Goal: Task Accomplishment & Management: Use online tool/utility

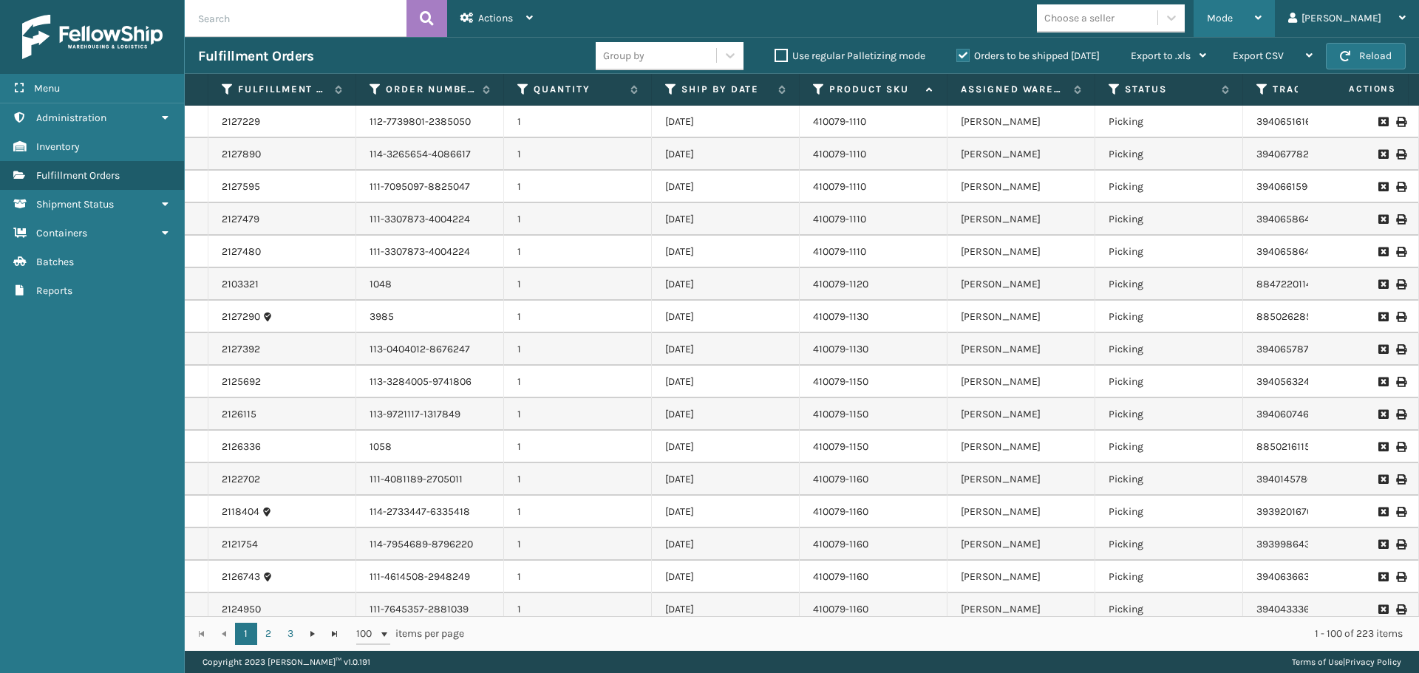
click at [1253, 29] on div "Mode" at bounding box center [1234, 18] width 55 height 37
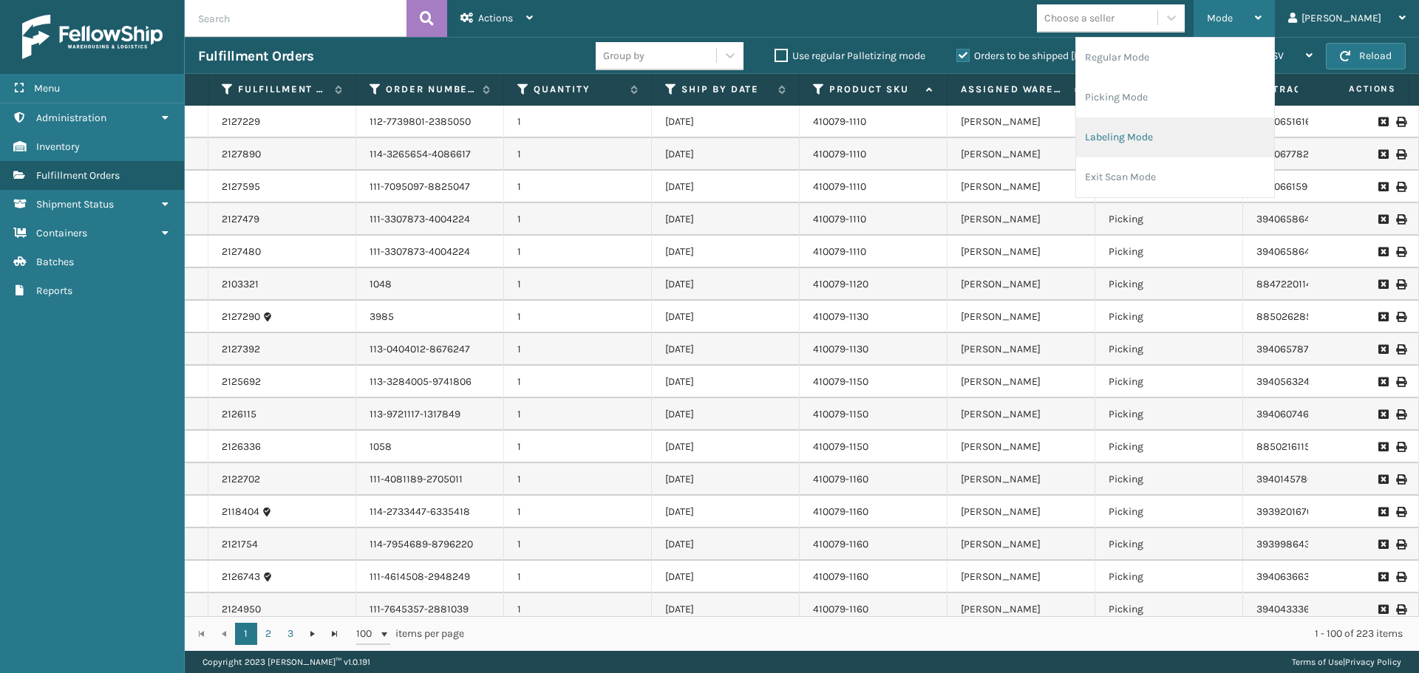
click at [1222, 133] on li "Labeling Mode" at bounding box center [1175, 138] width 198 height 40
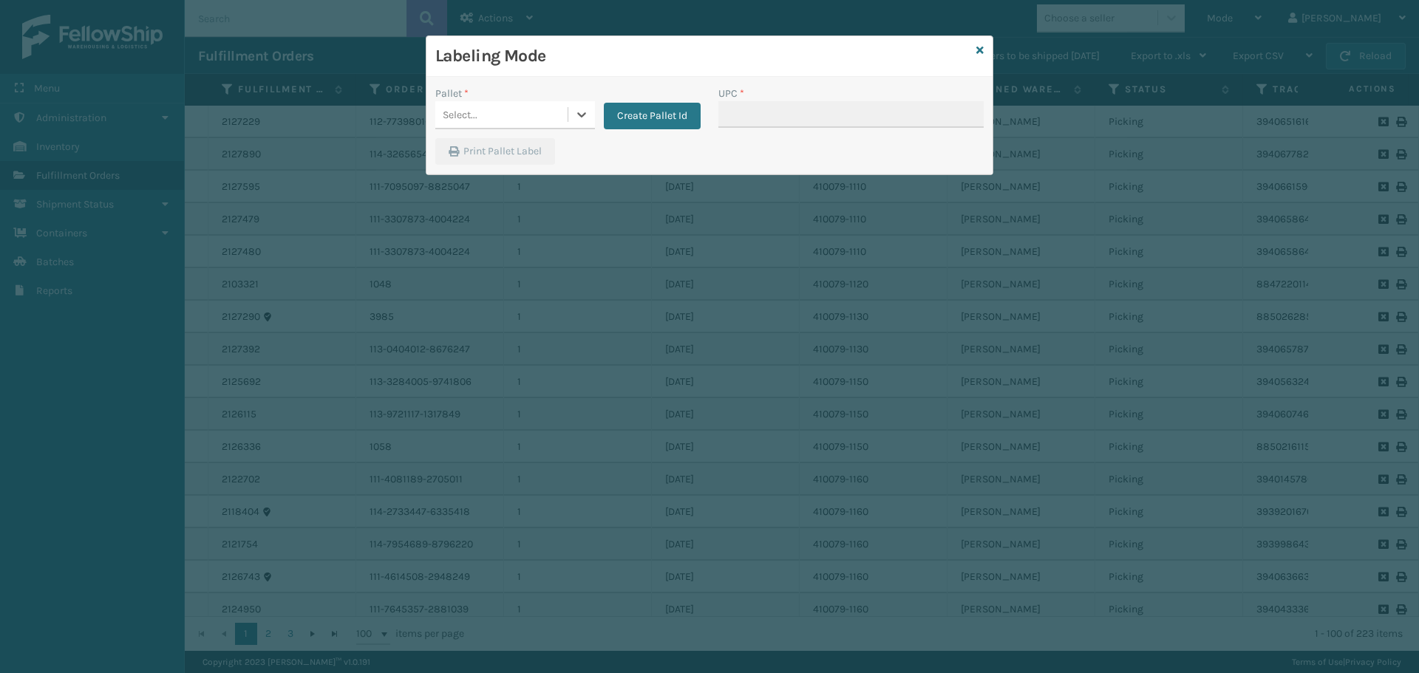
click at [522, 116] on div "Select..." at bounding box center [501, 115] width 132 height 24
click at [835, 63] on h3 "Labeling Mode" at bounding box center [702, 56] width 535 height 22
click at [662, 112] on button "Create Pallet Id" at bounding box center [652, 116] width 97 height 27
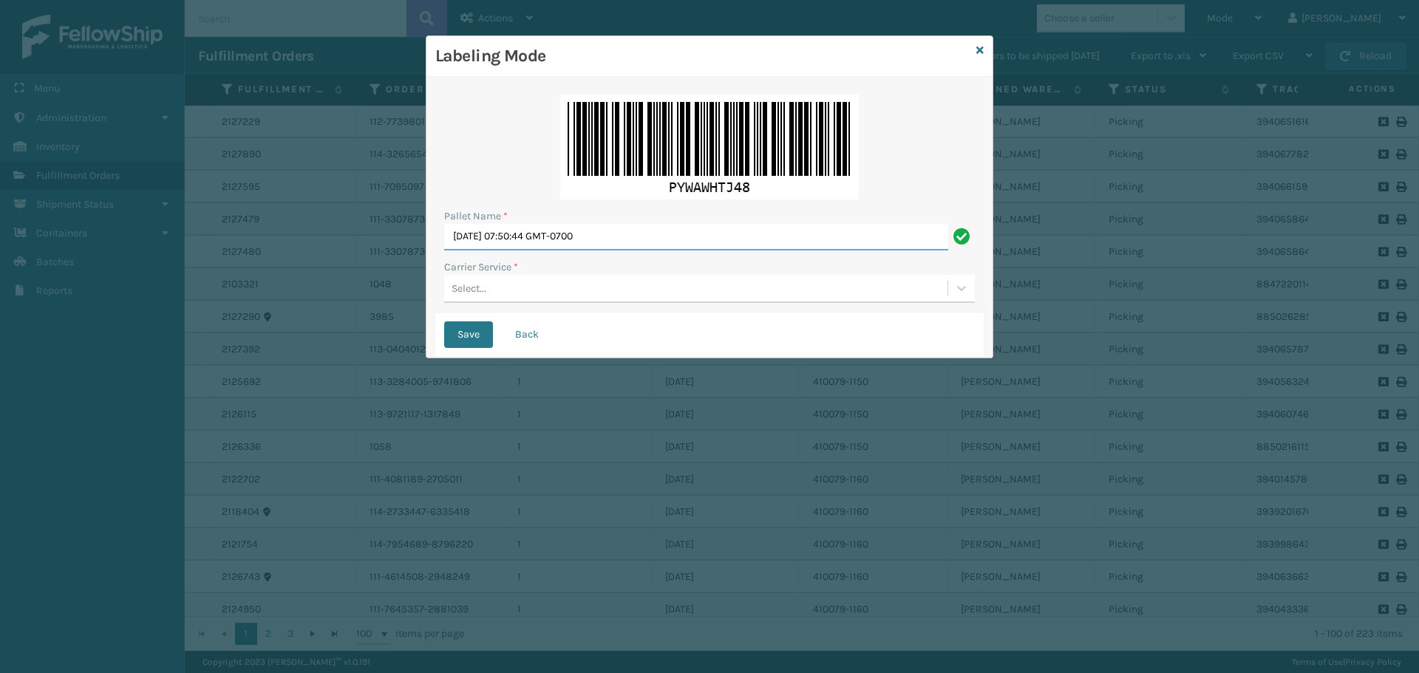
click at [660, 241] on input "[DATE] 07:50:44 GMT-0700" at bounding box center [696, 237] width 504 height 27
type input "T"
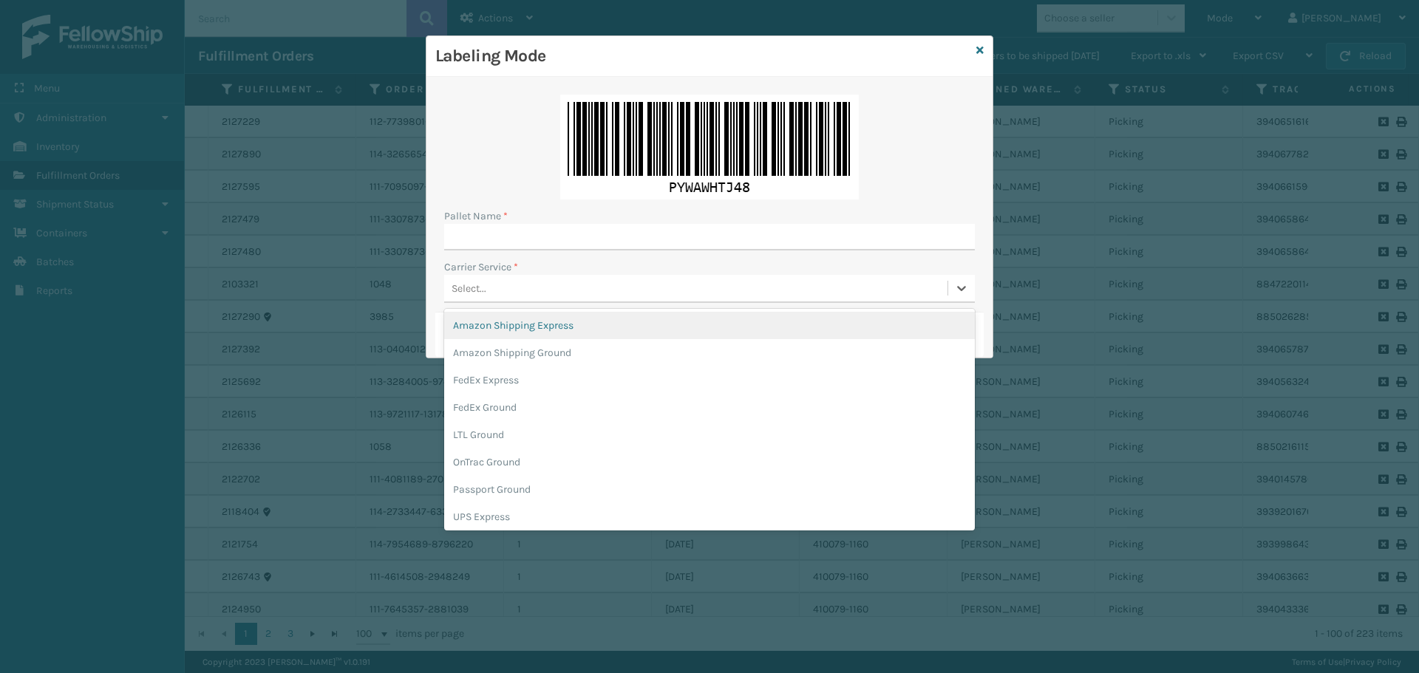
click at [675, 279] on div "Select..." at bounding box center [695, 288] width 503 height 24
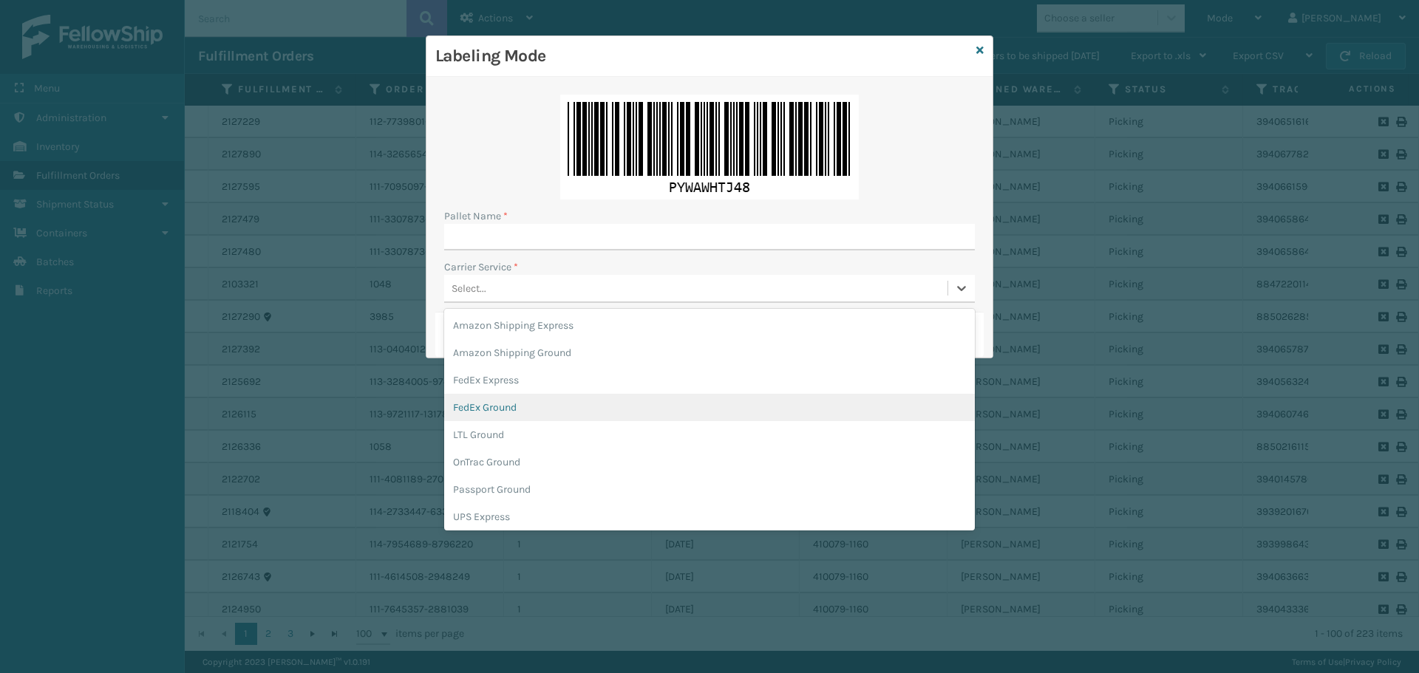
click at [583, 398] on div "FedEx Ground" at bounding box center [709, 407] width 531 height 27
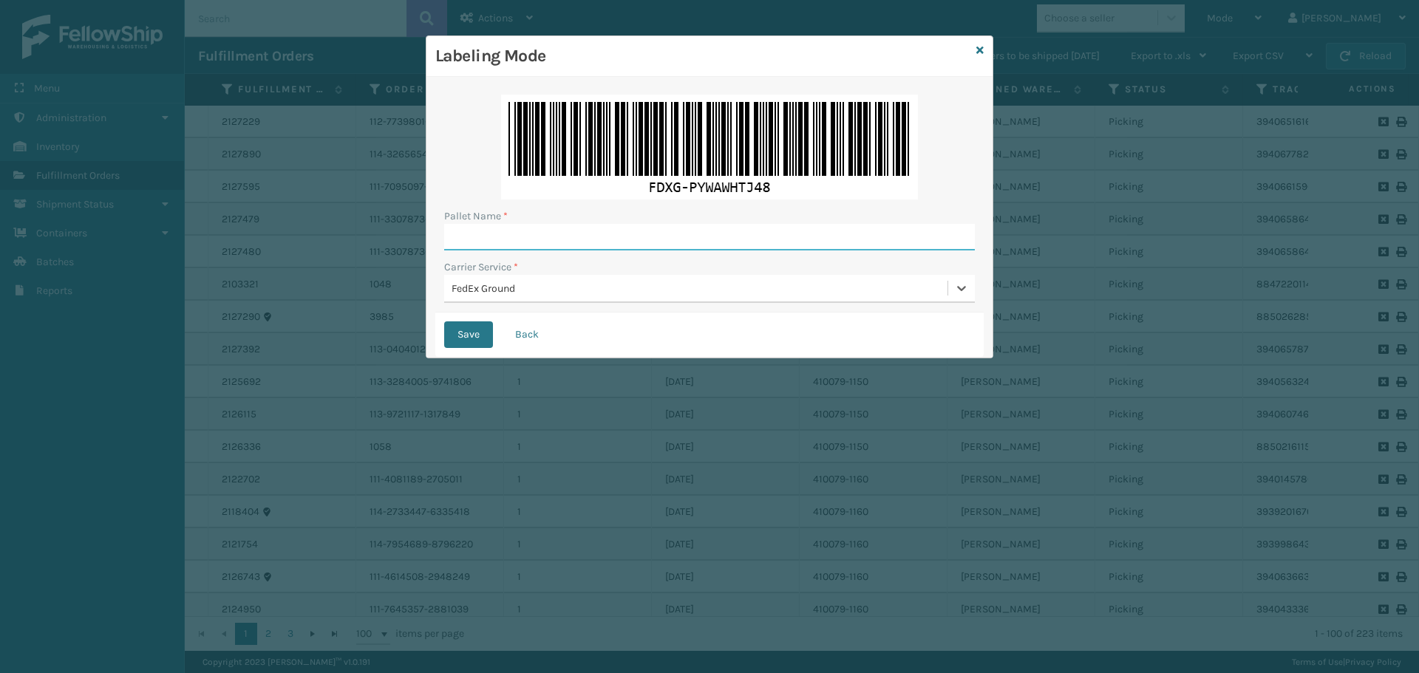
click at [650, 237] on input "Pallet Name *" at bounding box center [709, 237] width 531 height 27
type input "79W25674"
click at [444, 321] on button "Save" at bounding box center [468, 334] width 49 height 27
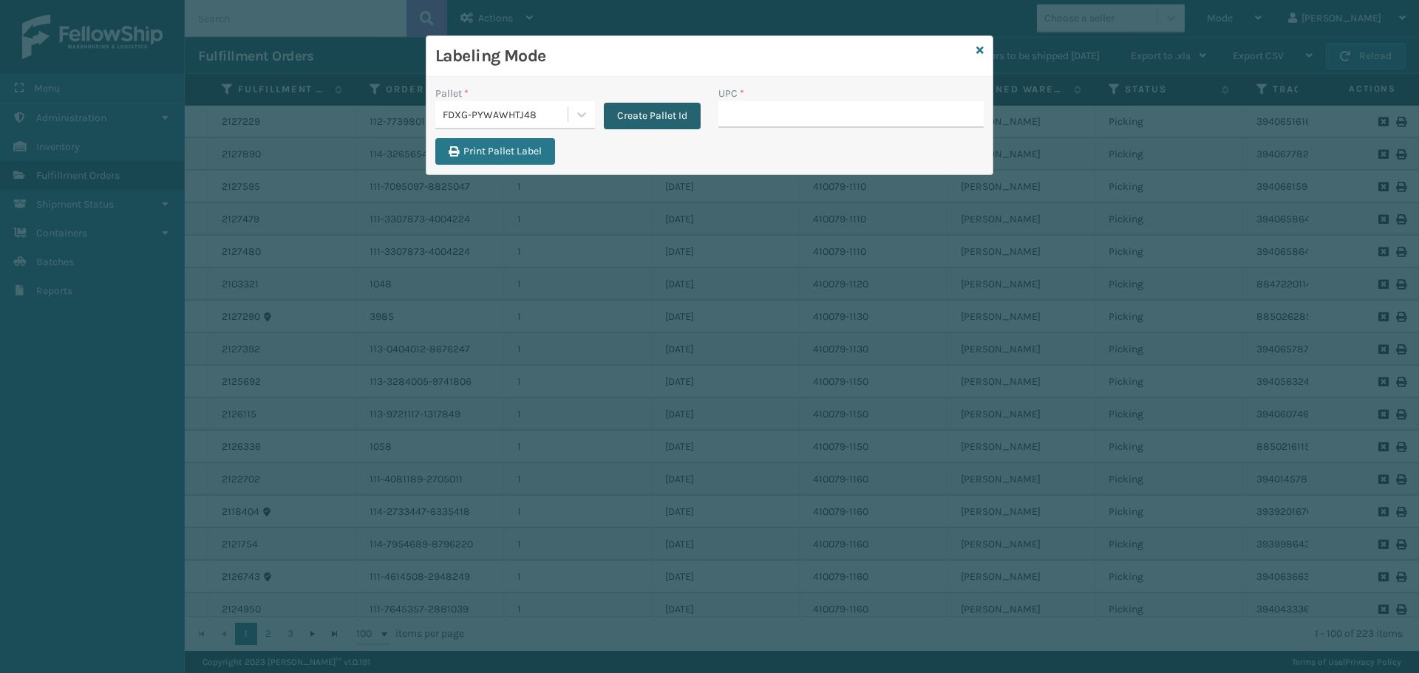
click at [677, 125] on button "Create Pallet Id" at bounding box center [652, 116] width 97 height 27
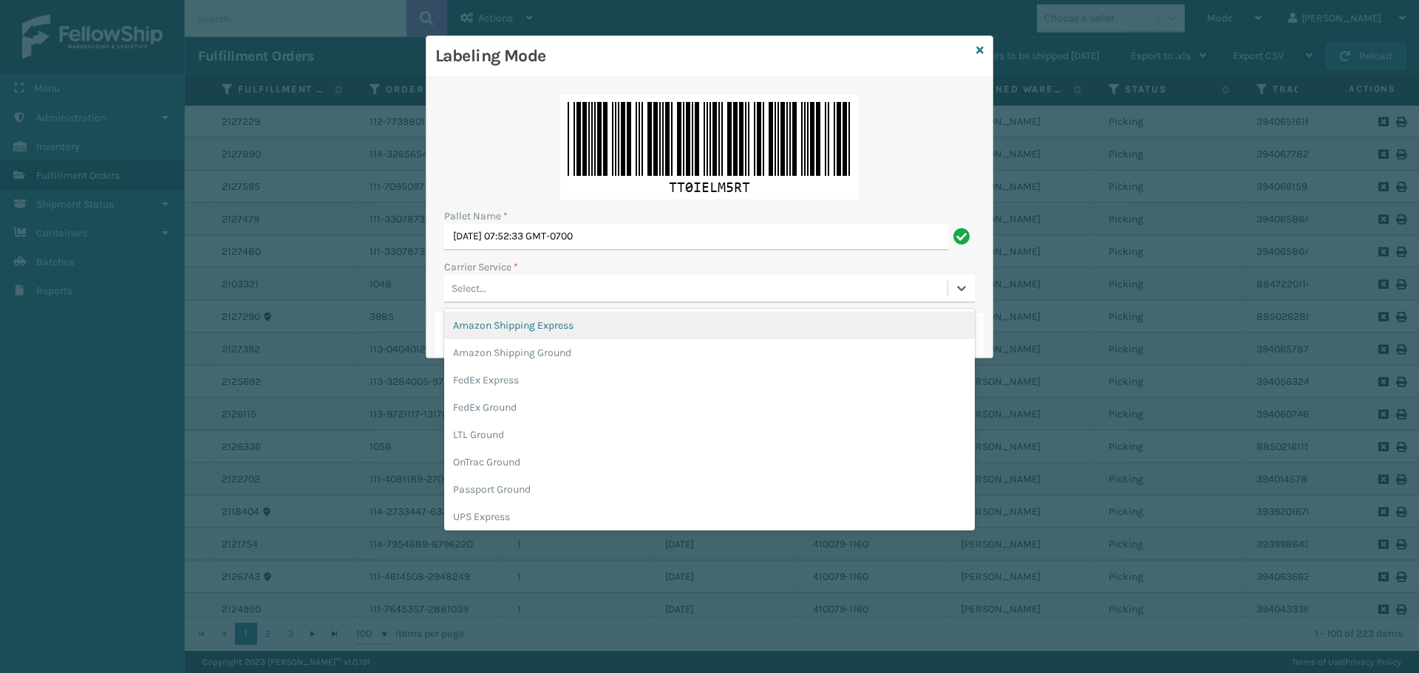
click at [631, 276] on div "Select..." at bounding box center [695, 288] width 503 height 24
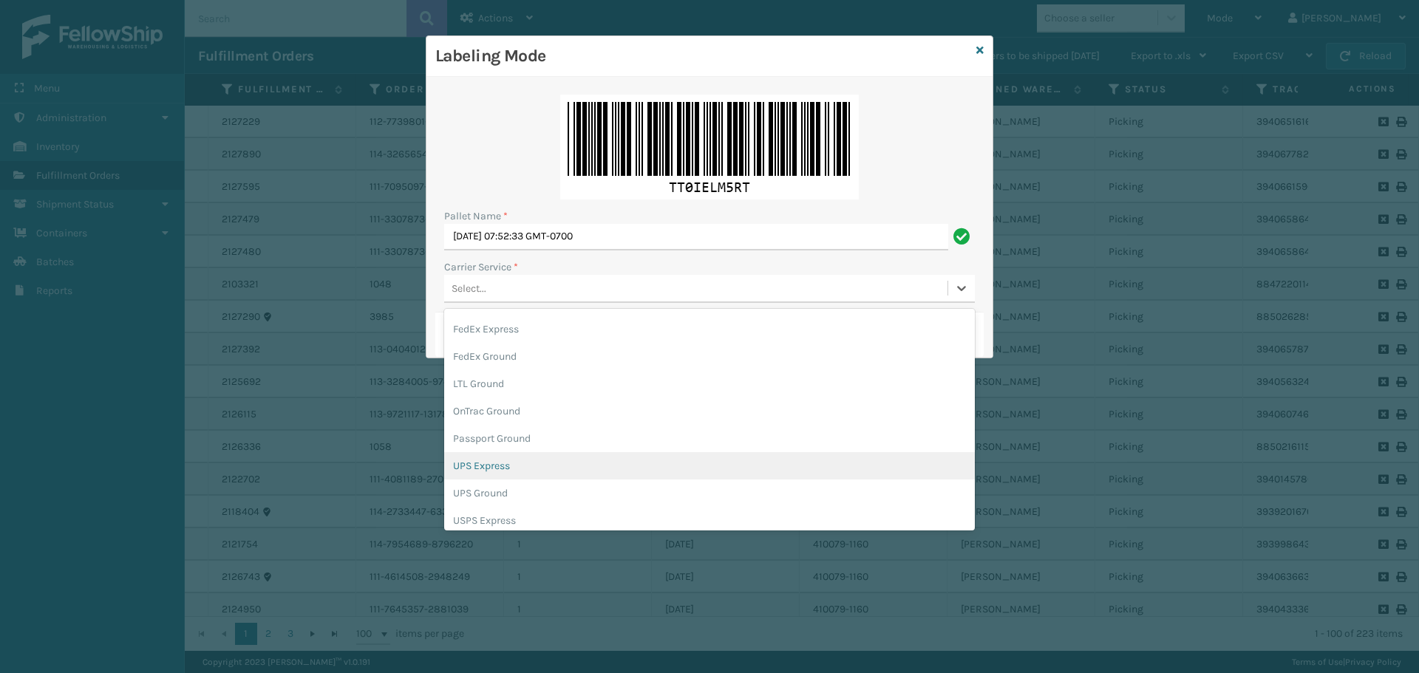
scroll to position [85, 0]
click at [500, 461] on div "UPS Ground" at bounding box center [709, 459] width 531 height 27
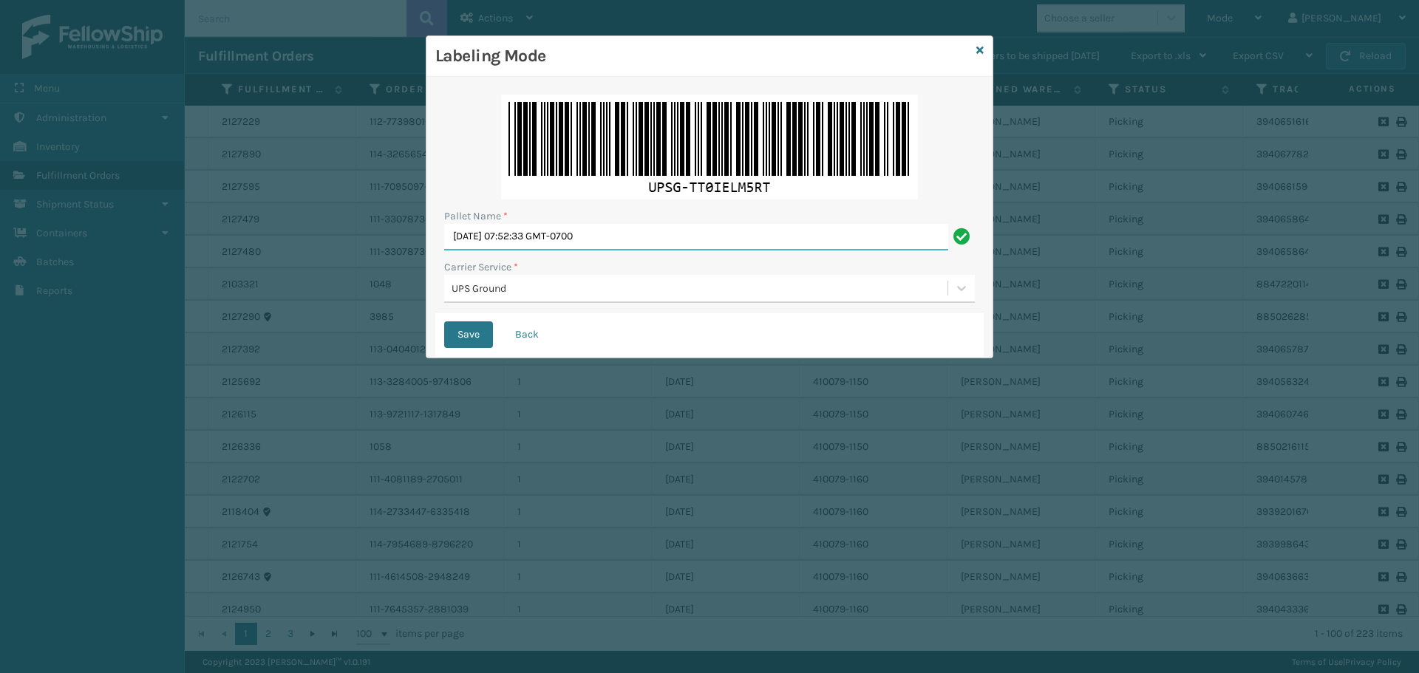
click at [653, 231] on input "[DATE] 07:52:33 GMT-0700" at bounding box center [696, 237] width 504 height 27
type input "T"
type input "BOX TRUCK"
click at [477, 335] on button "Save" at bounding box center [468, 334] width 49 height 27
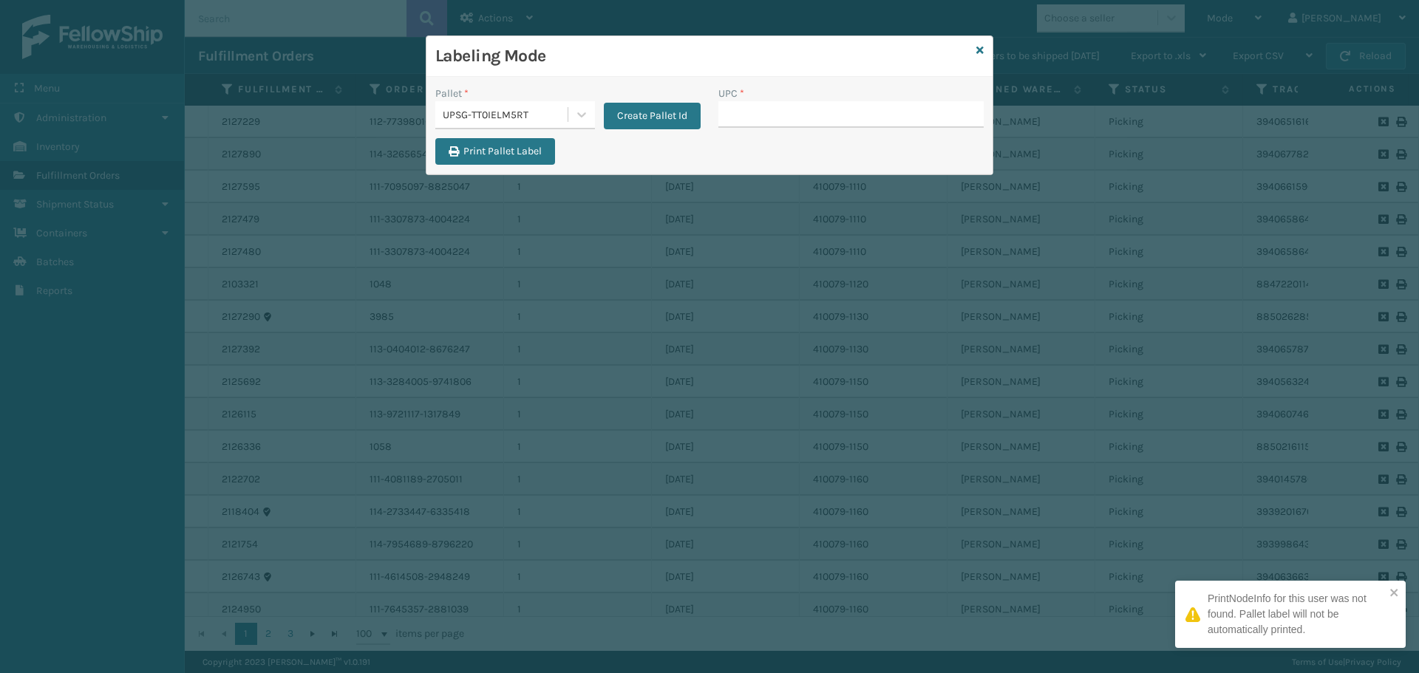
click at [519, 109] on div "UPSG-TT0IELM5RT" at bounding box center [506, 115] width 126 height 16
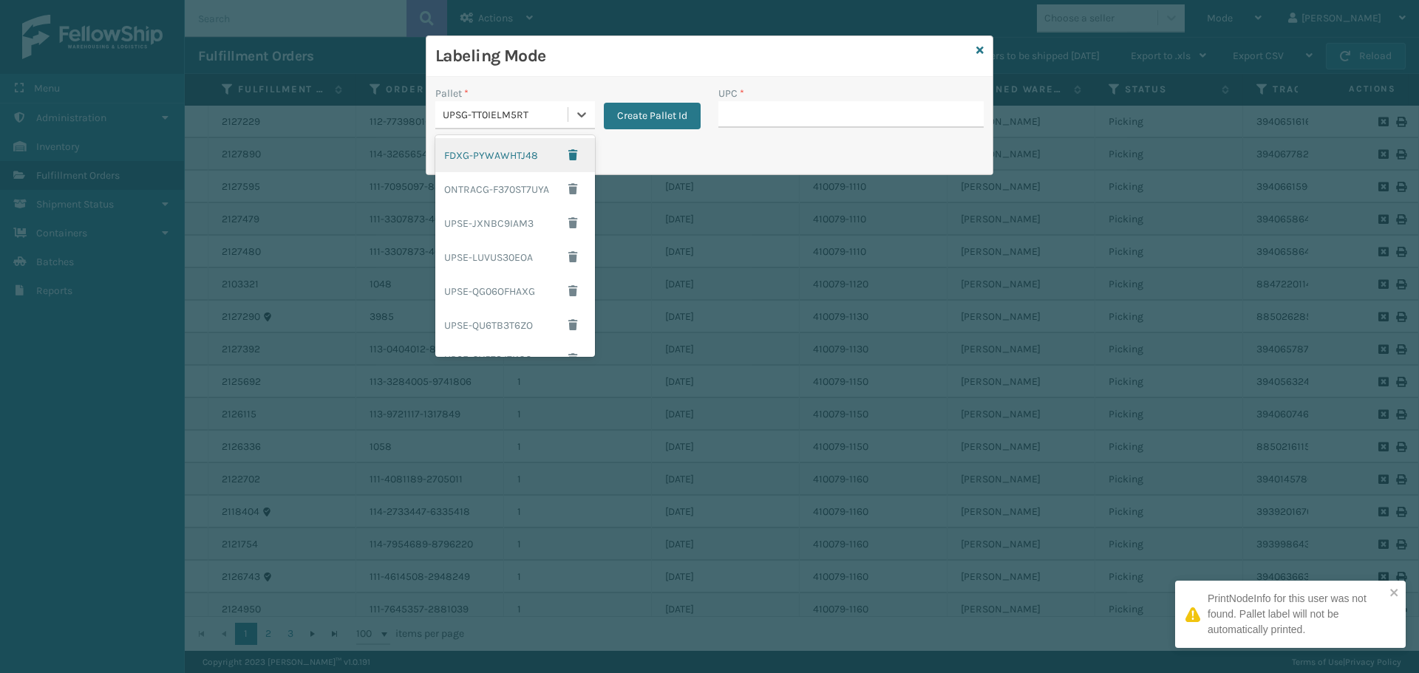
drag, startPoint x: 517, startPoint y: 163, endPoint x: 527, endPoint y: 158, distance: 11.6
click at [517, 163] on div "FDXG-PYWAWHTJ48" at bounding box center [515, 155] width 160 height 34
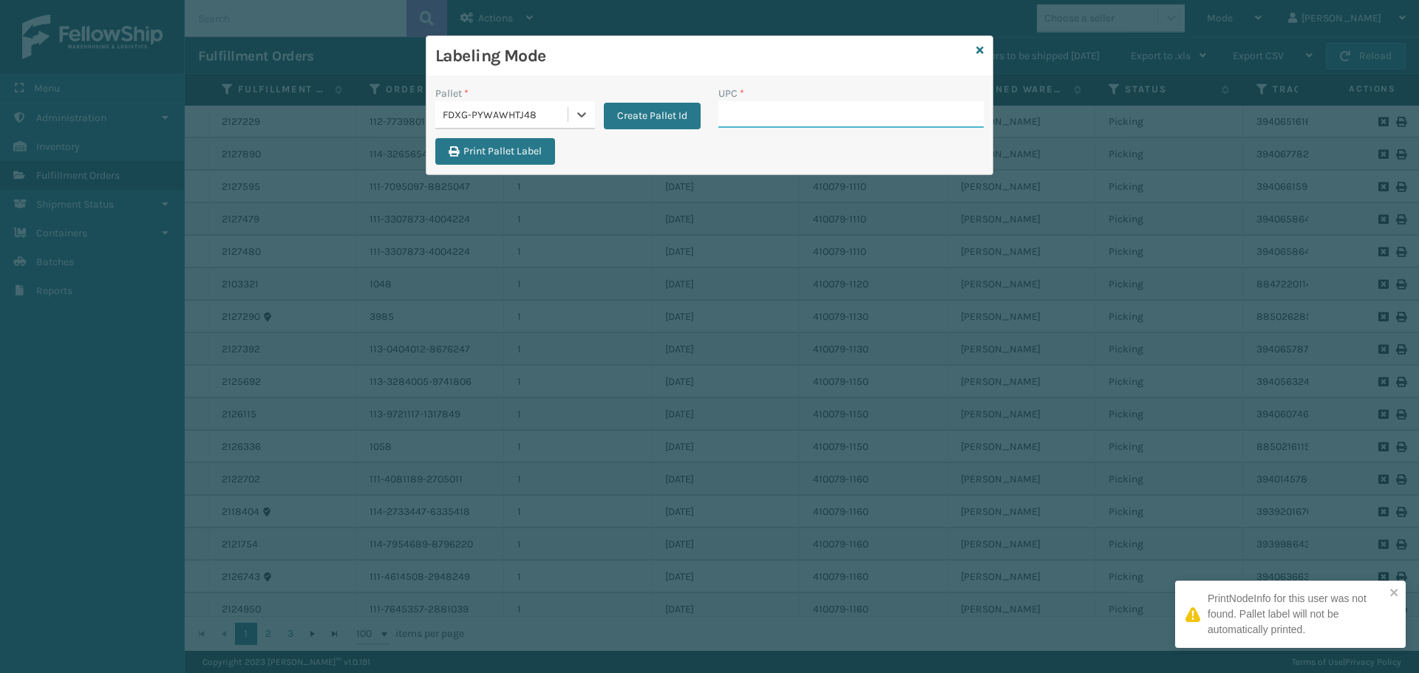
click at [780, 116] on input "UPC *" at bounding box center [850, 114] width 265 height 27
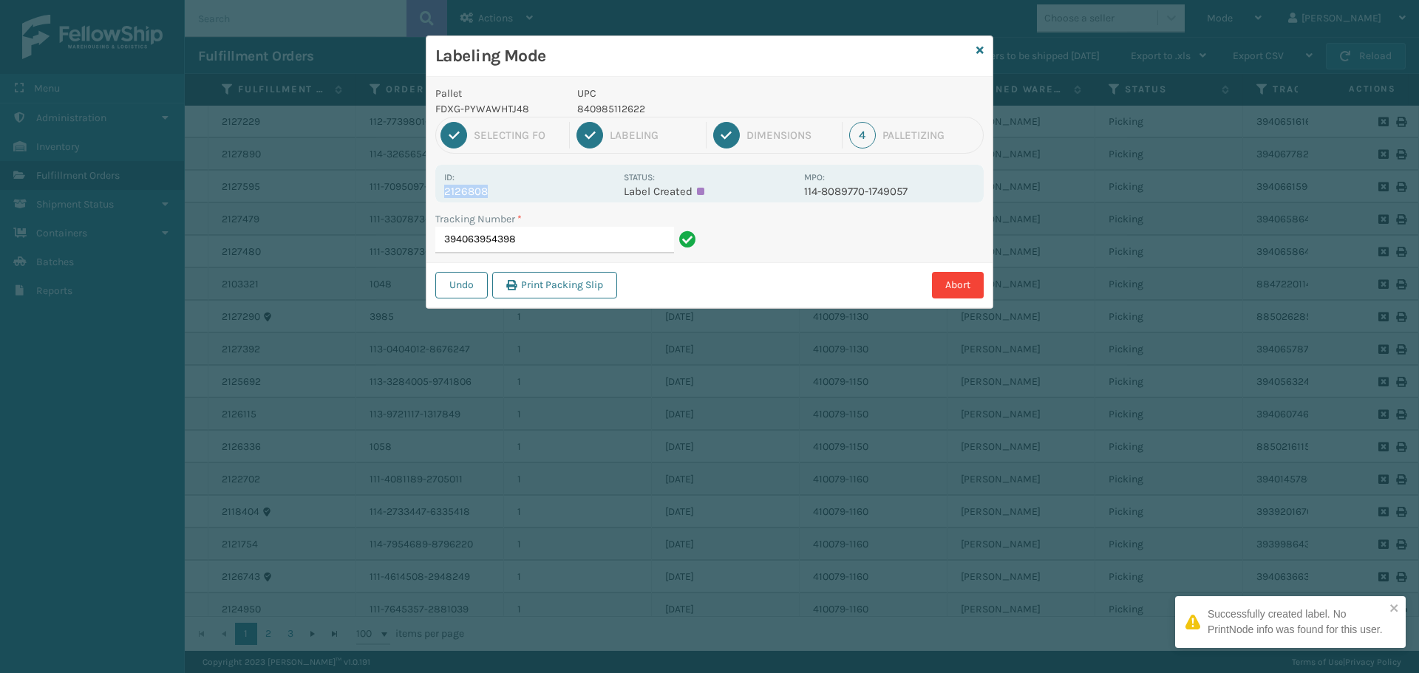
drag, startPoint x: 446, startPoint y: 193, endPoint x: 500, endPoint y: 191, distance: 53.3
click at [500, 190] on p "2126808" at bounding box center [529, 191] width 171 height 13
copy p "2126808"
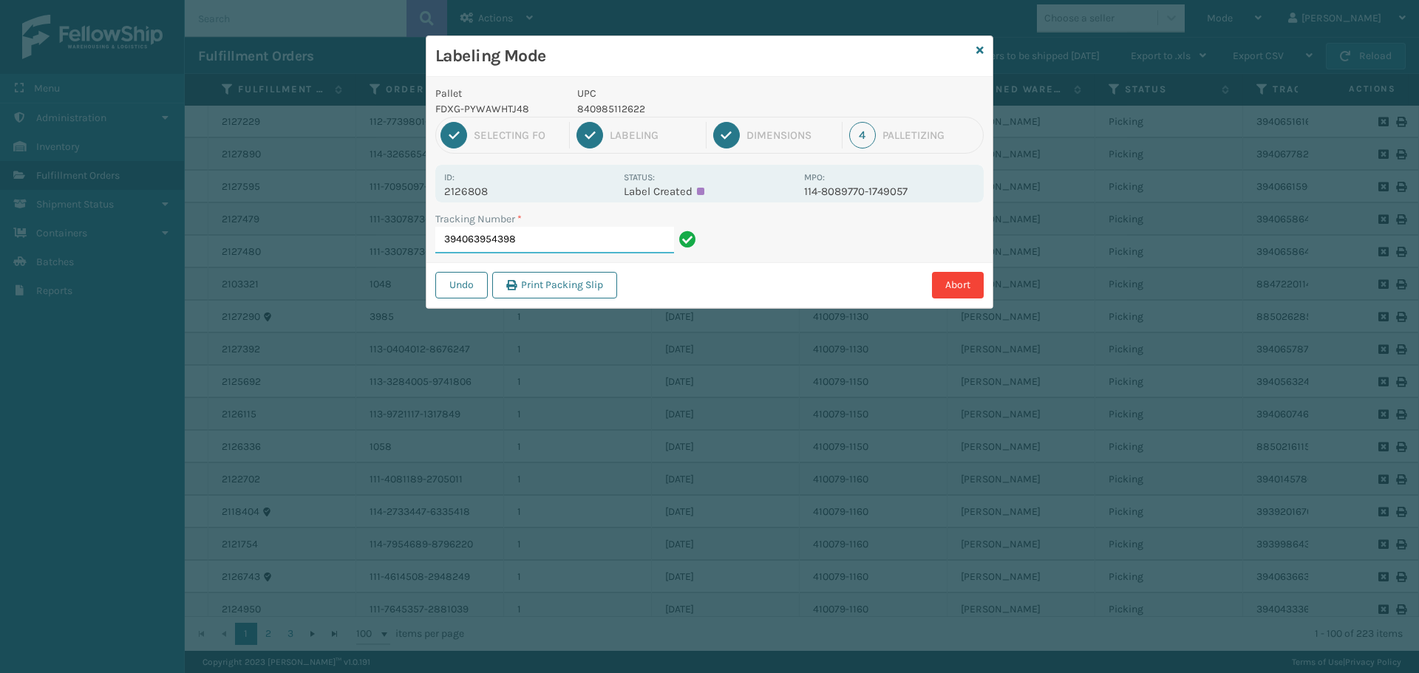
click at [540, 228] on input "394063954398" at bounding box center [554, 240] width 239 height 27
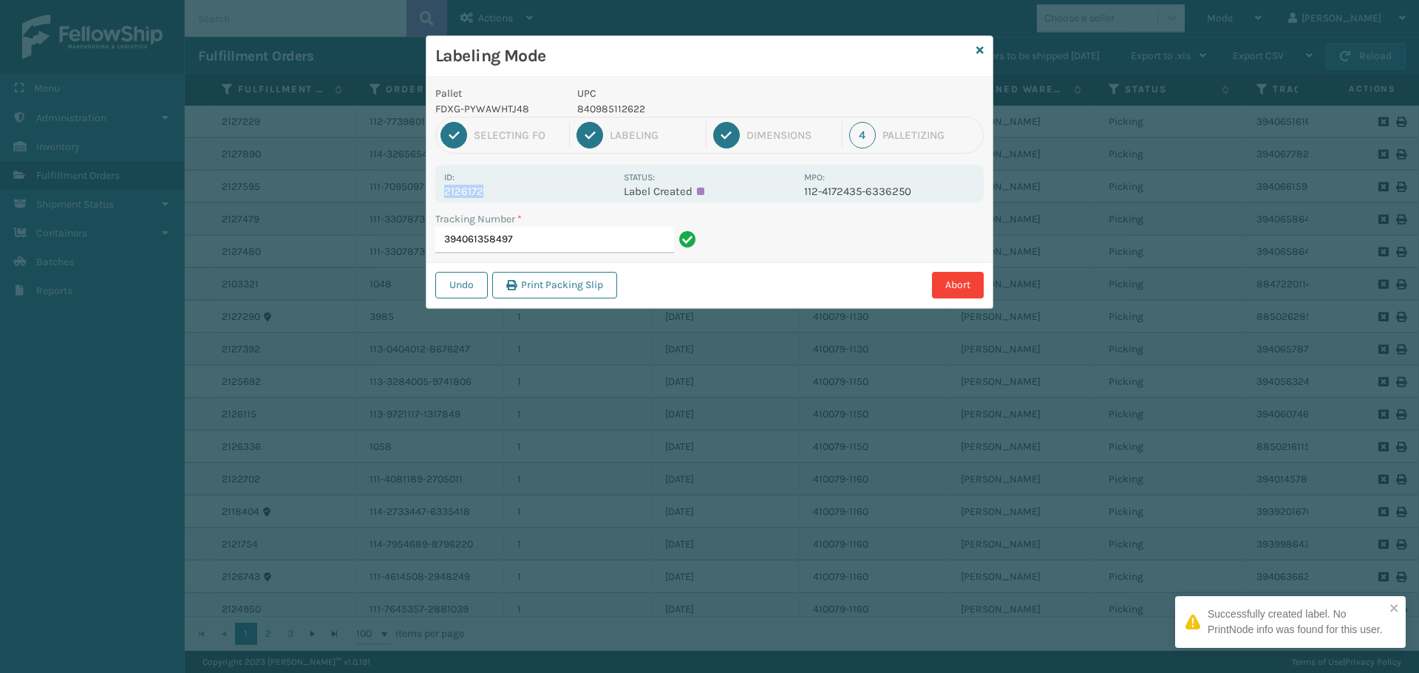
drag, startPoint x: 445, startPoint y: 190, endPoint x: 493, endPoint y: 189, distance: 48.0
click at [493, 189] on p "2126172" at bounding box center [529, 191] width 171 height 13
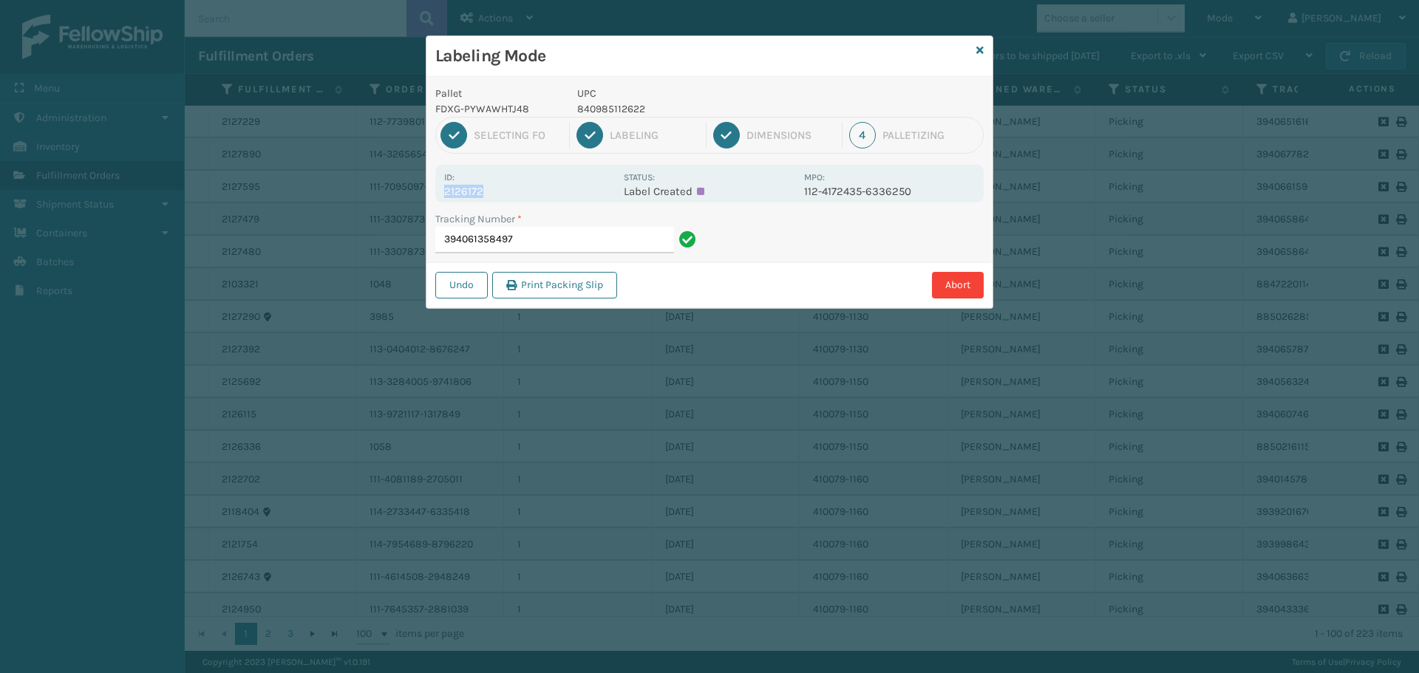
copy p "2126172"
click at [537, 238] on input "394061358497" at bounding box center [554, 240] width 239 height 27
drag, startPoint x: 444, startPoint y: 191, endPoint x: 535, endPoint y: 192, distance: 90.9
click at [535, 192] on p "2128305" at bounding box center [529, 191] width 171 height 13
copy p "2128305"
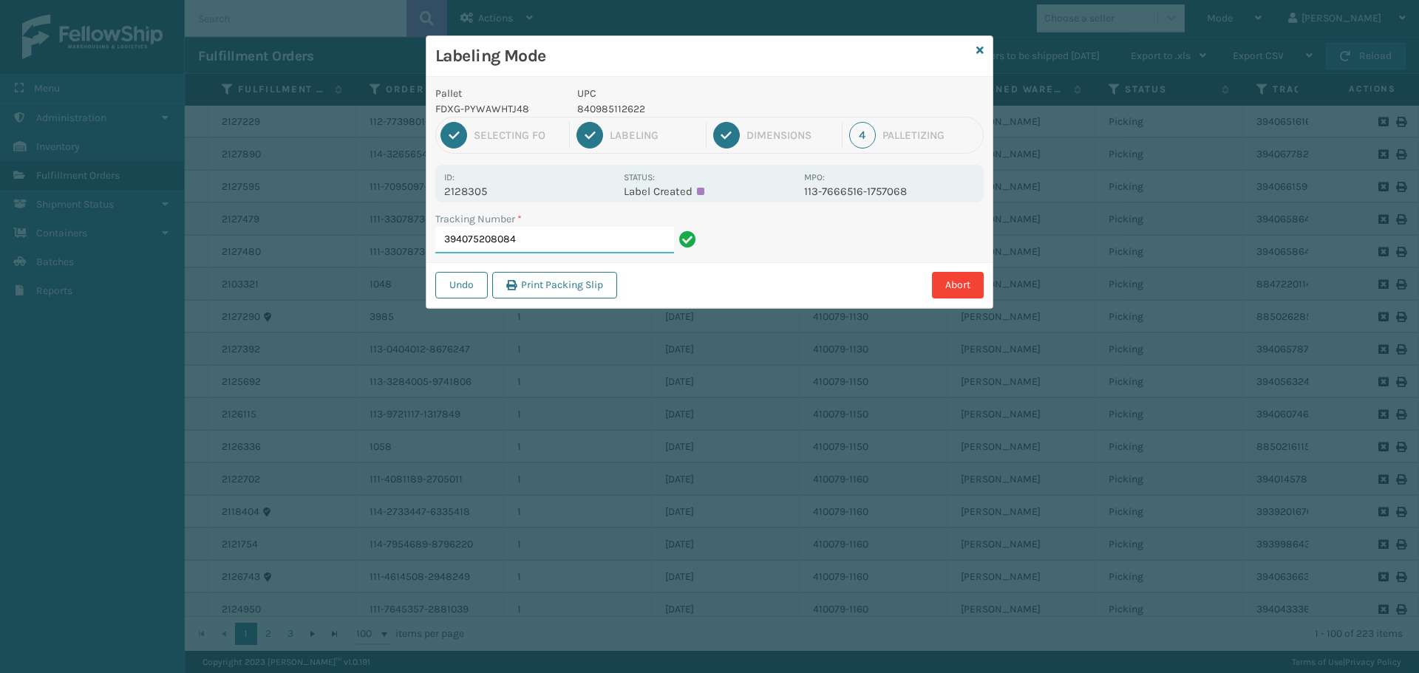
click at [554, 238] on input "394075208084" at bounding box center [554, 240] width 239 height 27
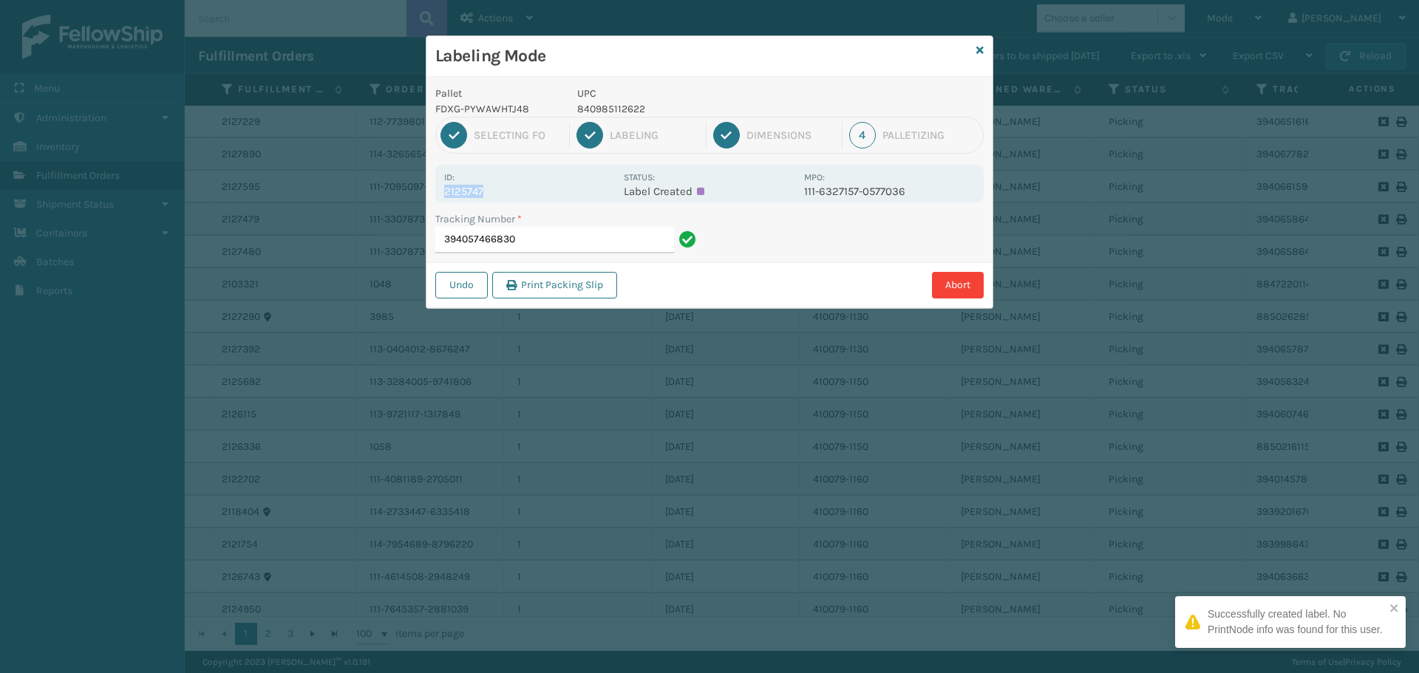
drag, startPoint x: 446, startPoint y: 188, endPoint x: 523, endPoint y: 186, distance: 77.6
click at [523, 186] on p "2125747" at bounding box center [529, 191] width 171 height 13
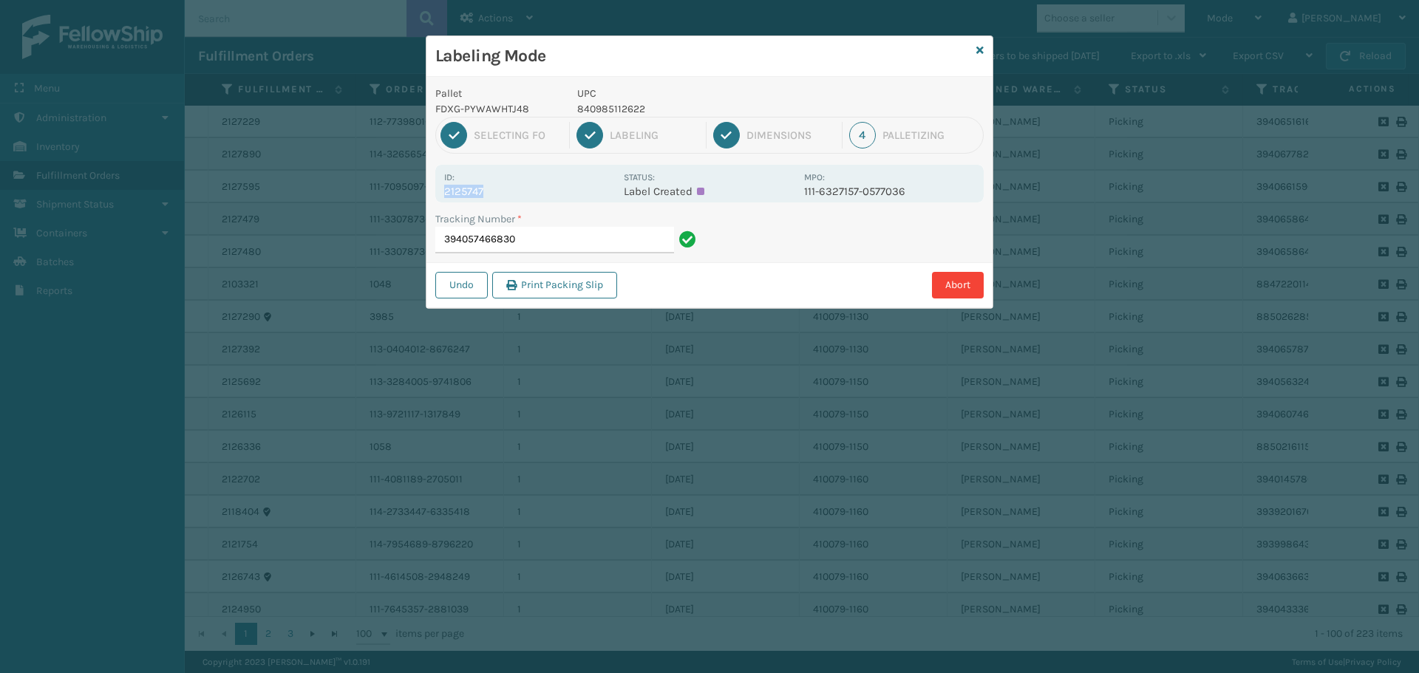
copy p "2125747"
click at [571, 241] on input "394057466830" at bounding box center [554, 240] width 239 height 27
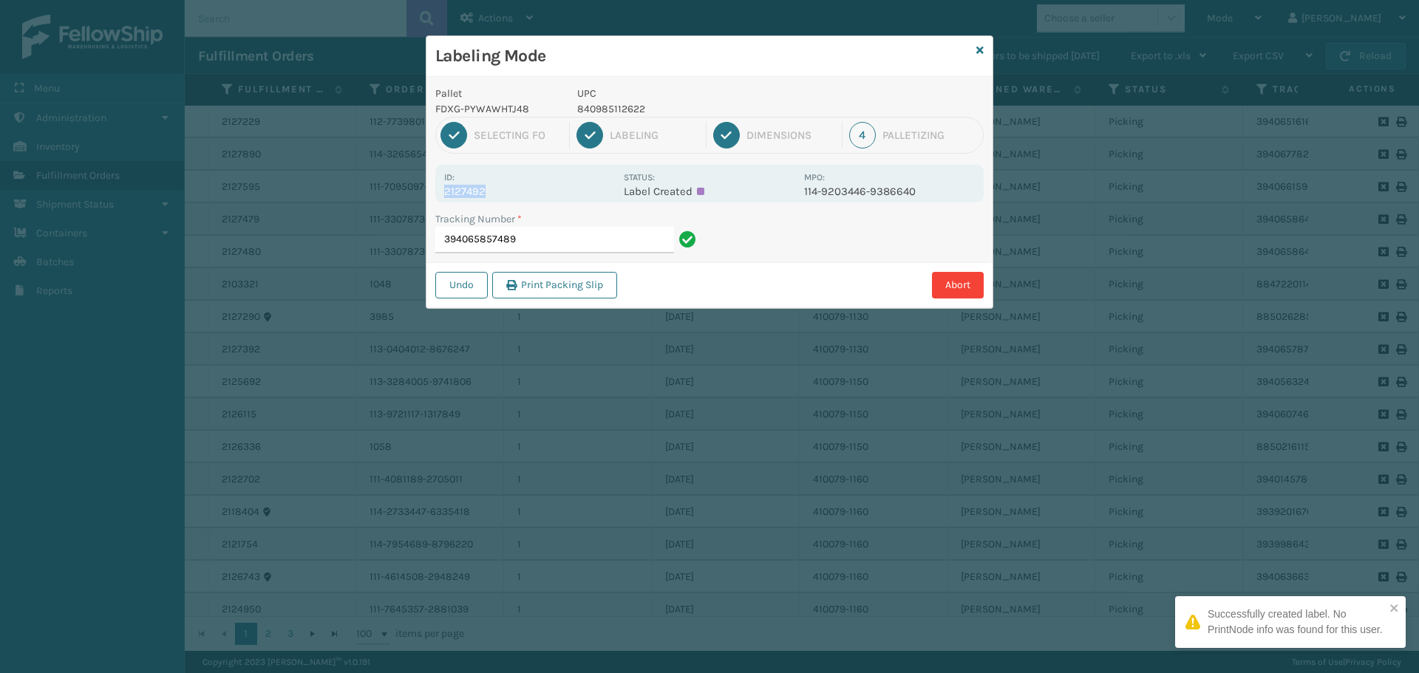
drag, startPoint x: 443, startPoint y: 190, endPoint x: 508, endPoint y: 197, distance: 66.2
click at [508, 197] on div "Id: 2127492 Status: Label Created MPO: 114-9203446-9386640" at bounding box center [709, 184] width 548 height 38
copy p "2127492"
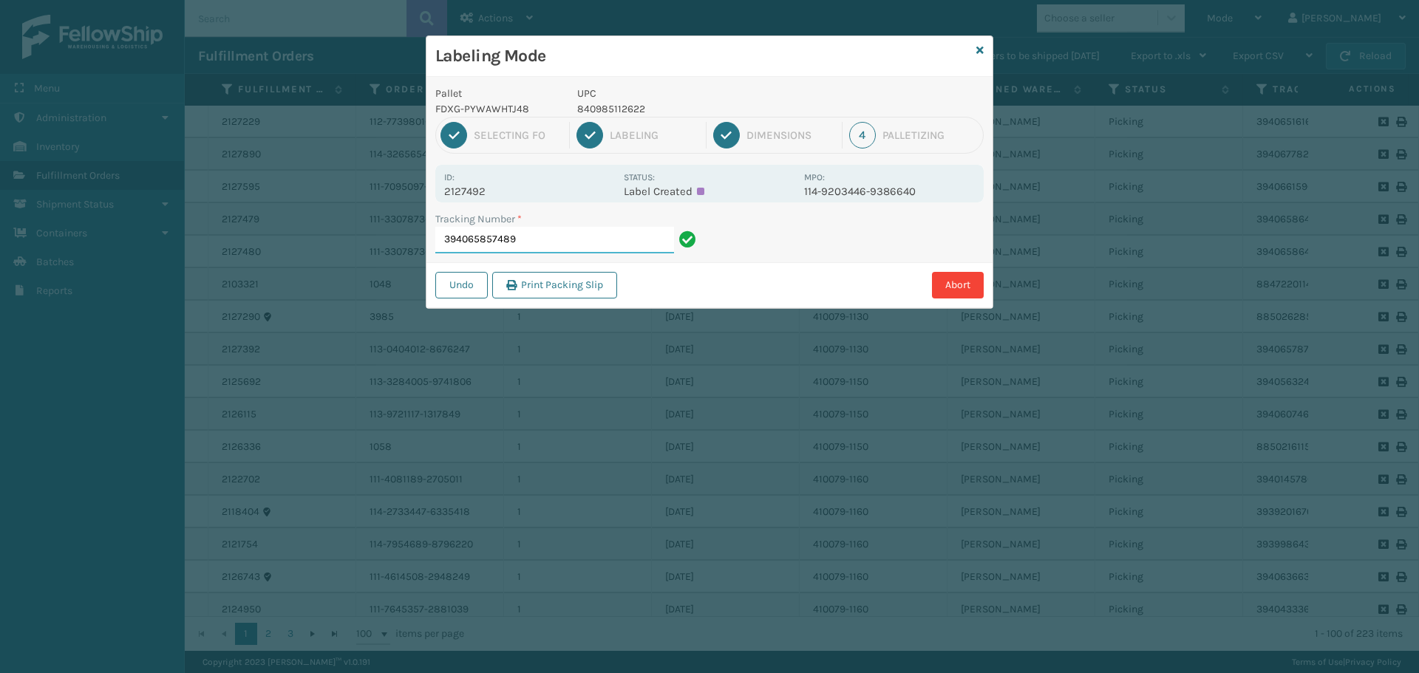
click at [527, 237] on input "394065857489" at bounding box center [554, 240] width 239 height 27
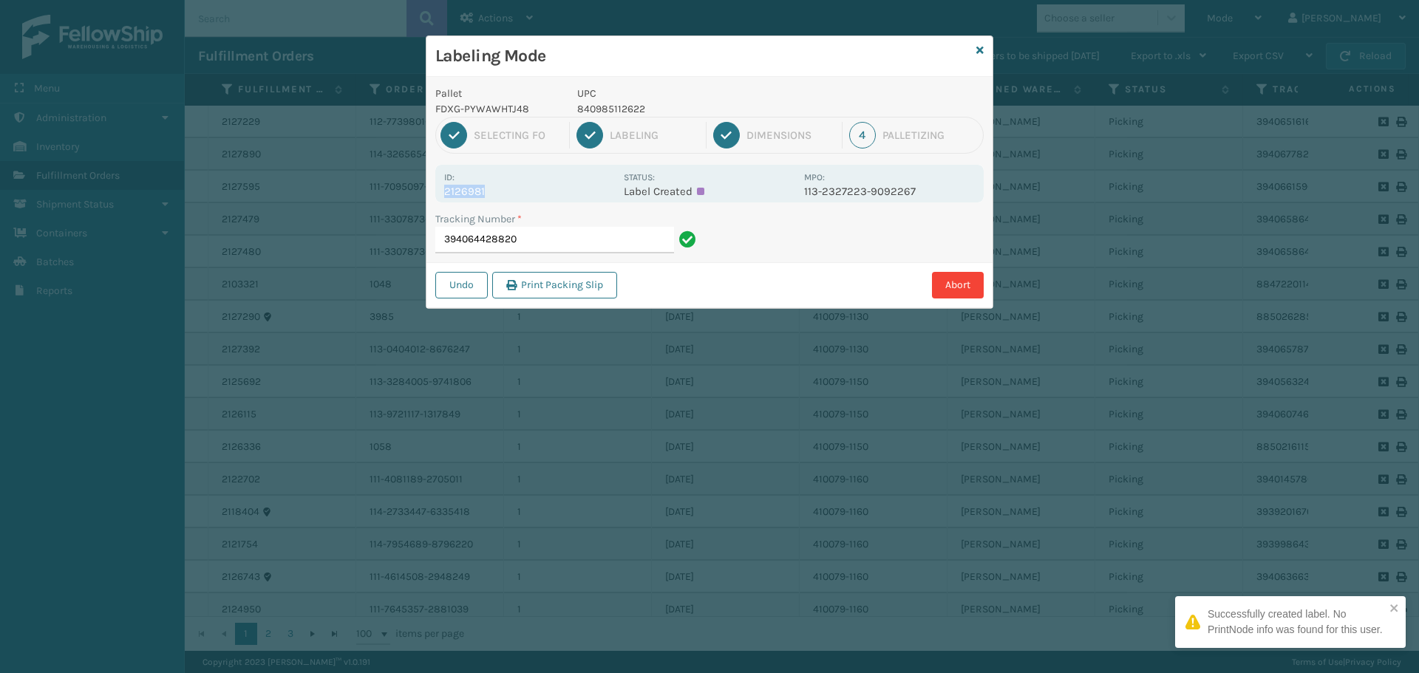
drag, startPoint x: 441, startPoint y: 191, endPoint x: 508, endPoint y: 196, distance: 66.7
click at [508, 196] on div "Id: 2126981 Status: Label Created MPO: 113-2327223-9092267" at bounding box center [709, 184] width 548 height 38
copy p "2126981"
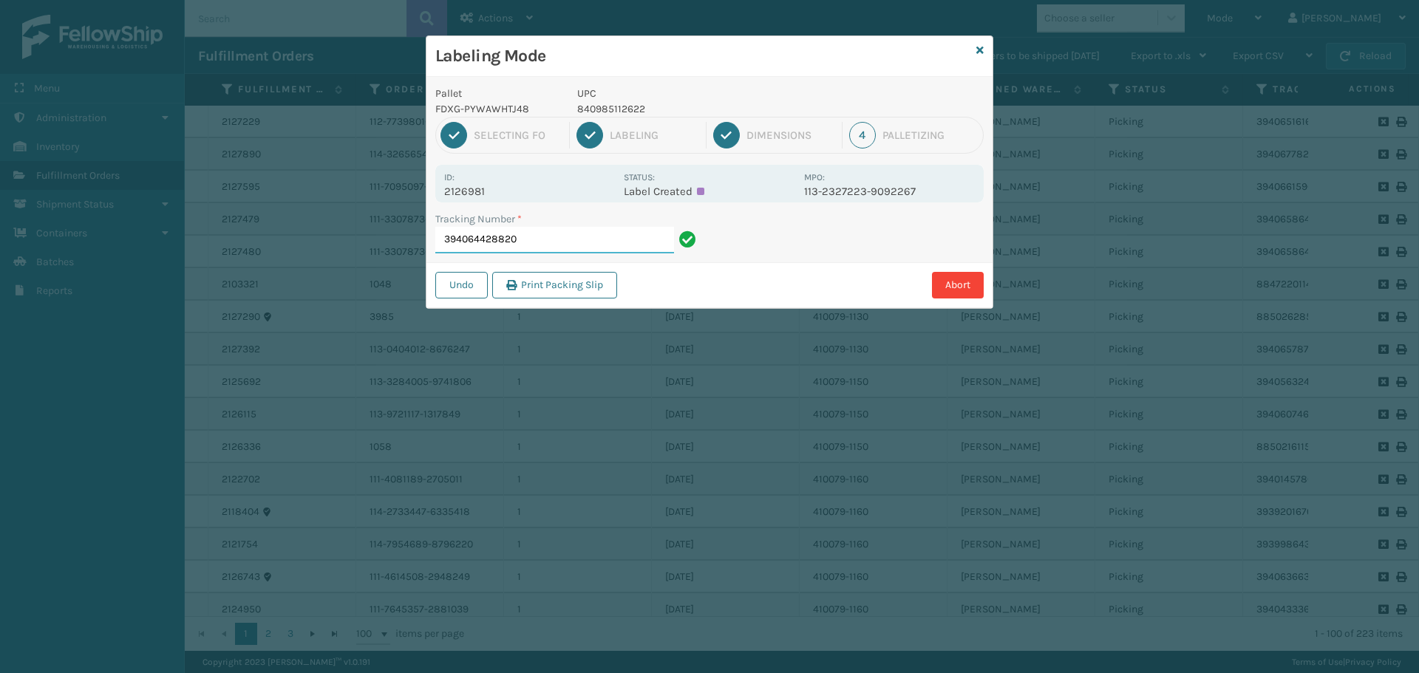
click at [589, 242] on input "394064428820" at bounding box center [554, 240] width 239 height 27
drag, startPoint x: 443, startPoint y: 191, endPoint x: 588, endPoint y: 201, distance: 144.4
click at [588, 201] on div "Id: 2125949 Status: Label Created MPO: 114-8763848-0880219" at bounding box center [709, 184] width 548 height 38
copy p "2125949"
click at [621, 248] on input "394059572121" at bounding box center [554, 240] width 239 height 27
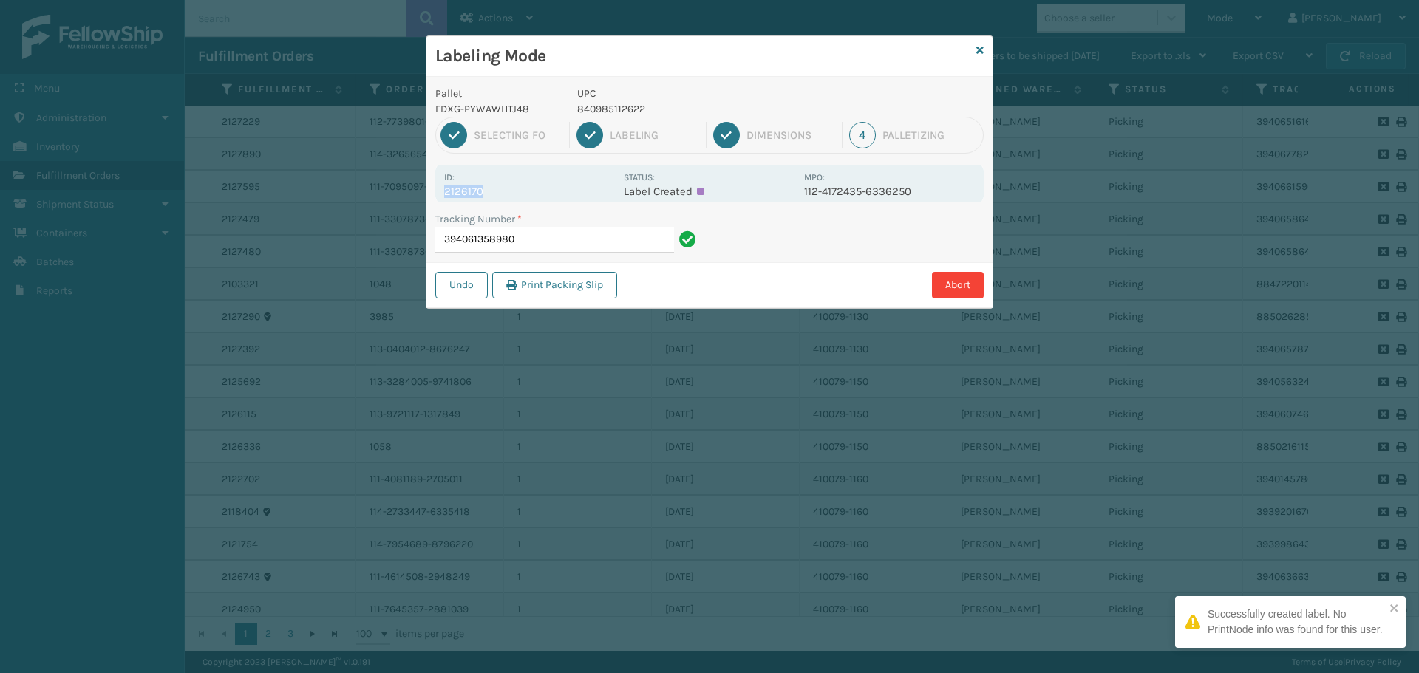
drag, startPoint x: 445, startPoint y: 196, endPoint x: 528, endPoint y: 194, distance: 82.8
click at [525, 194] on p "2126170" at bounding box center [529, 191] width 171 height 13
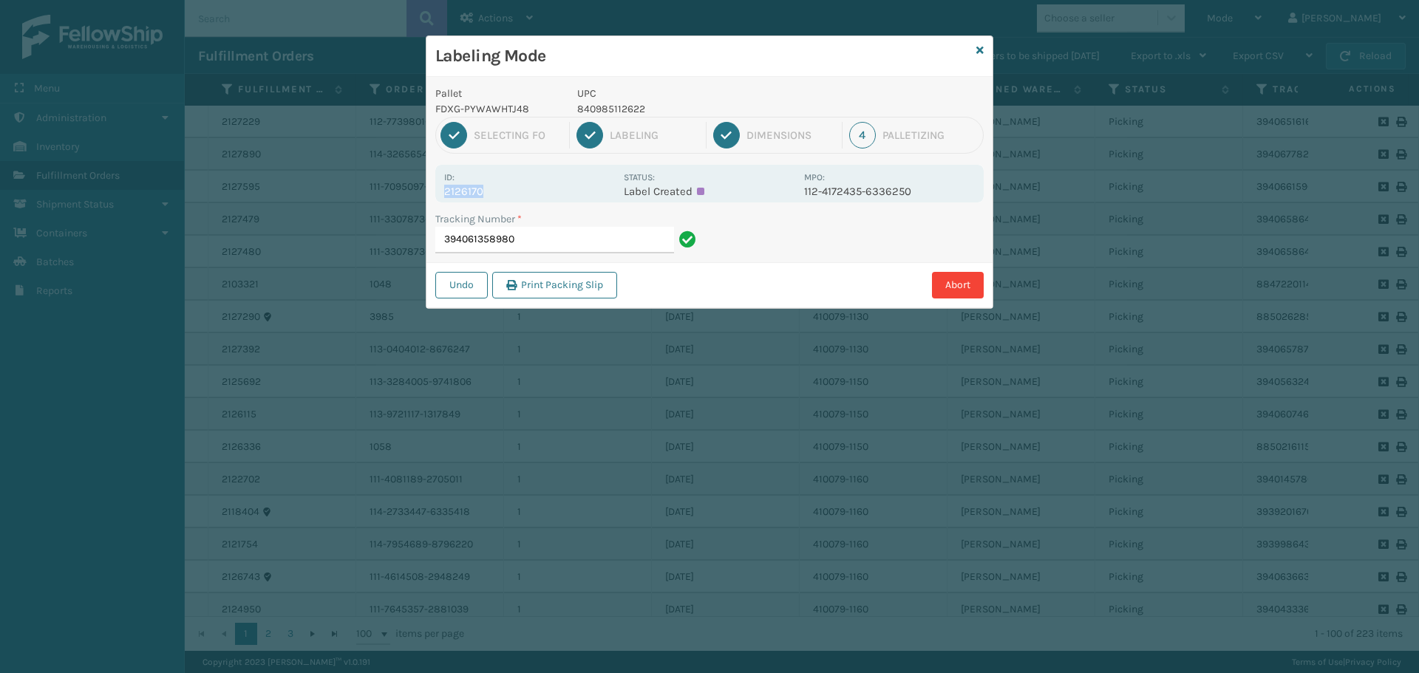
copy p "2126170"
click at [566, 238] on input "394061358980" at bounding box center [554, 240] width 239 height 27
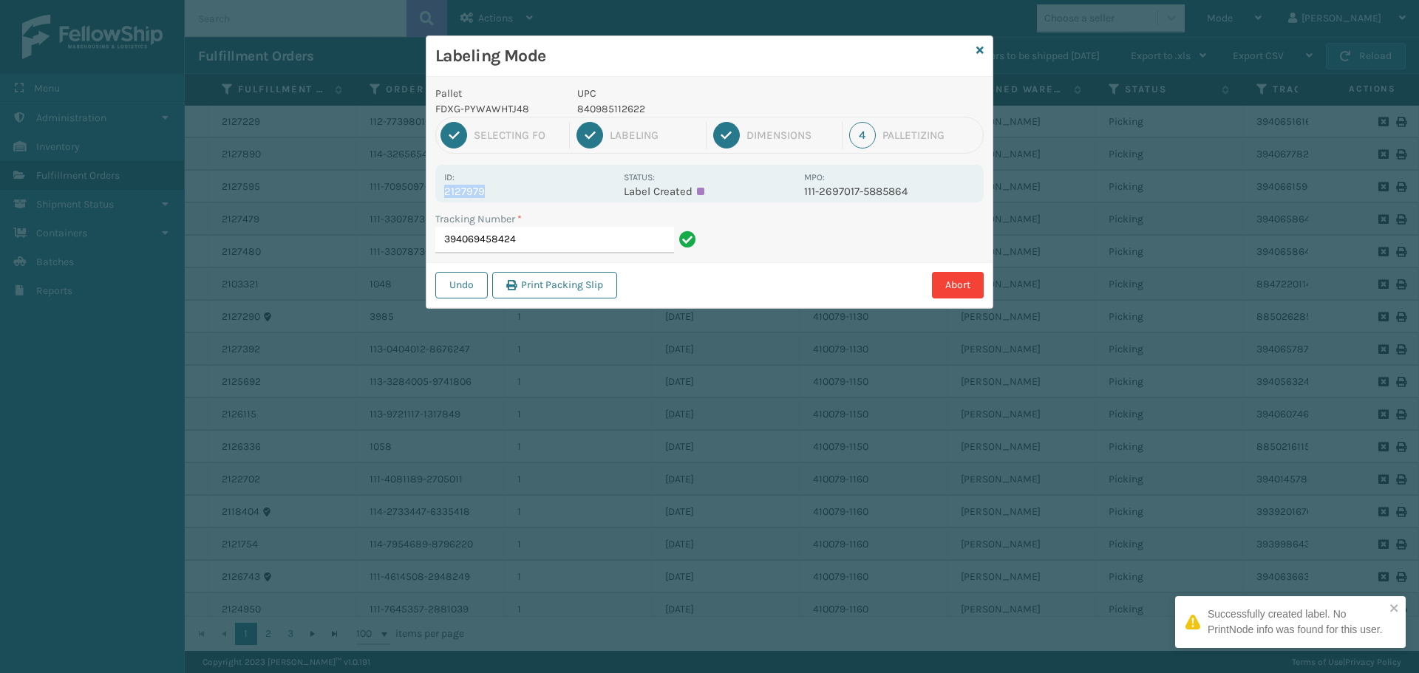
drag, startPoint x: 447, startPoint y: 191, endPoint x: 497, endPoint y: 186, distance: 50.5
click at [497, 186] on p "2127979" at bounding box center [529, 191] width 171 height 13
copy p "2127979"
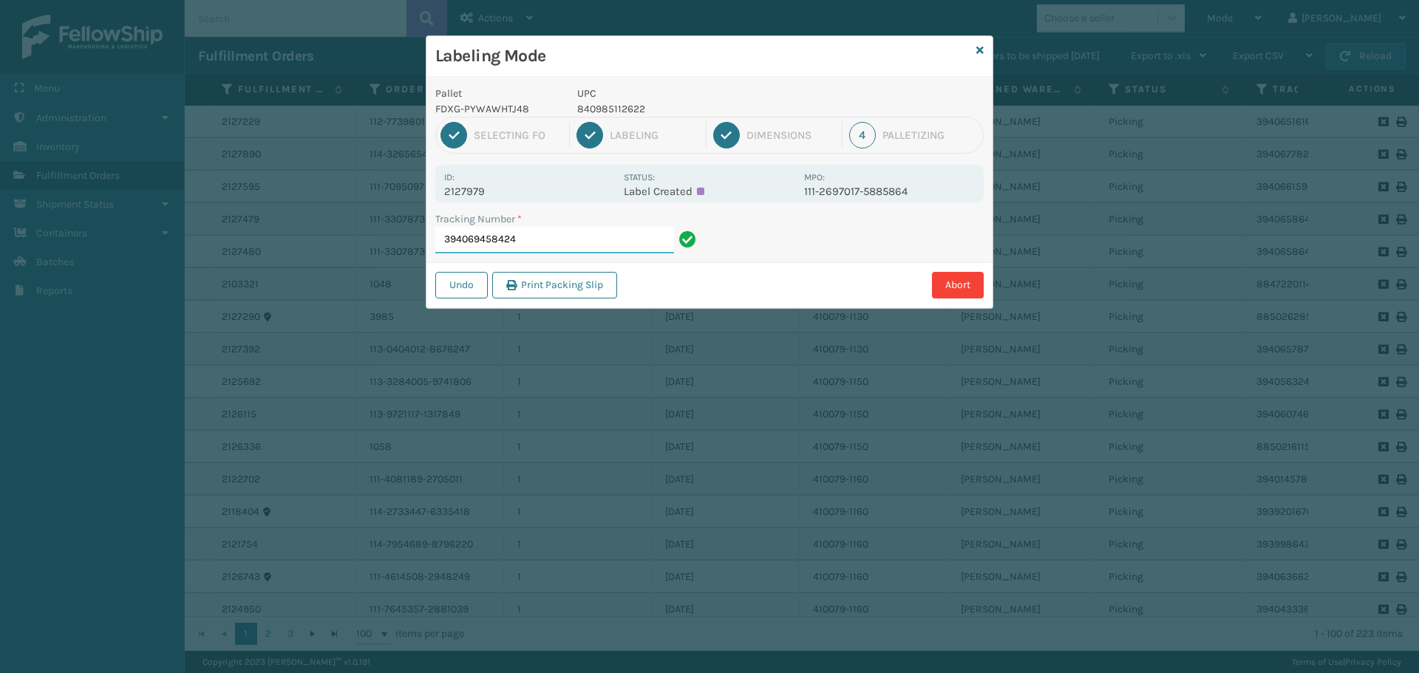
click at [546, 238] on input "394069458424" at bounding box center [554, 240] width 239 height 27
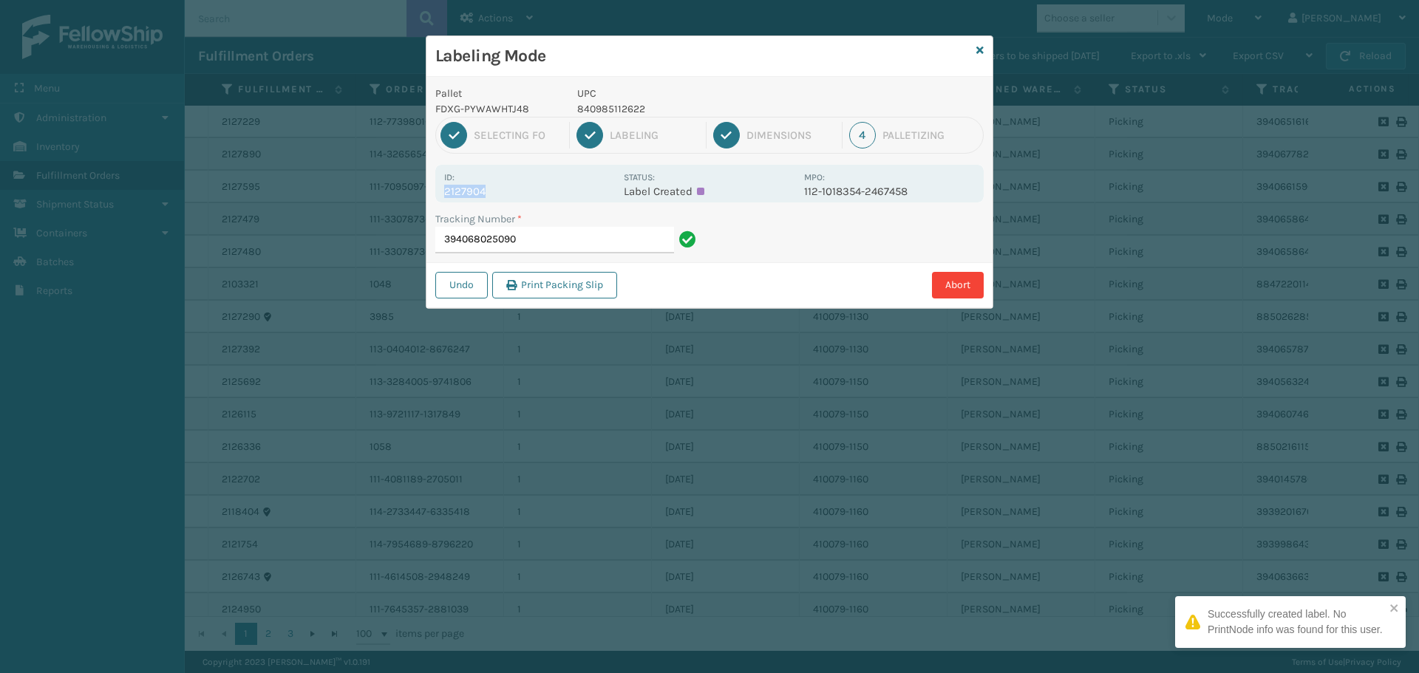
drag, startPoint x: 443, startPoint y: 191, endPoint x: 531, endPoint y: 188, distance: 88.0
click at [531, 188] on div "Id: 2127904 Status: Label Created MPO: 112-1018354-2467458" at bounding box center [709, 184] width 548 height 38
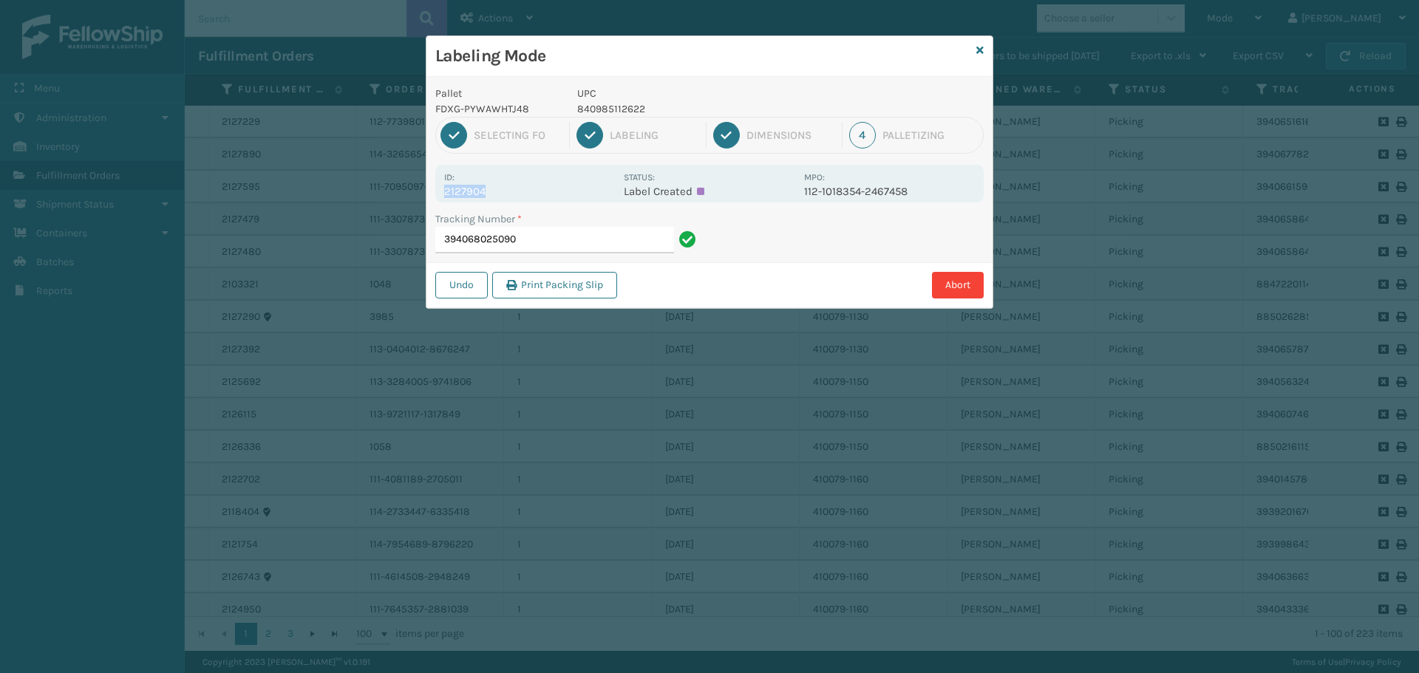
copy p "2127904"
click at [567, 235] on input "394068025090" at bounding box center [554, 240] width 239 height 27
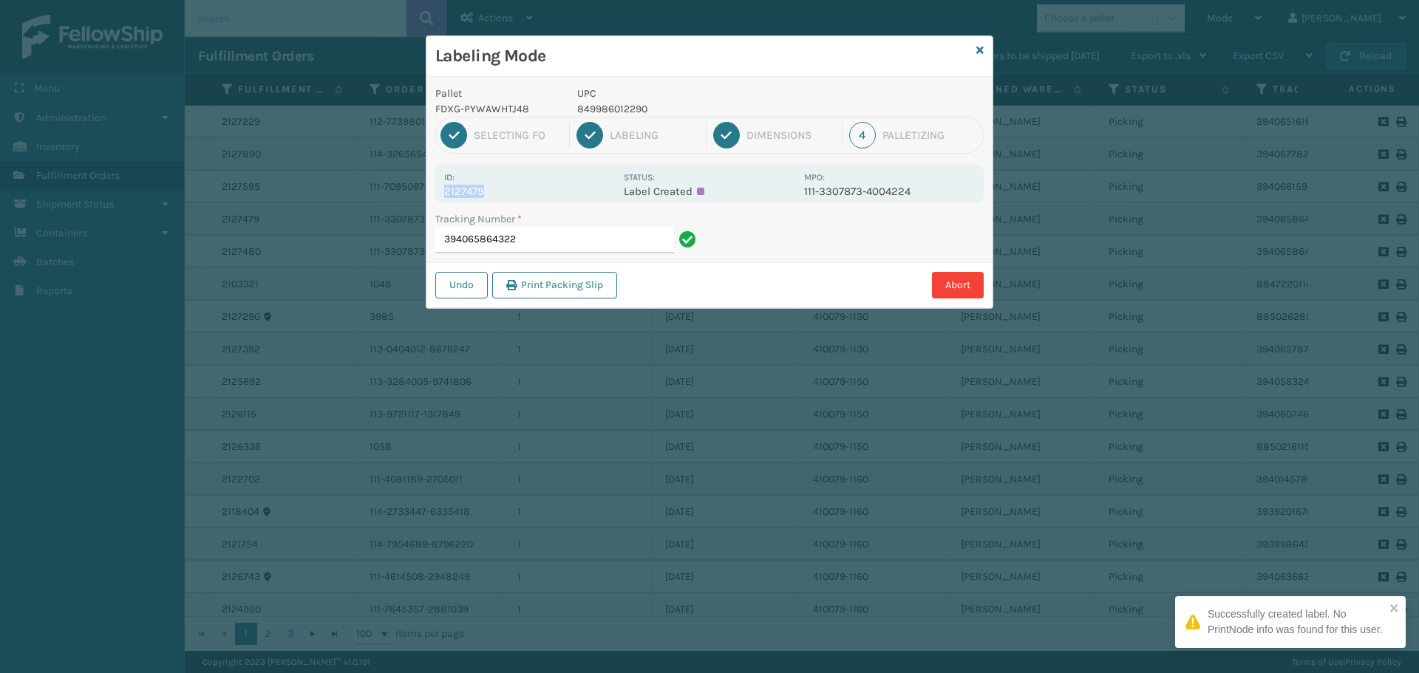
drag, startPoint x: 443, startPoint y: 191, endPoint x: 494, endPoint y: 188, distance: 50.3
click at [494, 188] on div "Id: 2127479 Status: Label Created MPO: 111-3307873-4004224" at bounding box center [709, 184] width 548 height 38
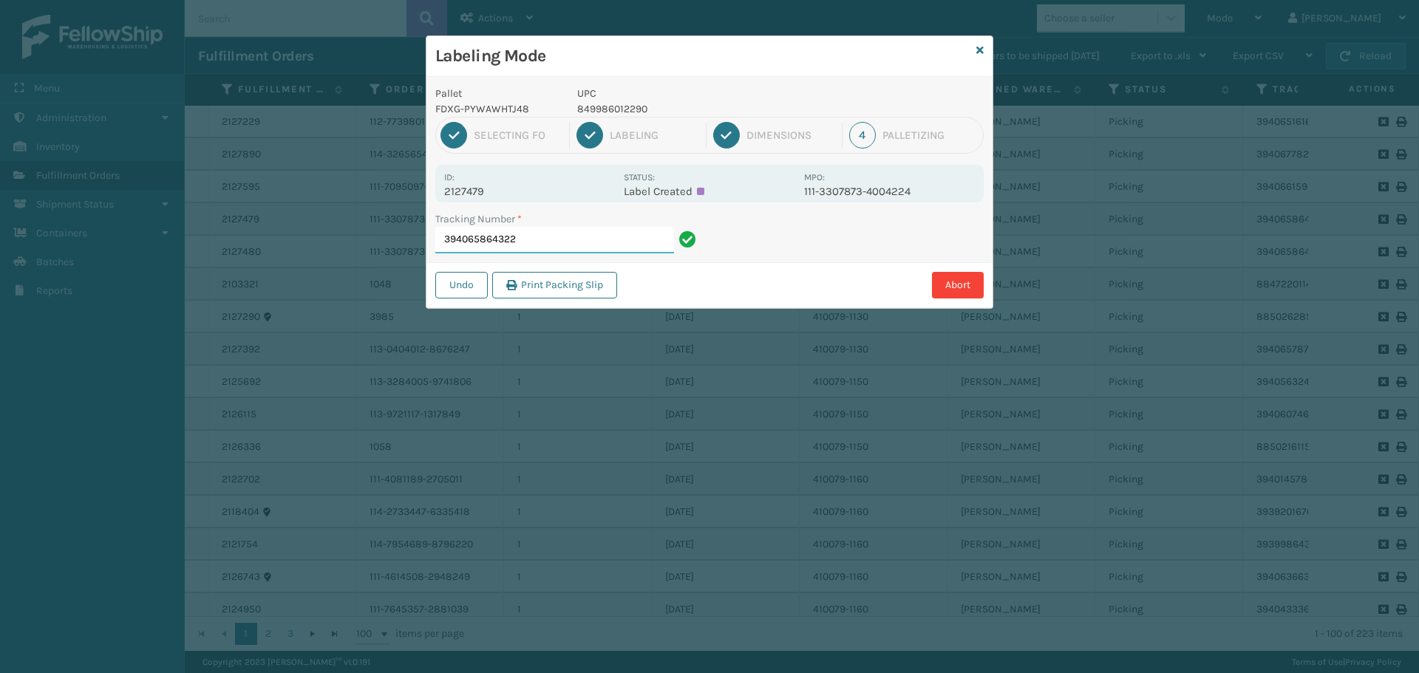
click at [531, 242] on input "394065864322" at bounding box center [554, 240] width 239 height 27
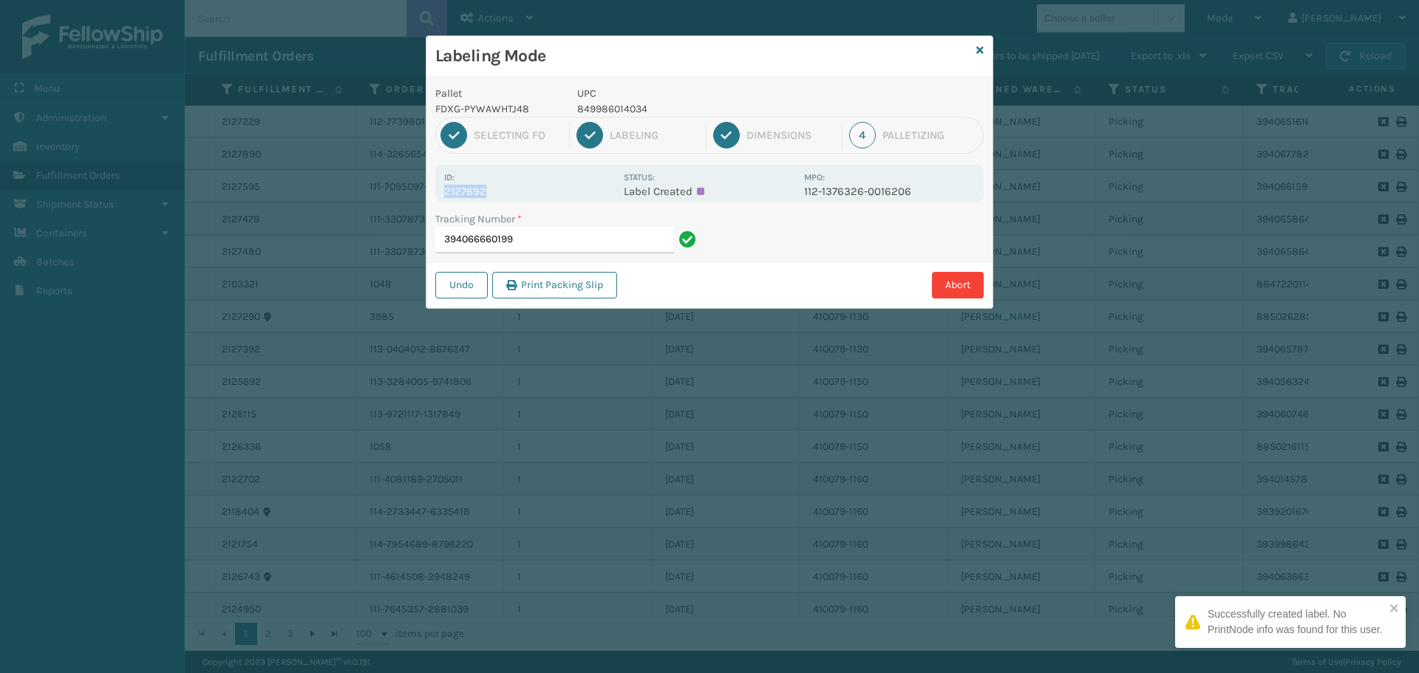
drag, startPoint x: 442, startPoint y: 191, endPoint x: 507, endPoint y: 194, distance: 65.1
click at [507, 194] on div "Id: 2127692 Status: Label Created MPO: 112-1376326-0016206" at bounding box center [709, 184] width 548 height 38
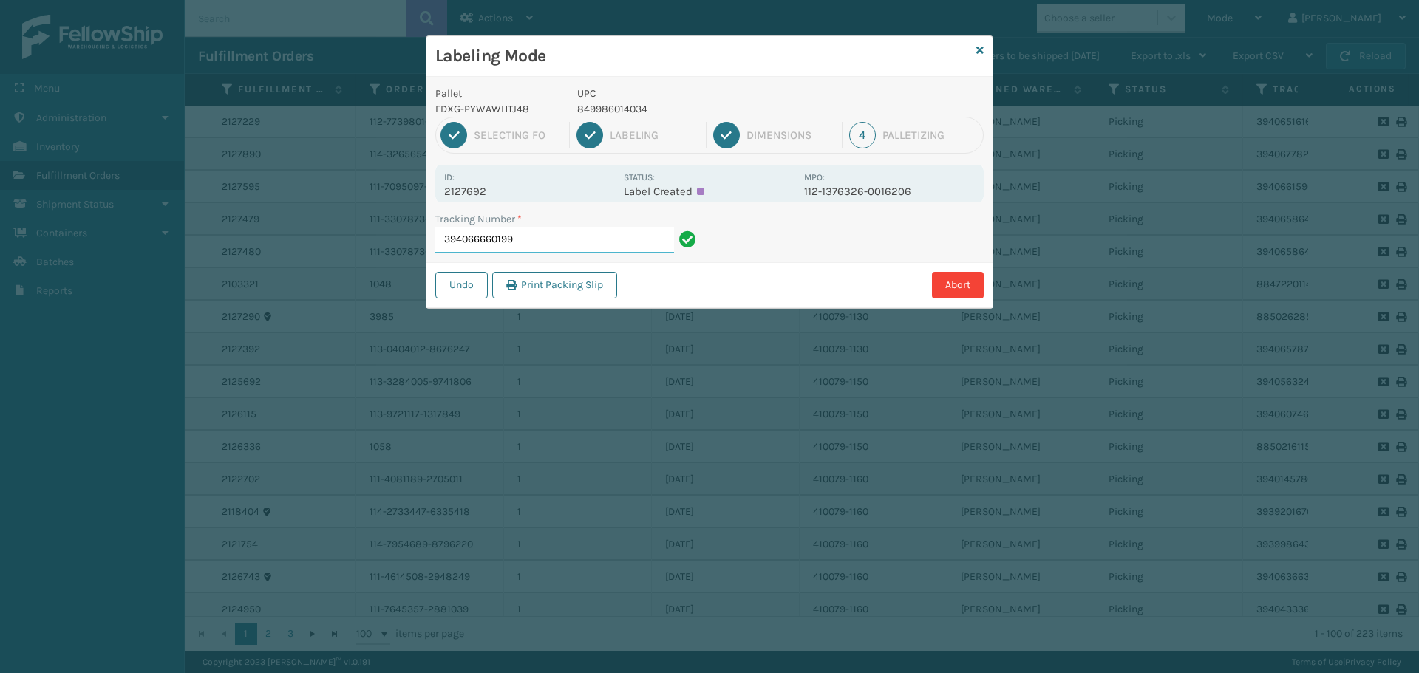
click at [571, 242] on input "394066660199" at bounding box center [554, 240] width 239 height 27
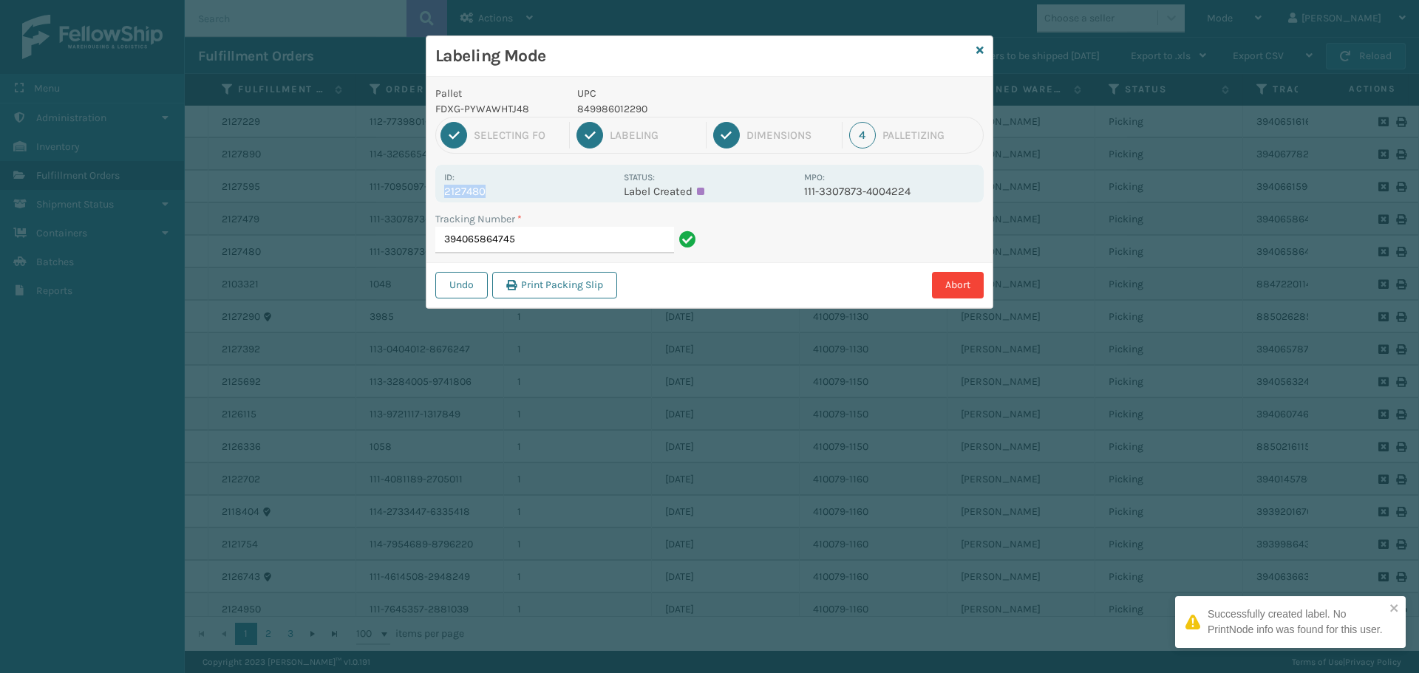
drag, startPoint x: 456, startPoint y: 192, endPoint x: 531, endPoint y: 197, distance: 75.5
click at [531, 197] on p "2127480" at bounding box center [529, 191] width 171 height 13
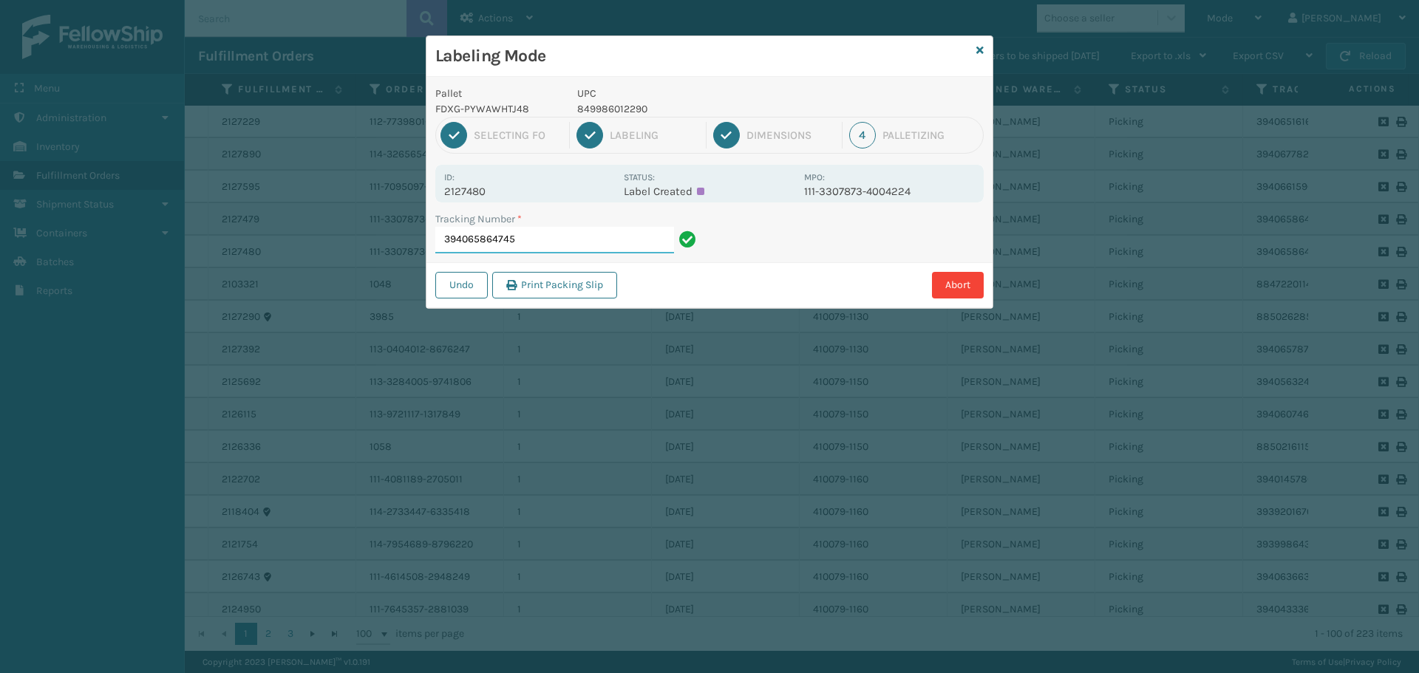
click at [545, 246] on input "394065864745" at bounding box center [554, 240] width 239 height 27
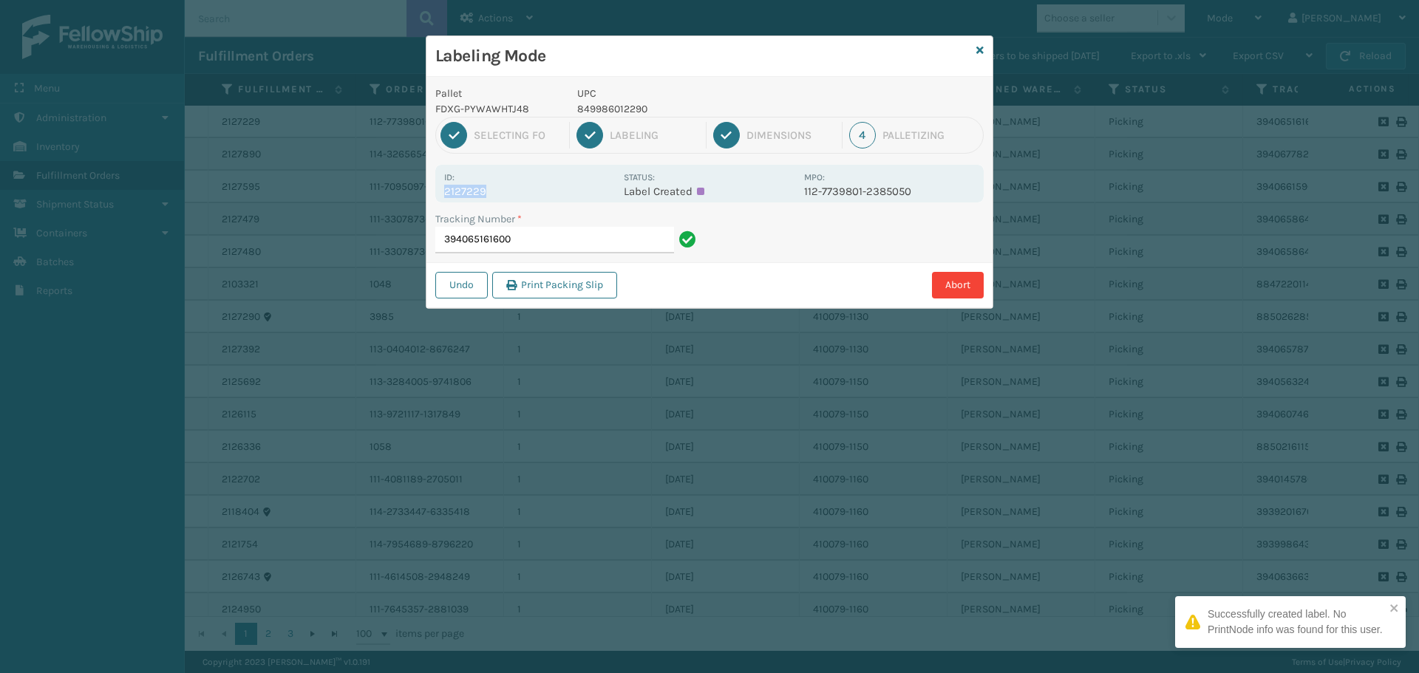
drag, startPoint x: 446, startPoint y: 191, endPoint x: 550, endPoint y: 191, distance: 103.5
click at [550, 191] on p "2127229" at bounding box center [529, 191] width 171 height 13
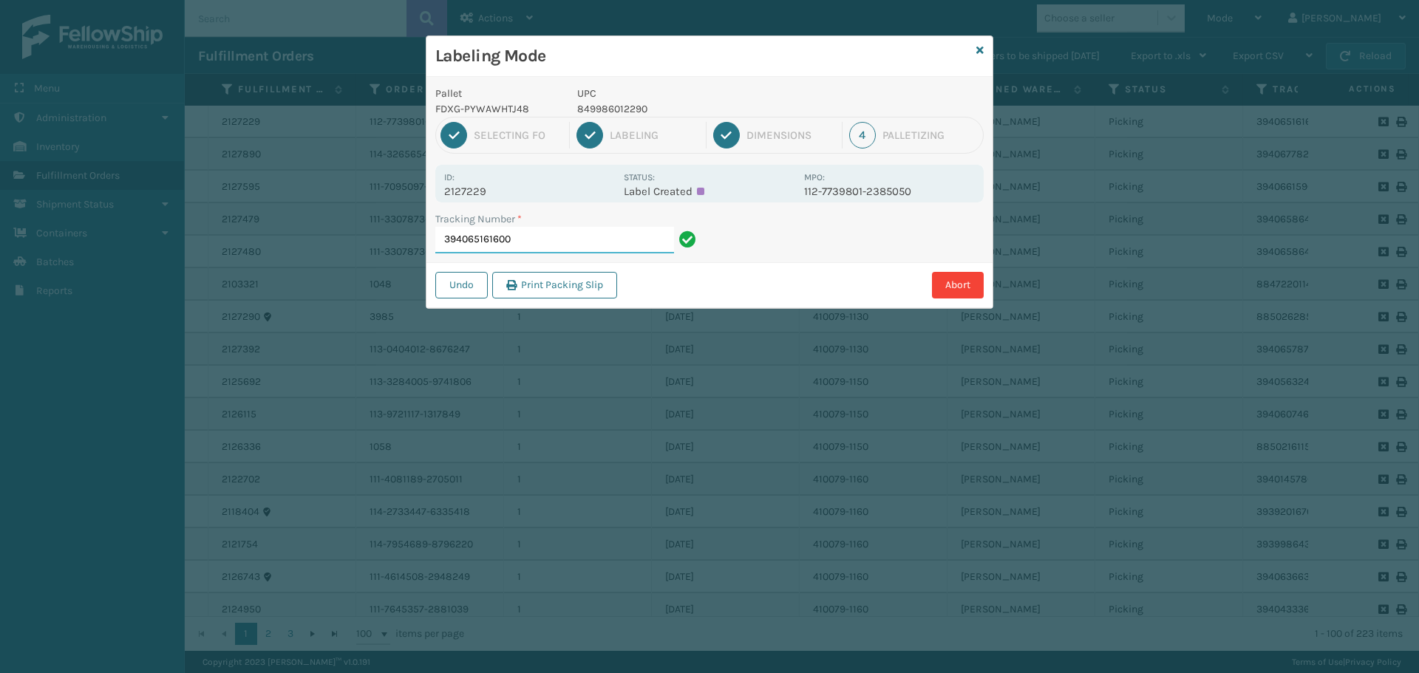
click at [574, 229] on input "394065161600" at bounding box center [554, 240] width 239 height 27
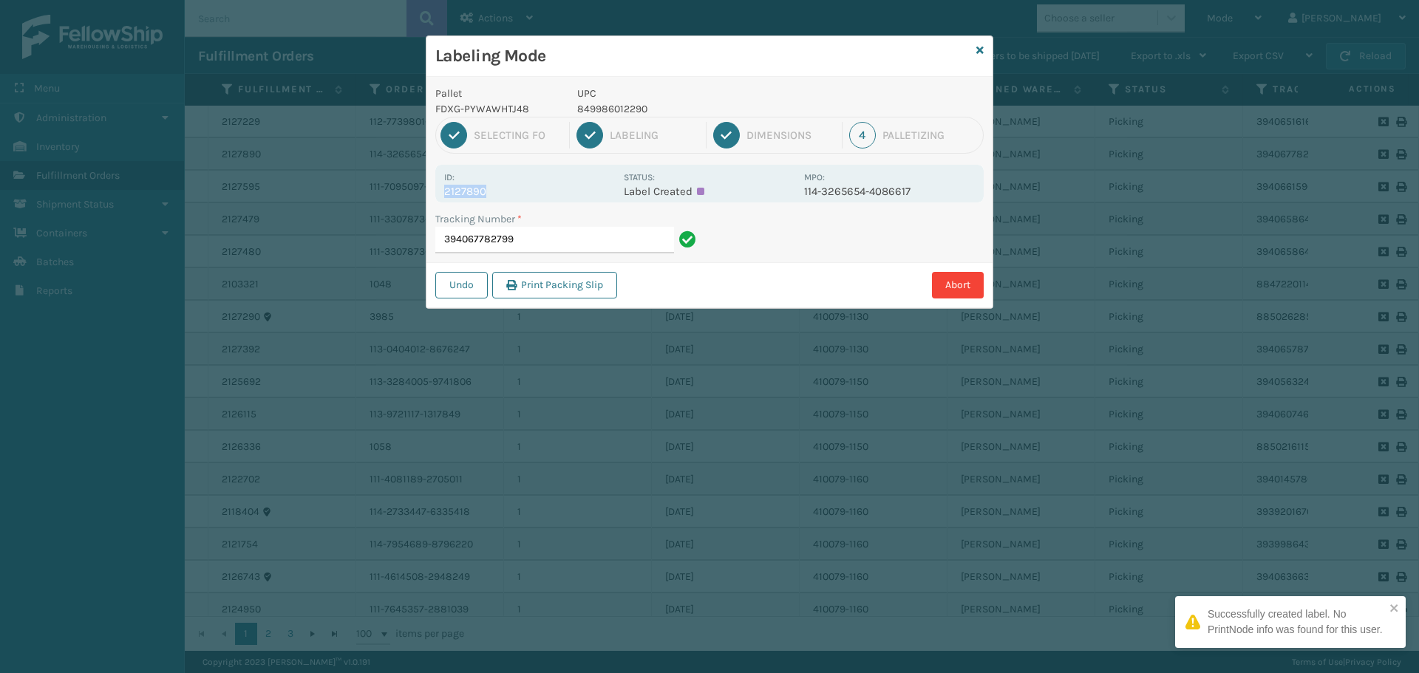
drag, startPoint x: 444, startPoint y: 192, endPoint x: 487, endPoint y: 194, distance: 42.9
click at [487, 194] on p "2127890" at bounding box center [529, 191] width 171 height 13
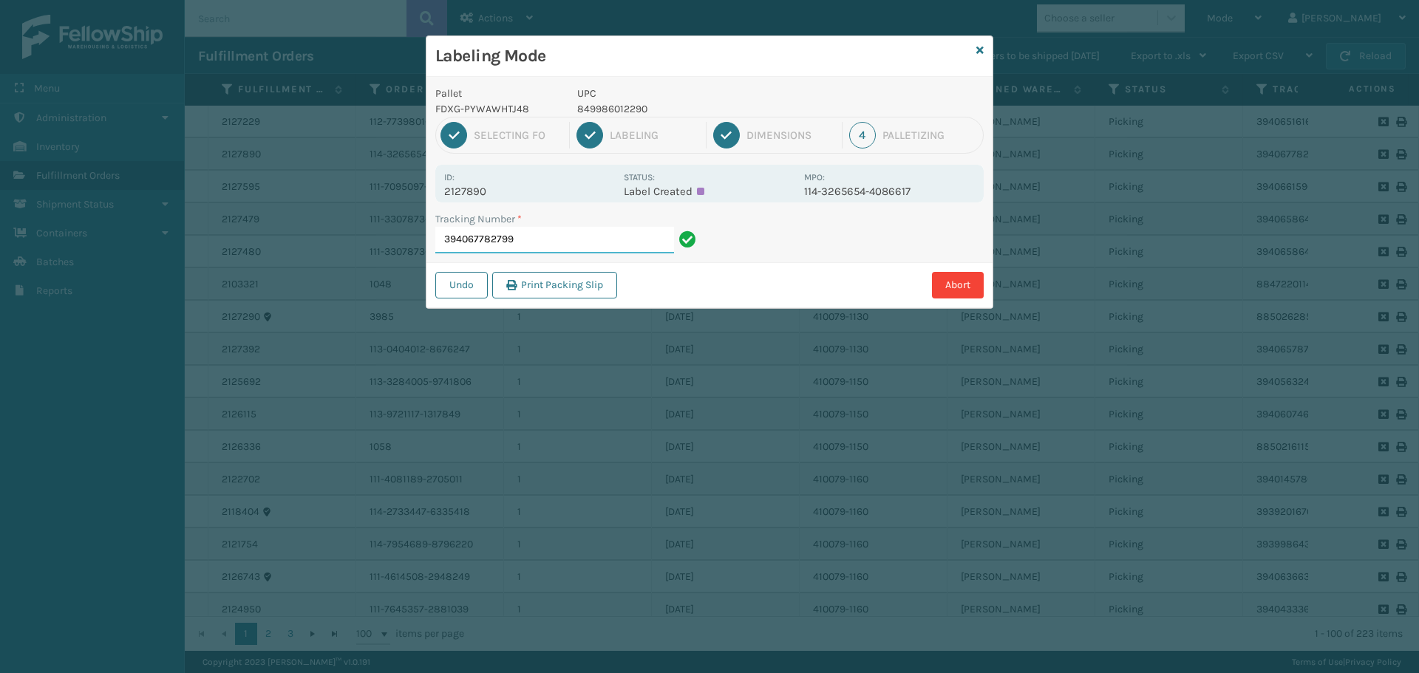
click at [559, 244] on input "394067782799" at bounding box center [554, 240] width 239 height 27
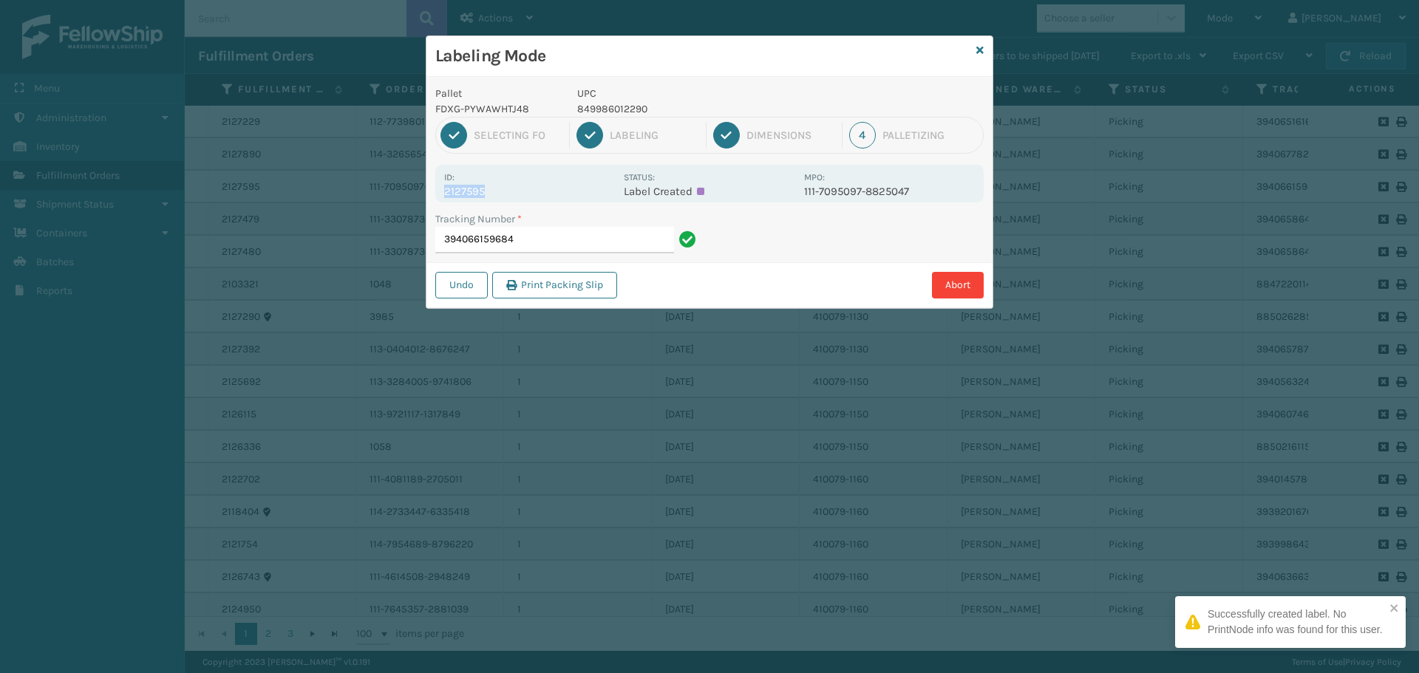
drag, startPoint x: 444, startPoint y: 192, endPoint x: 510, endPoint y: 192, distance: 65.8
click at [510, 192] on p "2127595" at bounding box center [529, 191] width 171 height 13
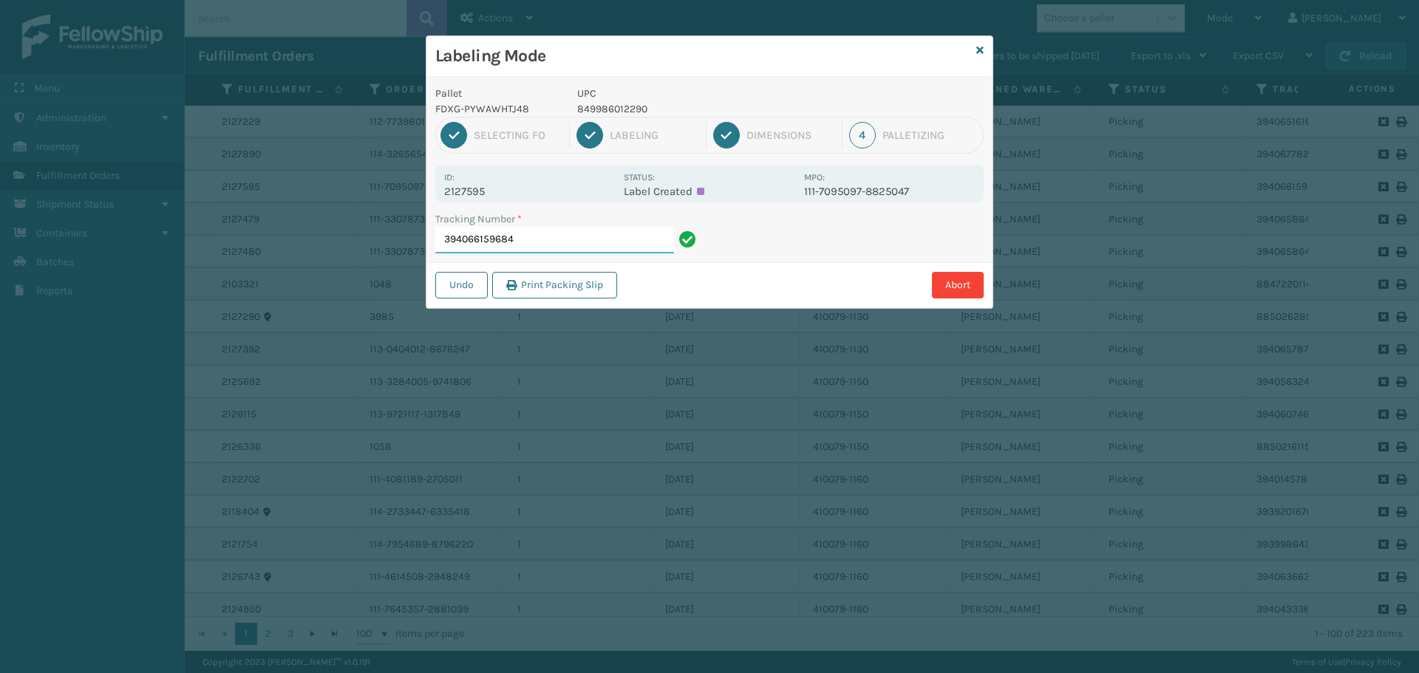
click at [602, 235] on input "394066159684" at bounding box center [554, 240] width 239 height 27
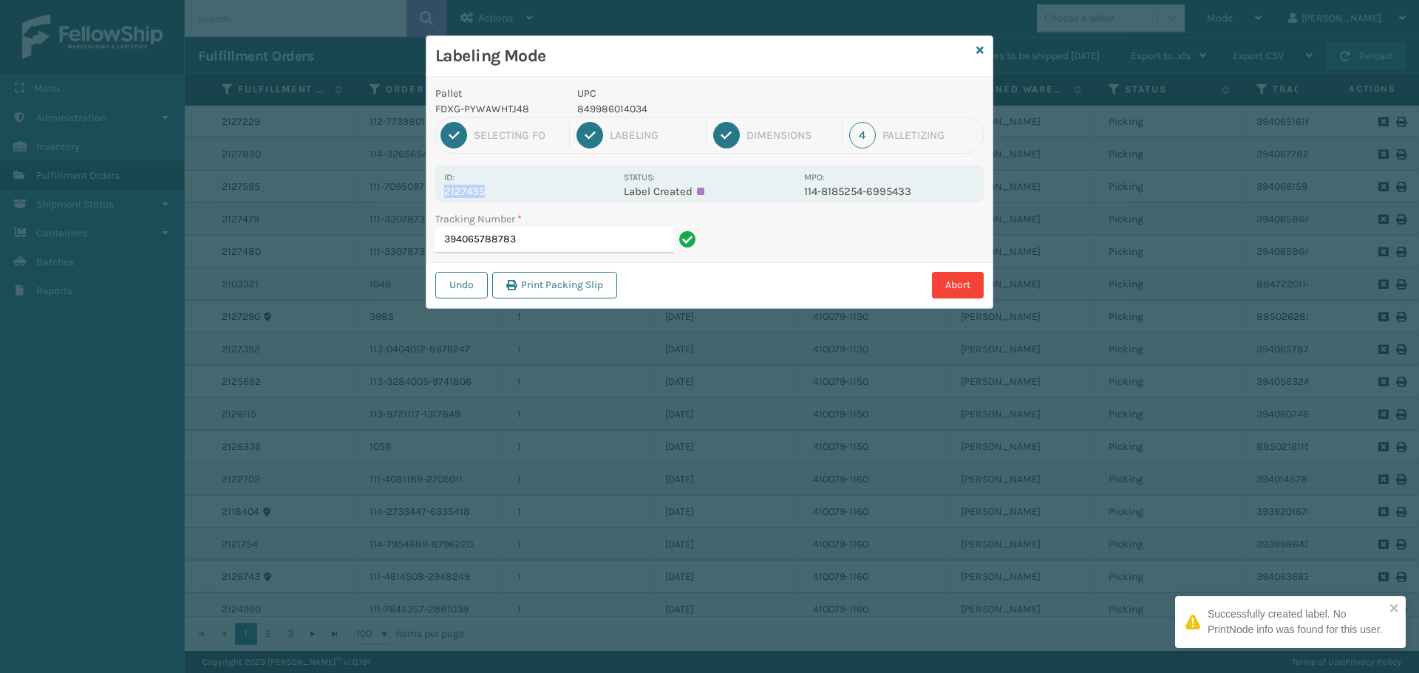
drag, startPoint x: 443, startPoint y: 191, endPoint x: 551, endPoint y: 189, distance: 108.7
click at [551, 189] on div "Id: 2127435 Status: Label Created MPO: 114-8185254-6995433" at bounding box center [709, 184] width 548 height 38
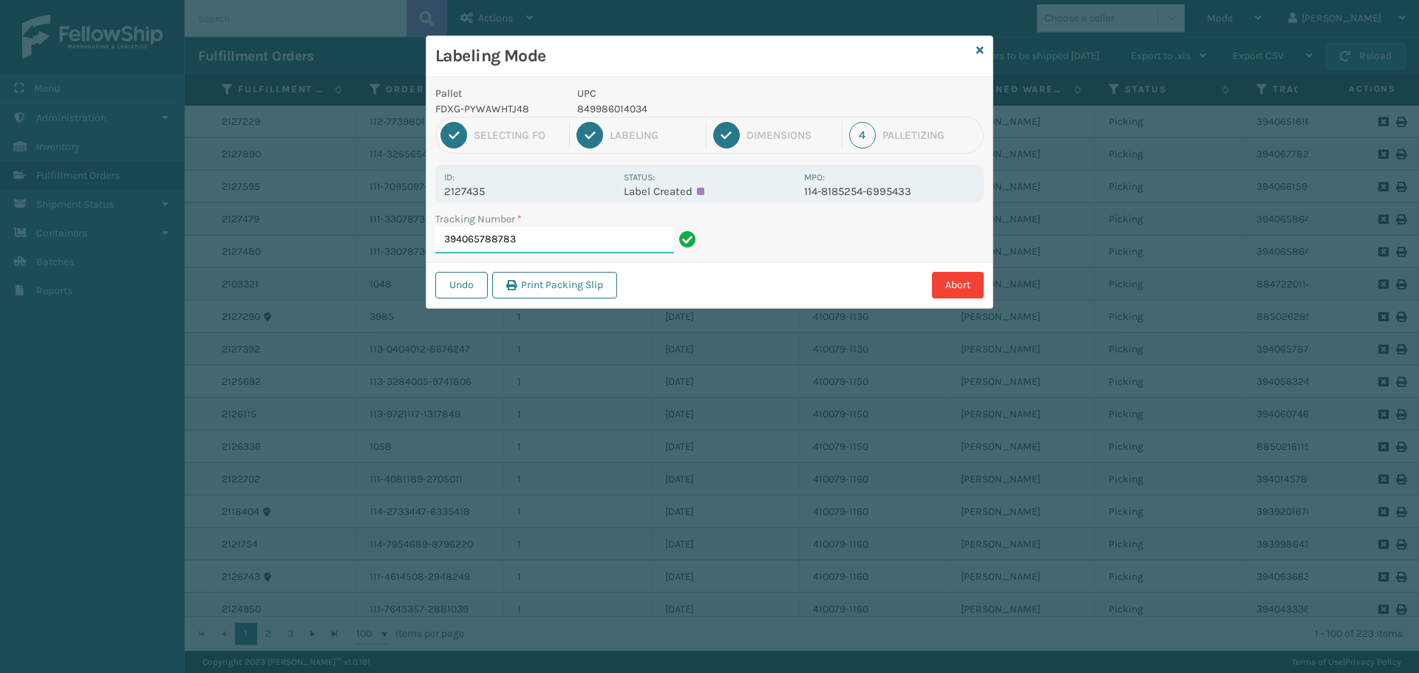
click at [580, 243] on input "394065788783" at bounding box center [554, 240] width 239 height 27
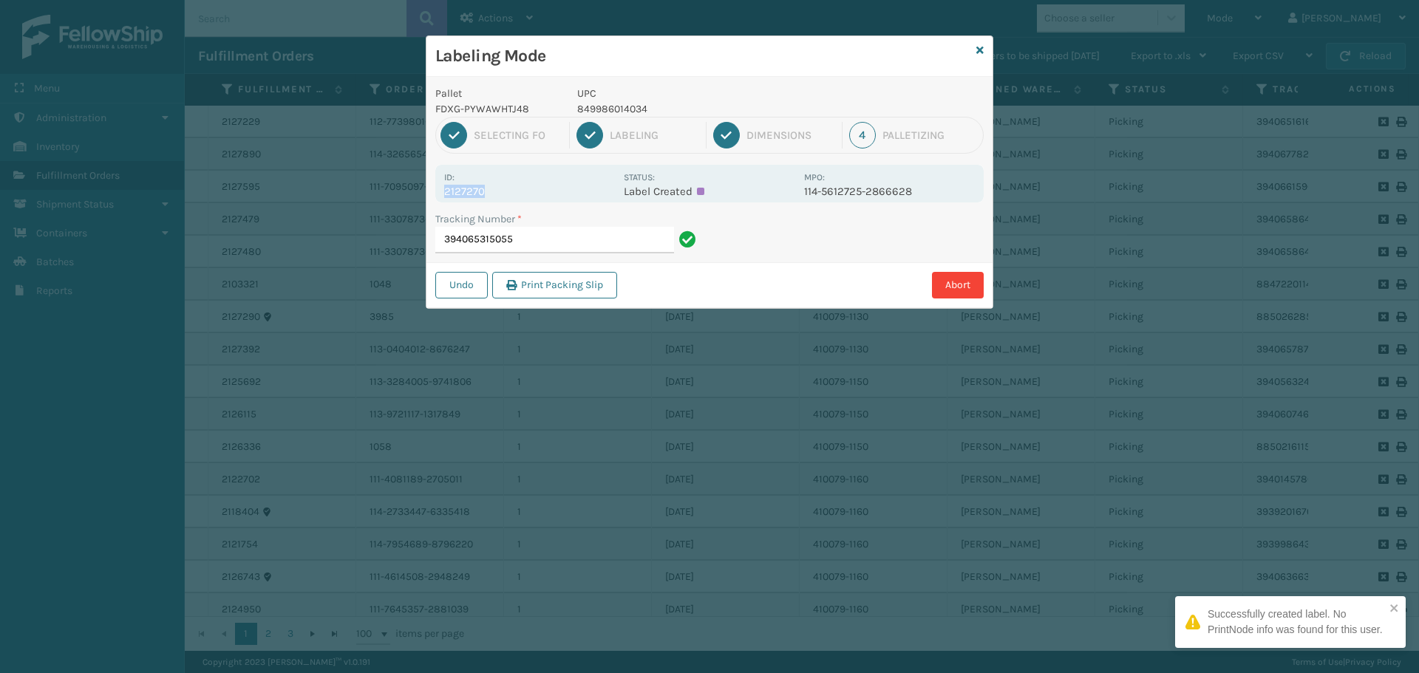
drag, startPoint x: 446, startPoint y: 190, endPoint x: 517, endPoint y: 195, distance: 71.9
click at [517, 195] on p "2127270" at bounding box center [529, 191] width 171 height 13
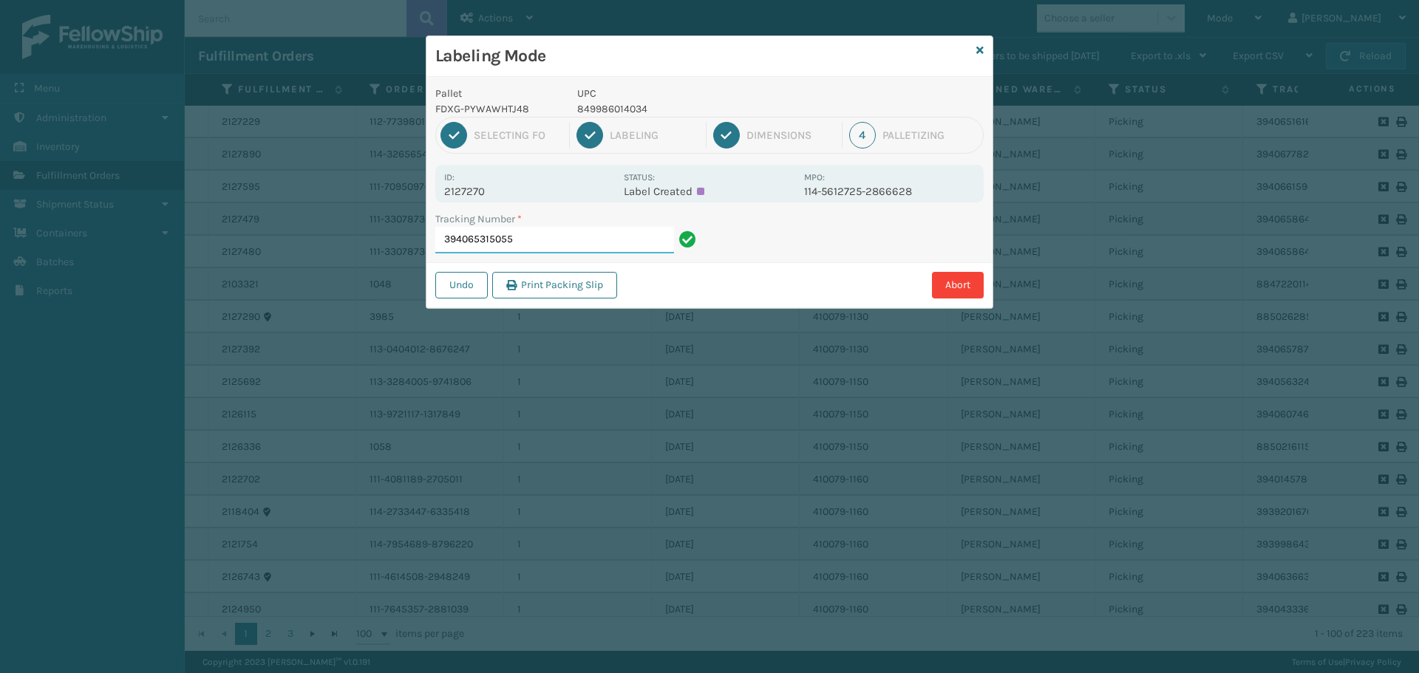
click at [581, 250] on input "394065315055" at bounding box center [554, 240] width 239 height 27
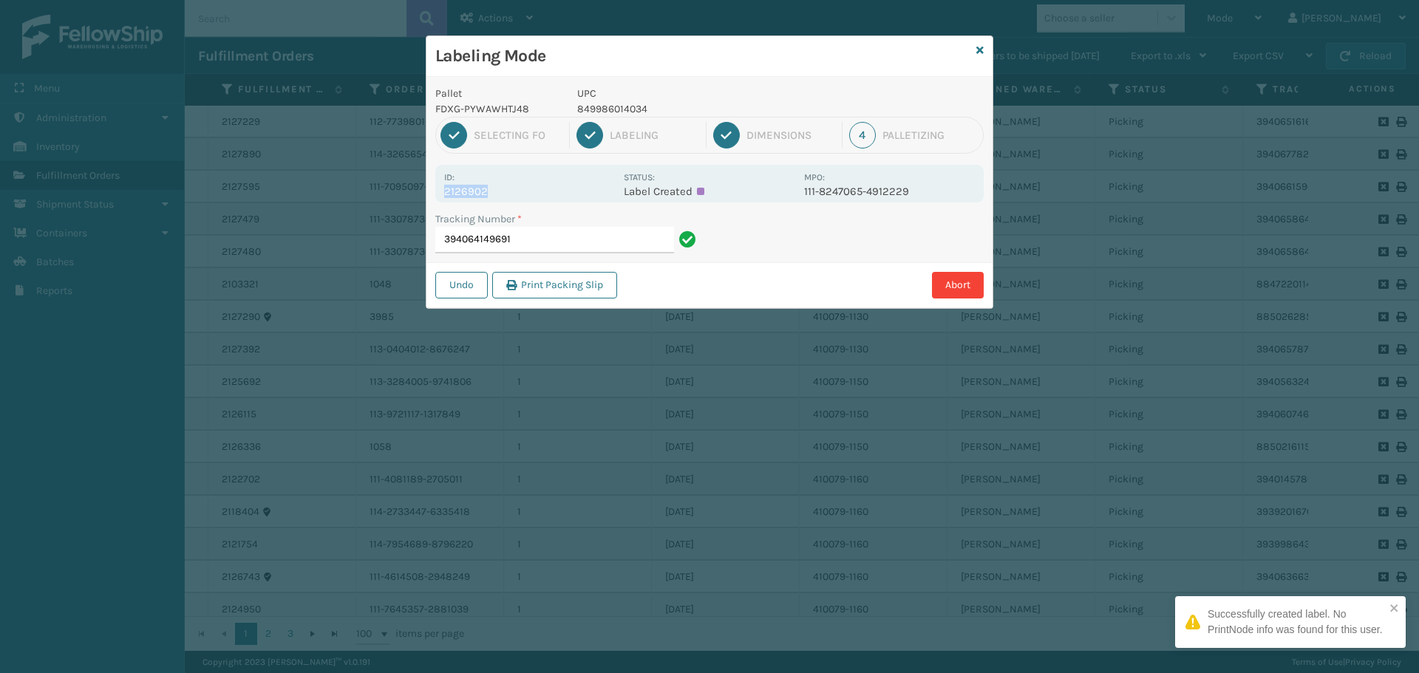
drag, startPoint x: 443, startPoint y: 186, endPoint x: 565, endPoint y: 199, distance: 122.6
click at [565, 199] on div "Id: 2126902 Status: Label Created MPO: 111-8247065-4912229" at bounding box center [709, 184] width 548 height 38
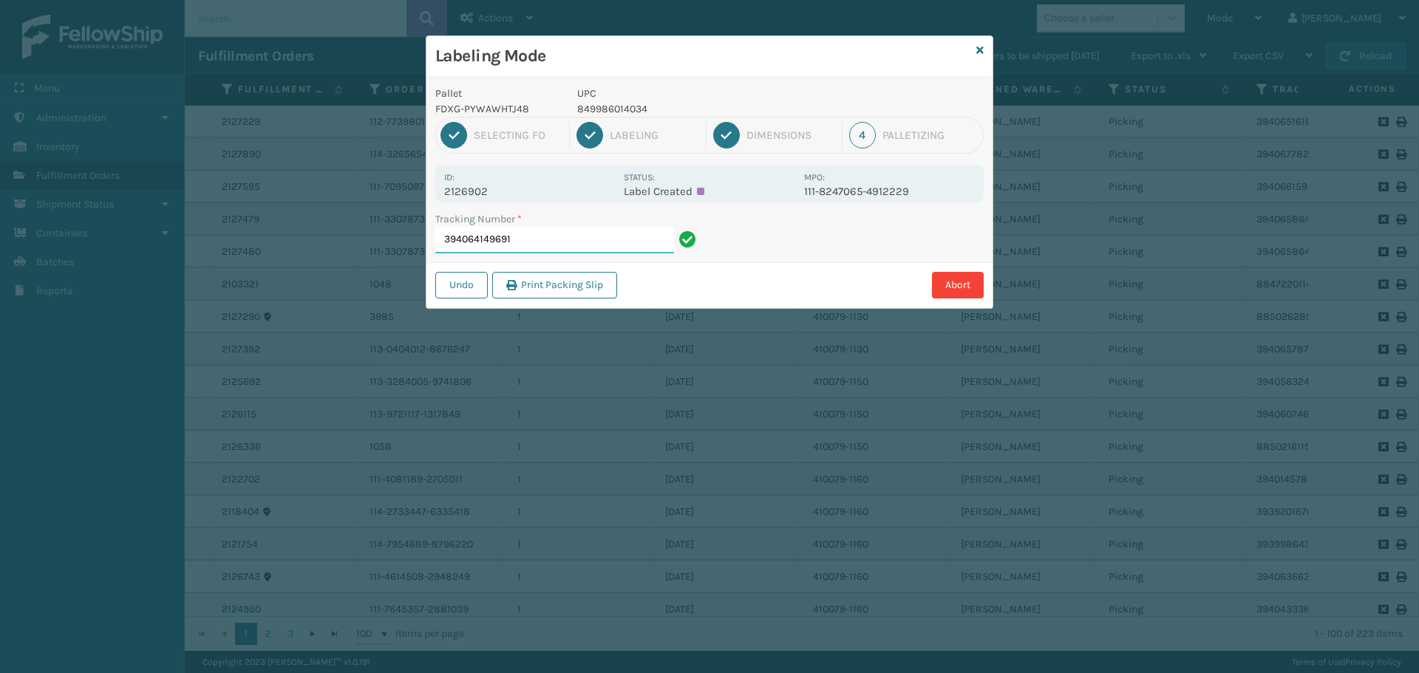
click at [580, 242] on input "394064149691" at bounding box center [554, 240] width 239 height 27
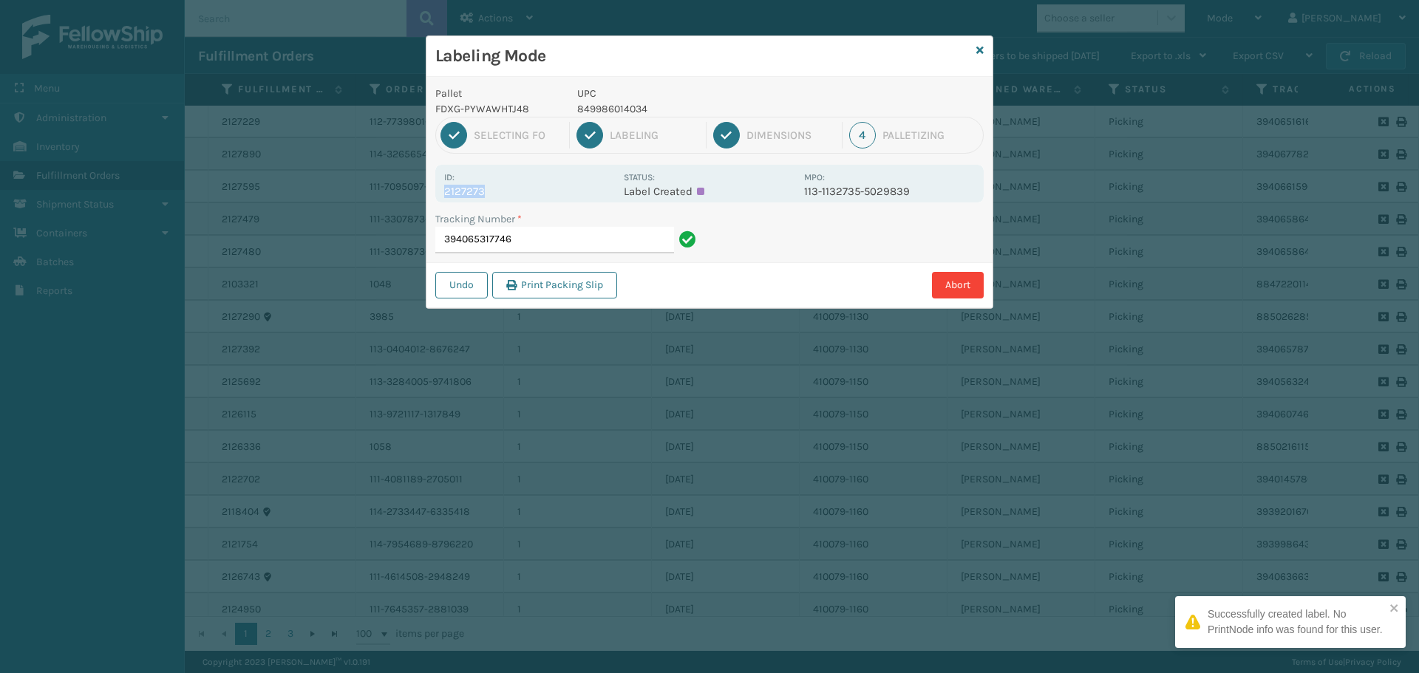
drag, startPoint x: 444, startPoint y: 194, endPoint x: 537, endPoint y: 201, distance: 93.4
click at [537, 201] on div "Id: 2127273 Status: Label Created MPO: 113-1132735-5029839" at bounding box center [709, 184] width 548 height 38
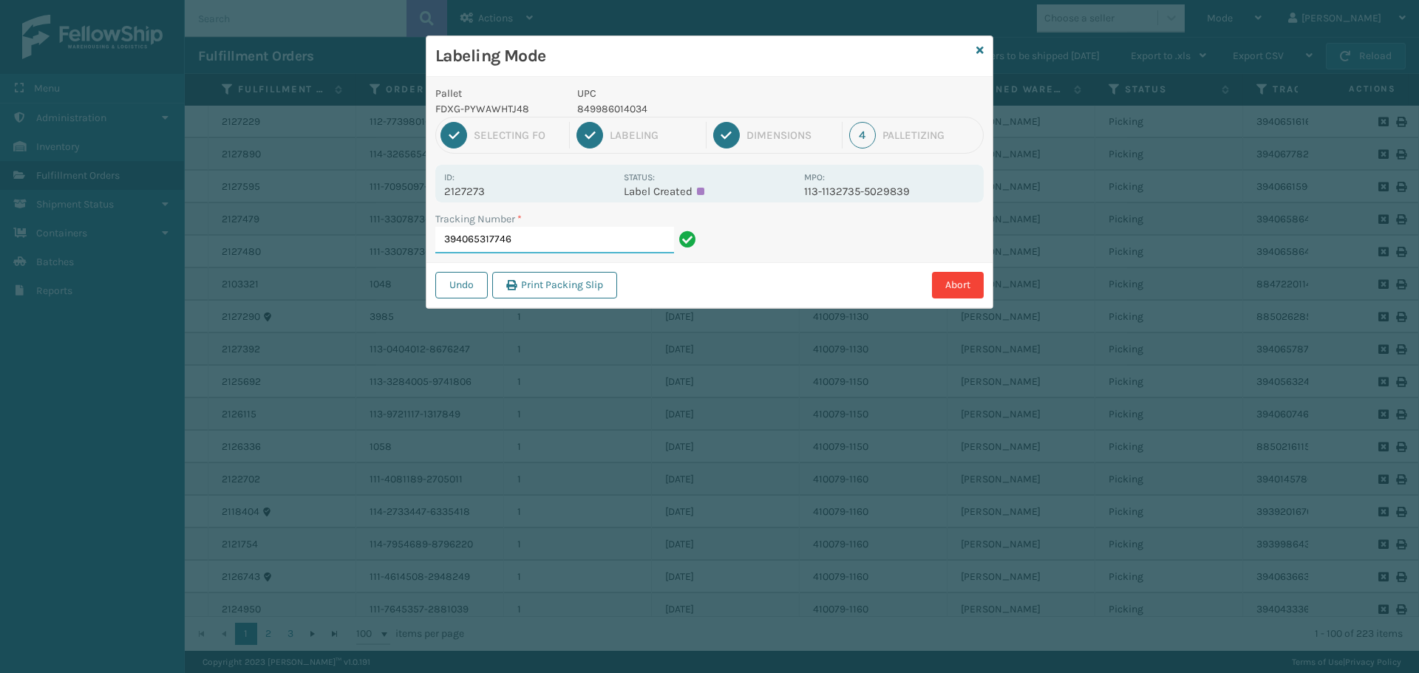
click at [584, 250] on input "394065317746" at bounding box center [554, 240] width 239 height 27
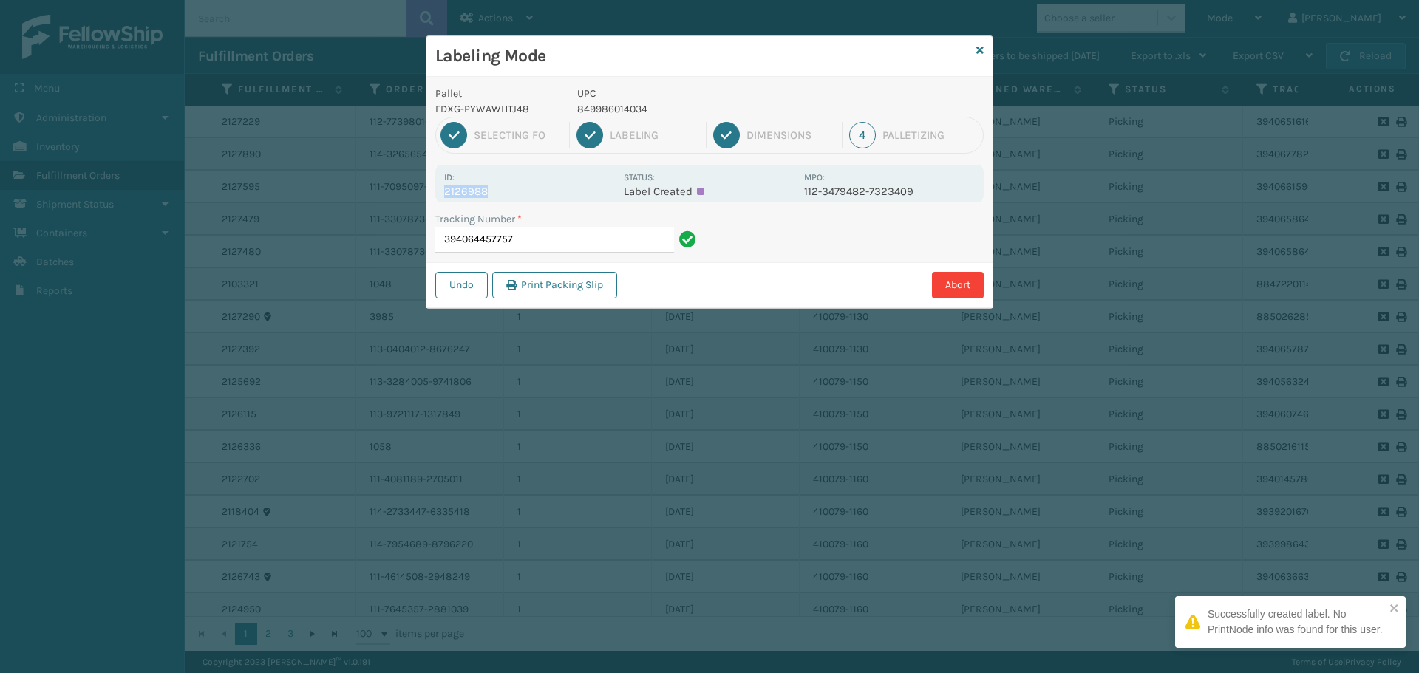
drag, startPoint x: 443, startPoint y: 191, endPoint x: 516, endPoint y: 189, distance: 72.5
click at [516, 189] on div "Id: 2126988 Status: Label Created MPO: 112-3479482-7323409" at bounding box center [709, 184] width 548 height 38
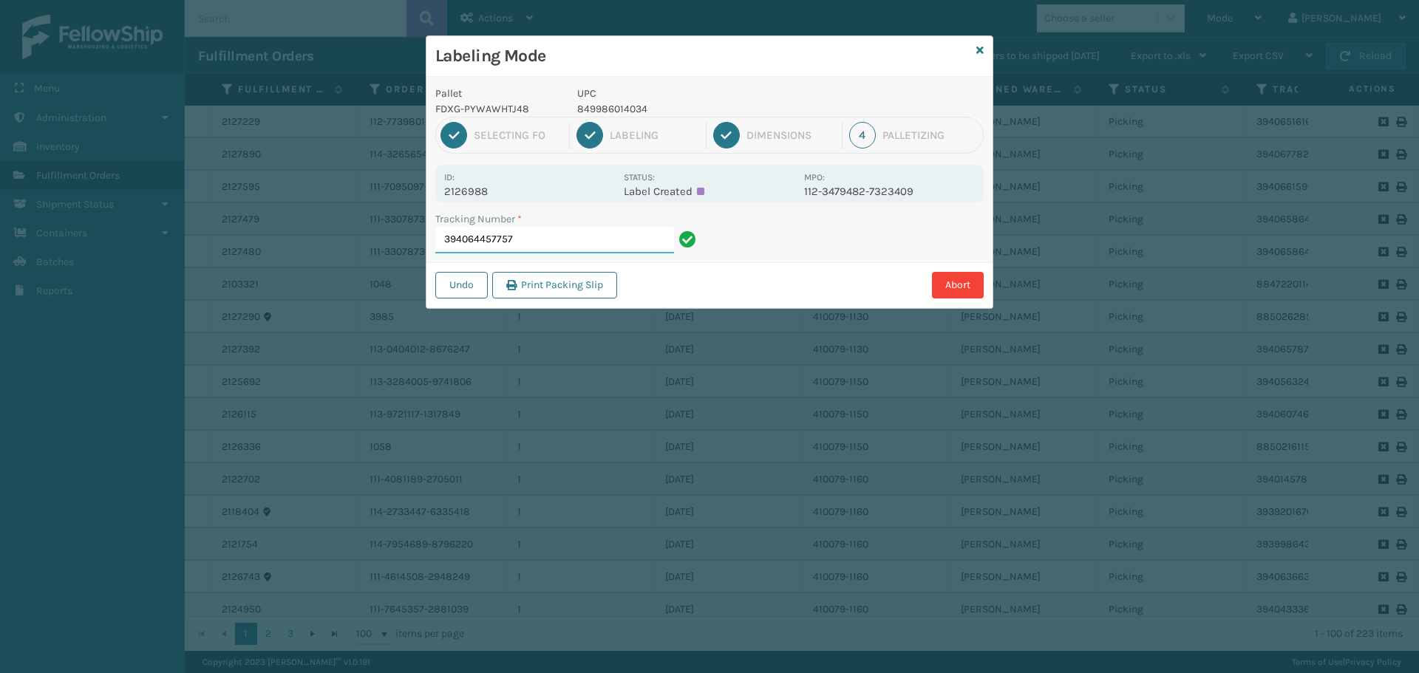
click at [554, 248] on input "394064457757" at bounding box center [554, 240] width 239 height 27
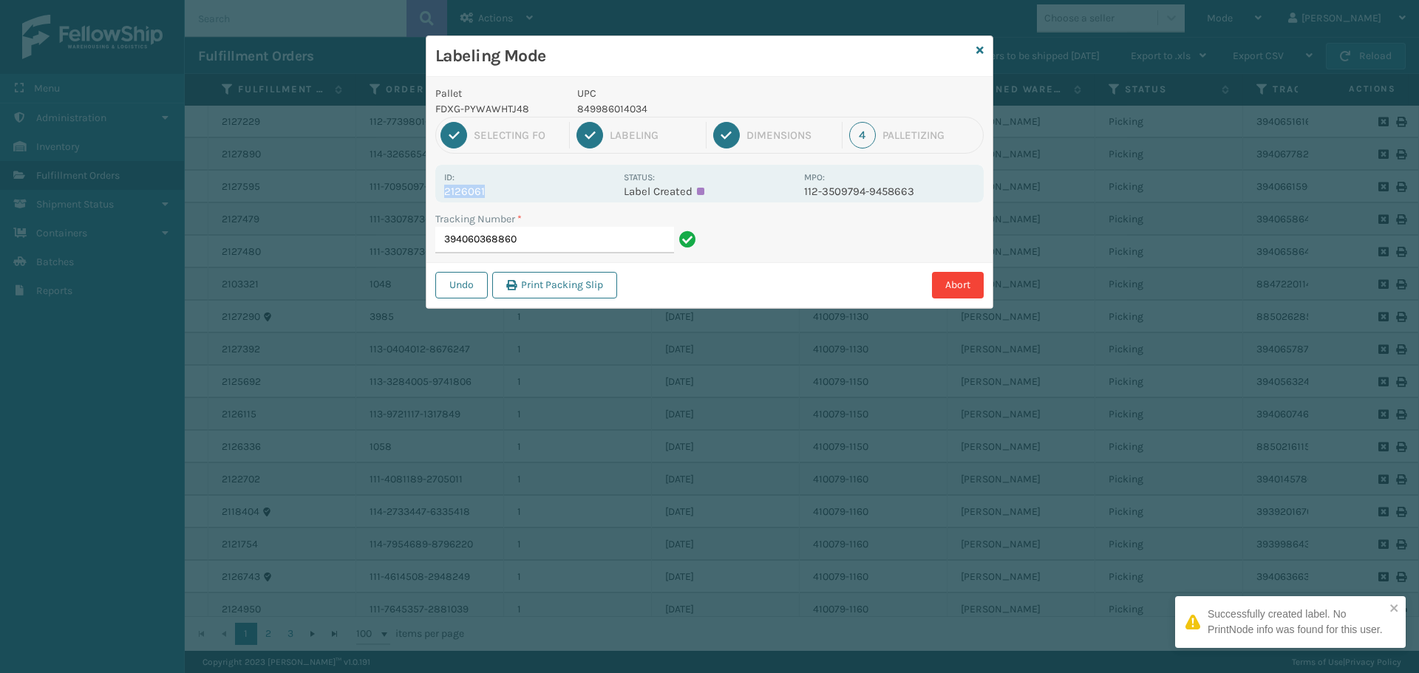
drag, startPoint x: 444, startPoint y: 192, endPoint x: 513, endPoint y: 191, distance: 68.7
click at [513, 191] on p "2126061" at bounding box center [529, 191] width 171 height 13
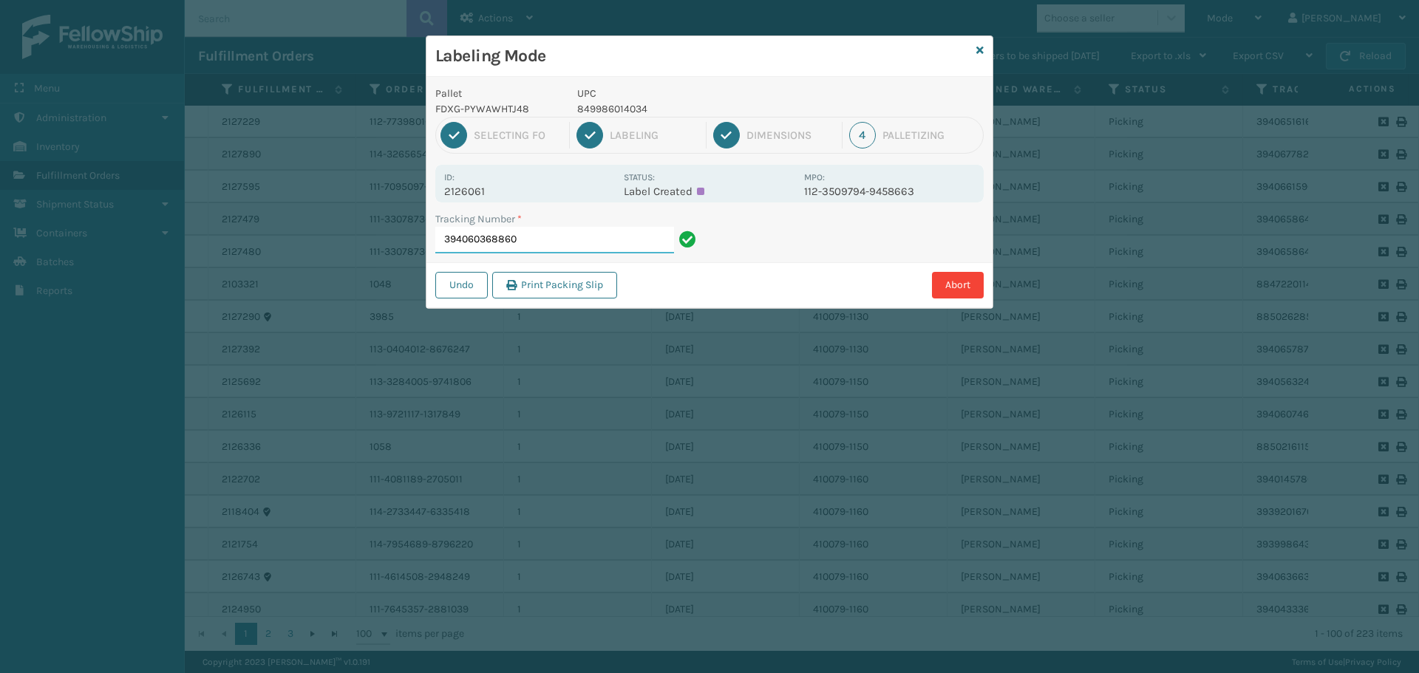
click at [557, 242] on input "394060368860" at bounding box center [554, 240] width 239 height 27
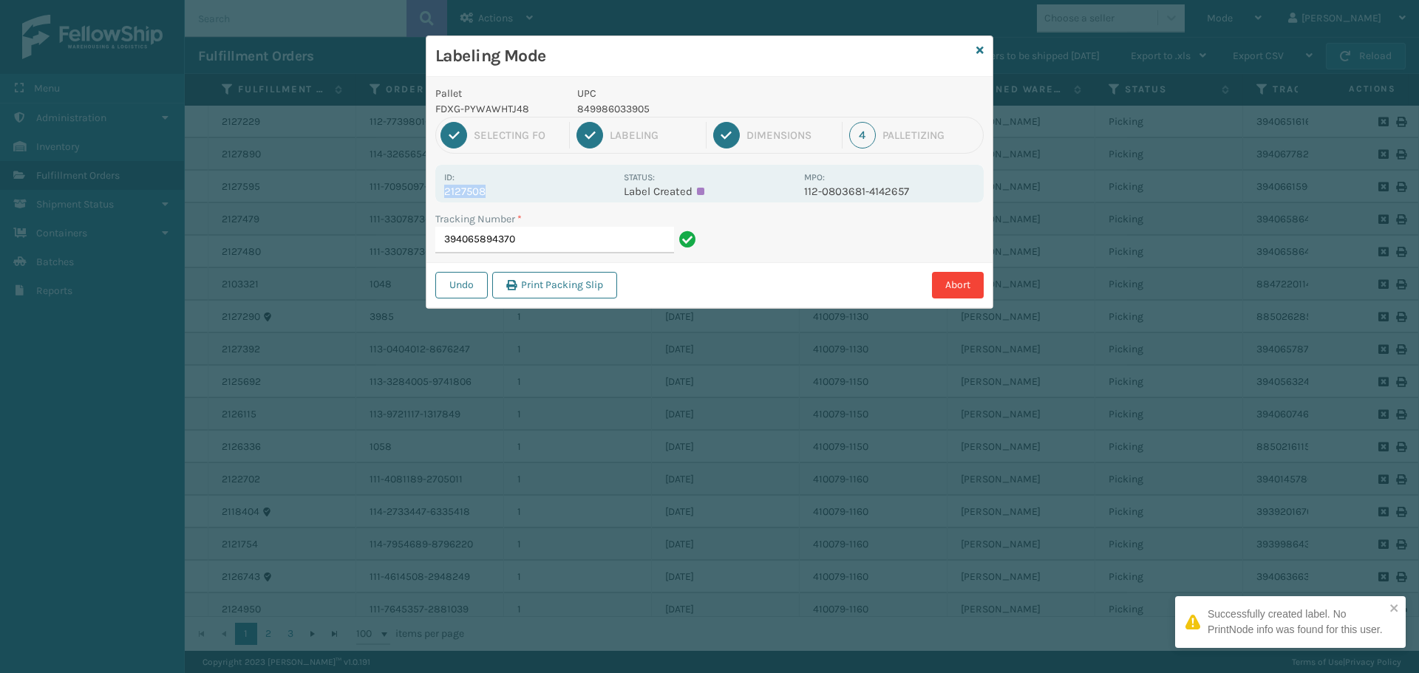
drag, startPoint x: 442, startPoint y: 189, endPoint x: 529, endPoint y: 192, distance: 87.3
click at [529, 192] on div "Id: 2127508 Status: Label Created MPO: 112-0803681-4142657" at bounding box center [709, 184] width 548 height 38
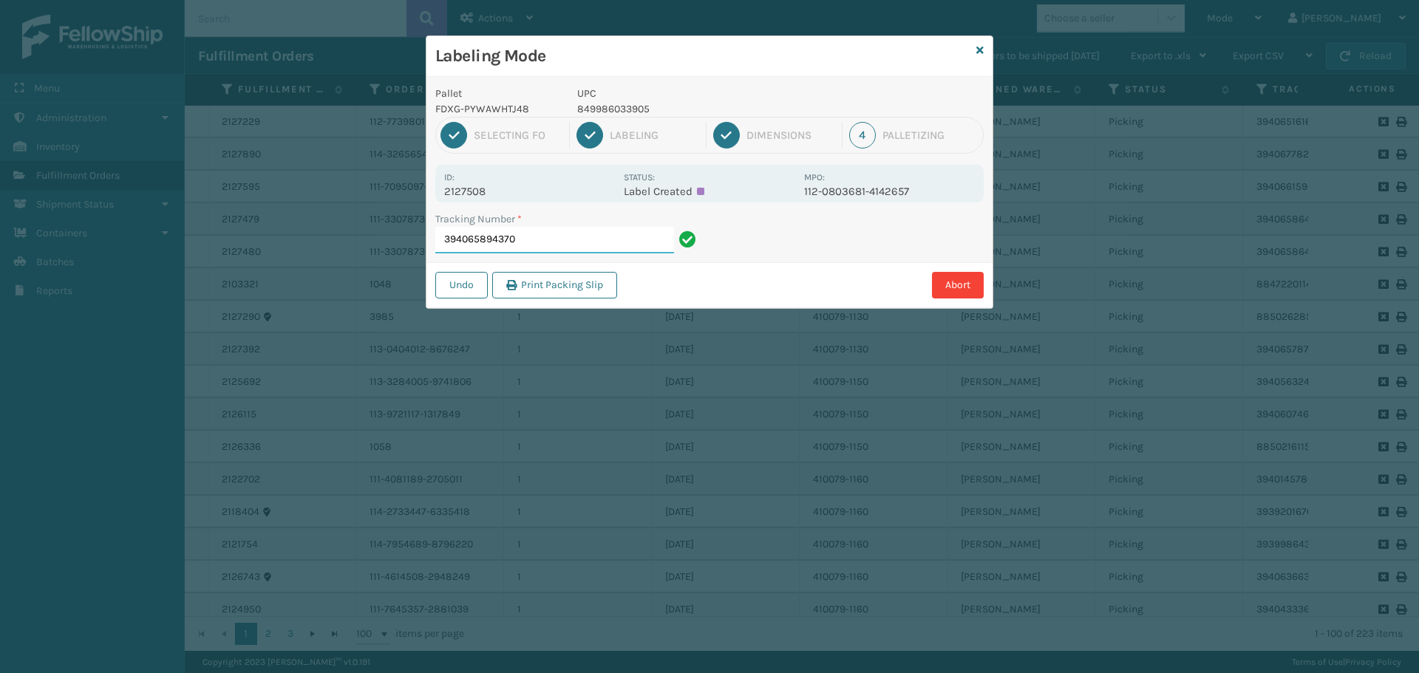
click at [616, 241] on input "394065894370" at bounding box center [554, 240] width 239 height 27
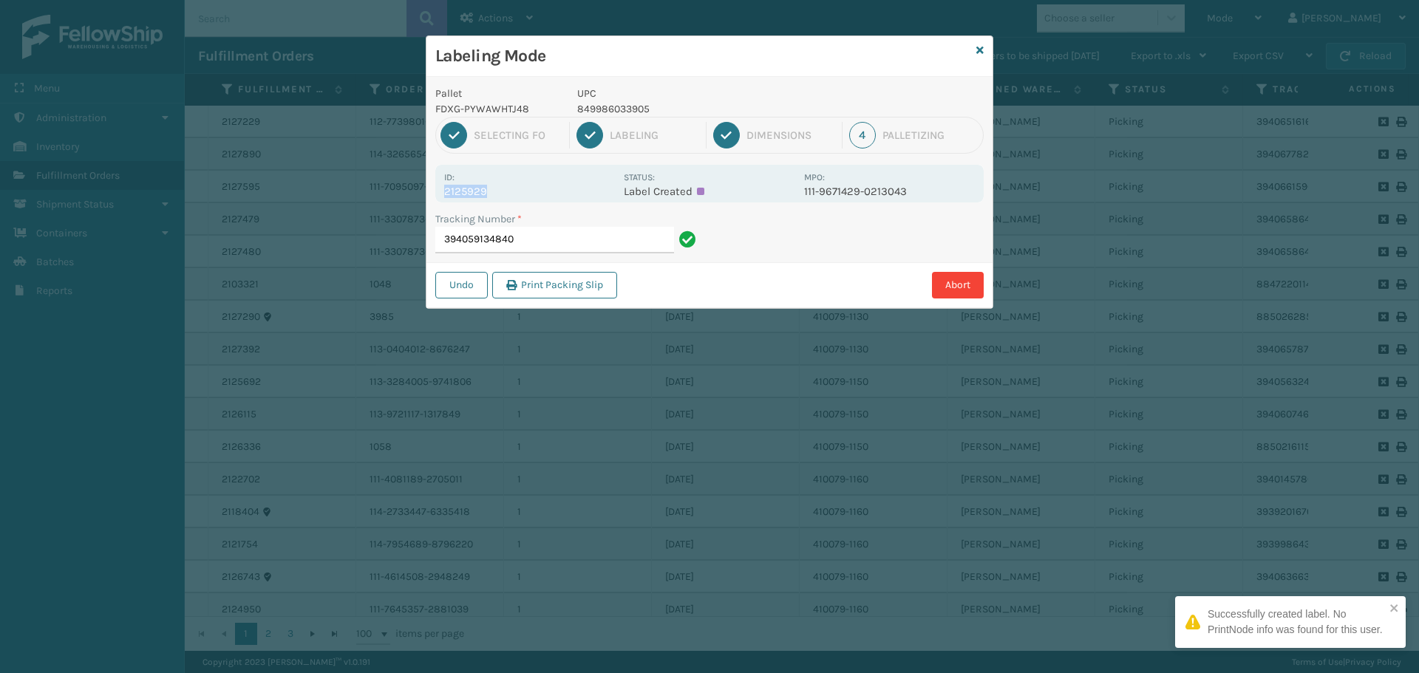
drag, startPoint x: 446, startPoint y: 190, endPoint x: 514, endPoint y: 186, distance: 68.9
click at [514, 186] on p "2125929" at bounding box center [529, 191] width 171 height 13
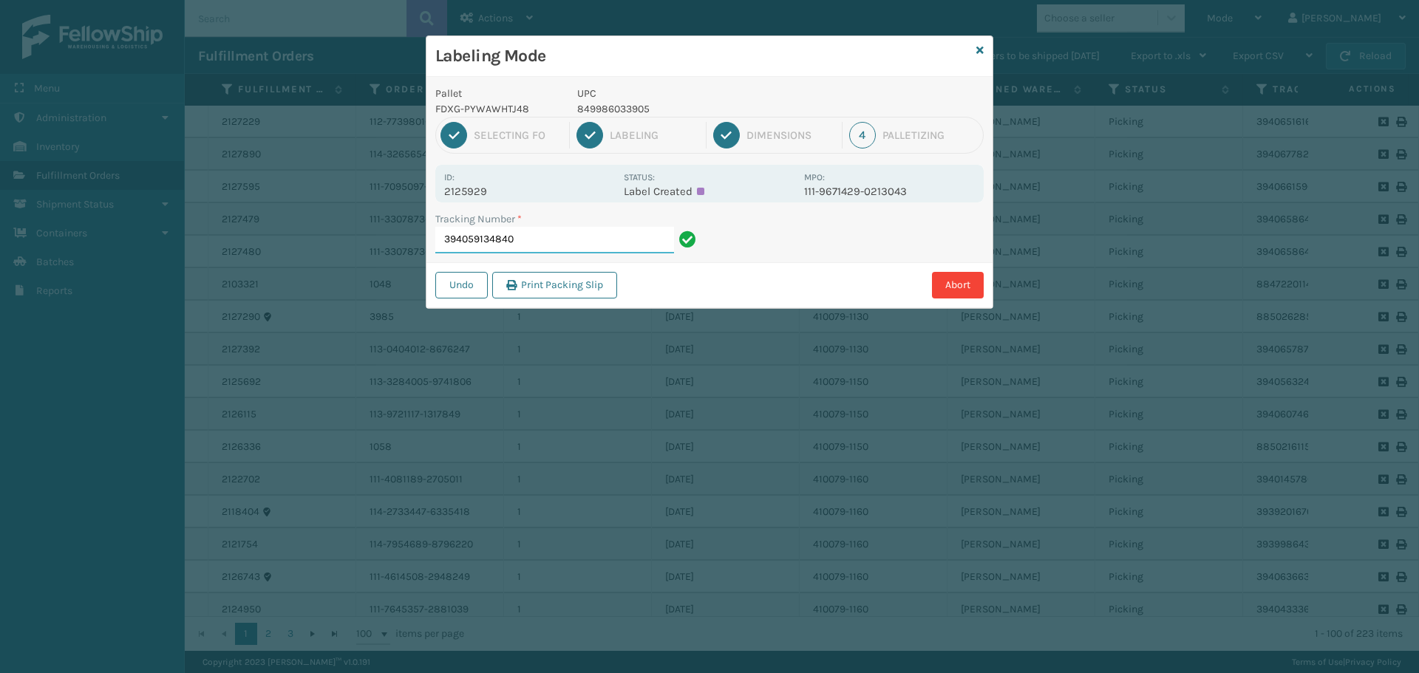
click at [570, 250] on input "394059134840" at bounding box center [554, 240] width 239 height 27
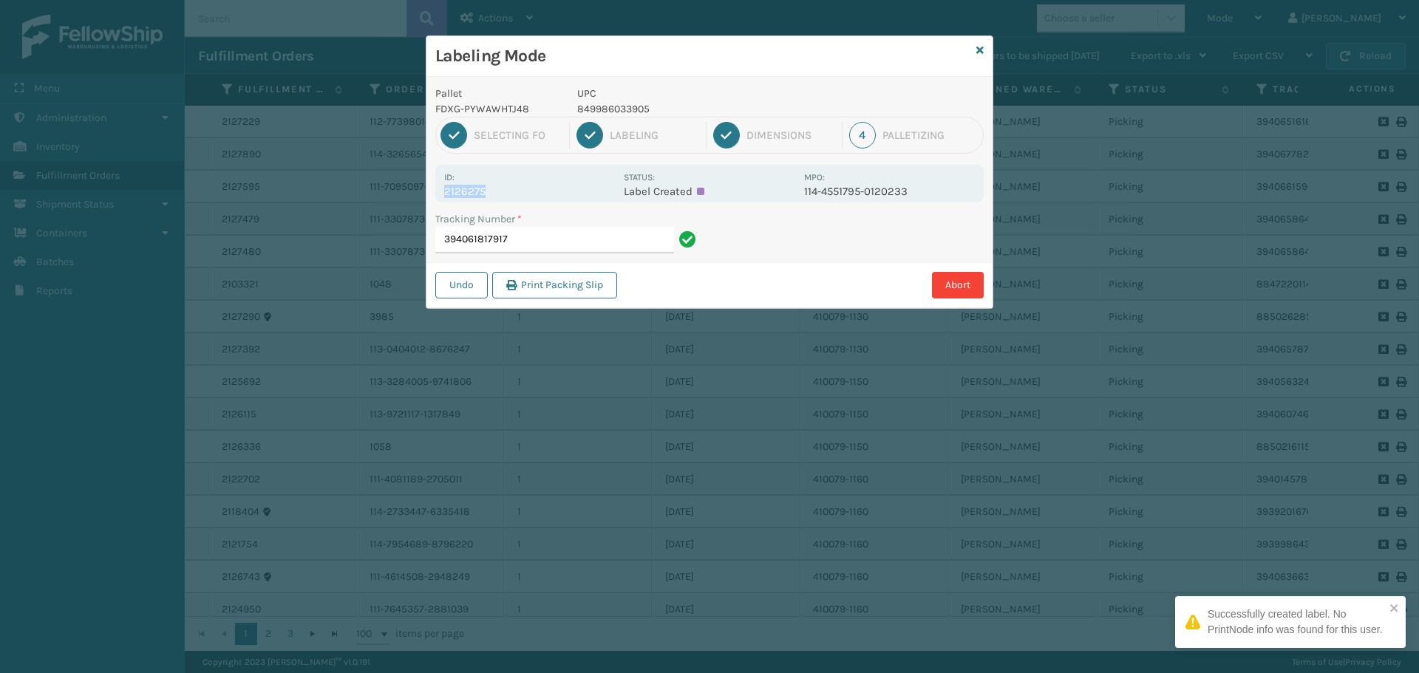
drag, startPoint x: 443, startPoint y: 190, endPoint x: 502, endPoint y: 197, distance: 59.5
click at [502, 197] on div "Id: 2126275 Status: Label Created MPO: 114-4551795-0120233" at bounding box center [709, 184] width 548 height 38
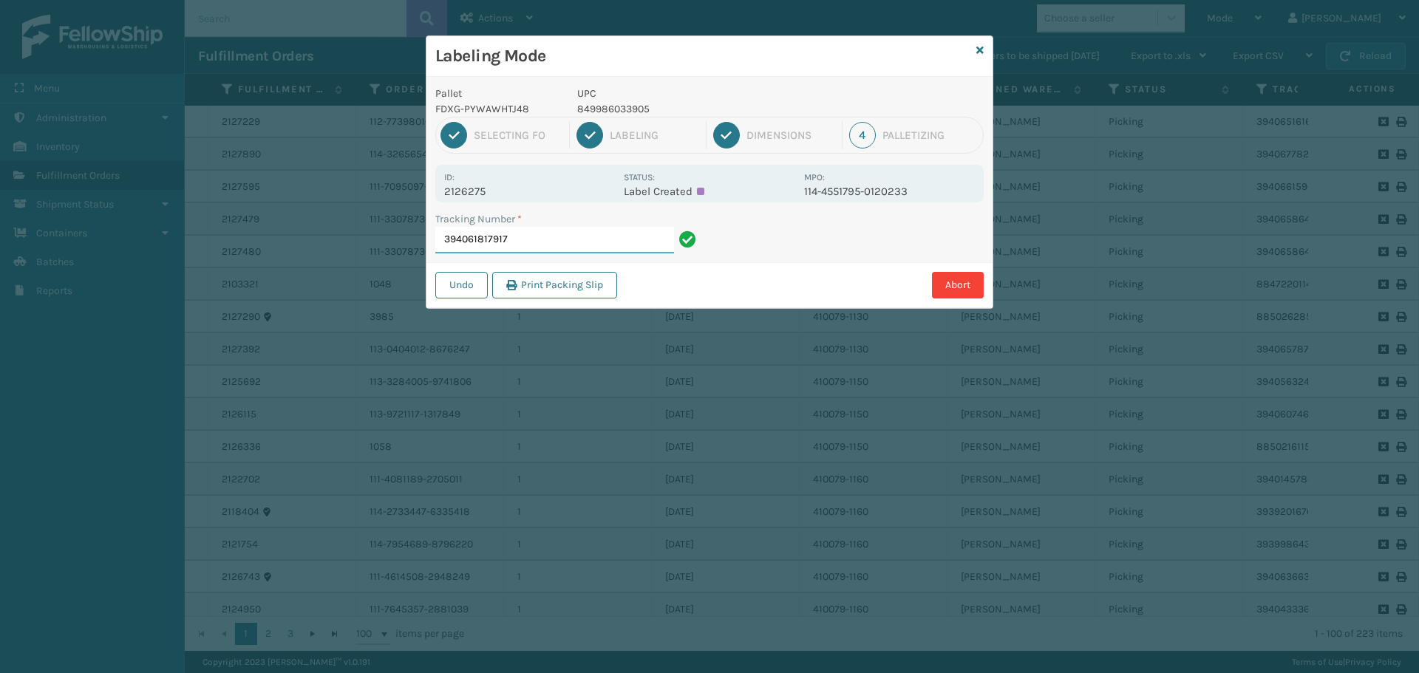
click at [534, 231] on input "394061817917" at bounding box center [554, 240] width 239 height 27
drag, startPoint x: 441, startPoint y: 194, endPoint x: 500, endPoint y: 188, distance: 58.7
click at [500, 188] on div "Id: 2127443 Status: Label Created MPO: 112-8306310-8103418" at bounding box center [709, 184] width 548 height 38
click at [528, 233] on input "394065794804" at bounding box center [554, 240] width 239 height 27
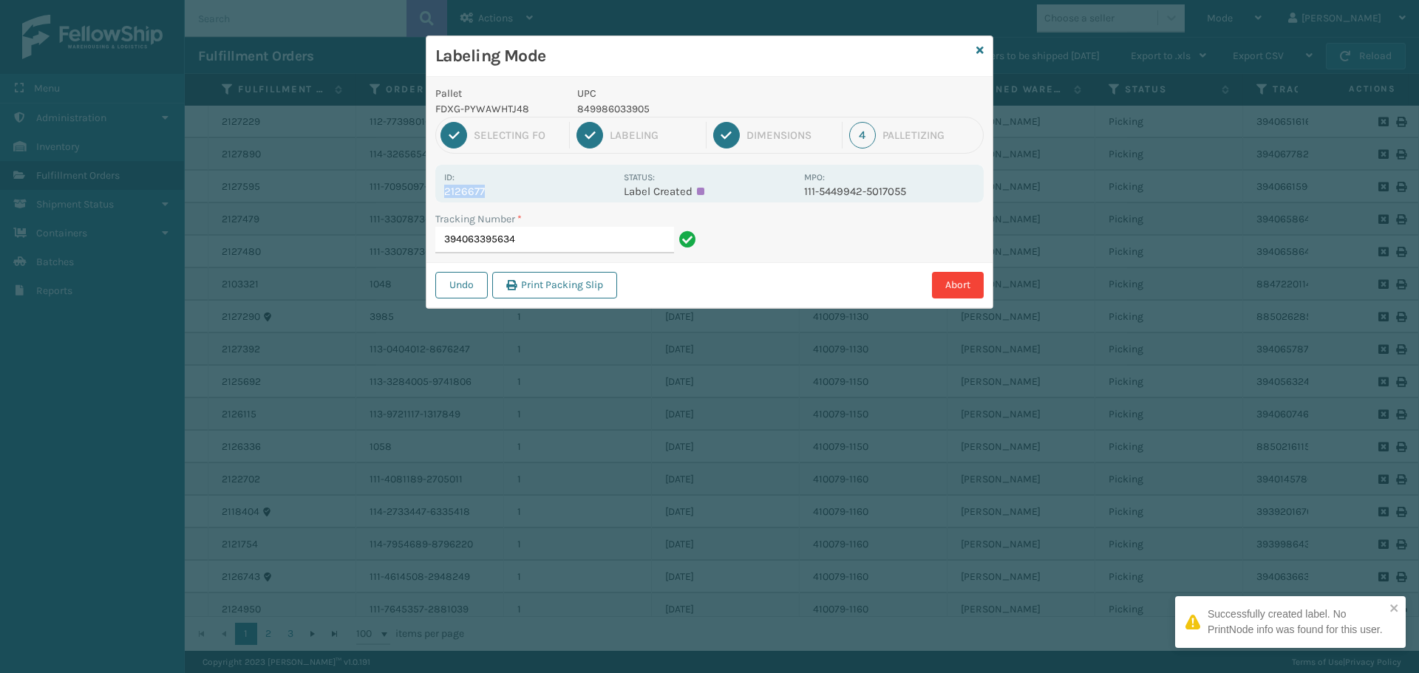
drag, startPoint x: 446, startPoint y: 188, endPoint x: 511, endPoint y: 185, distance: 65.1
click at [511, 185] on p "2126677" at bounding box center [529, 191] width 171 height 13
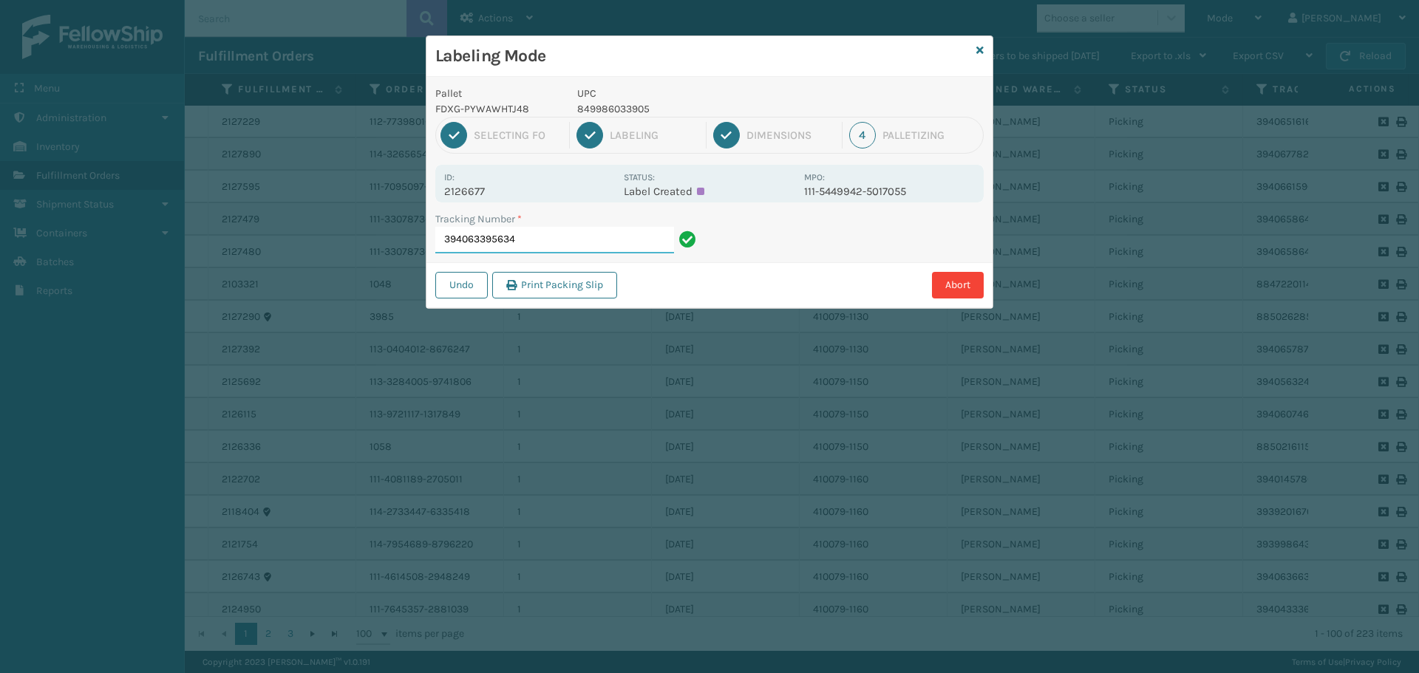
click at [564, 239] on input "394063395634" at bounding box center [554, 240] width 239 height 27
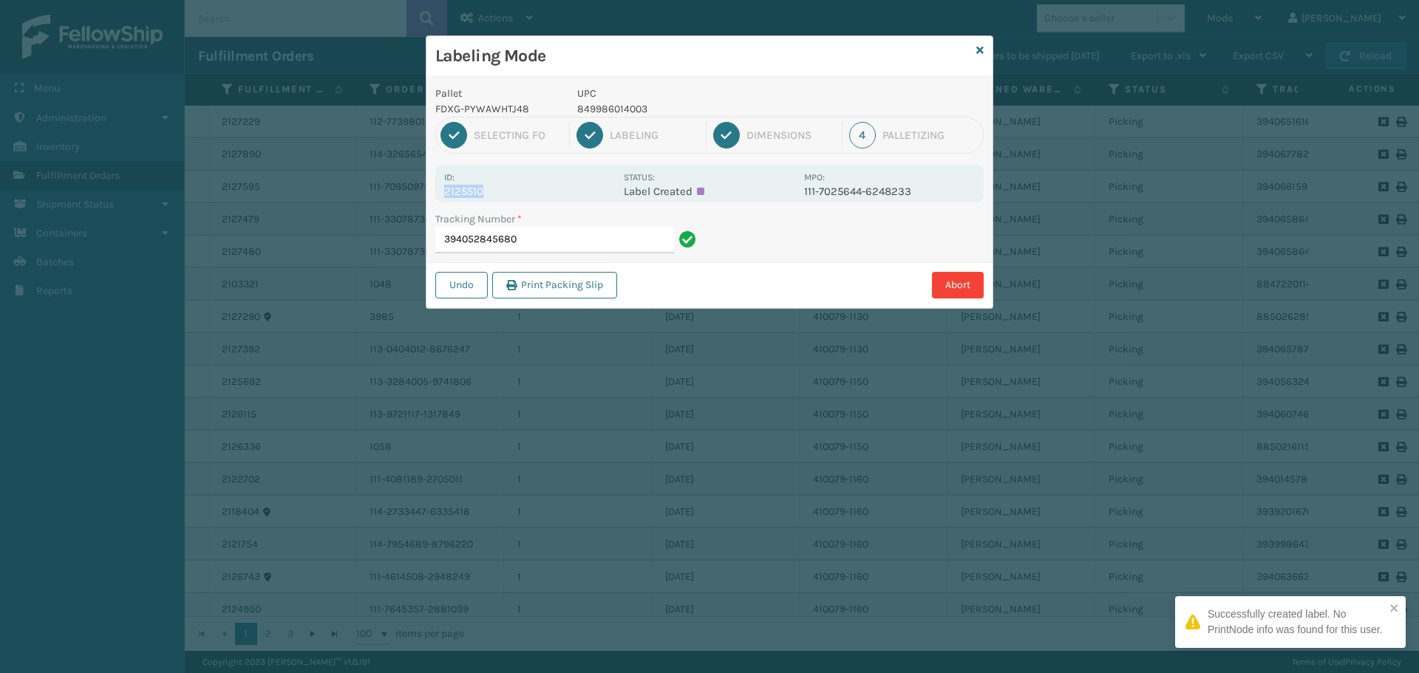
drag, startPoint x: 440, startPoint y: 192, endPoint x: 539, endPoint y: 186, distance: 99.3
click at [539, 186] on div "Id: 2125510 Status: Label Created MPO: 111-7025644-6248233" at bounding box center [709, 184] width 548 height 38
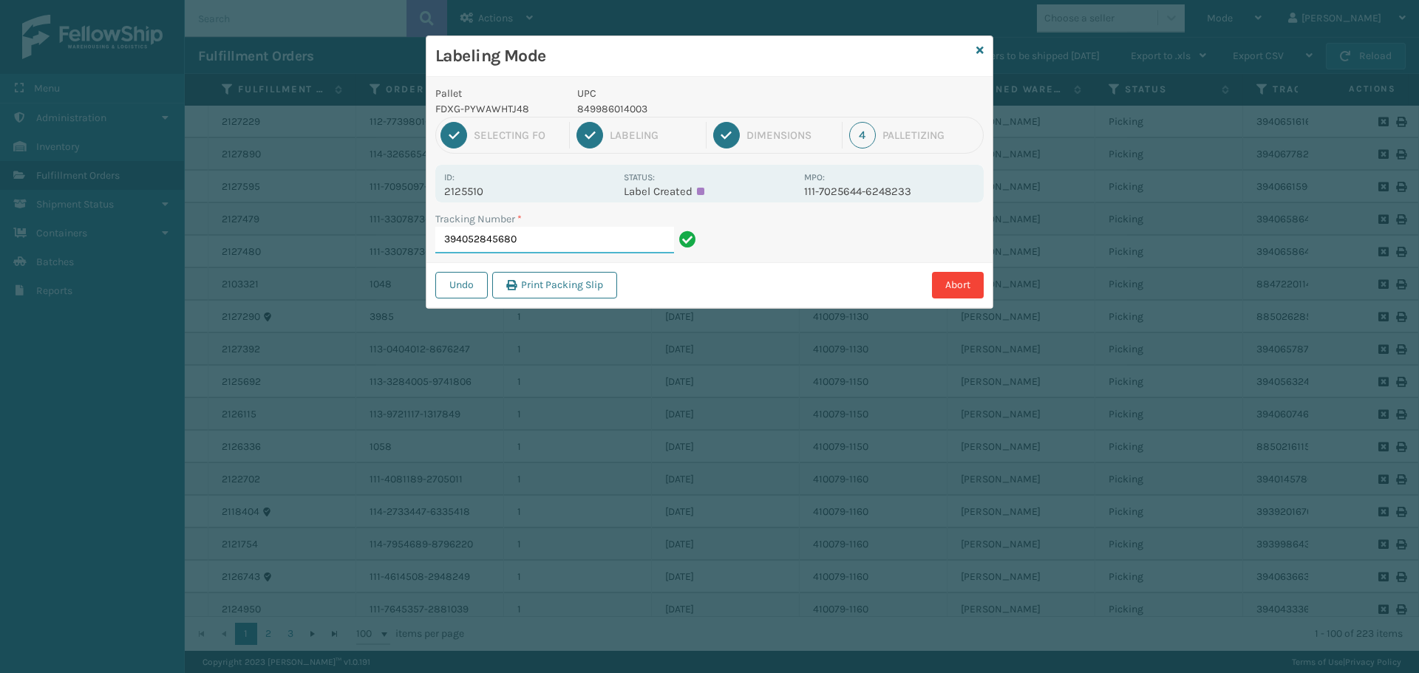
click at [559, 237] on input "394052845680" at bounding box center [554, 240] width 239 height 27
drag, startPoint x: 444, startPoint y: 193, endPoint x: 519, endPoint y: 193, distance: 74.6
click at [519, 193] on p "2127088" at bounding box center [529, 191] width 171 height 13
click at [560, 231] on input "394065087251" at bounding box center [554, 240] width 239 height 27
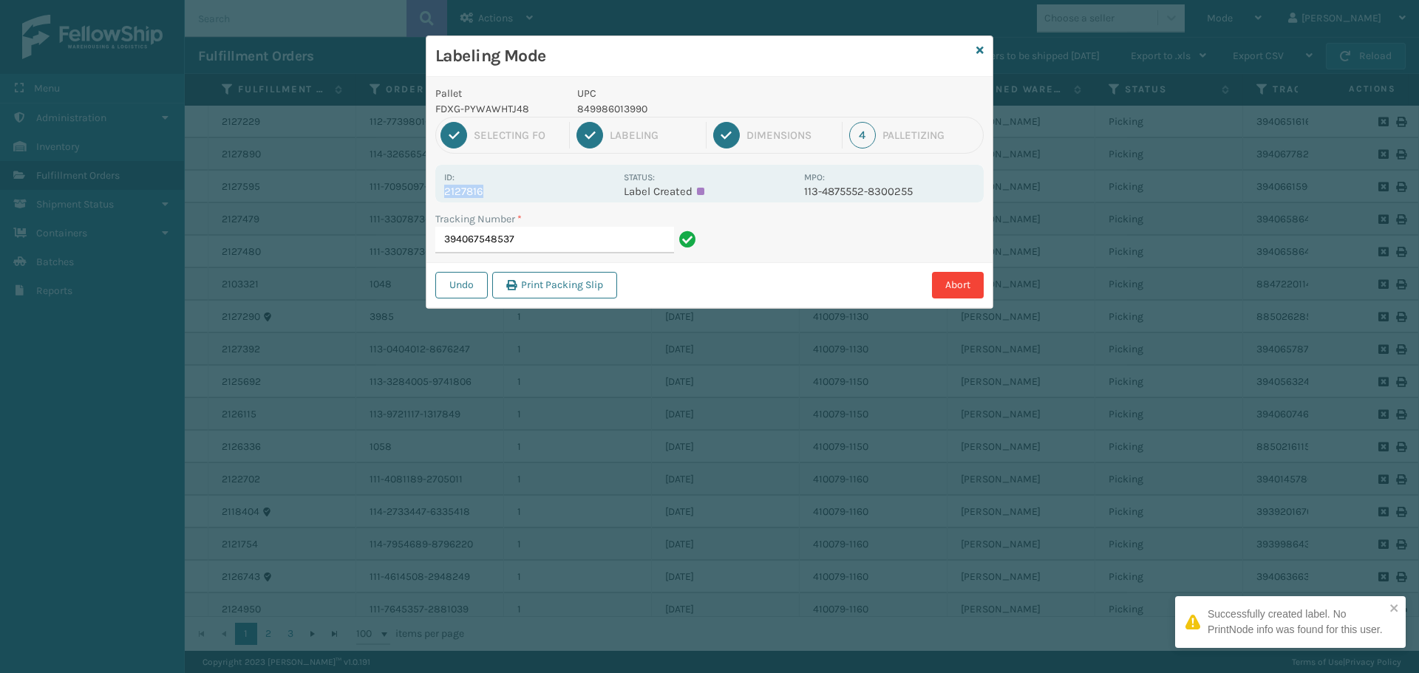
drag, startPoint x: 444, startPoint y: 191, endPoint x: 528, endPoint y: 187, distance: 83.6
click at [528, 187] on p "2127816" at bounding box center [529, 191] width 171 height 13
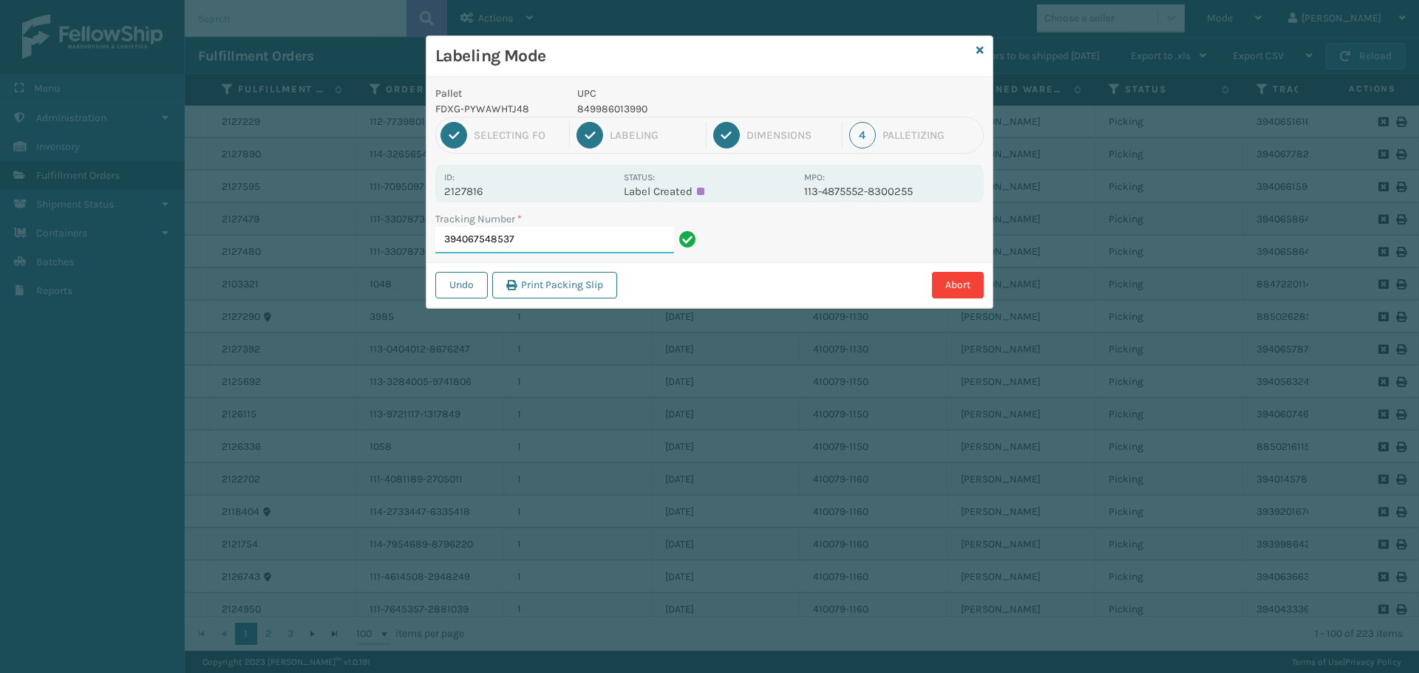
click at [544, 237] on input "394067548537" at bounding box center [554, 240] width 239 height 27
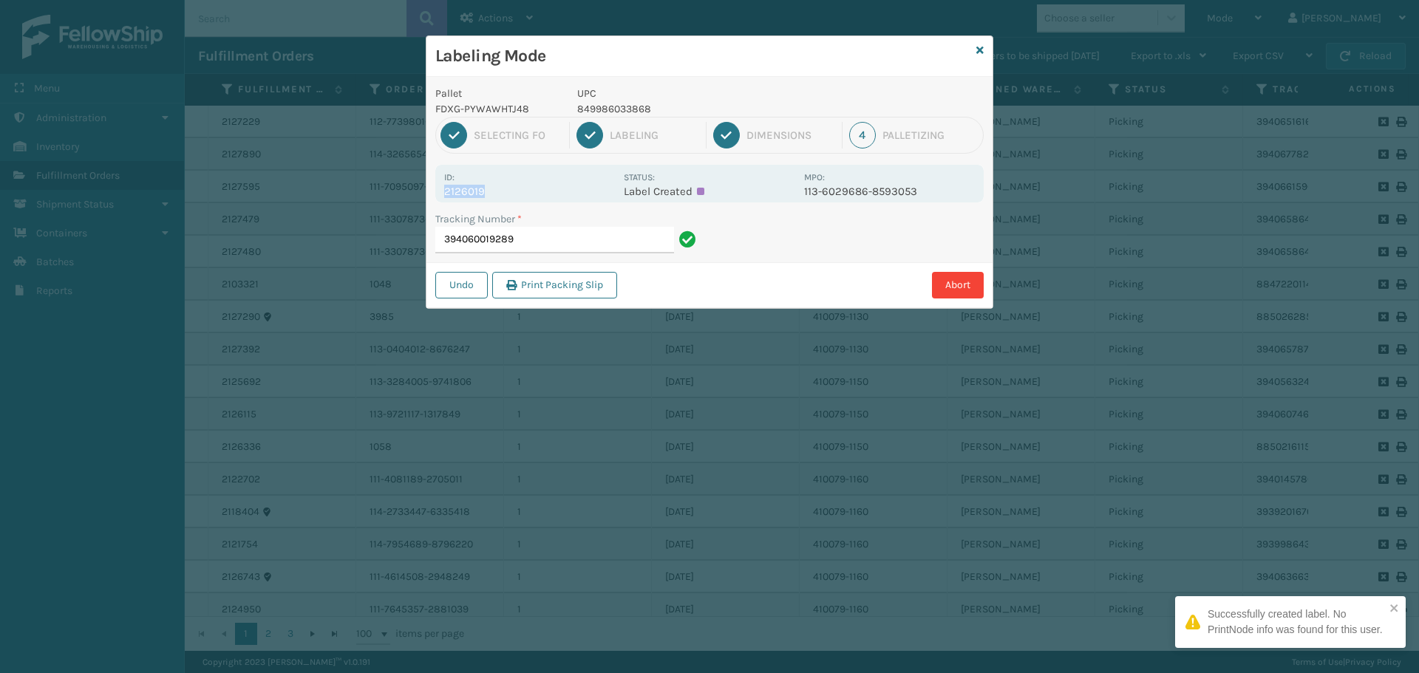
drag, startPoint x: 446, startPoint y: 190, endPoint x: 572, endPoint y: 202, distance: 126.9
click at [572, 202] on div "Id: 2126019 Status: Label Created MPO: 113-6029686-8593053" at bounding box center [709, 184] width 548 height 38
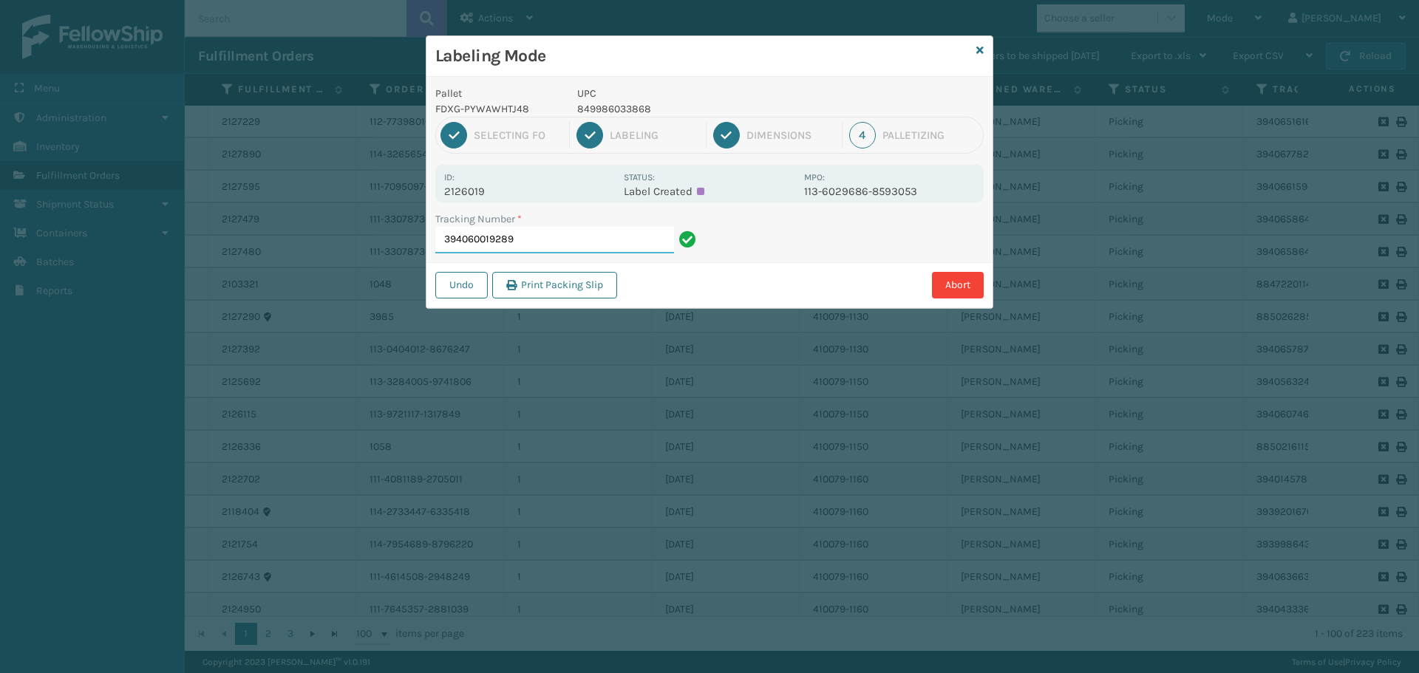
click at [598, 237] on input "394060019289" at bounding box center [554, 240] width 239 height 27
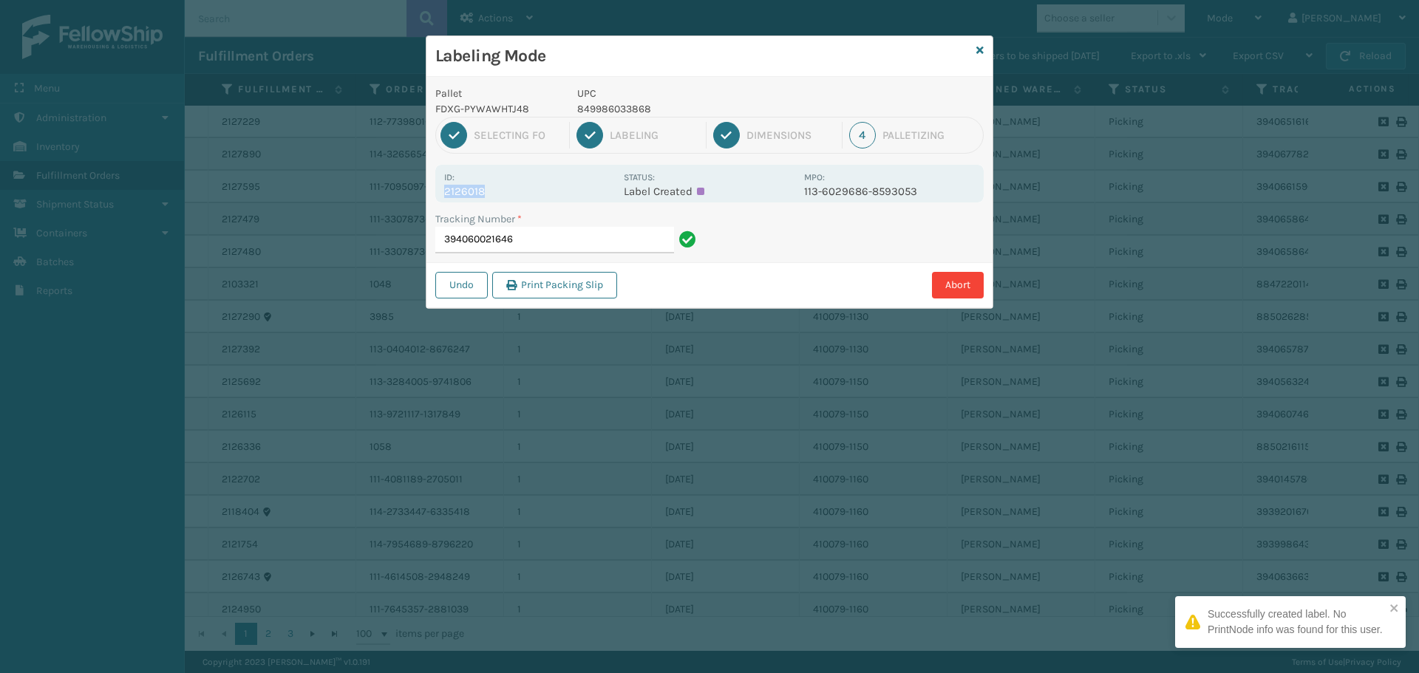
drag, startPoint x: 452, startPoint y: 193, endPoint x: 511, endPoint y: 194, distance: 59.1
click at [511, 194] on p "2126018" at bounding box center [529, 191] width 171 height 13
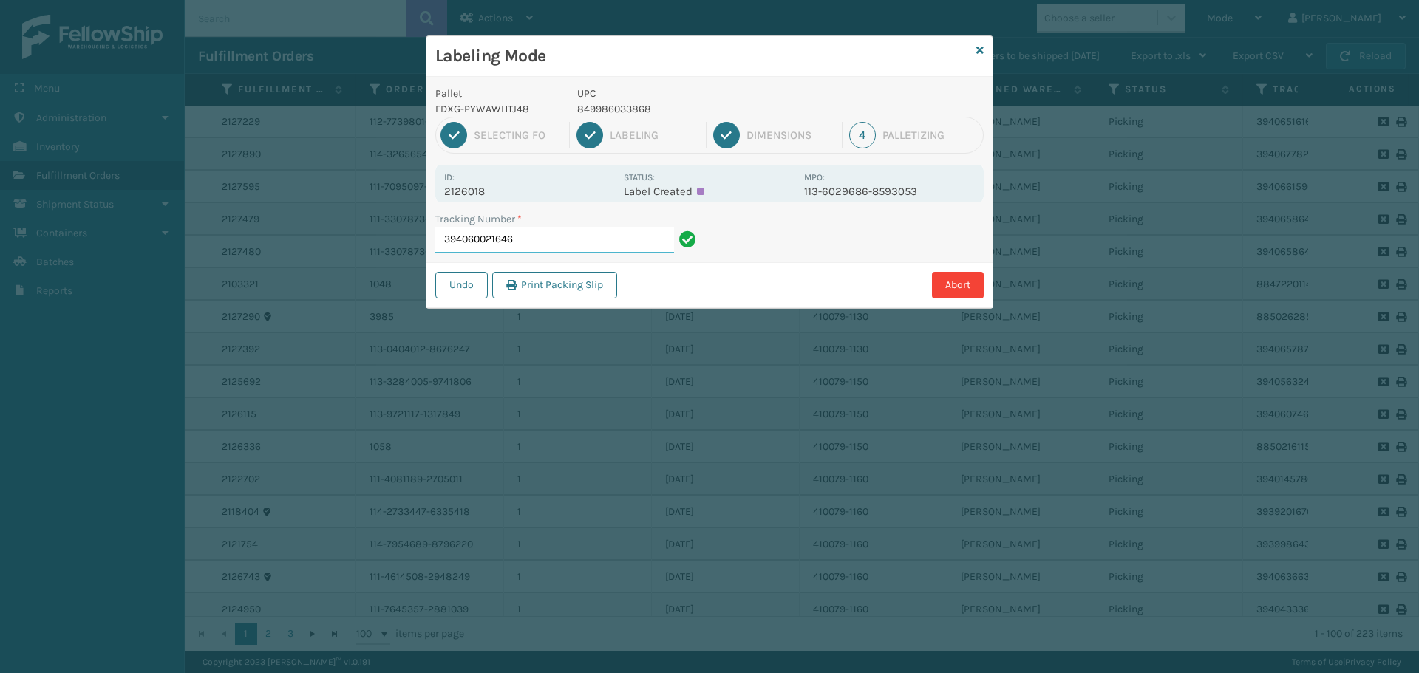
click at [531, 243] on input "394060021646" at bounding box center [554, 240] width 239 height 27
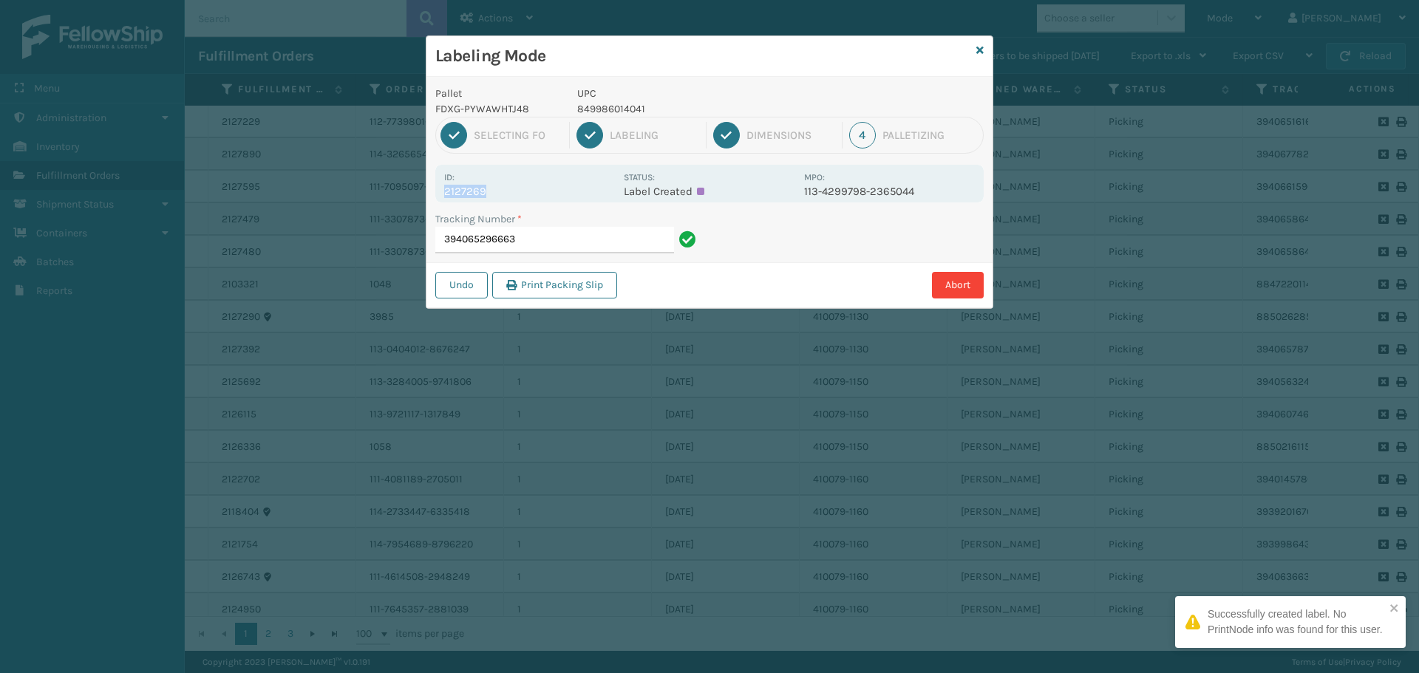
drag, startPoint x: 445, startPoint y: 188, endPoint x: 511, endPoint y: 197, distance: 66.3
click at [511, 197] on p "2127269" at bounding box center [529, 191] width 171 height 13
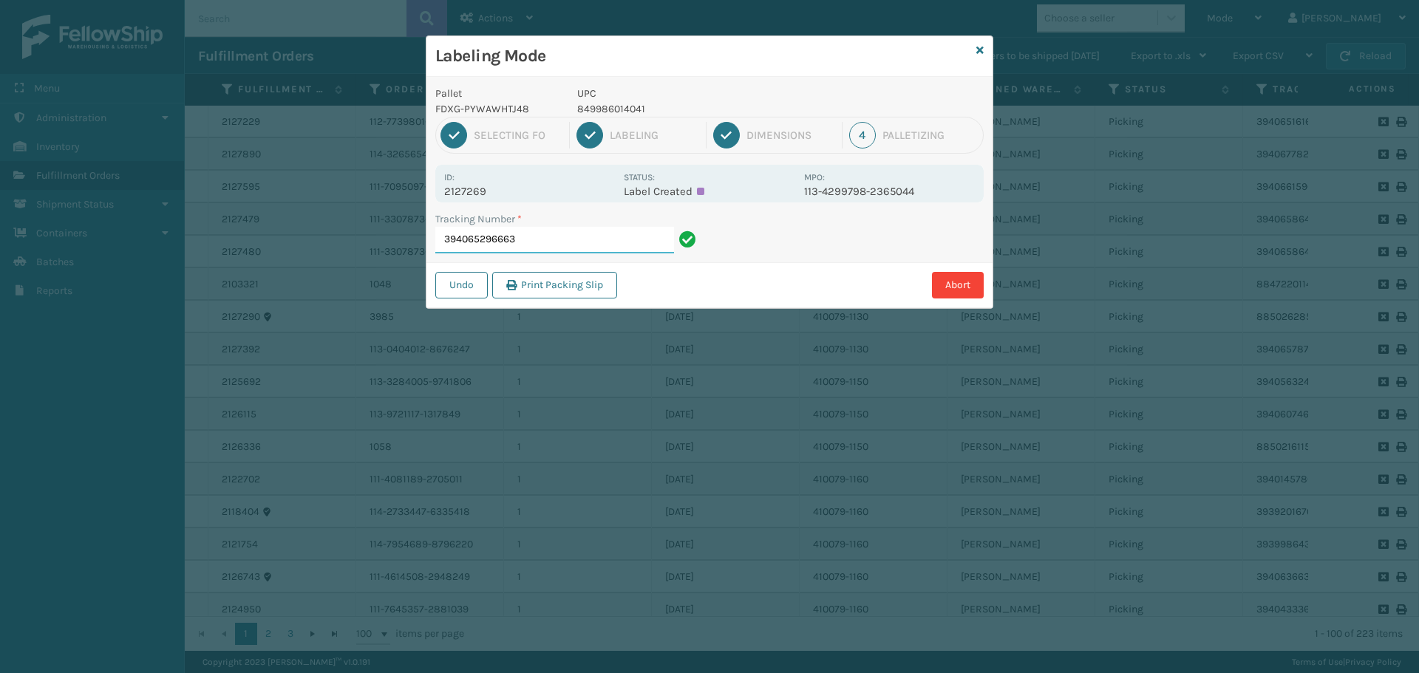
click at [598, 245] on input "394065296663" at bounding box center [554, 240] width 239 height 27
drag, startPoint x: 444, startPoint y: 191, endPoint x: 548, endPoint y: 197, distance: 104.4
click at [548, 197] on p "2127392" at bounding box center [529, 191] width 171 height 13
click at [609, 245] on input "394065787949" at bounding box center [554, 240] width 239 height 27
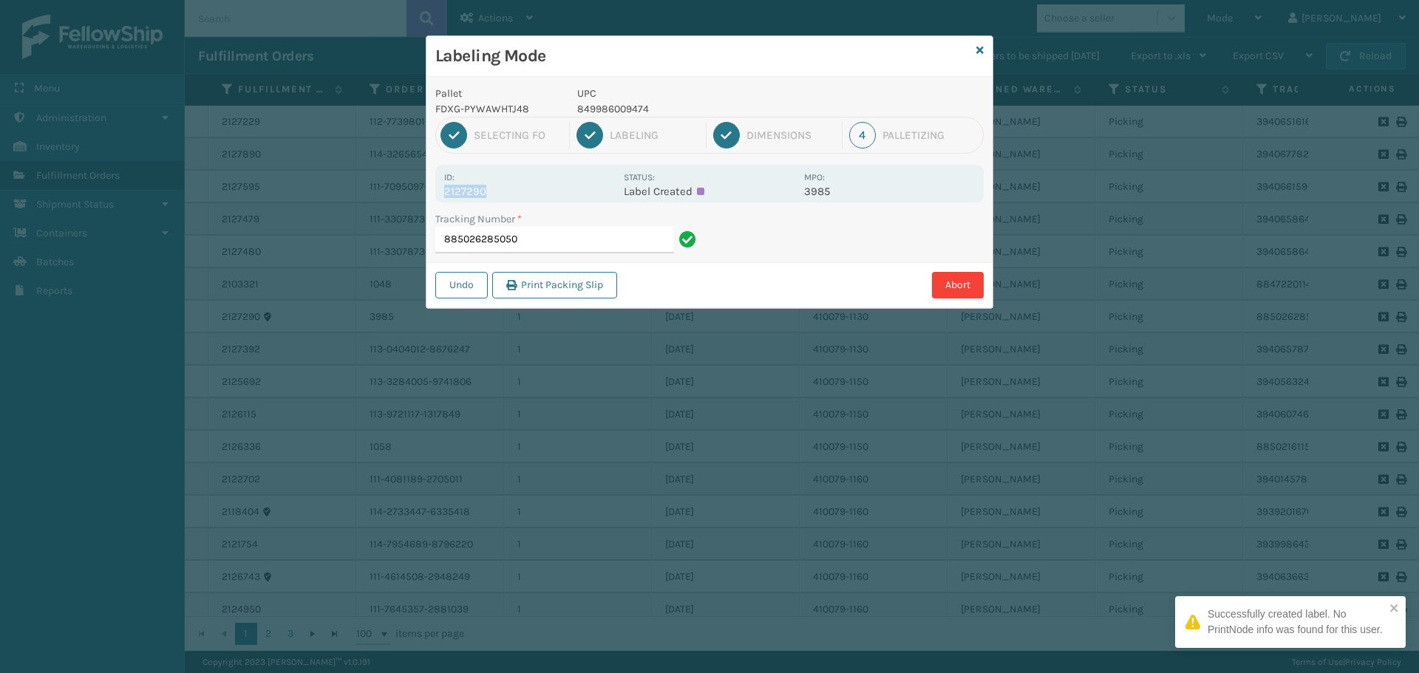
drag, startPoint x: 445, startPoint y: 188, endPoint x: 540, endPoint y: 195, distance: 94.8
click at [540, 195] on p "2127290" at bounding box center [529, 191] width 171 height 13
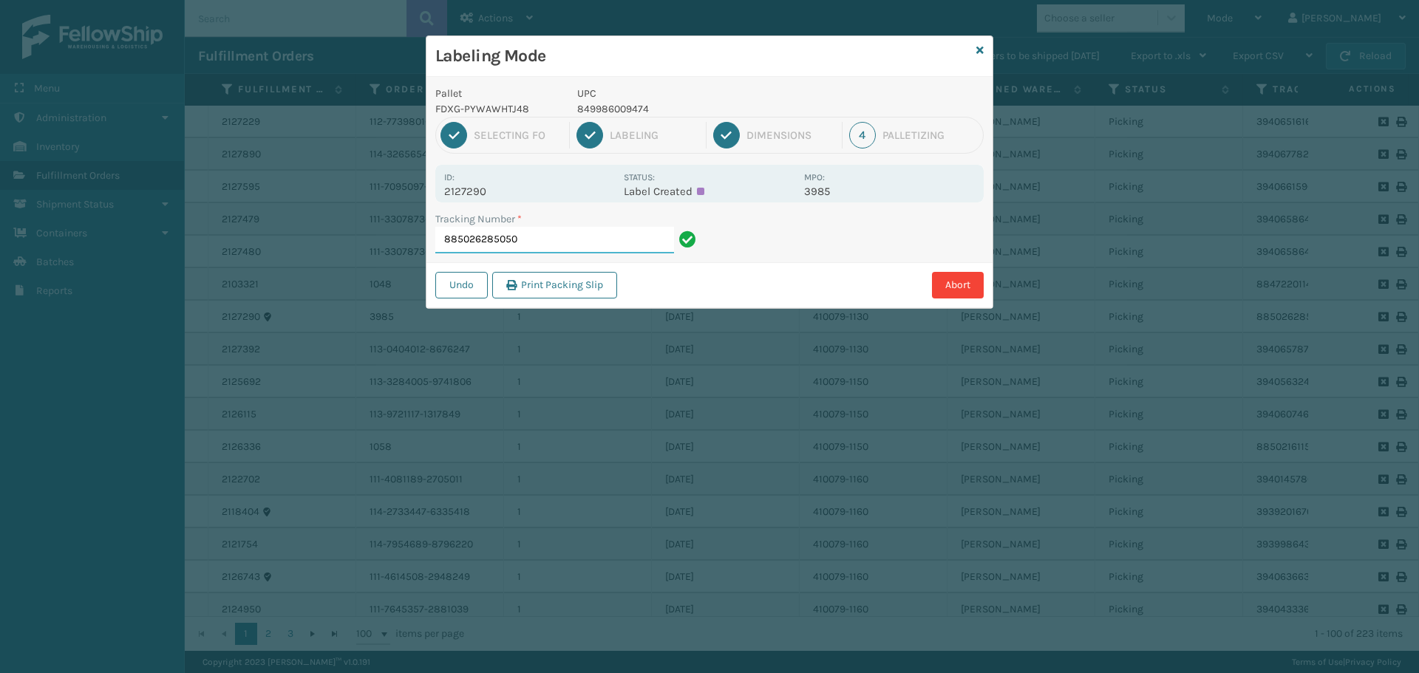
click at [562, 244] on input "885026285050" at bounding box center [554, 240] width 239 height 27
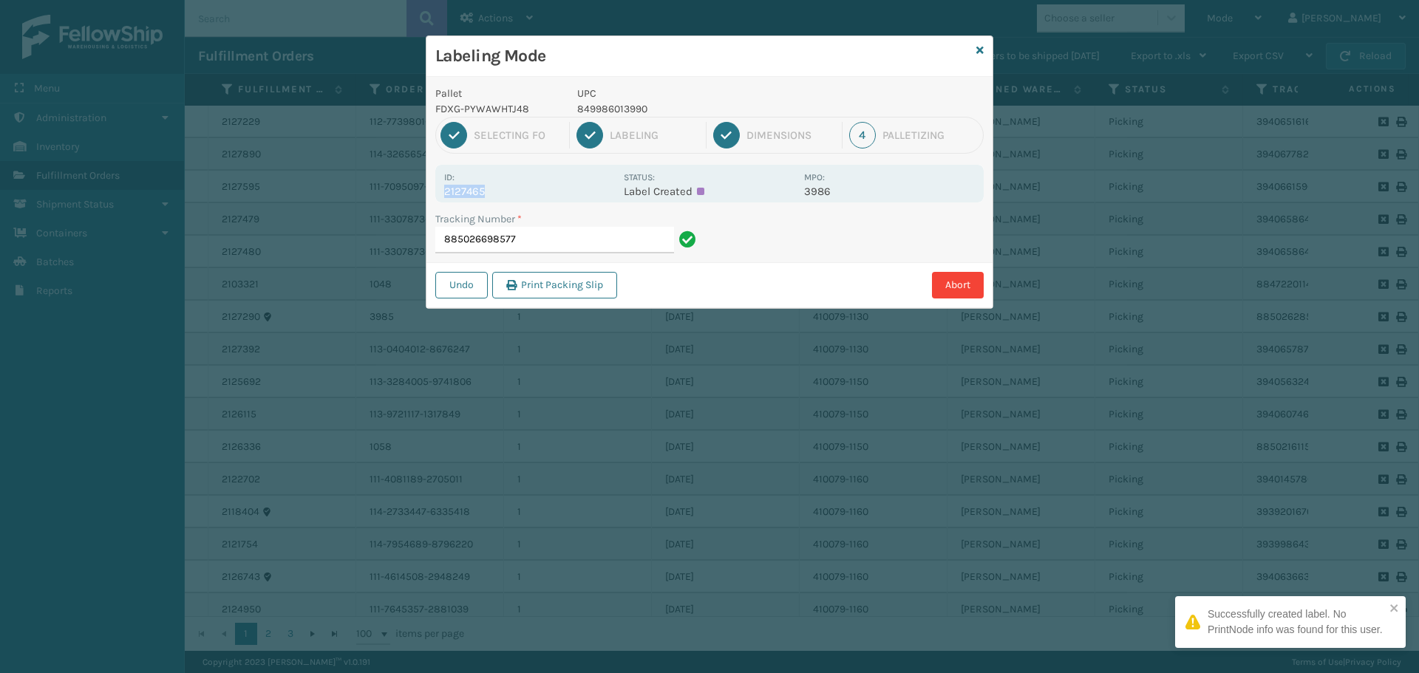
drag, startPoint x: 443, startPoint y: 192, endPoint x: 496, endPoint y: 188, distance: 52.6
click at [496, 188] on div "Id: 2127465 Status: Label Created MPO: 3986" at bounding box center [709, 184] width 548 height 38
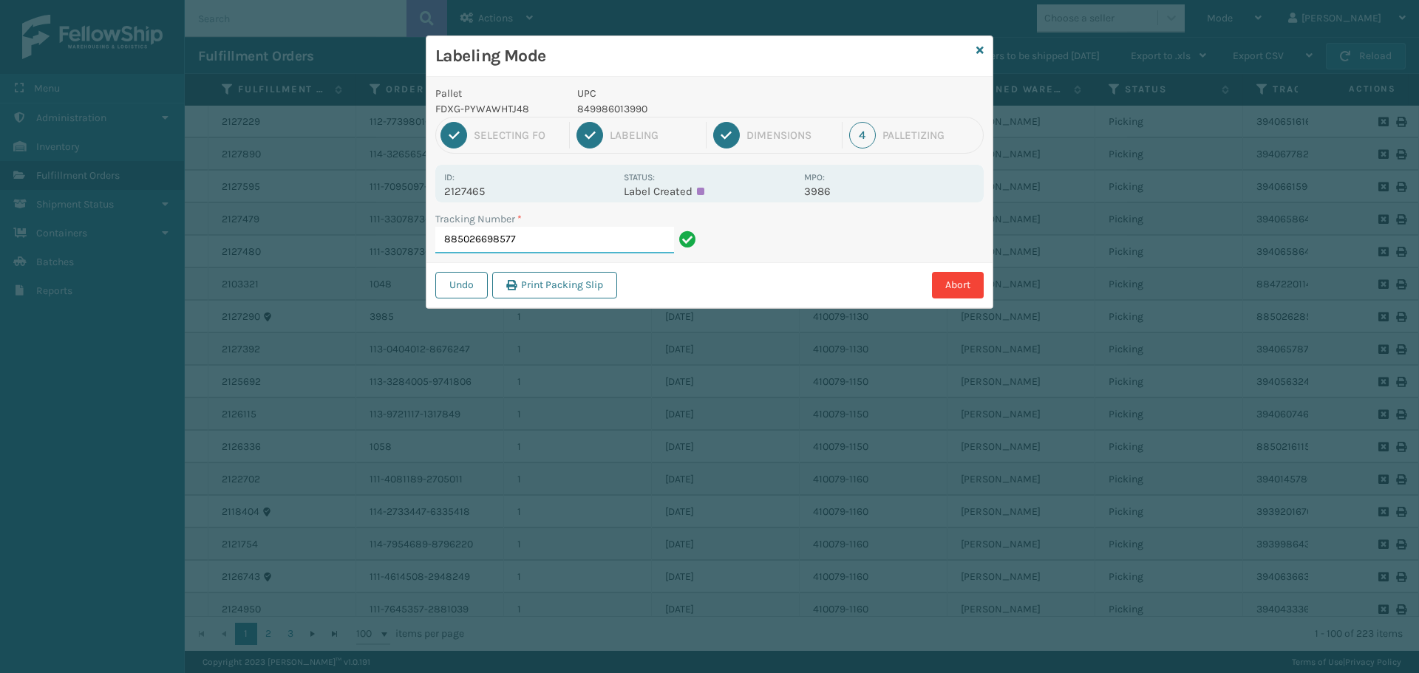
click at [538, 232] on input "885026698577" at bounding box center [554, 240] width 239 height 27
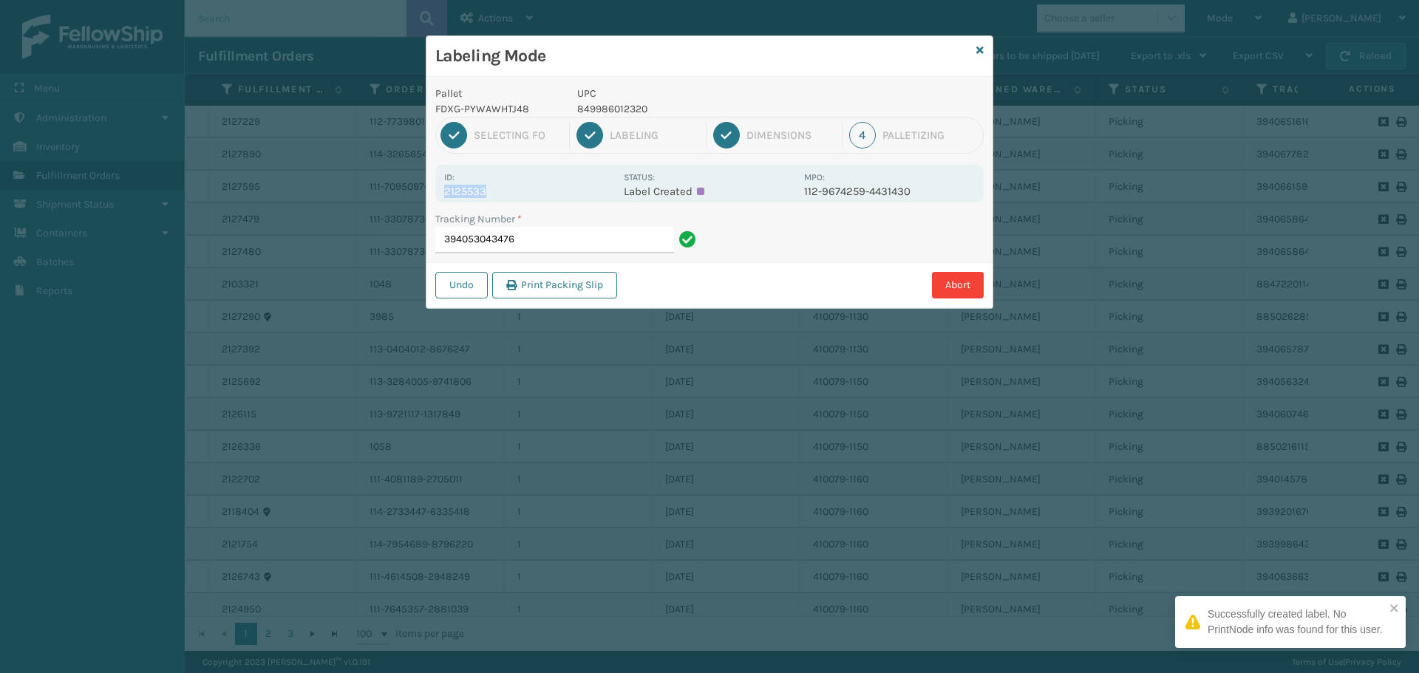
drag, startPoint x: 443, startPoint y: 191, endPoint x: 550, endPoint y: 188, distance: 106.5
click at [550, 188] on div "Id: 2125533 Status: Label Created MPO: 112-9674259-4431430" at bounding box center [709, 184] width 548 height 38
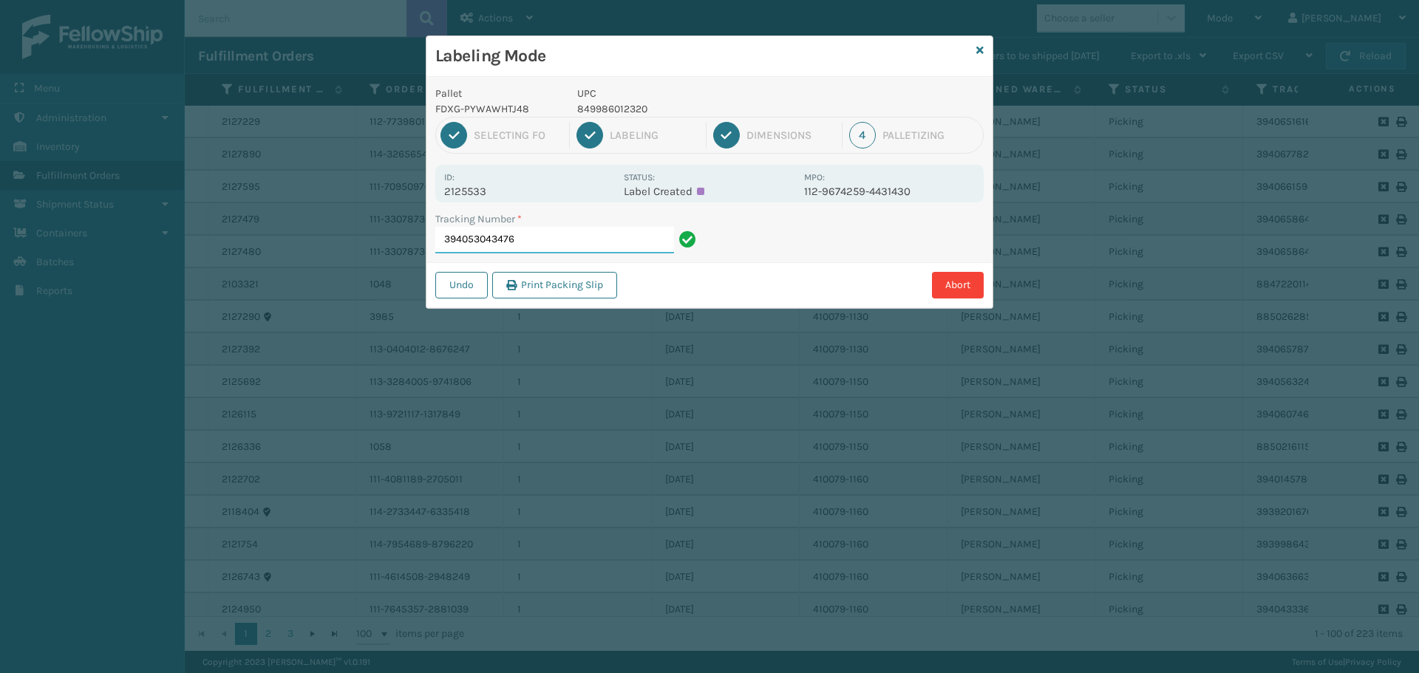
click at [565, 240] on input "394053043476" at bounding box center [554, 240] width 239 height 27
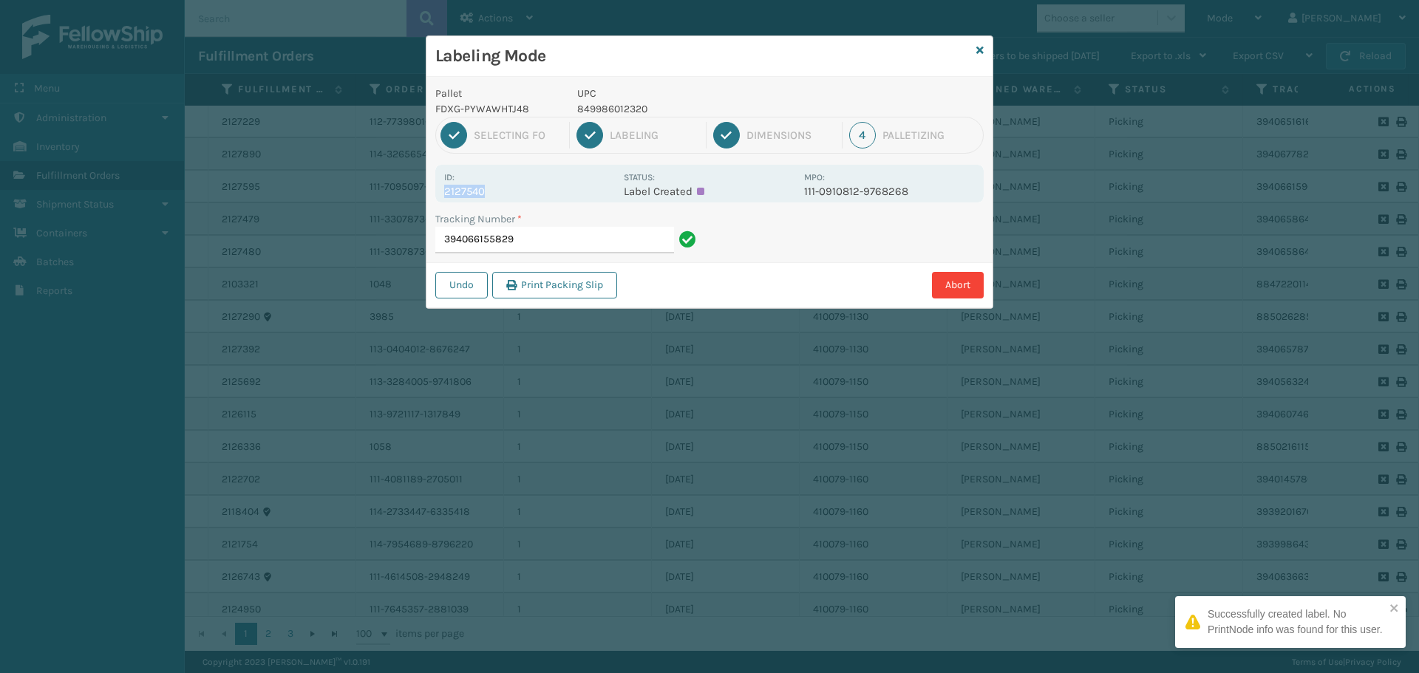
drag, startPoint x: 444, startPoint y: 187, endPoint x: 506, endPoint y: 192, distance: 61.6
click at [506, 192] on p "2127540" at bounding box center [529, 191] width 171 height 13
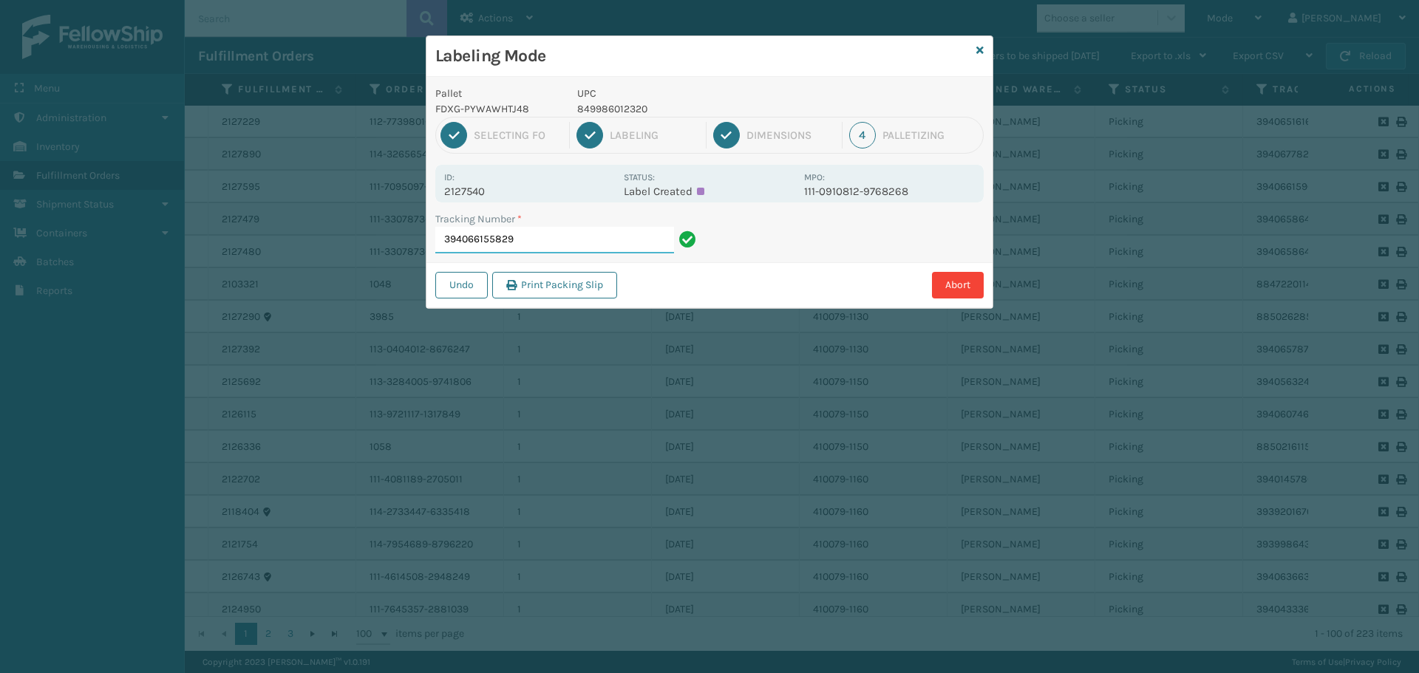
click at [593, 240] on input "394066155829" at bounding box center [554, 240] width 239 height 27
drag, startPoint x: 447, startPoint y: 193, endPoint x: 503, endPoint y: 196, distance: 56.2
click at [503, 196] on p "2127684" at bounding box center [529, 191] width 171 height 13
click at [548, 232] on input "394066409600" at bounding box center [554, 240] width 239 height 27
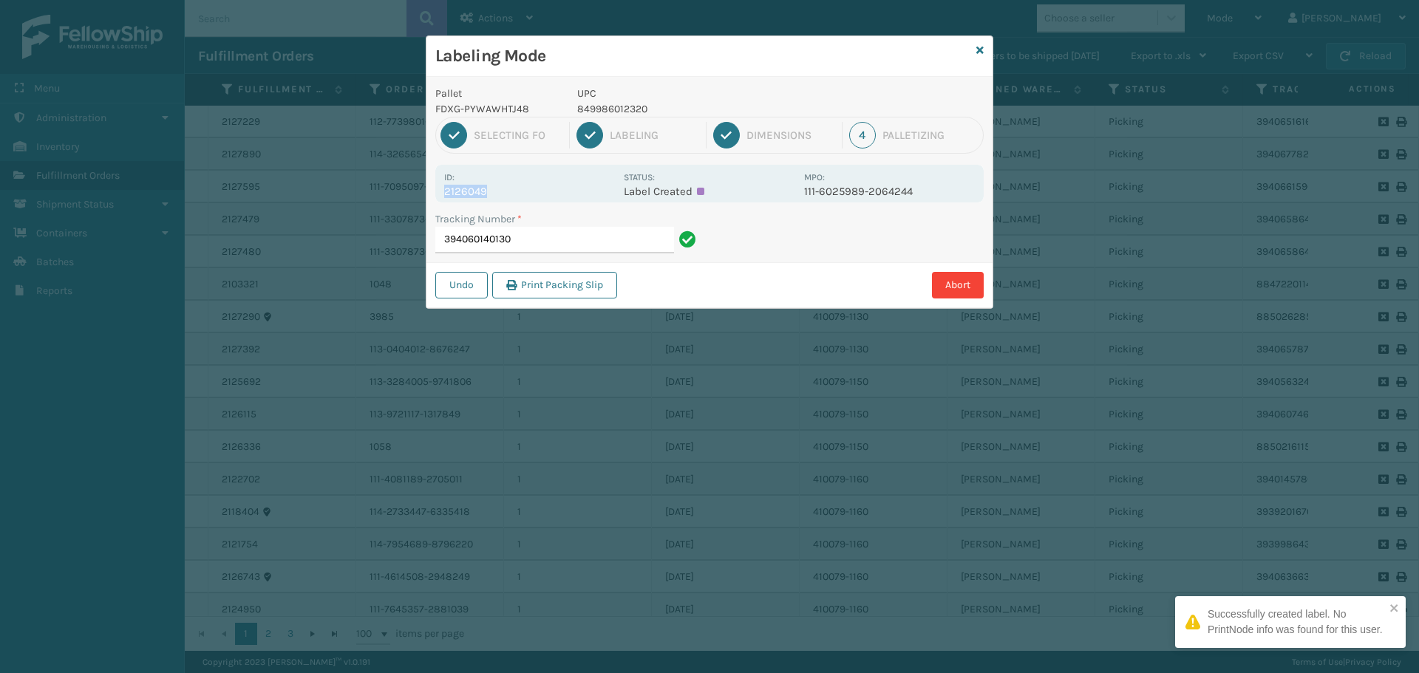
drag, startPoint x: 438, startPoint y: 192, endPoint x: 539, endPoint y: 194, distance: 101.3
click at [539, 194] on div "Id: 2126049 Status: Label Created MPO: 111-6025989-2064244" at bounding box center [709, 184] width 548 height 38
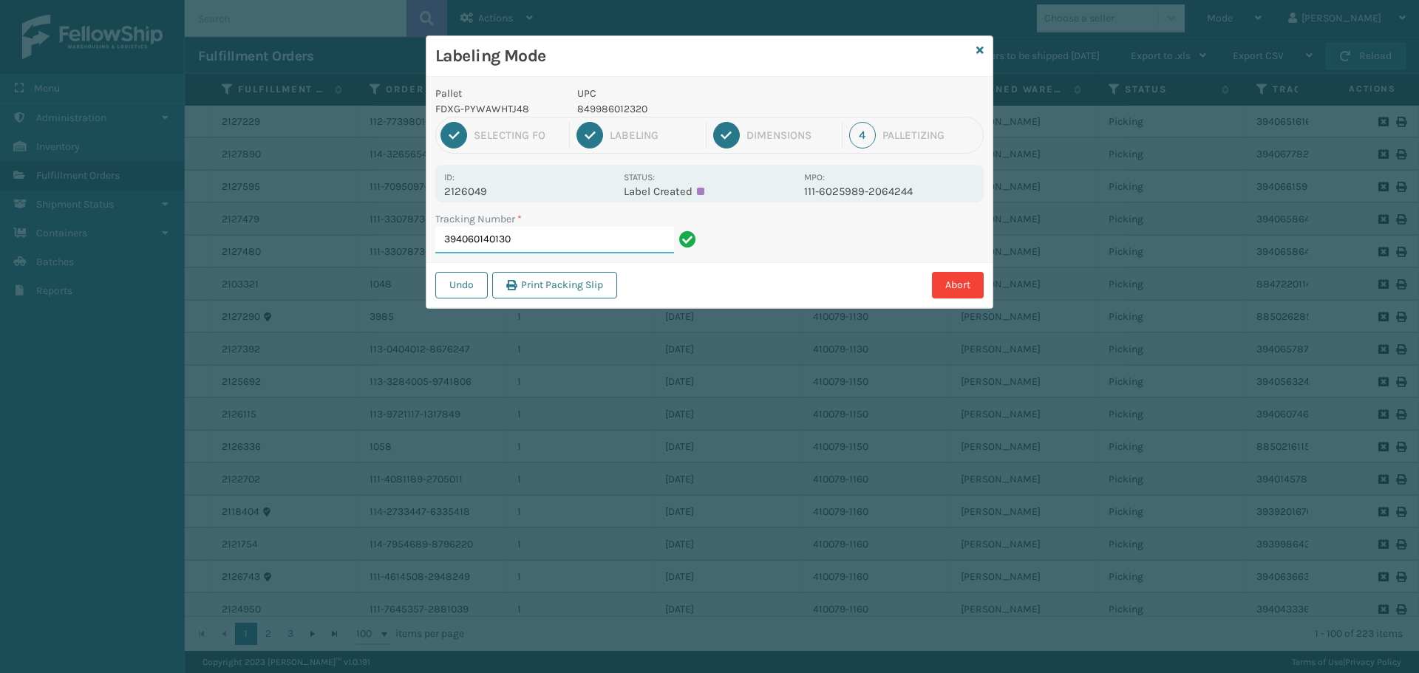
click at [579, 245] on input "394060140130" at bounding box center [554, 240] width 239 height 27
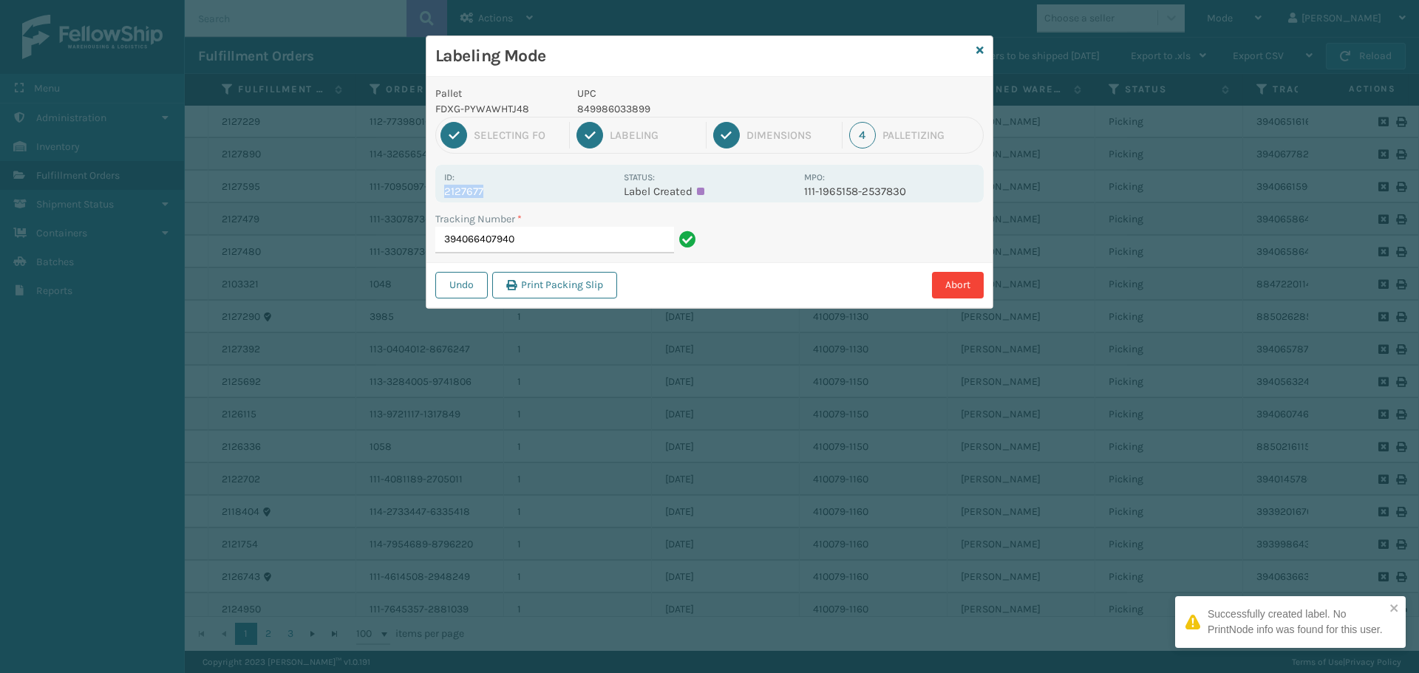
drag, startPoint x: 446, startPoint y: 189, endPoint x: 506, endPoint y: 194, distance: 60.1
click at [506, 194] on p "2127677" at bounding box center [529, 191] width 171 height 13
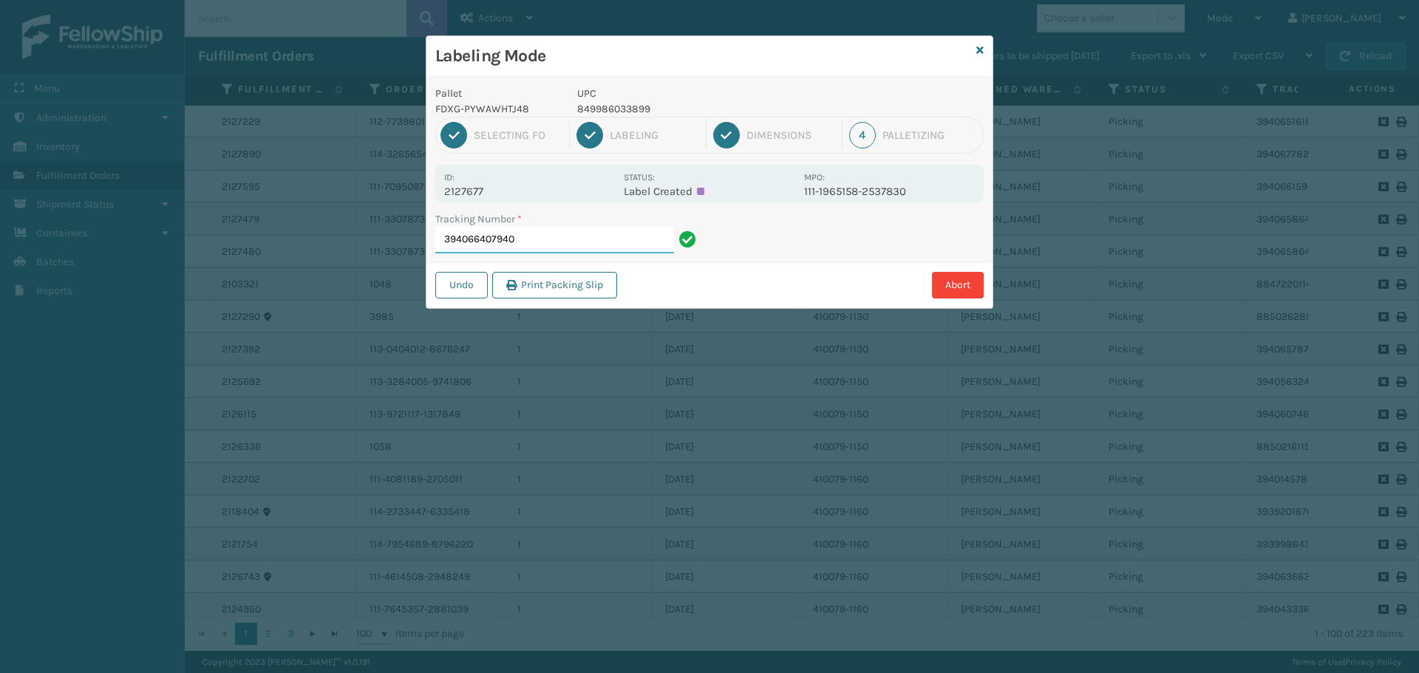
click at [560, 235] on input "394066407940" at bounding box center [554, 240] width 239 height 27
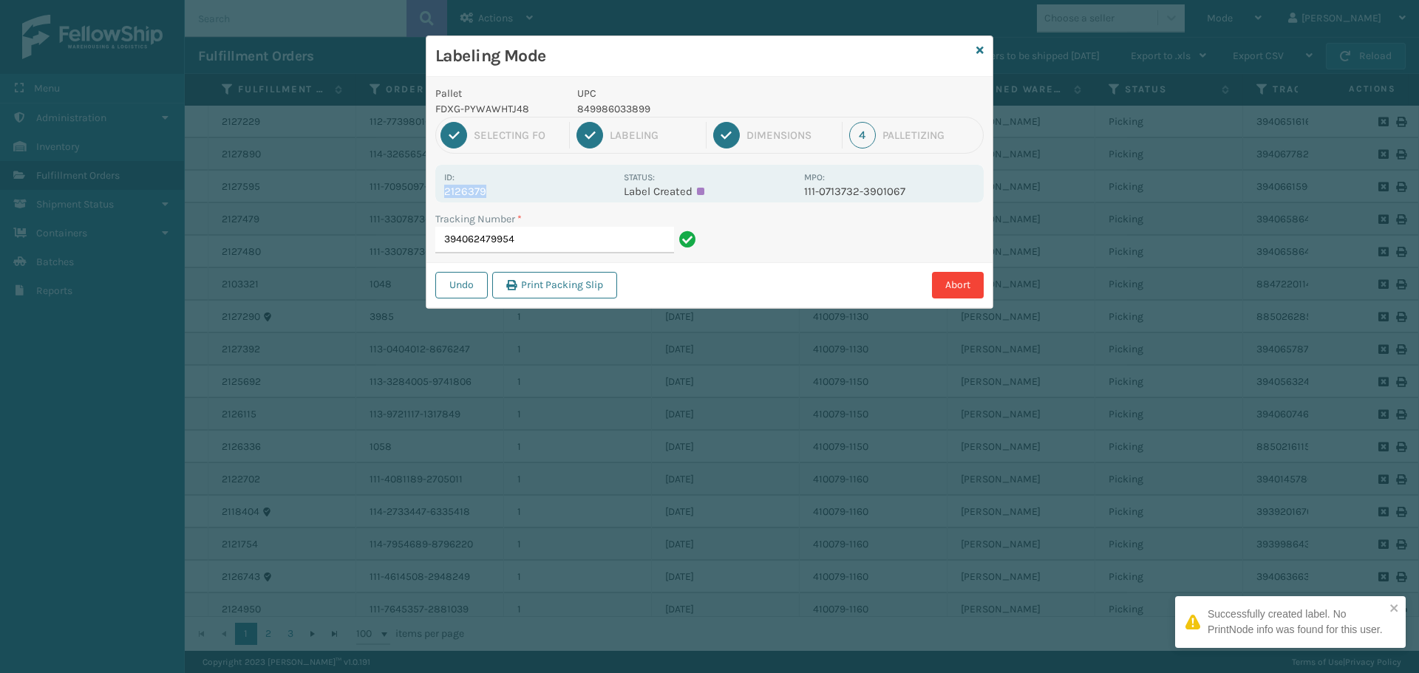
drag, startPoint x: 445, startPoint y: 193, endPoint x: 515, endPoint y: 192, distance: 70.2
click at [515, 192] on p "2126379" at bounding box center [529, 191] width 171 height 13
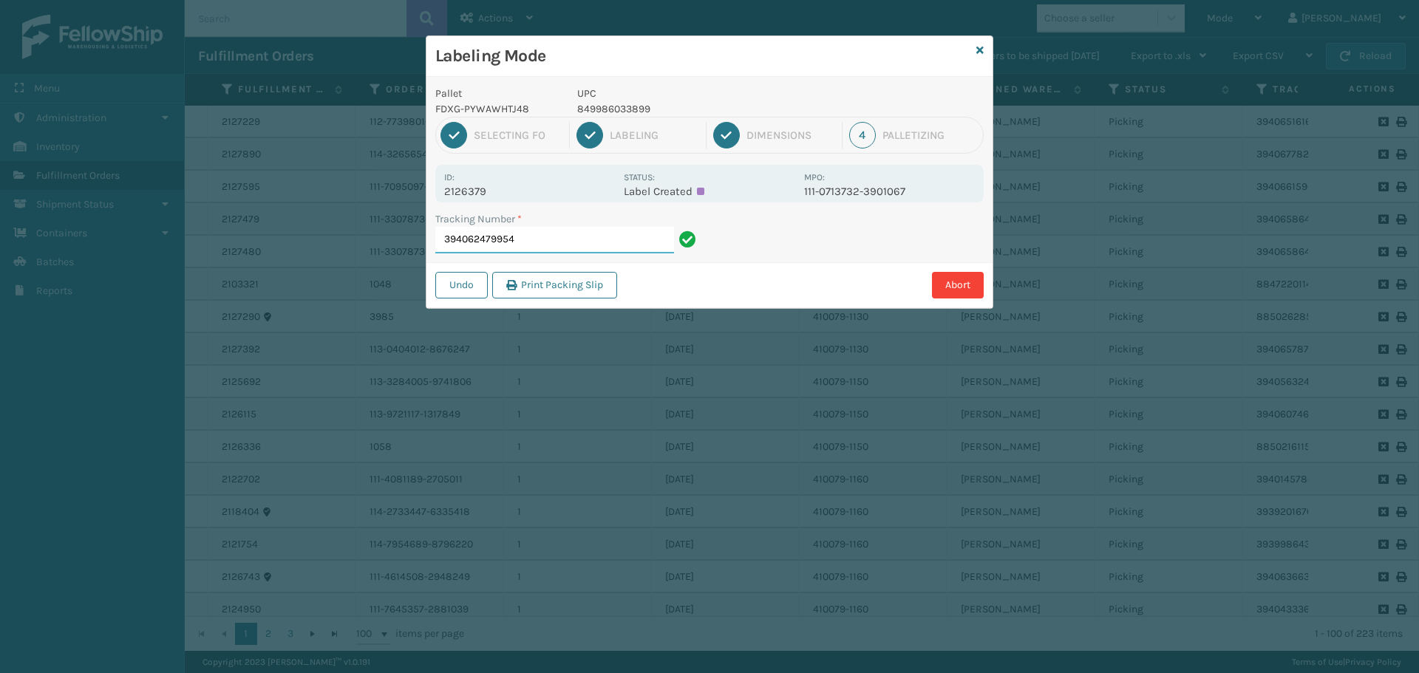
click at [553, 241] on input "394062479954" at bounding box center [554, 240] width 239 height 27
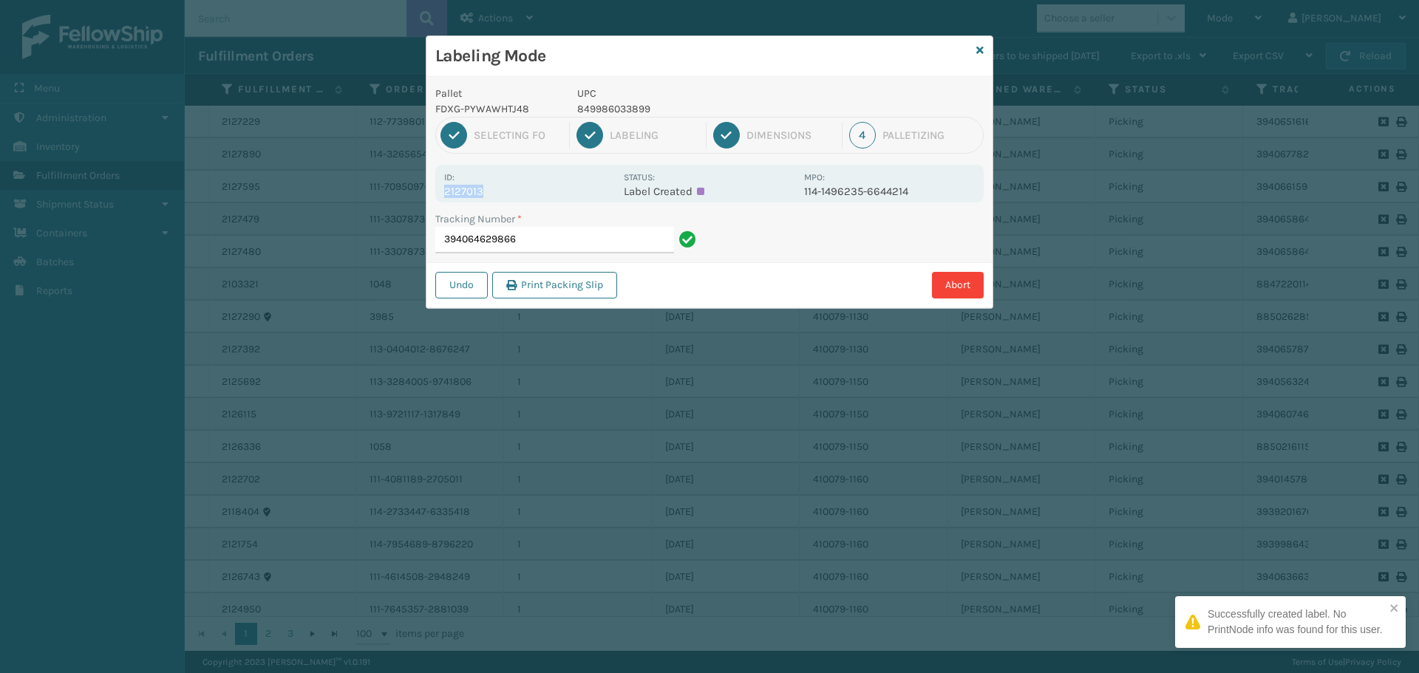
drag, startPoint x: 447, startPoint y: 191, endPoint x: 507, endPoint y: 193, distance: 59.9
click at [507, 193] on p "2127013" at bounding box center [529, 191] width 171 height 13
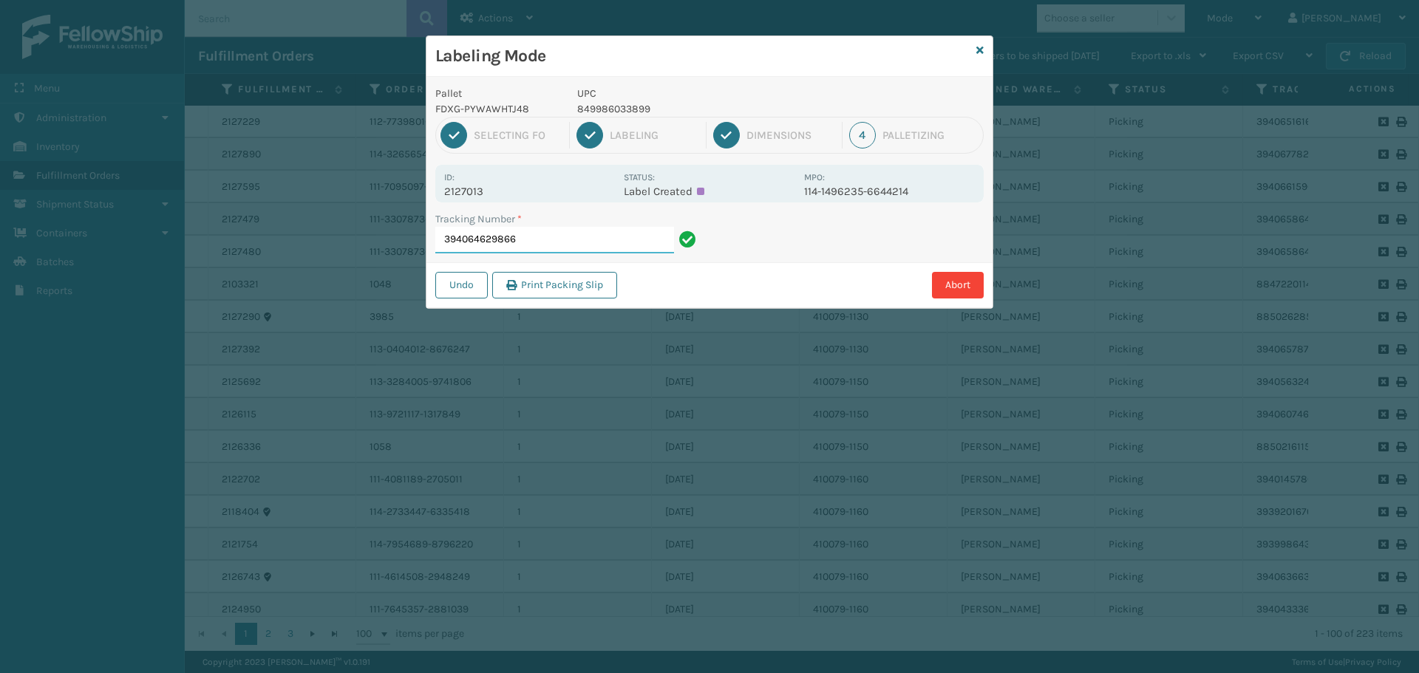
click at [543, 243] on input "394064629866" at bounding box center [554, 240] width 239 height 27
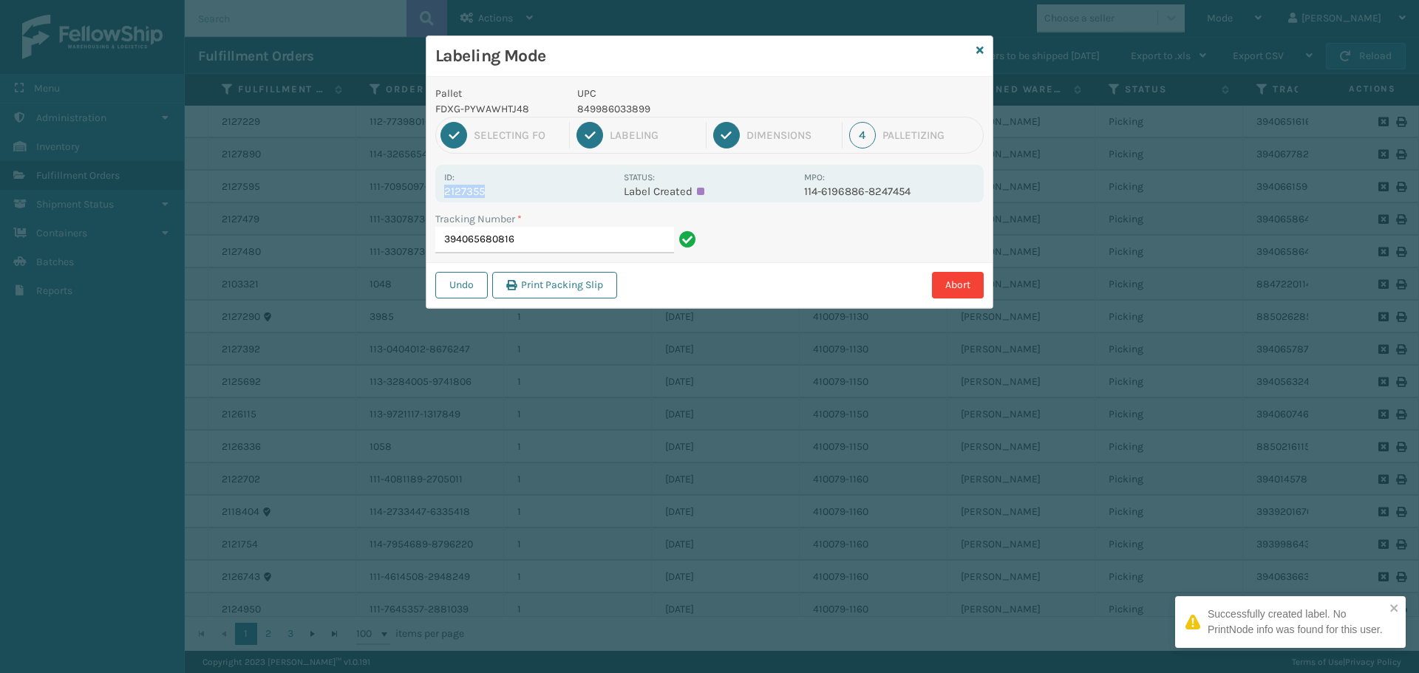
drag, startPoint x: 445, startPoint y: 191, endPoint x: 494, endPoint y: 191, distance: 49.5
click at [494, 191] on p "2127355" at bounding box center [529, 191] width 171 height 13
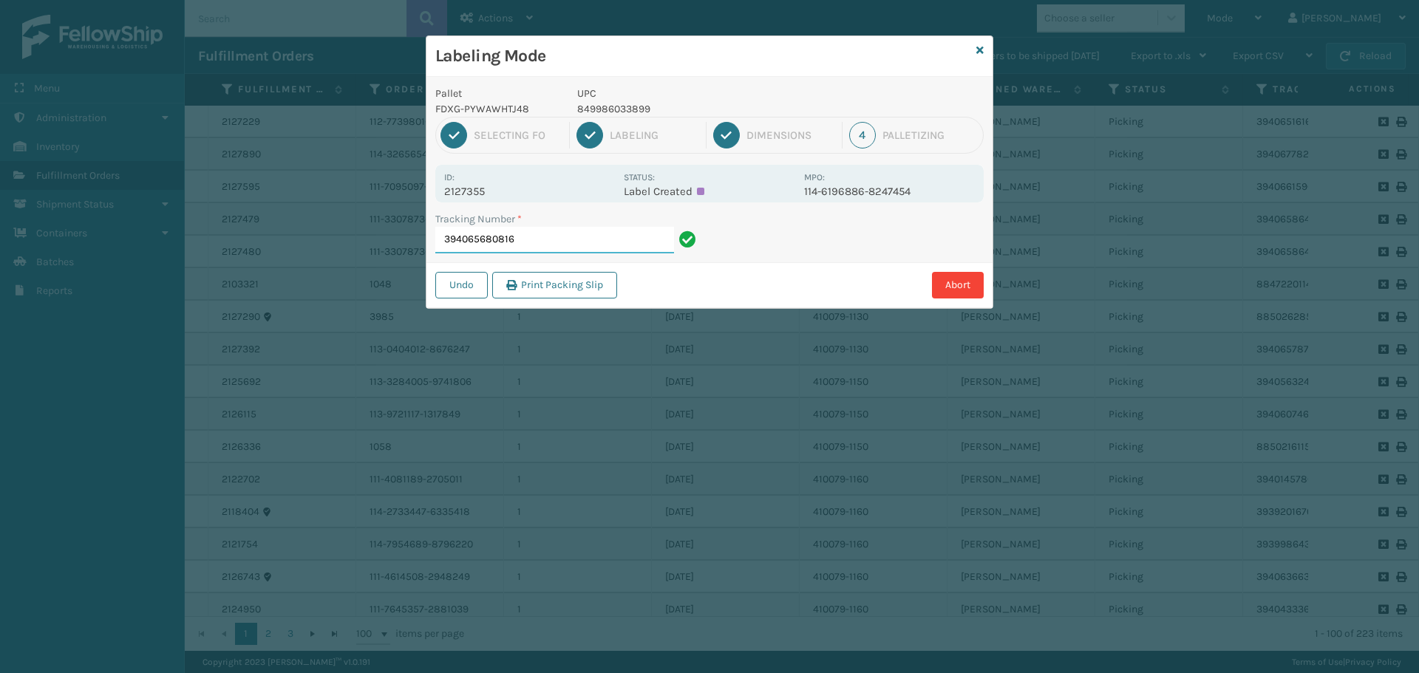
click at [567, 240] on input "394065680816" at bounding box center [554, 240] width 239 height 27
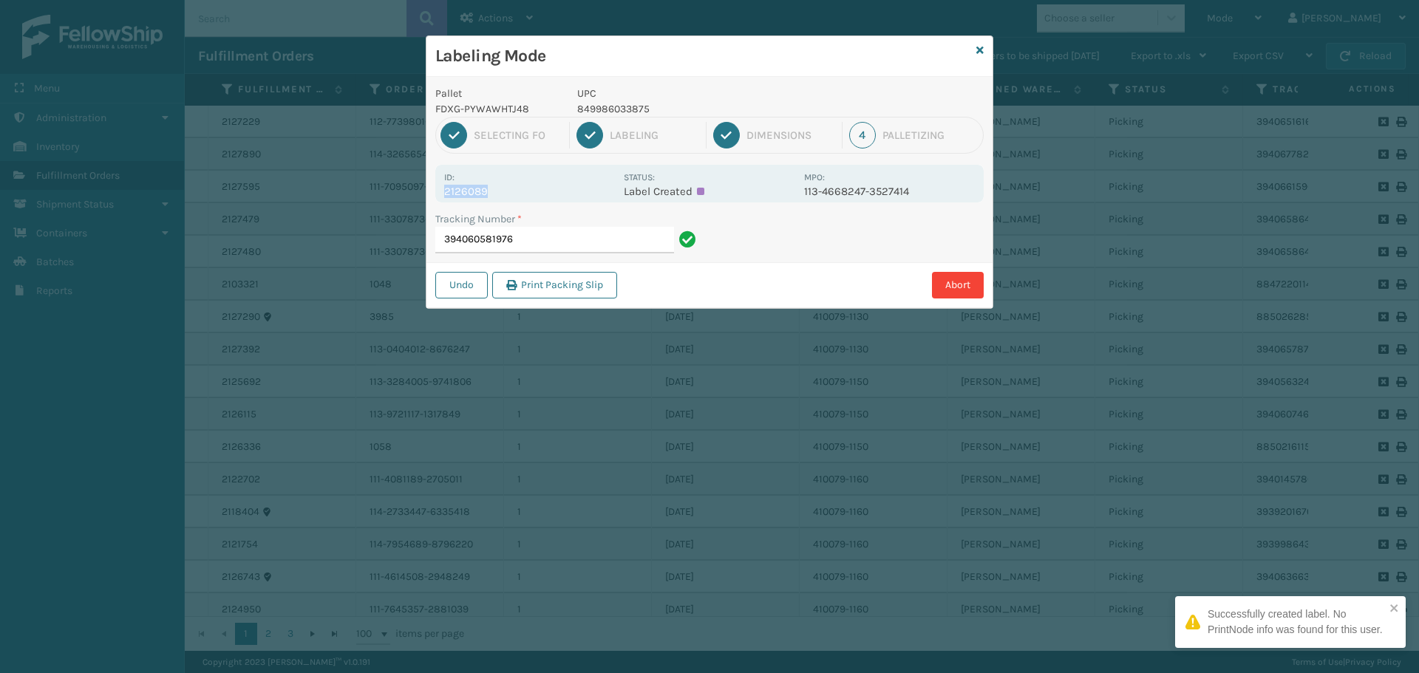
drag, startPoint x: 439, startPoint y: 186, endPoint x: 525, endPoint y: 185, distance: 85.7
click at [523, 186] on div "Id: 2126089 Status: Label Created MPO: 113-4668247-3527414" at bounding box center [709, 184] width 548 height 38
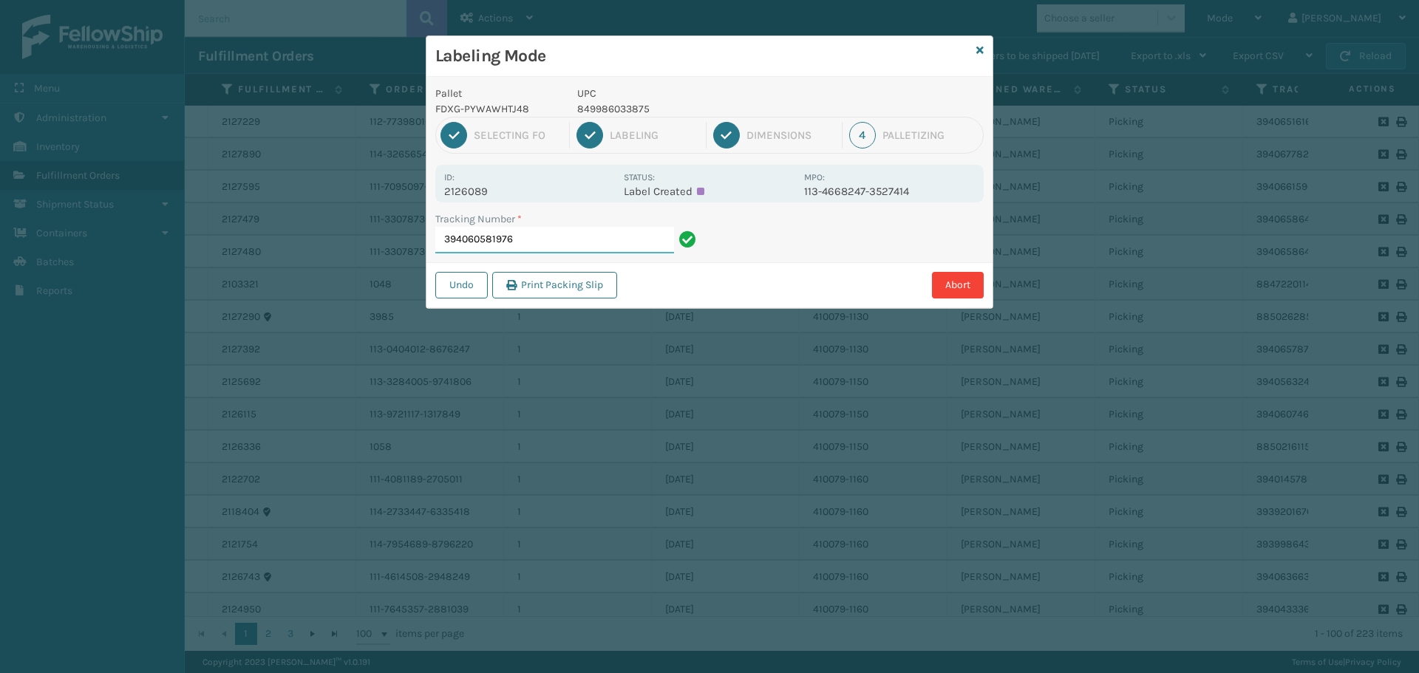
click at [571, 238] on input "394060581976" at bounding box center [554, 240] width 239 height 27
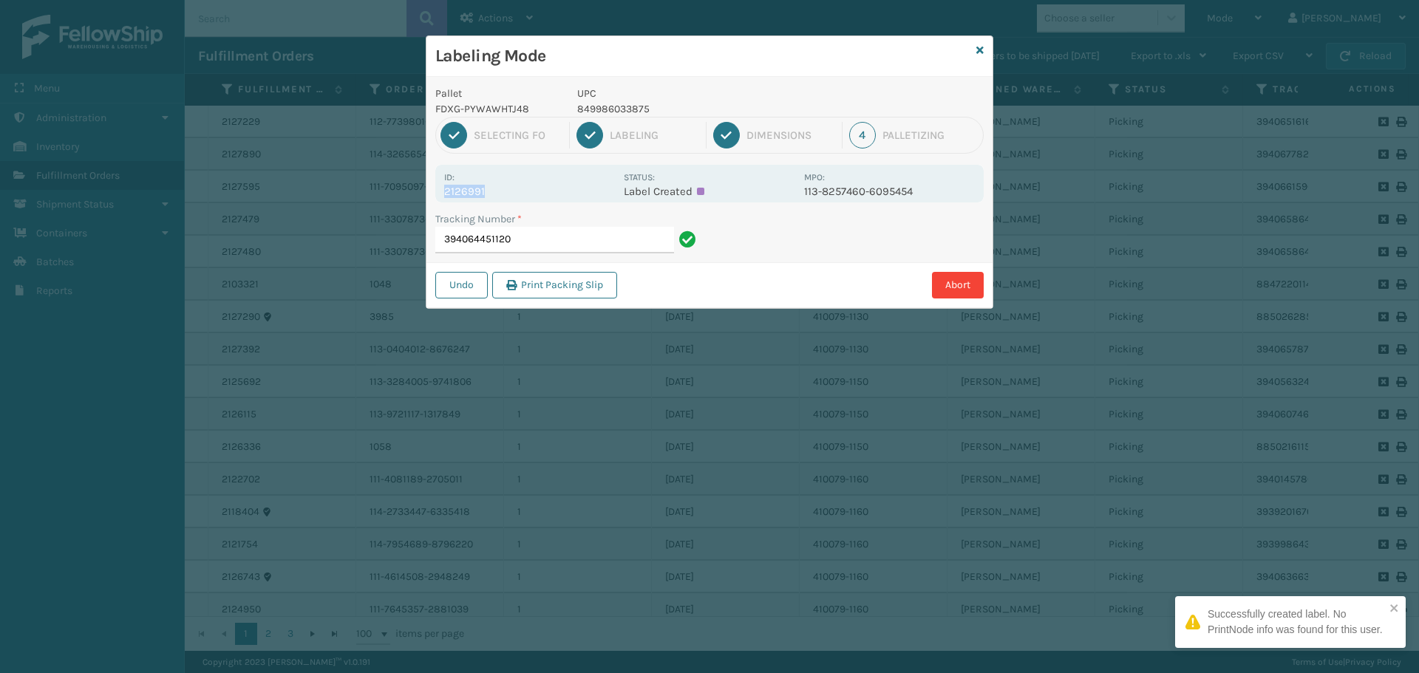
drag, startPoint x: 441, startPoint y: 192, endPoint x: 503, endPoint y: 188, distance: 62.2
click at [503, 188] on div "Id: 2126991 Status: Label Created MPO: 113-8257460-6095454" at bounding box center [709, 184] width 548 height 38
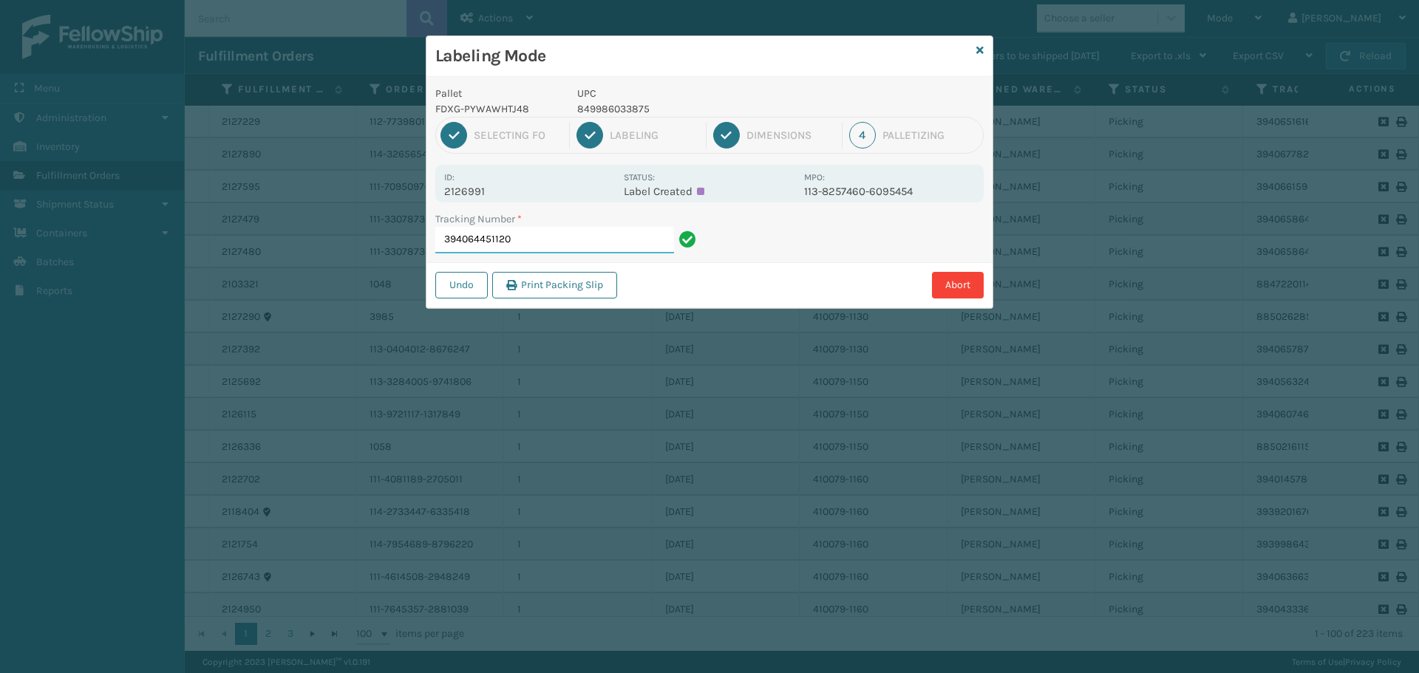
click at [545, 232] on input "394064451120" at bounding box center [554, 240] width 239 height 27
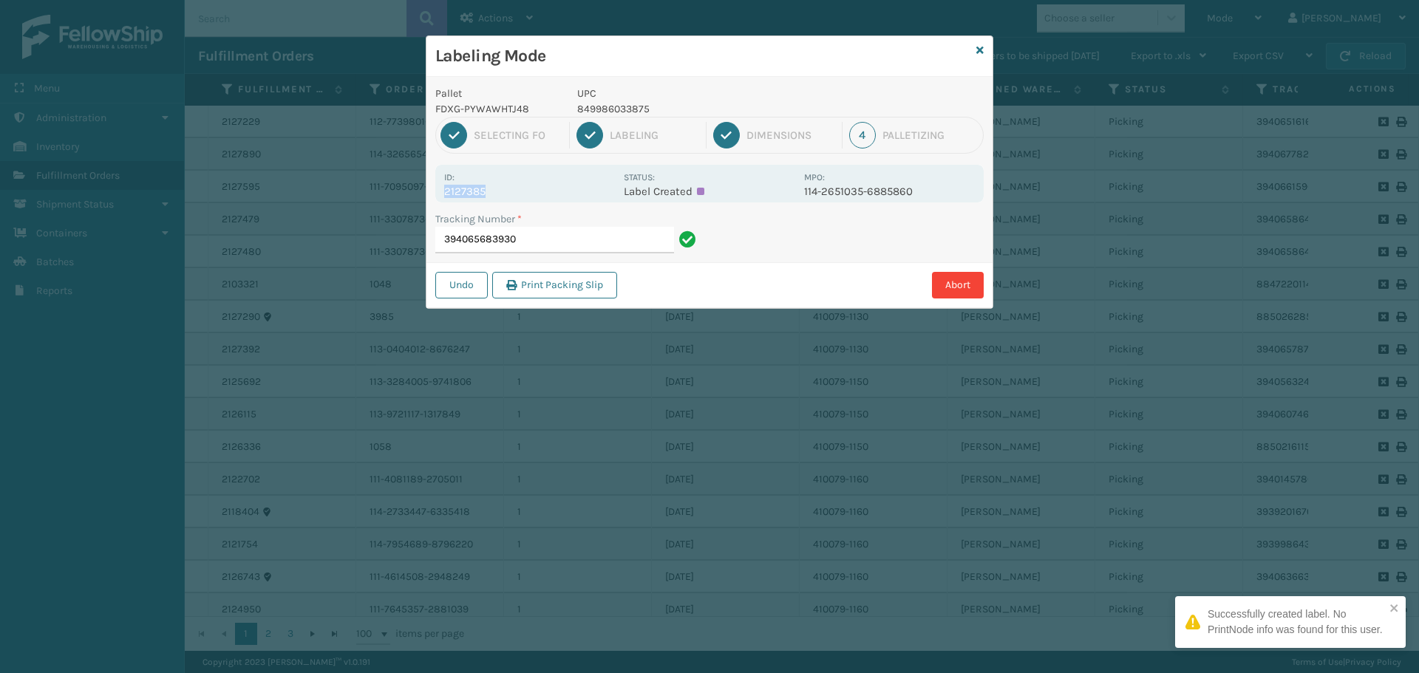
drag, startPoint x: 446, startPoint y: 190, endPoint x: 512, endPoint y: 189, distance: 66.5
click at [512, 189] on p "2127385" at bounding box center [529, 191] width 171 height 13
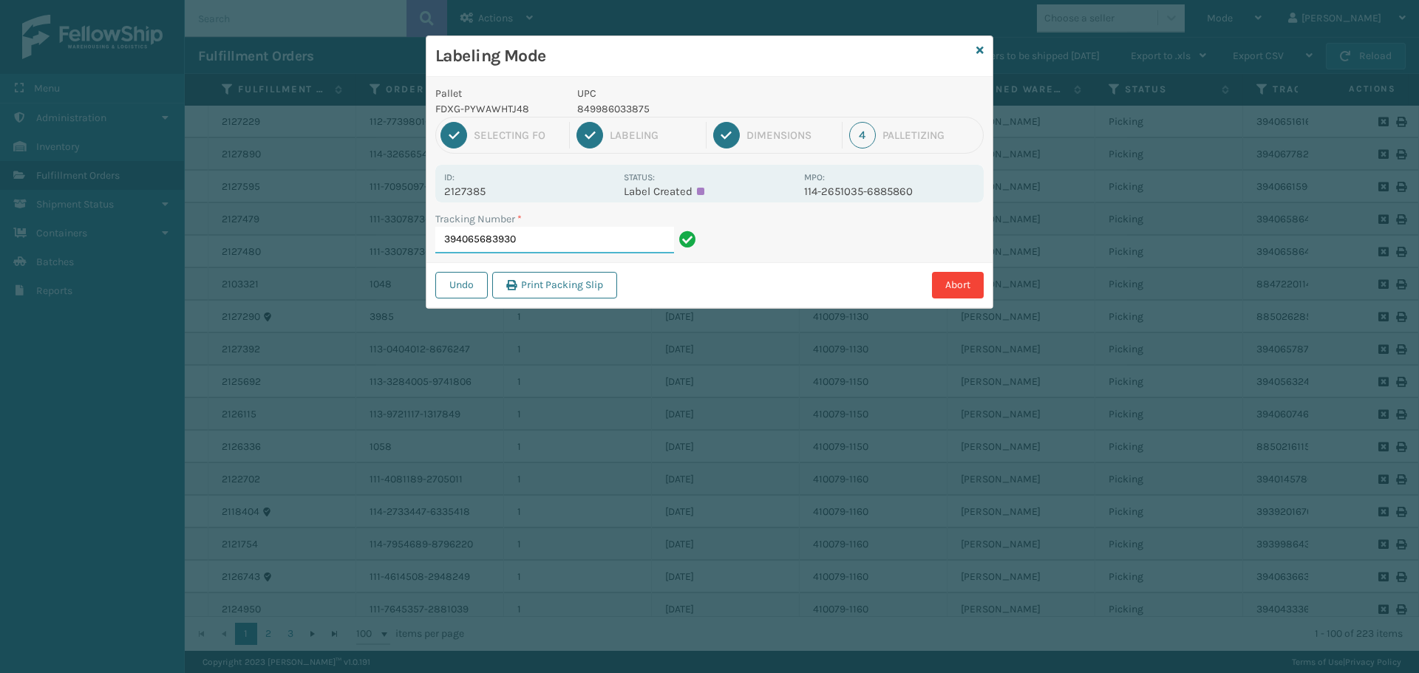
click at [576, 248] on input "394065683930" at bounding box center [554, 240] width 239 height 27
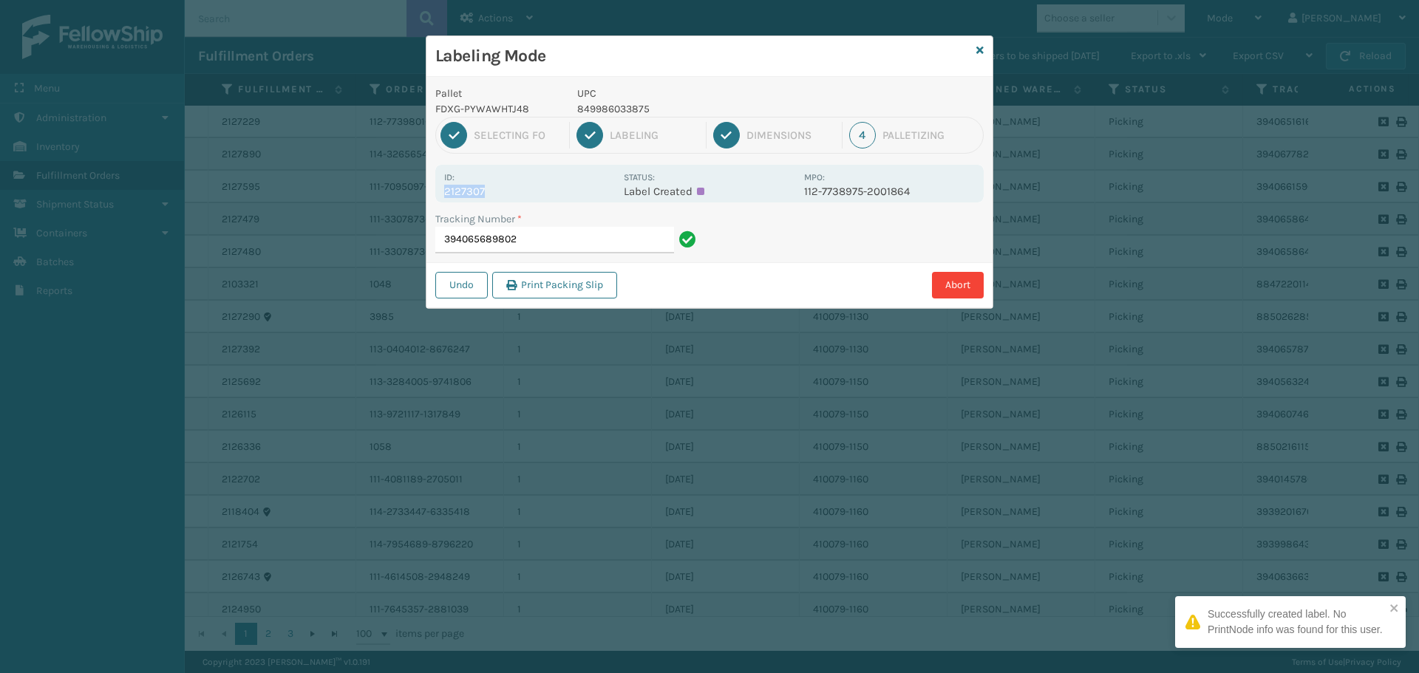
drag, startPoint x: 443, startPoint y: 191, endPoint x: 490, endPoint y: 191, distance: 47.3
click at [490, 191] on div "Id: 2127307 Status: Label Created MPO: 112-7738975-2001864" at bounding box center [709, 184] width 548 height 38
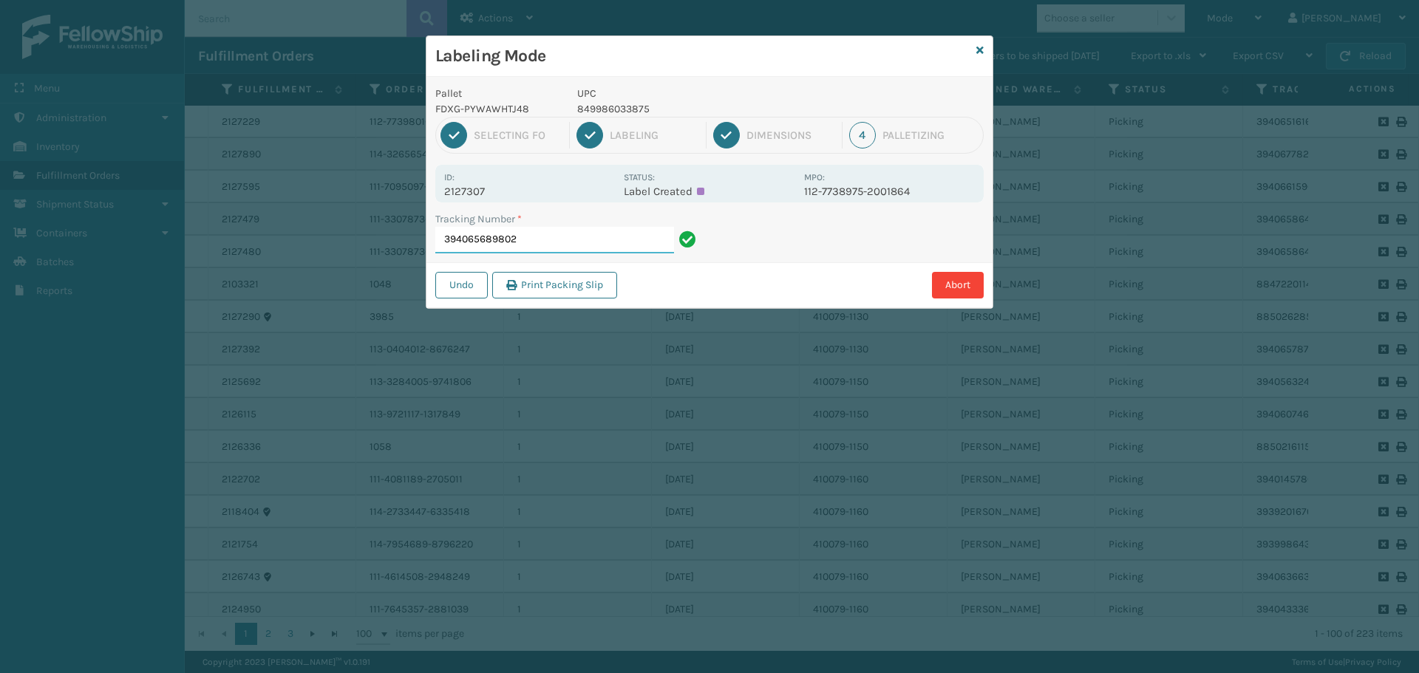
click at [531, 242] on input "394065689802" at bounding box center [554, 240] width 239 height 27
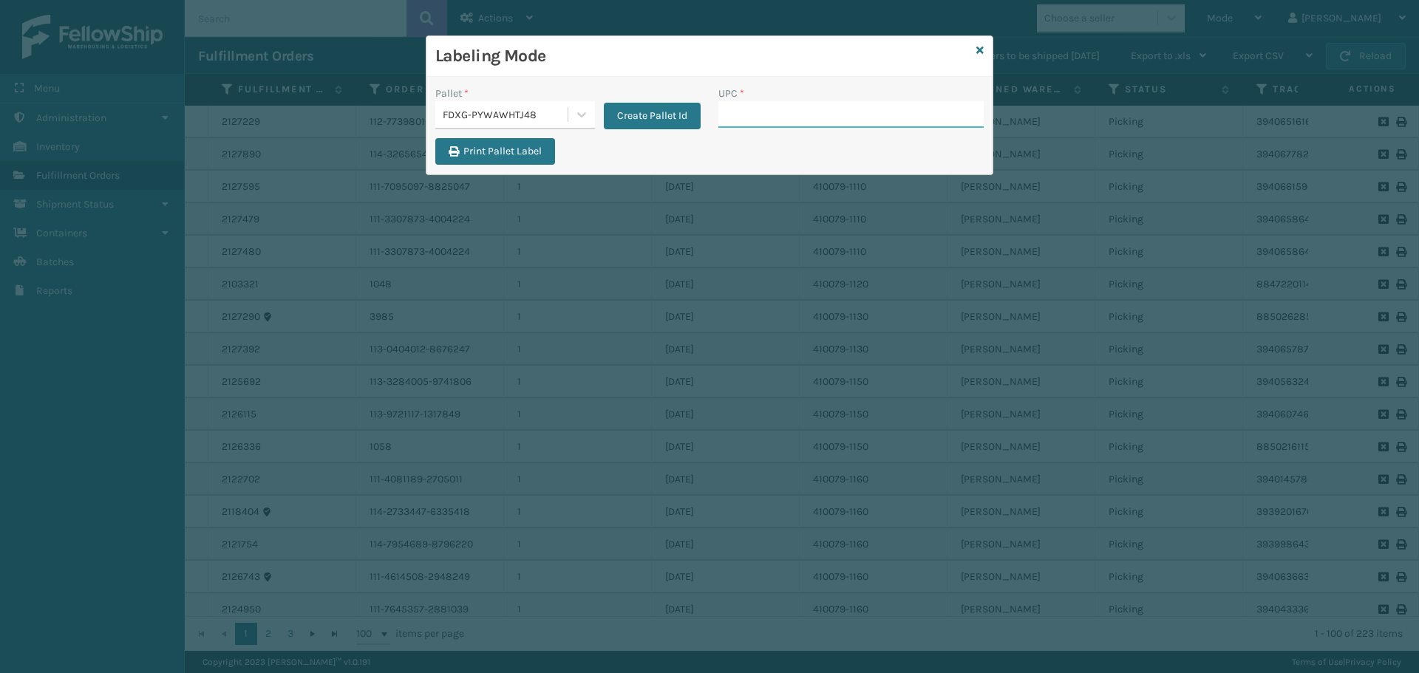
paste input "840985125622"
type input "840985125622"
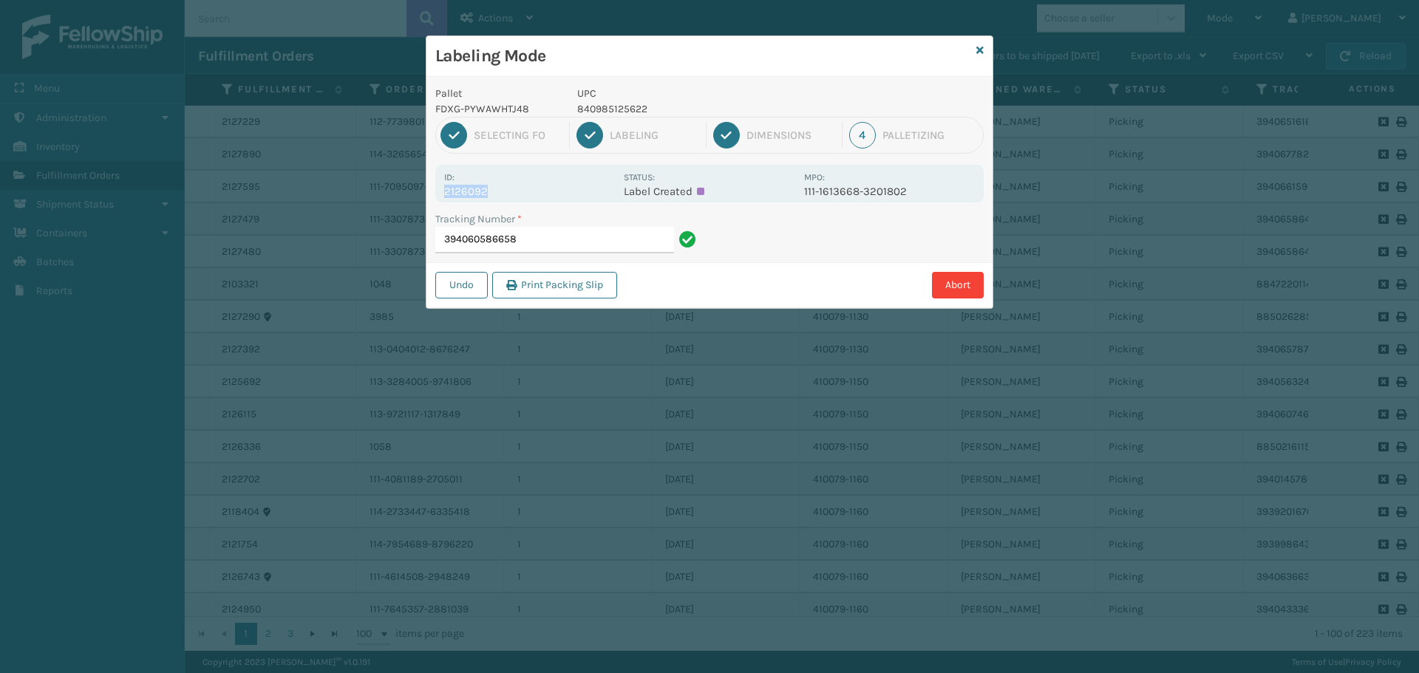
drag, startPoint x: 441, startPoint y: 194, endPoint x: 501, endPoint y: 193, distance: 59.9
click at [501, 193] on div "Id: 2126092 Status: Label Created MPO: 111-1613668-3201802" at bounding box center [709, 184] width 548 height 38
click at [558, 241] on input "394060586658" at bounding box center [554, 240] width 239 height 27
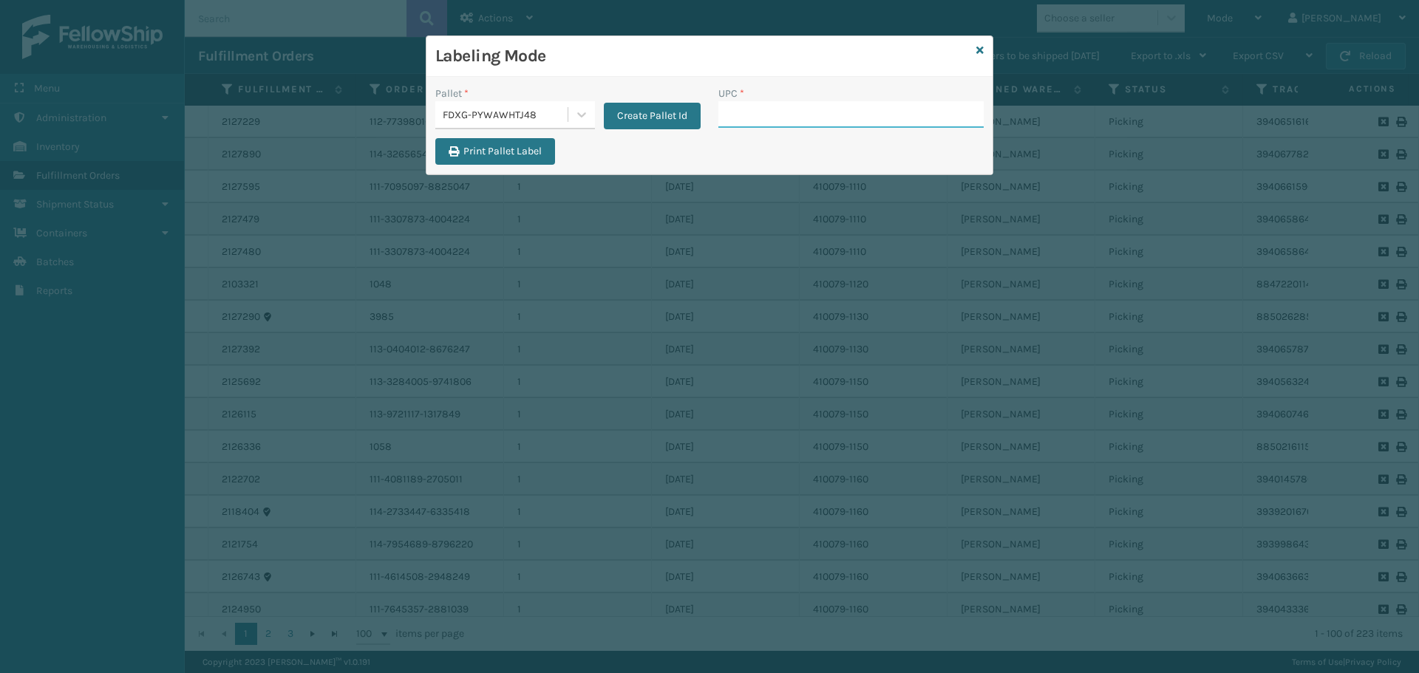
paste input "840985125622"
type input "840985125622"
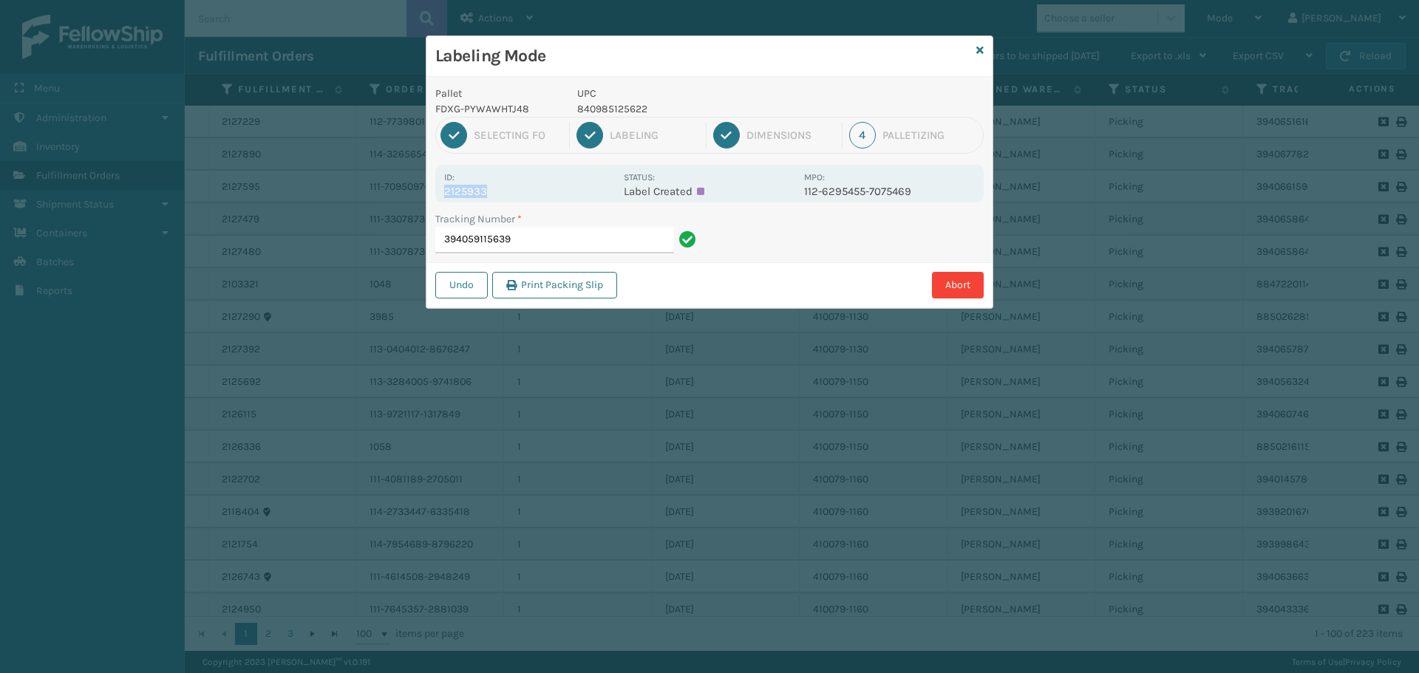
drag, startPoint x: 444, startPoint y: 191, endPoint x: 504, endPoint y: 194, distance: 59.9
click at [504, 194] on p "2125933" at bounding box center [529, 191] width 171 height 13
click at [546, 247] on input "394059115639" at bounding box center [554, 240] width 239 height 27
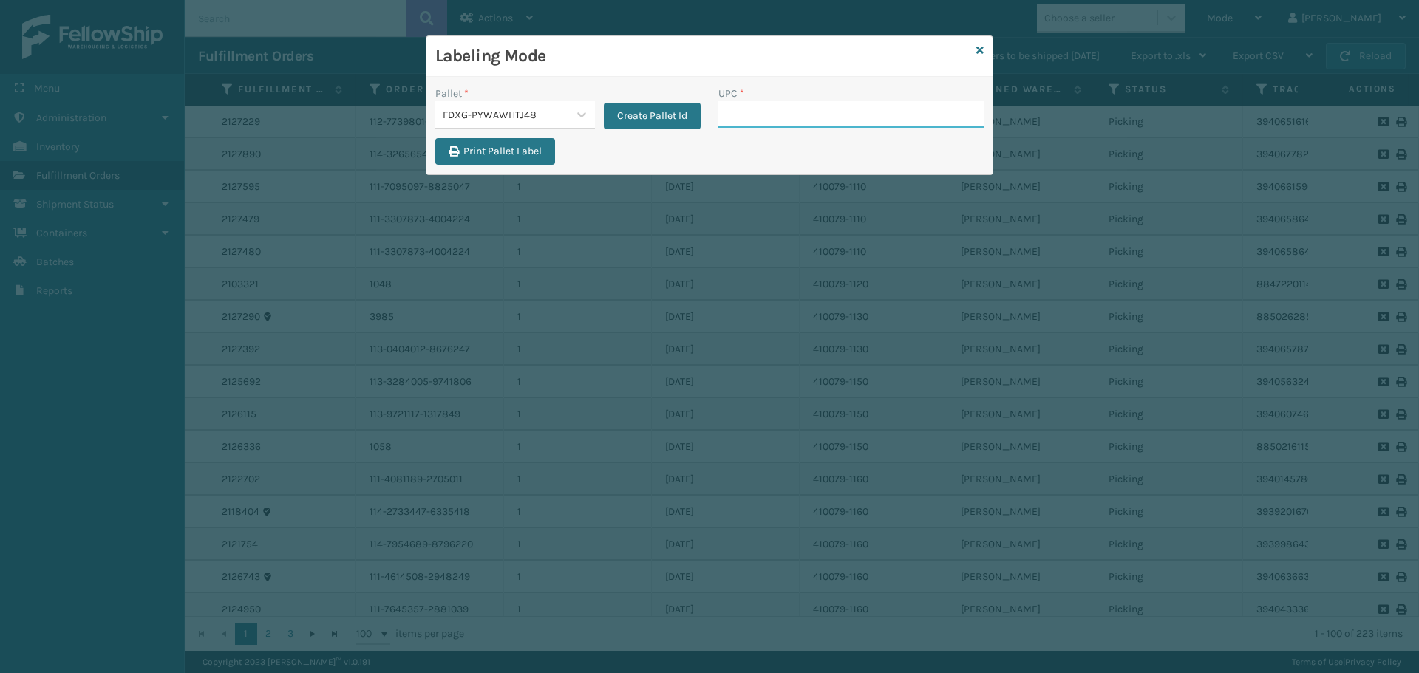
paste input "840985125622"
type input "840985125622"
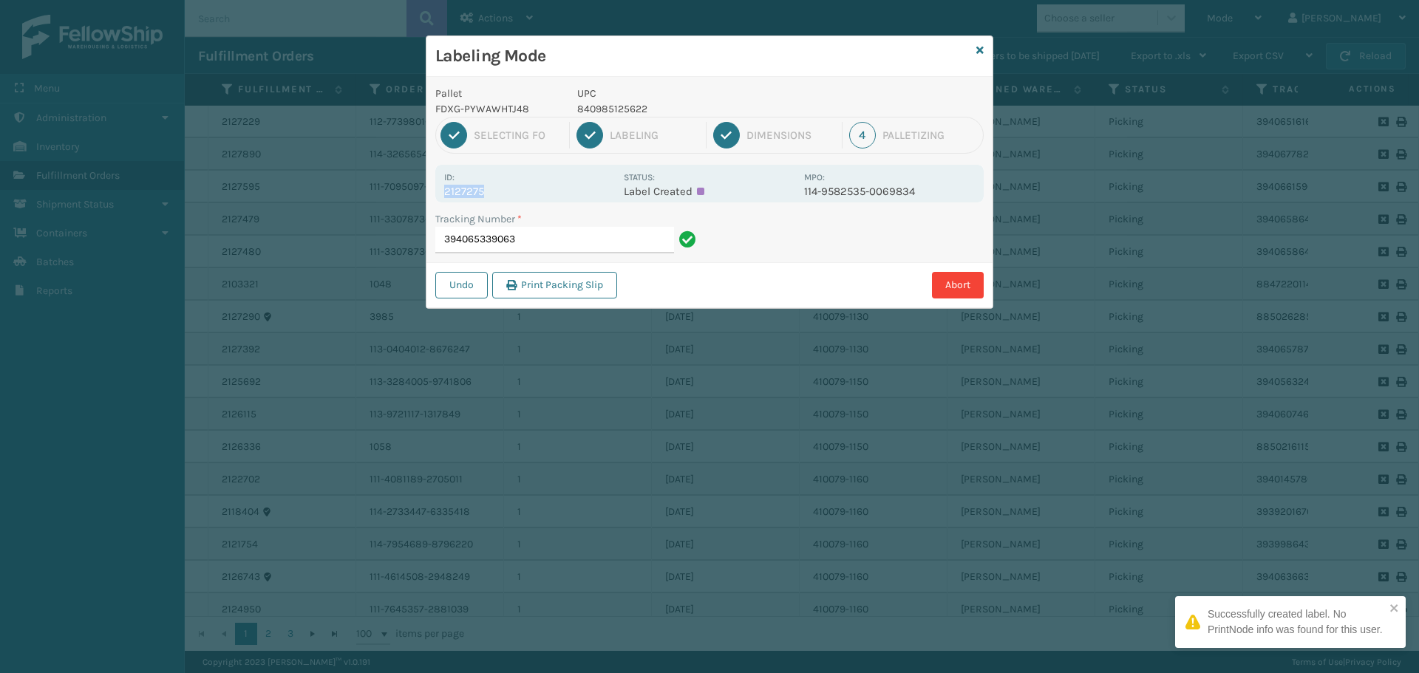
drag, startPoint x: 445, startPoint y: 195, endPoint x: 500, endPoint y: 189, distance: 55.0
click at [500, 189] on p "2127275" at bounding box center [529, 191] width 171 height 13
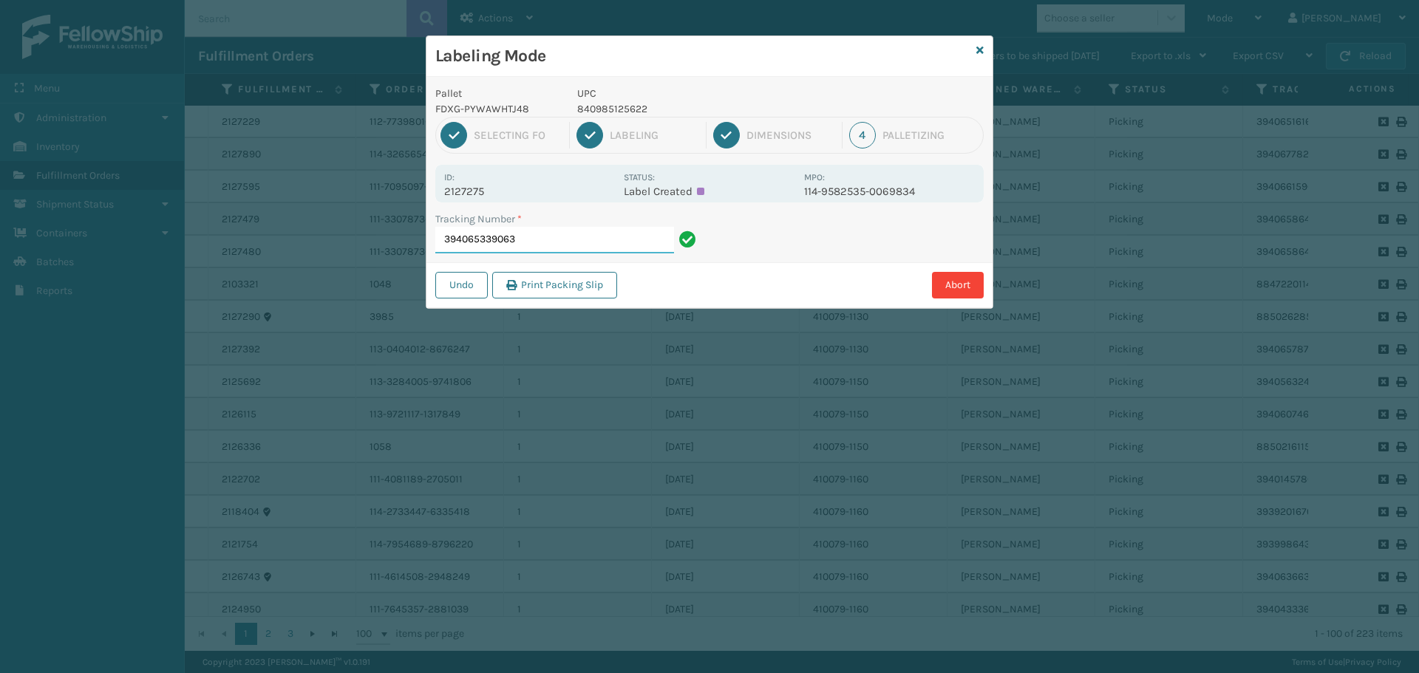
click at [563, 248] on input "394065339063" at bounding box center [554, 240] width 239 height 27
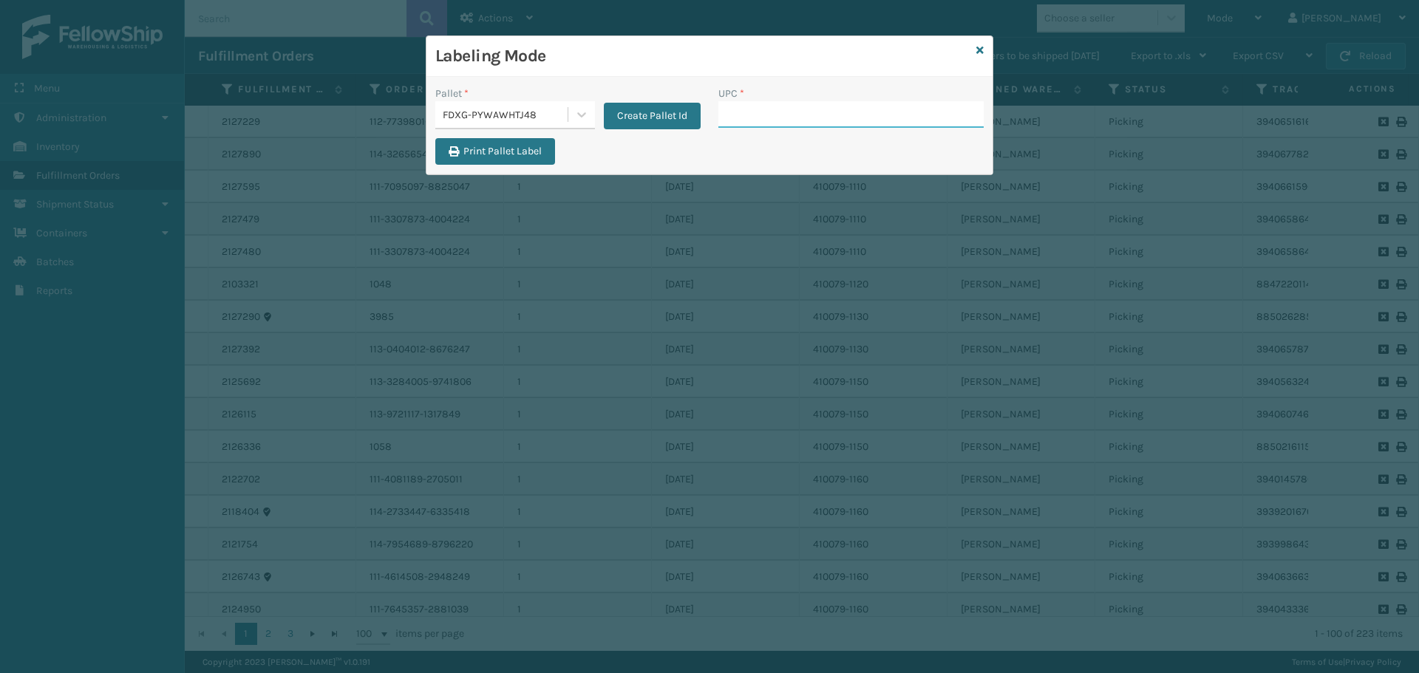
paste input "840985125622"
type input "840985125622"
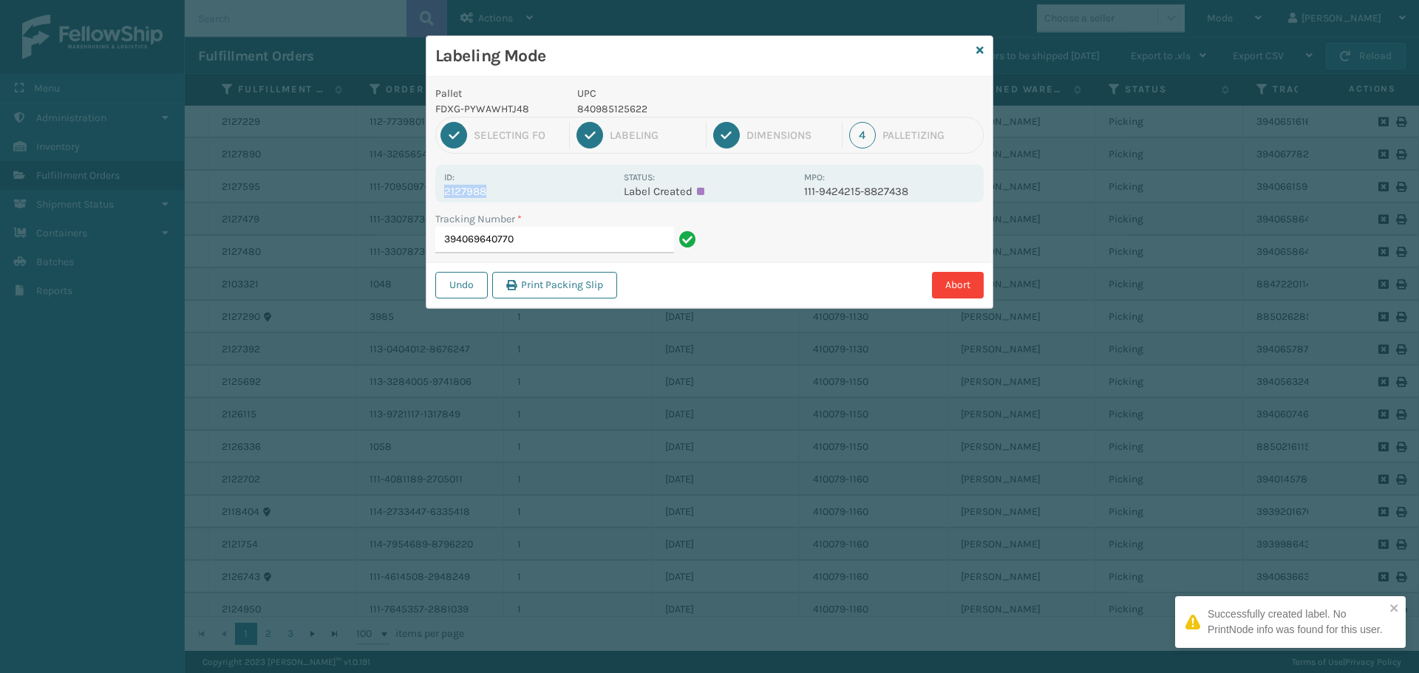
drag, startPoint x: 443, startPoint y: 190, endPoint x: 510, endPoint y: 192, distance: 66.6
click at [510, 192] on div "Id: 2127988 Status: Label Created MPO: 111-9424215-8827438" at bounding box center [709, 184] width 548 height 38
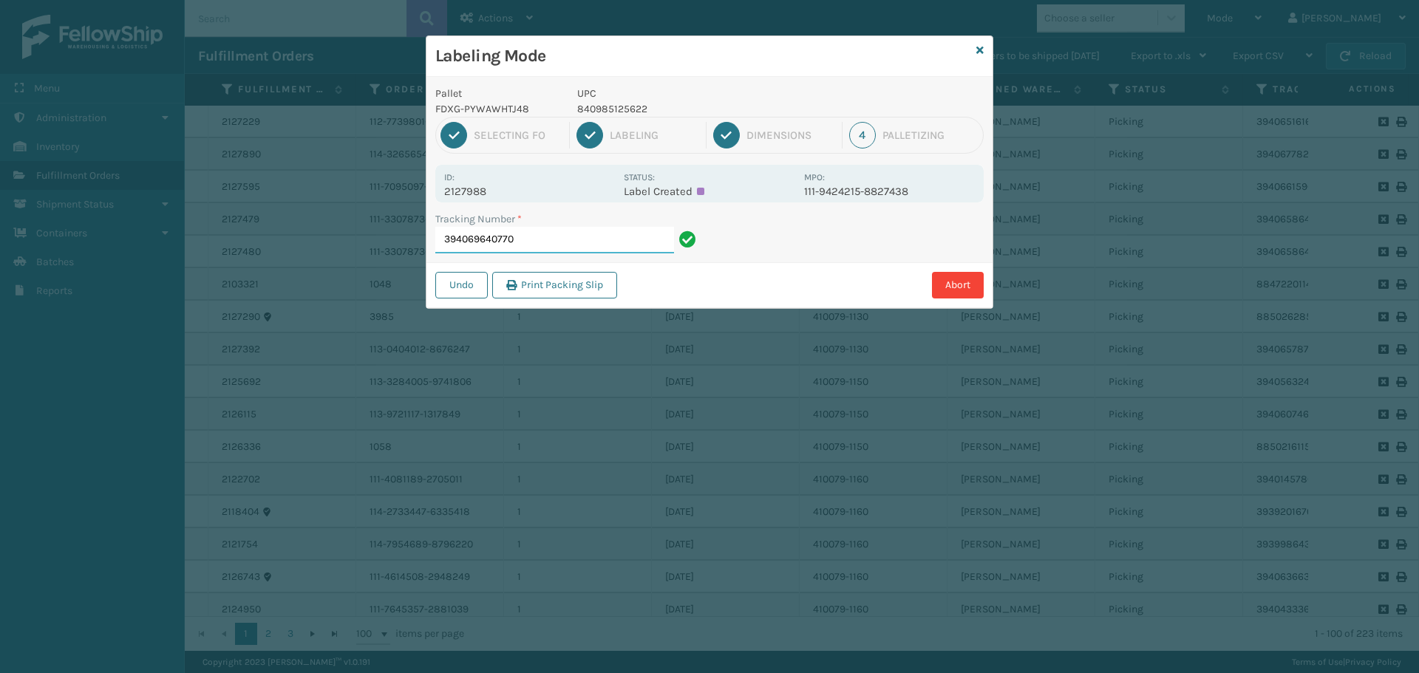
click at [578, 239] on input "394069640770" at bounding box center [554, 240] width 239 height 27
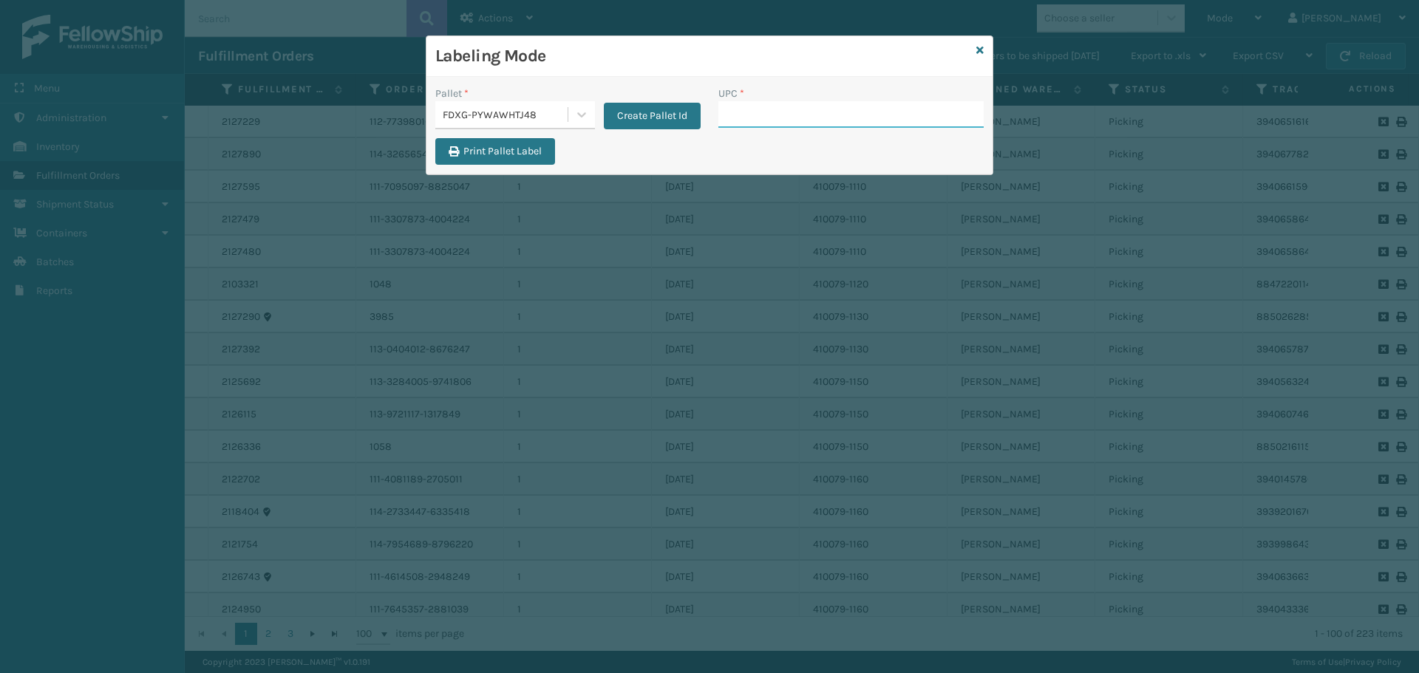
paste input "840985125622"
type input "840985125622"
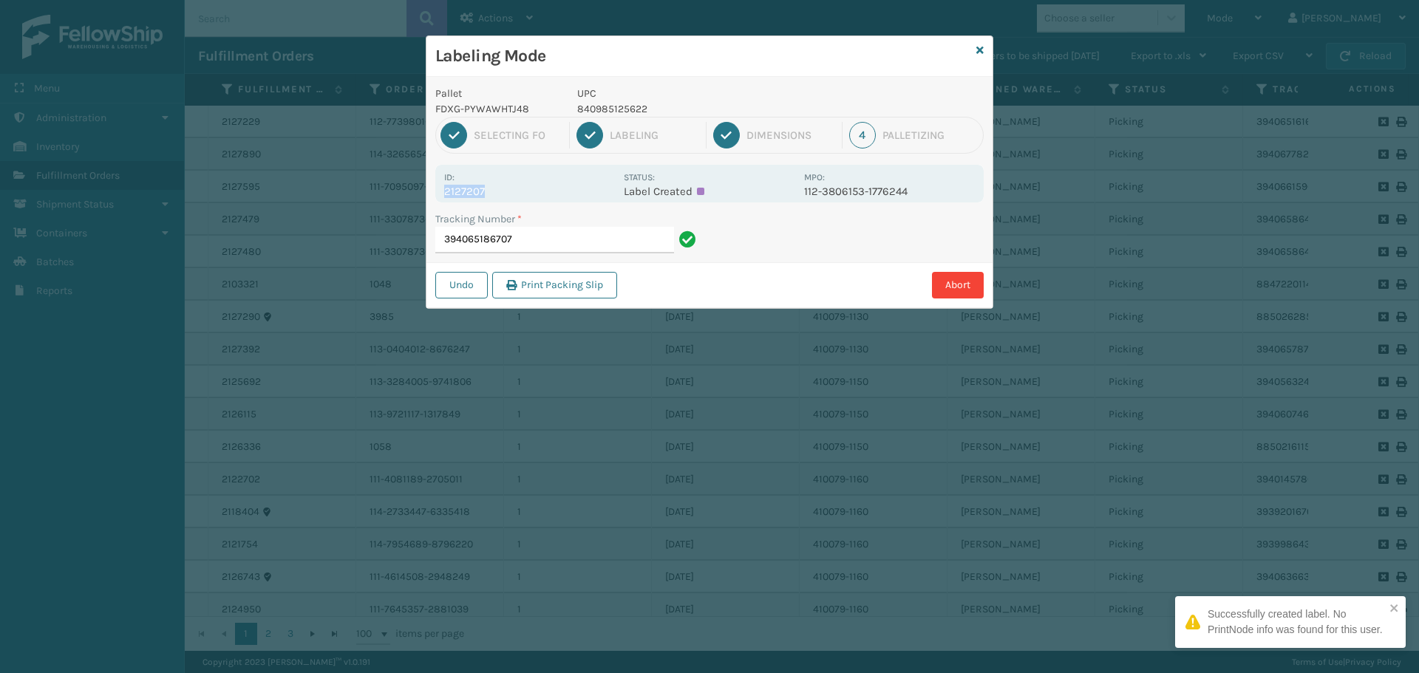
drag, startPoint x: 444, startPoint y: 188, endPoint x: 497, endPoint y: 192, distance: 52.6
click at [497, 192] on p "2127207" at bounding box center [529, 191] width 171 height 13
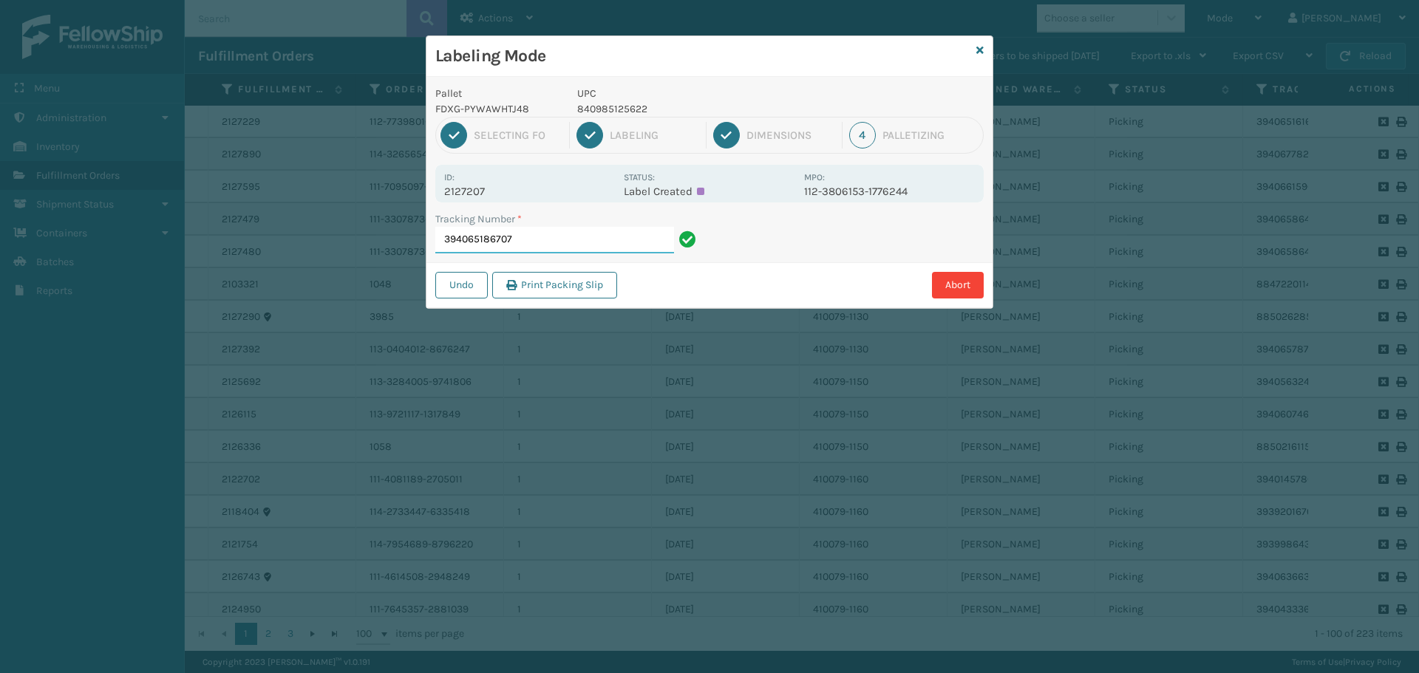
click at [545, 238] on input "394065186707" at bounding box center [554, 240] width 239 height 27
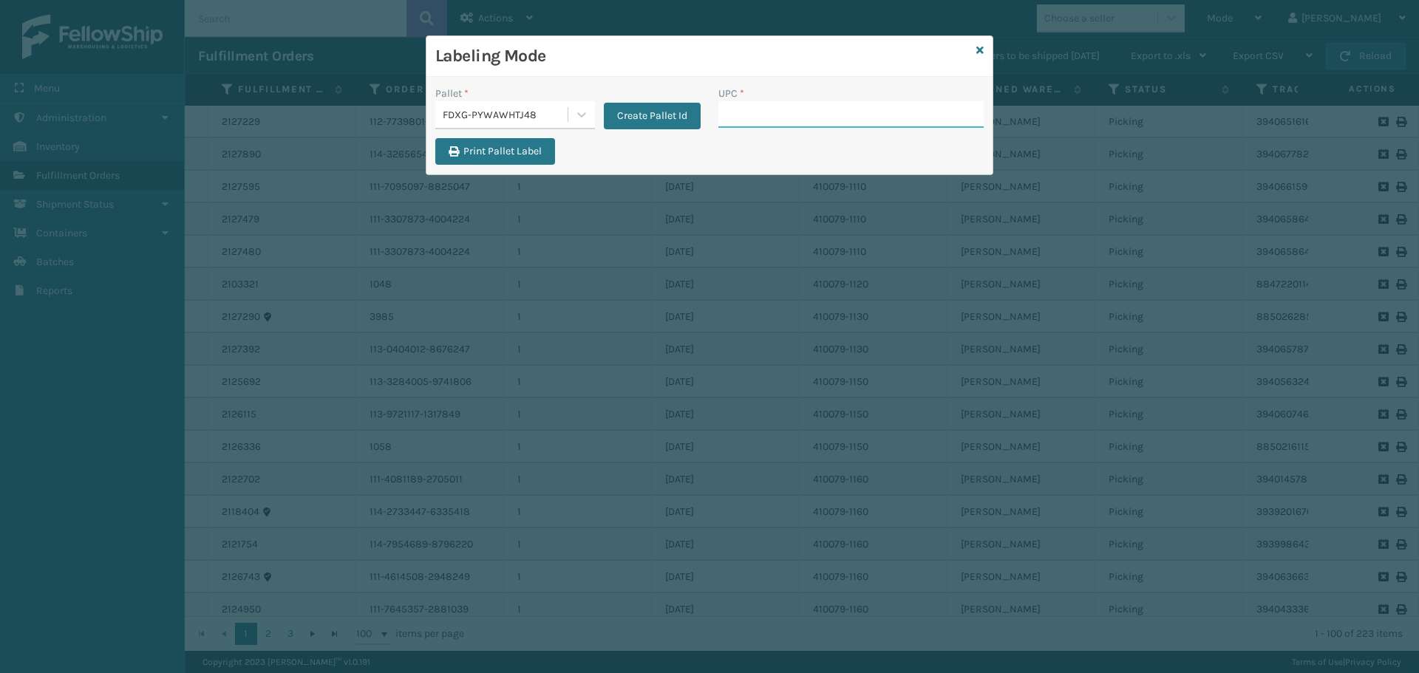
paste input "840985125622"
type input "840985125622"
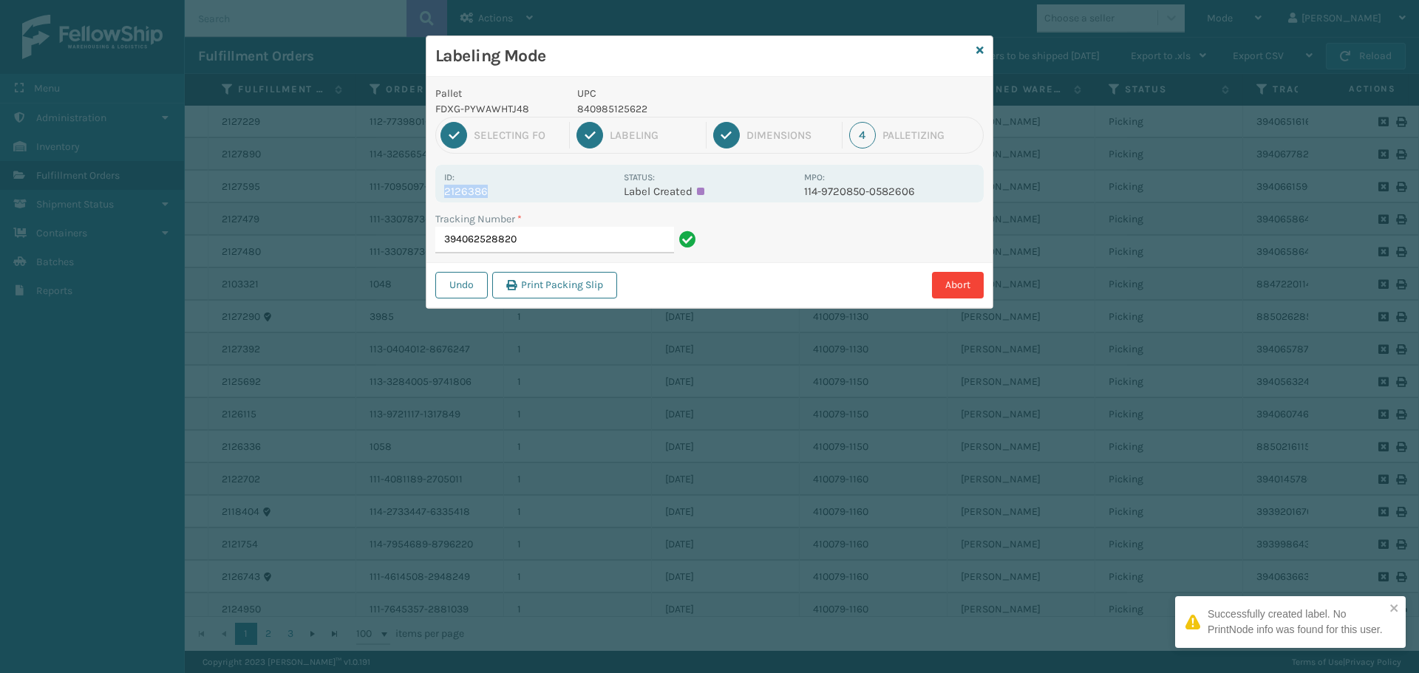
drag, startPoint x: 445, startPoint y: 189, endPoint x: 492, endPoint y: 188, distance: 47.3
click at [492, 188] on p "2126386" at bounding box center [529, 191] width 171 height 13
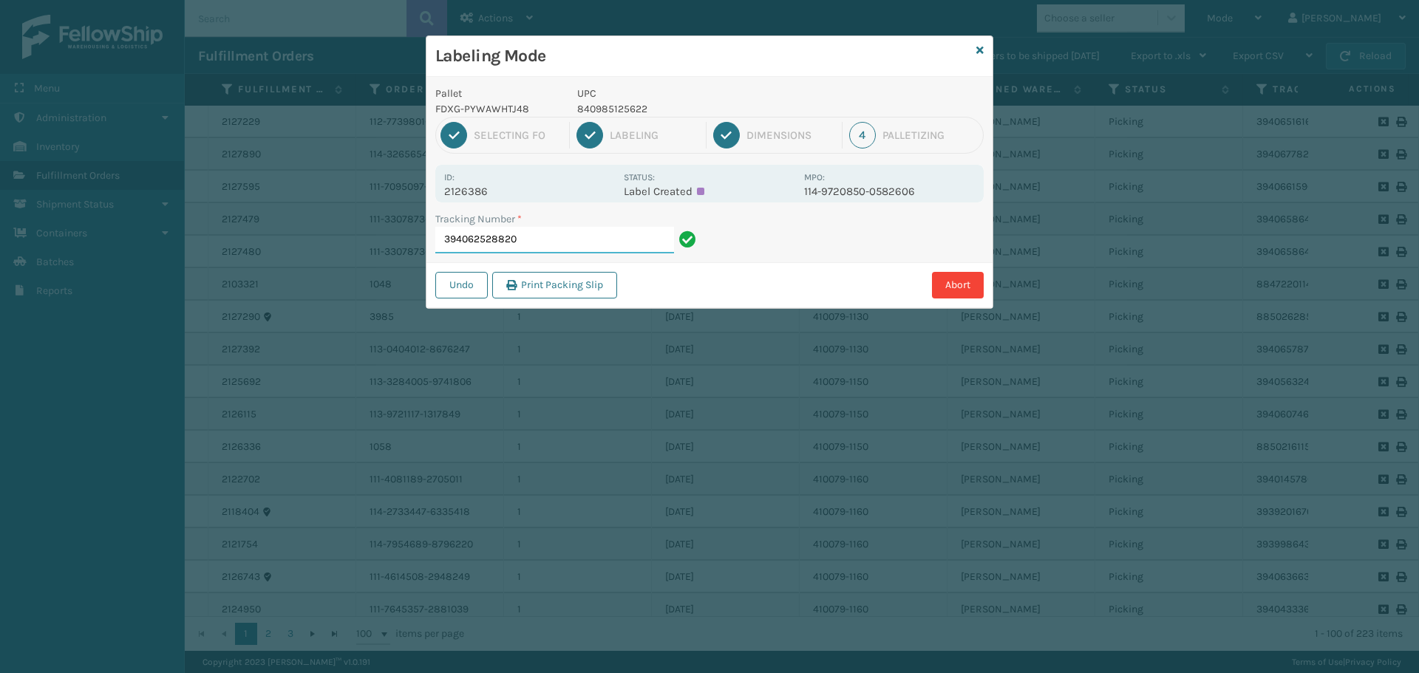
click at [551, 238] on input "394062528820" at bounding box center [554, 240] width 239 height 27
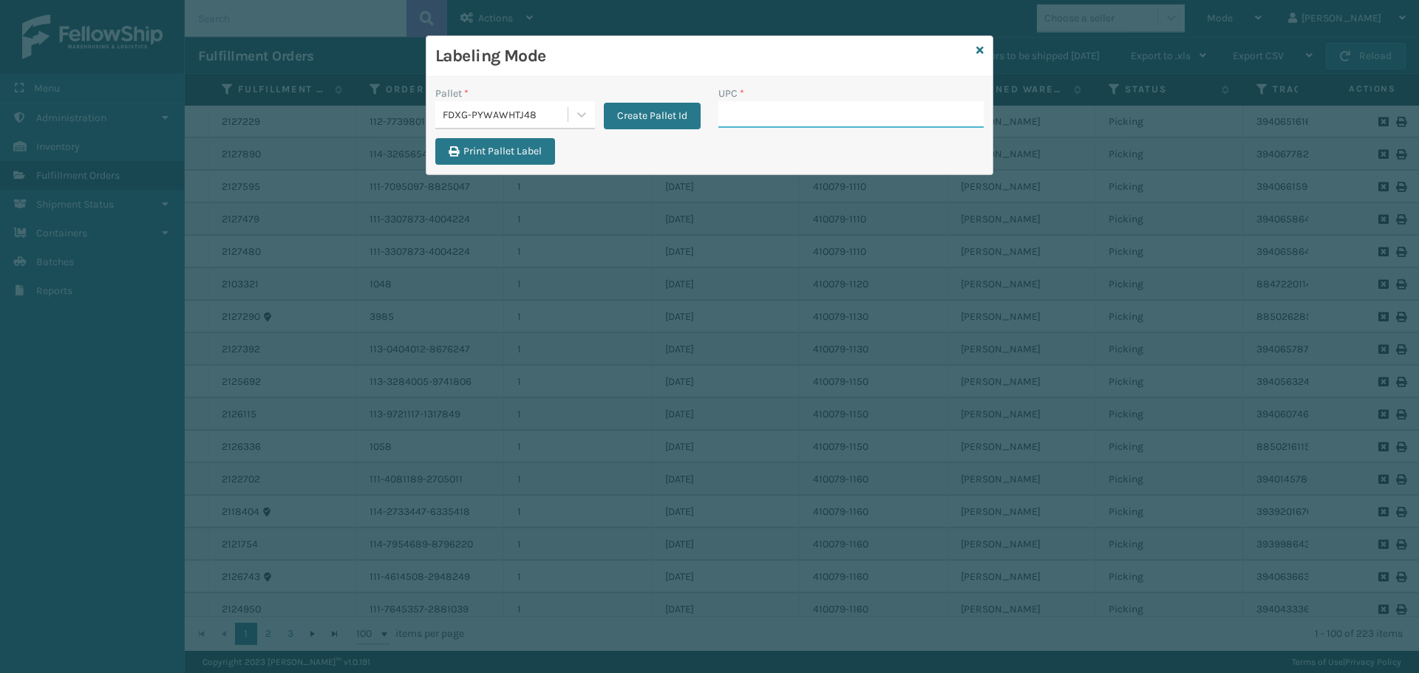
paste input "840985125622"
type input "840985125622"
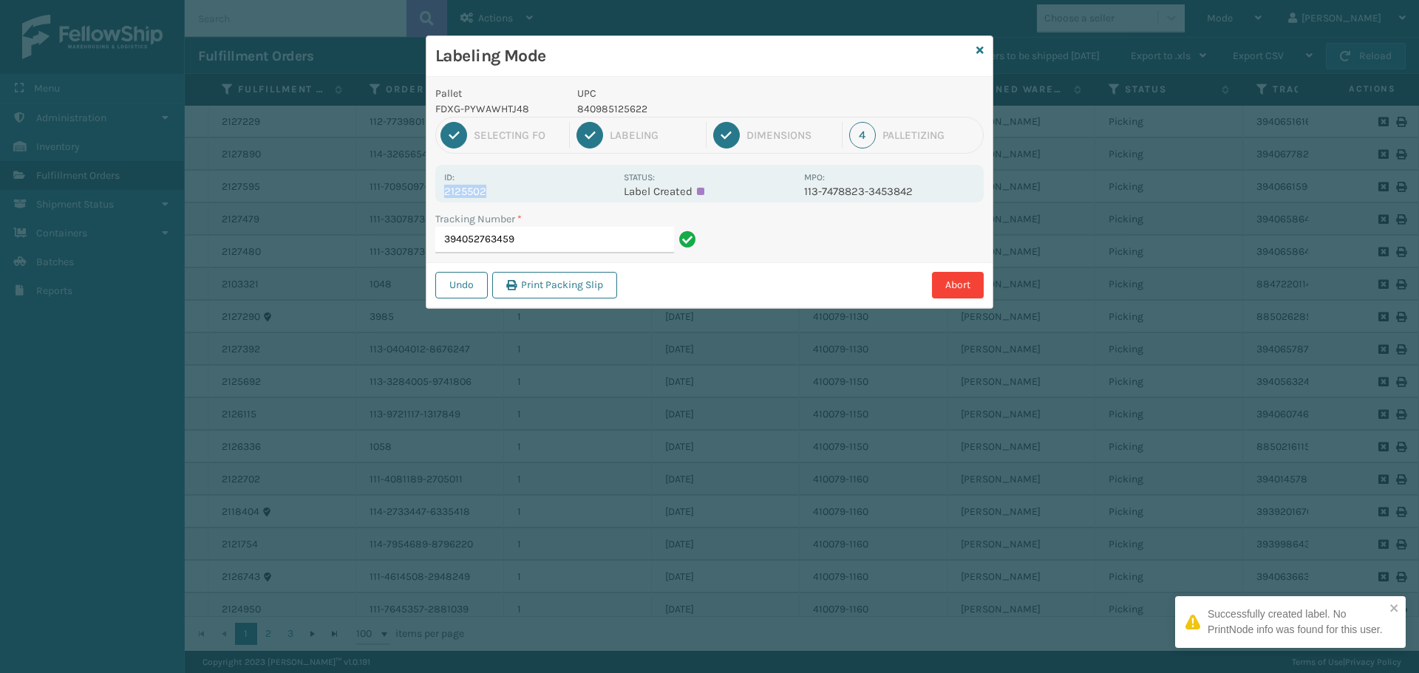
drag, startPoint x: 443, startPoint y: 190, endPoint x: 510, endPoint y: 191, distance: 66.5
click at [508, 192] on div "Id: 2125502 Status: Label Created MPO: 113-7478823-3453842" at bounding box center [709, 184] width 548 height 38
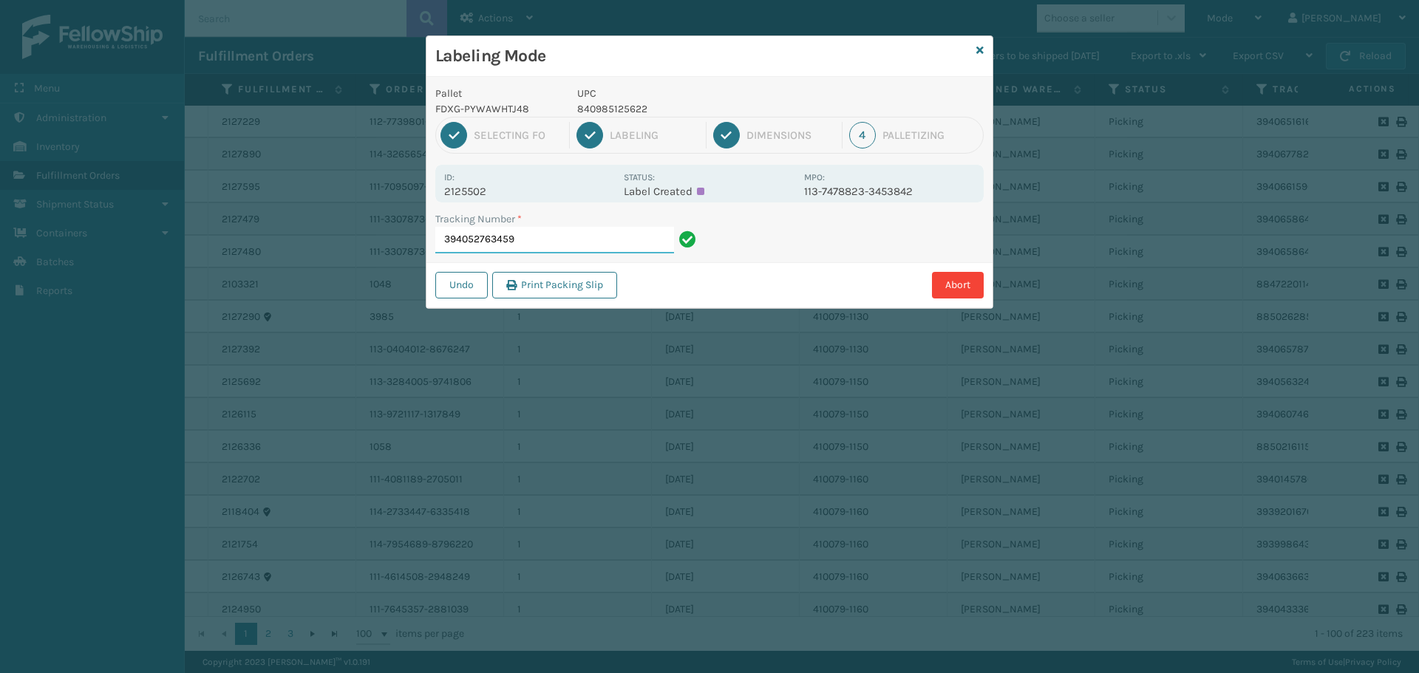
click at [536, 234] on input "394052763459" at bounding box center [554, 240] width 239 height 27
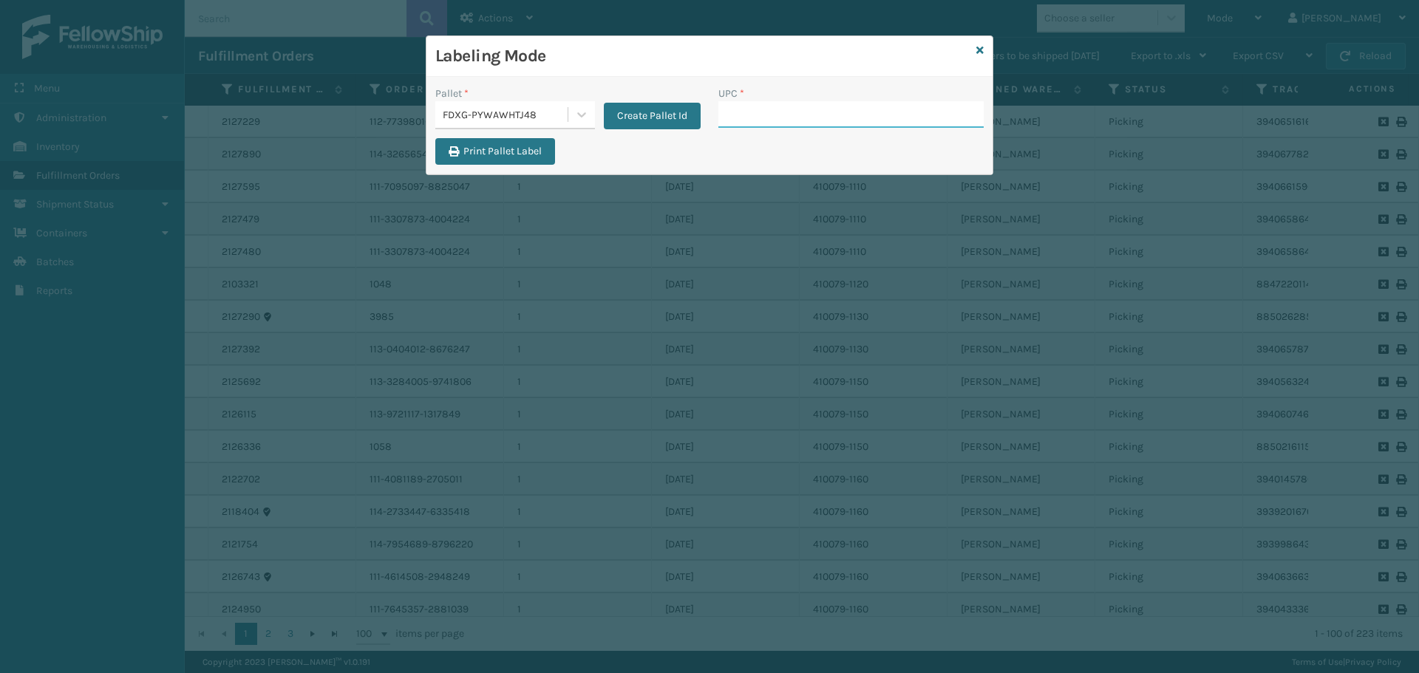
paste input "840985125622"
type input "840985125622"
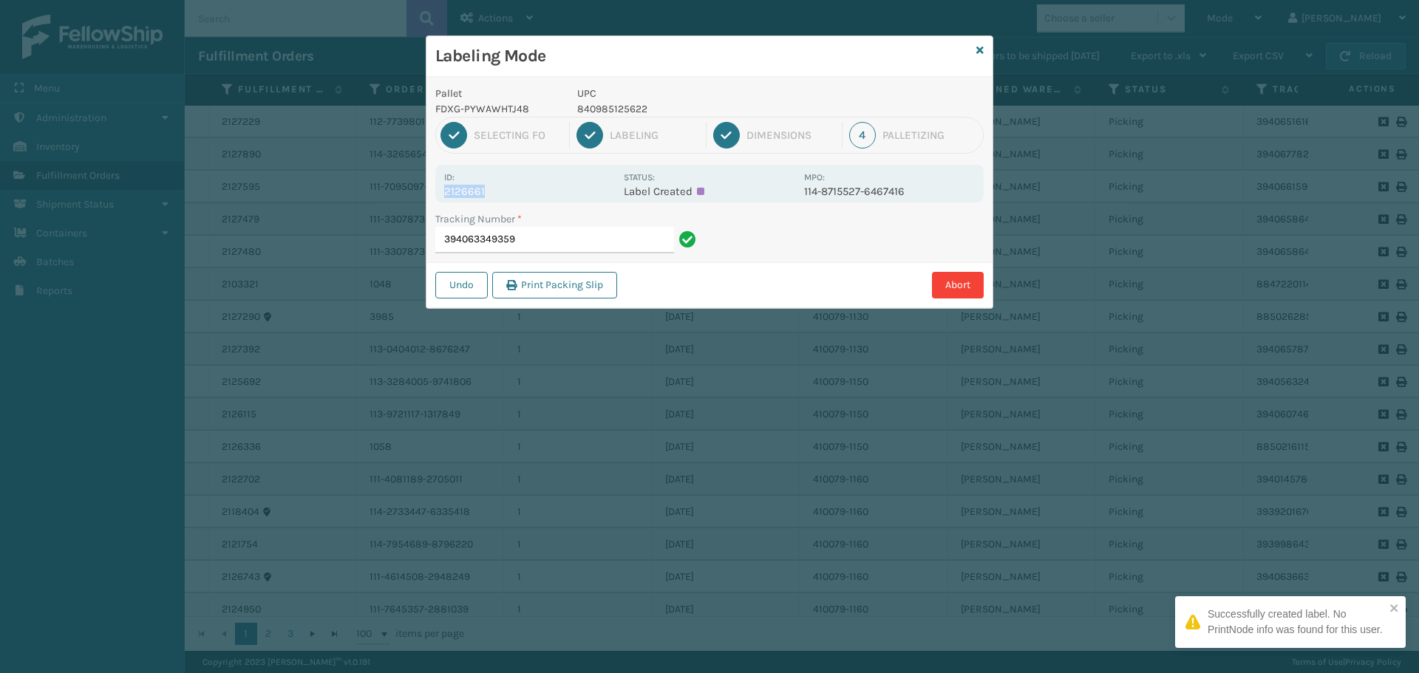
drag, startPoint x: 445, startPoint y: 194, endPoint x: 533, endPoint y: 194, distance: 88.0
click at [533, 194] on p "2126661" at bounding box center [529, 191] width 171 height 13
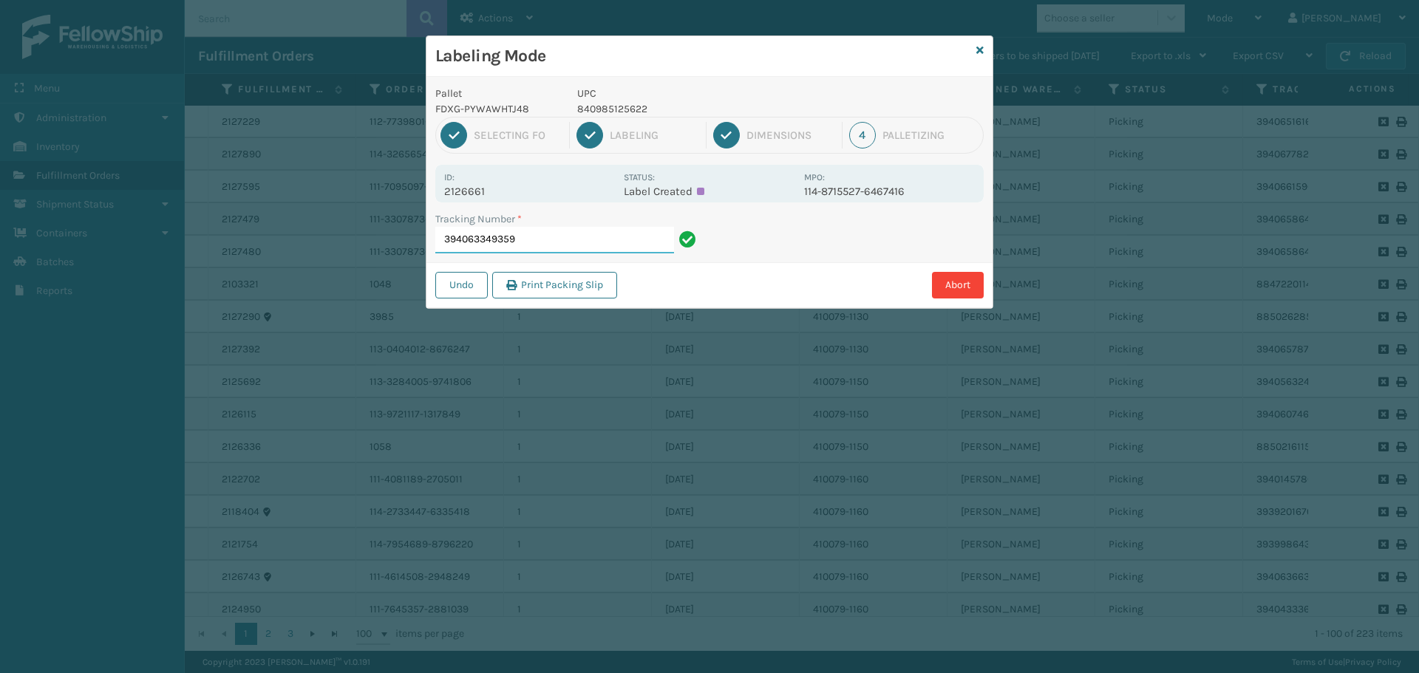
click at [592, 243] on input "394063349359" at bounding box center [554, 240] width 239 height 27
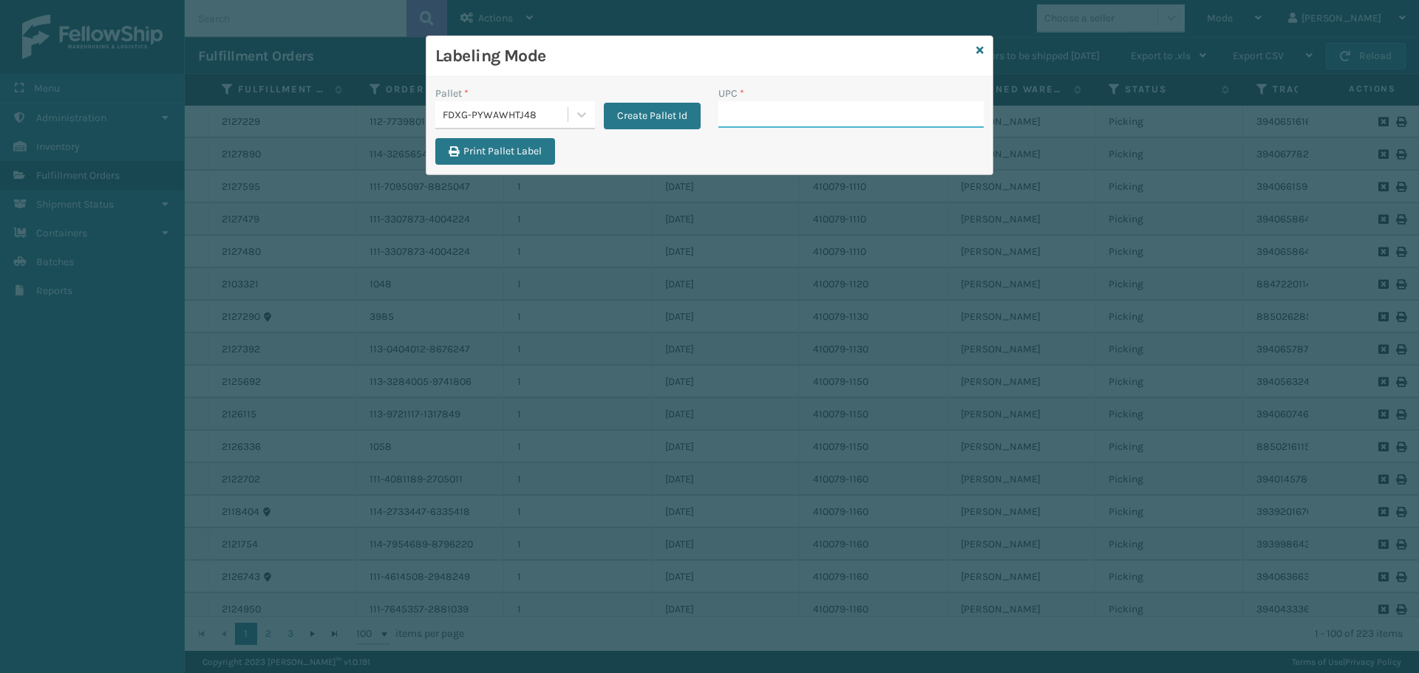
paste input "840985125622"
type input "840985125622"
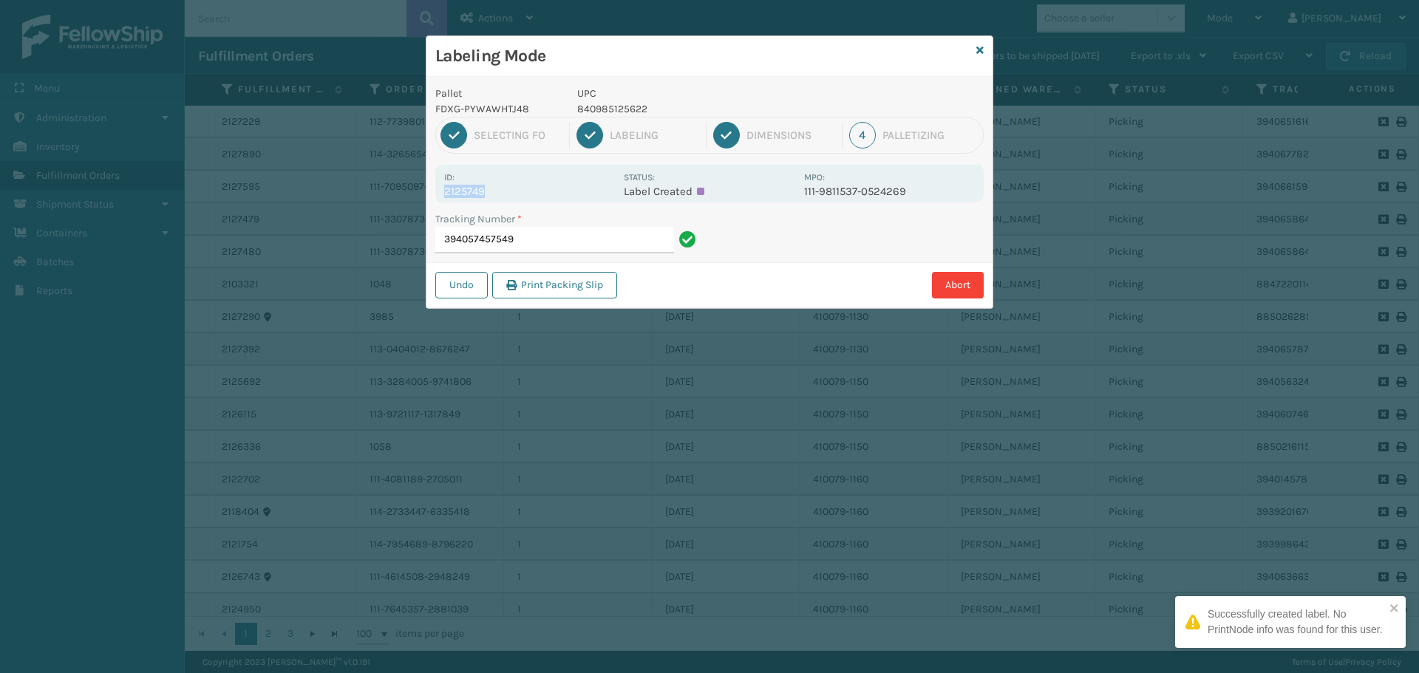
drag, startPoint x: 444, startPoint y: 192, endPoint x: 522, endPoint y: 194, distance: 77.6
click at [522, 194] on p "2125749" at bounding box center [529, 191] width 171 height 13
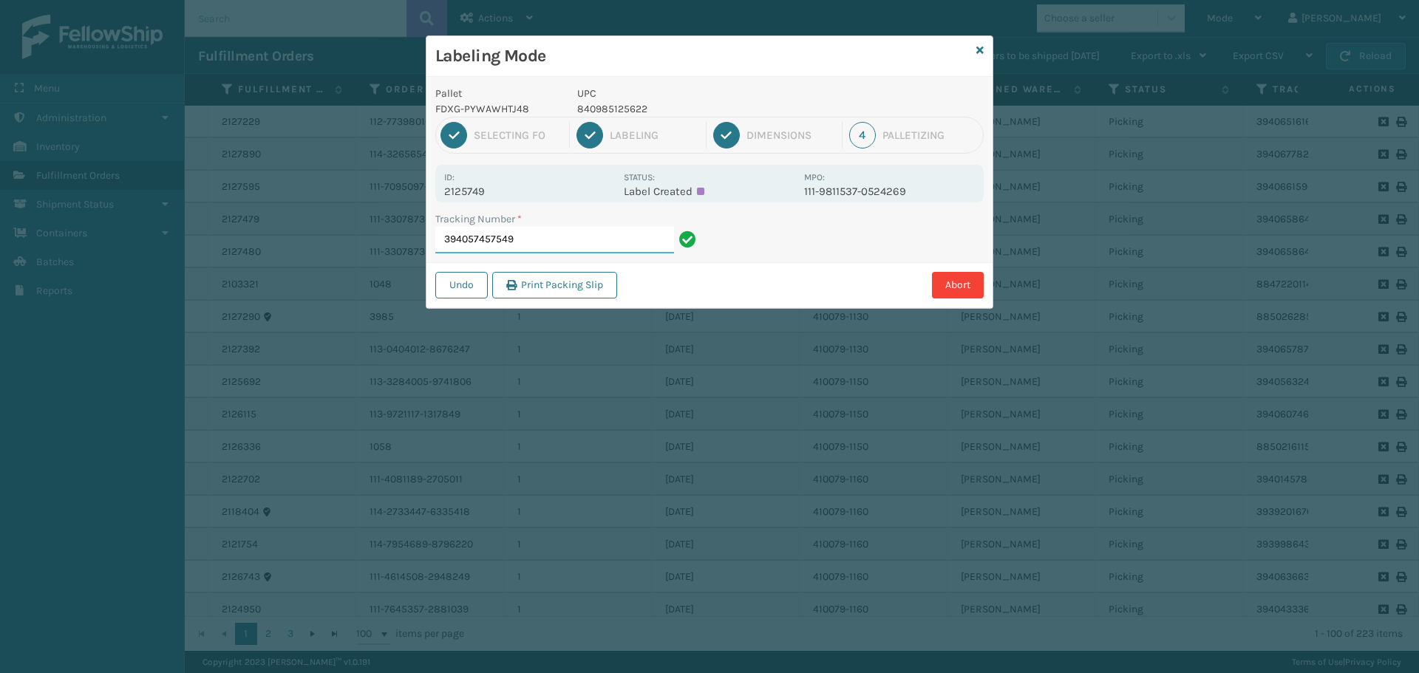
click at [582, 251] on input "394057457549" at bounding box center [554, 240] width 239 height 27
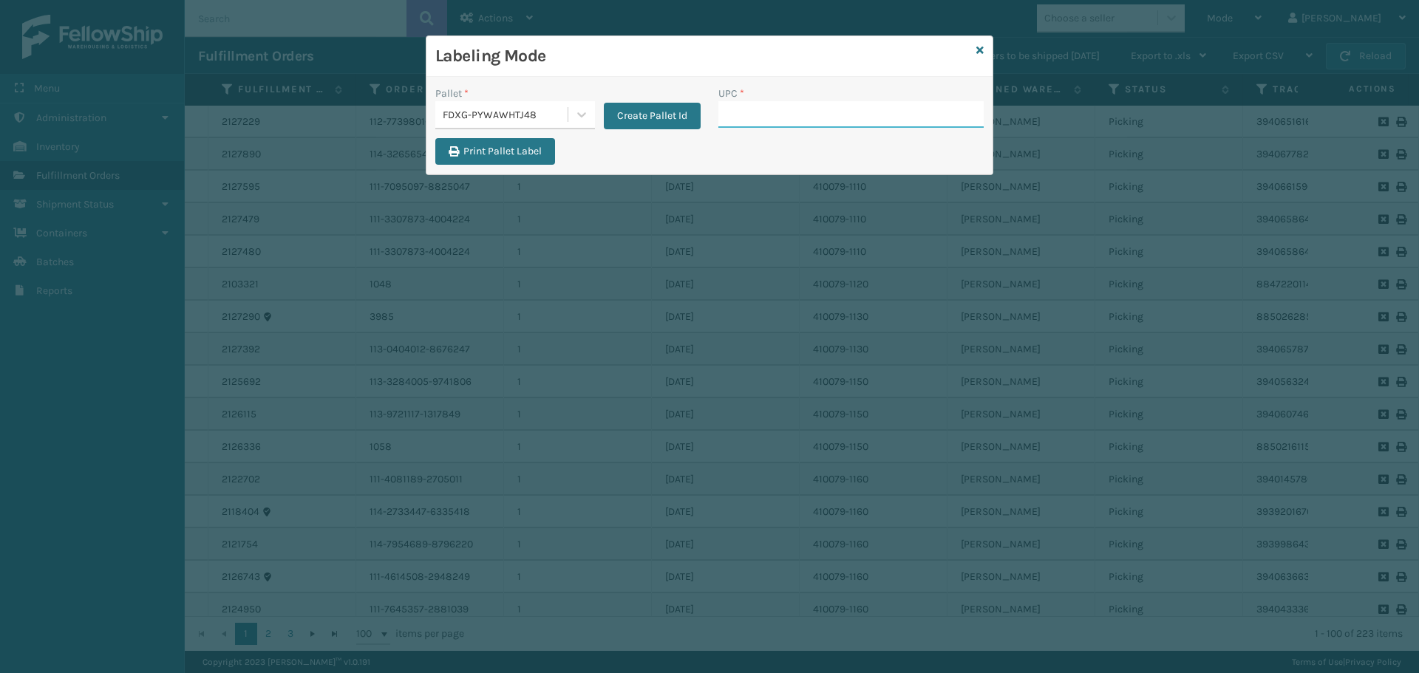
paste input "840985125622"
type input "840985125622"
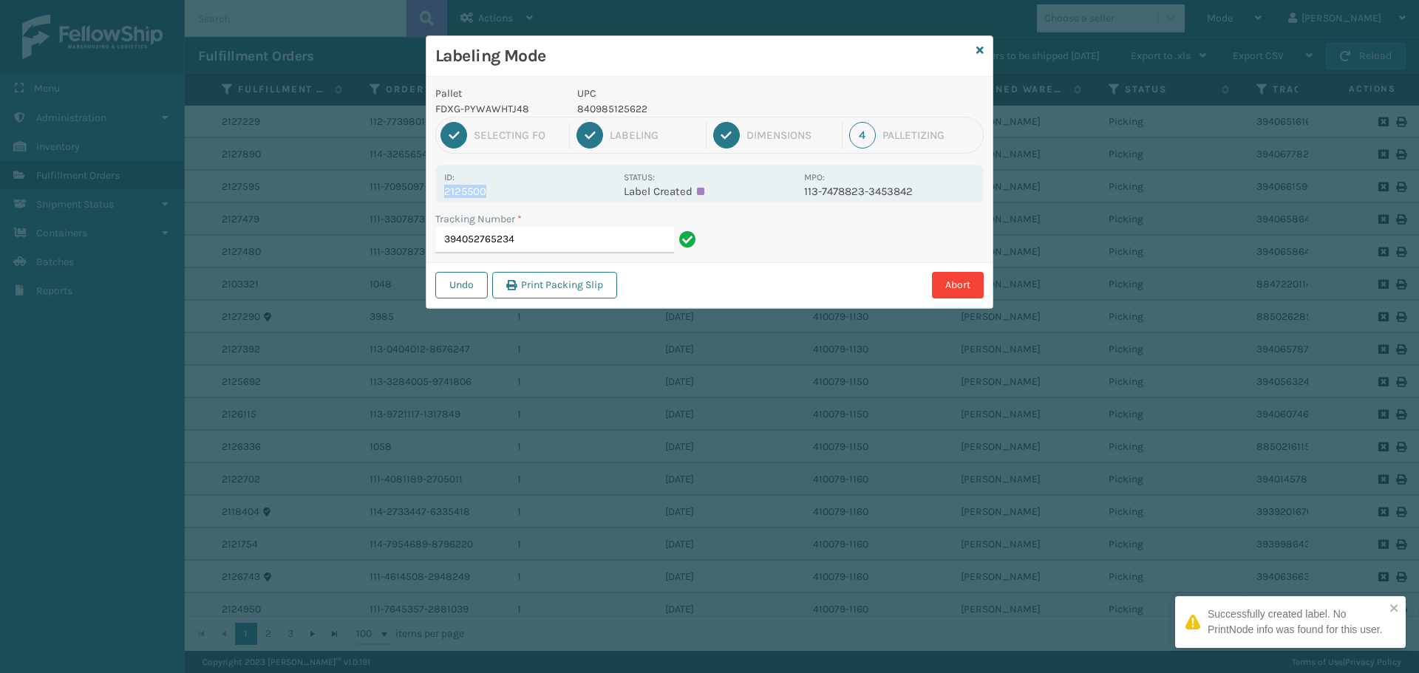
drag, startPoint x: 445, startPoint y: 188, endPoint x: 505, endPoint y: 194, distance: 60.1
click at [505, 194] on p "2125500" at bounding box center [529, 191] width 171 height 13
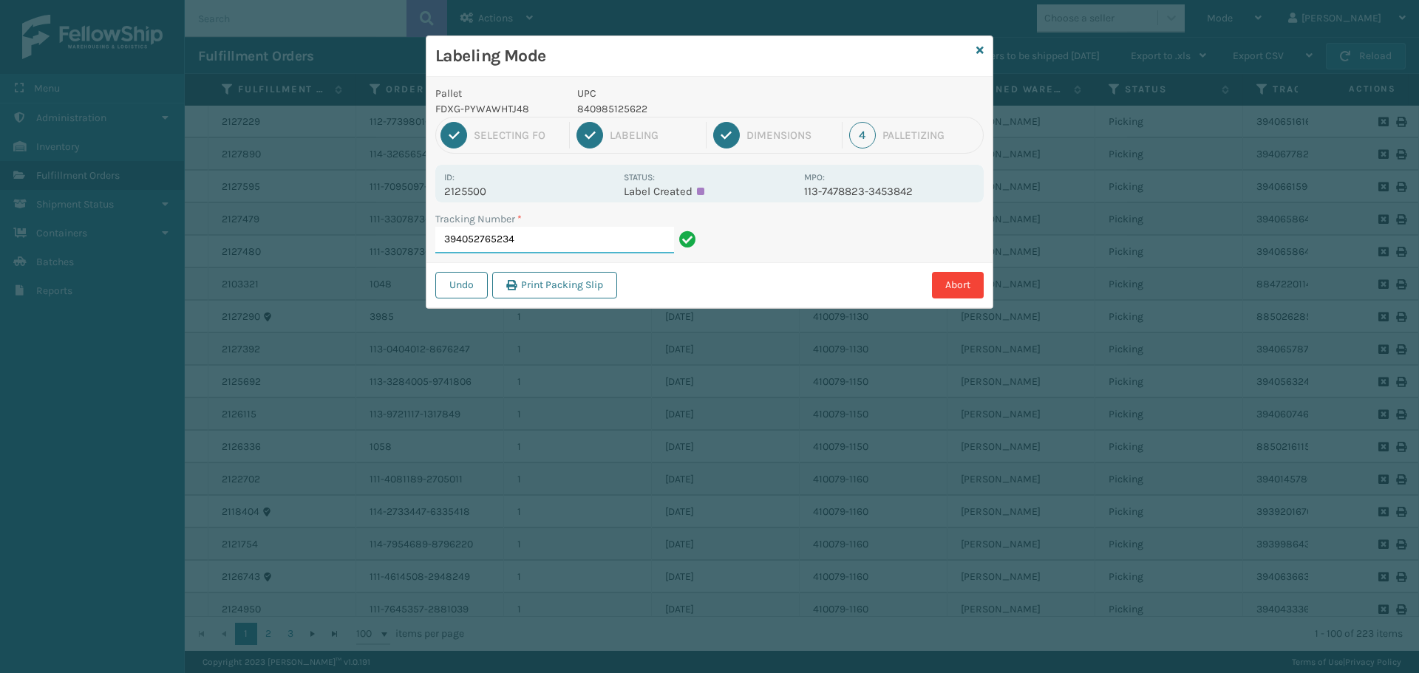
click at [544, 252] on input "394052765234" at bounding box center [554, 240] width 239 height 27
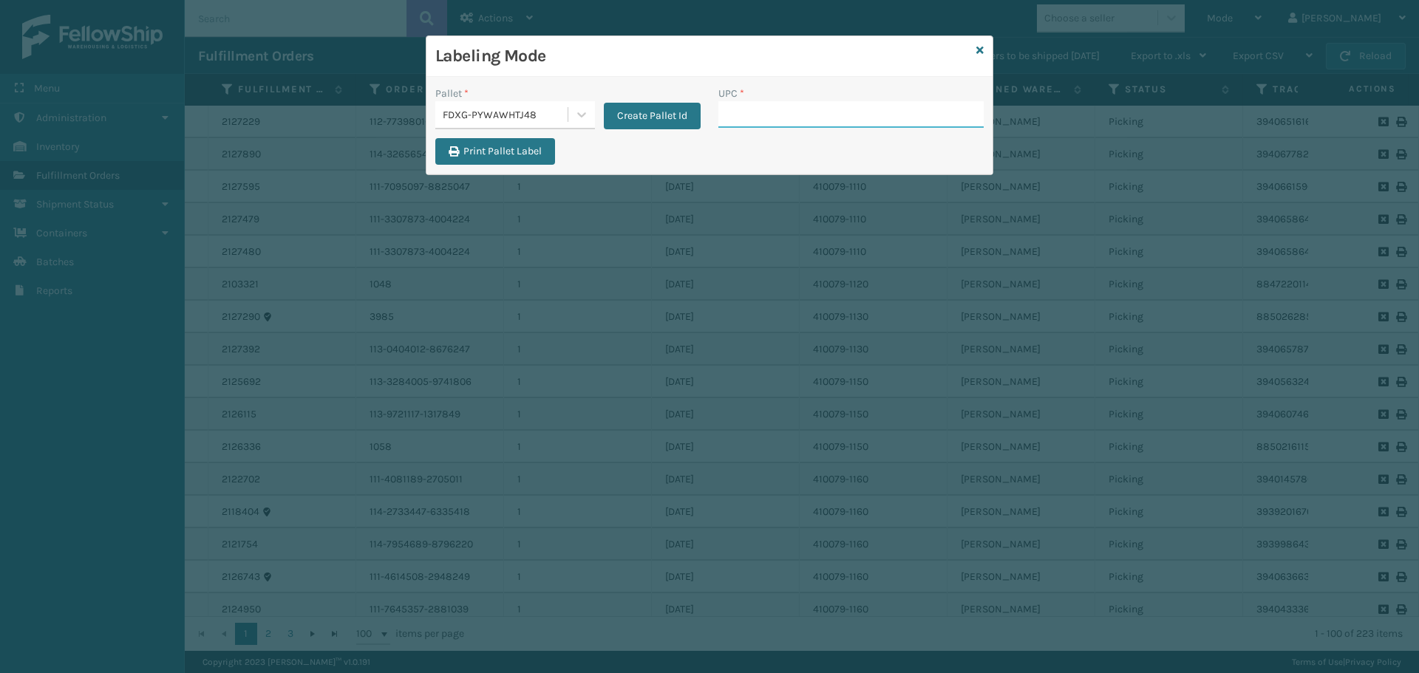
paste input "840985125622"
type input "840985125622"
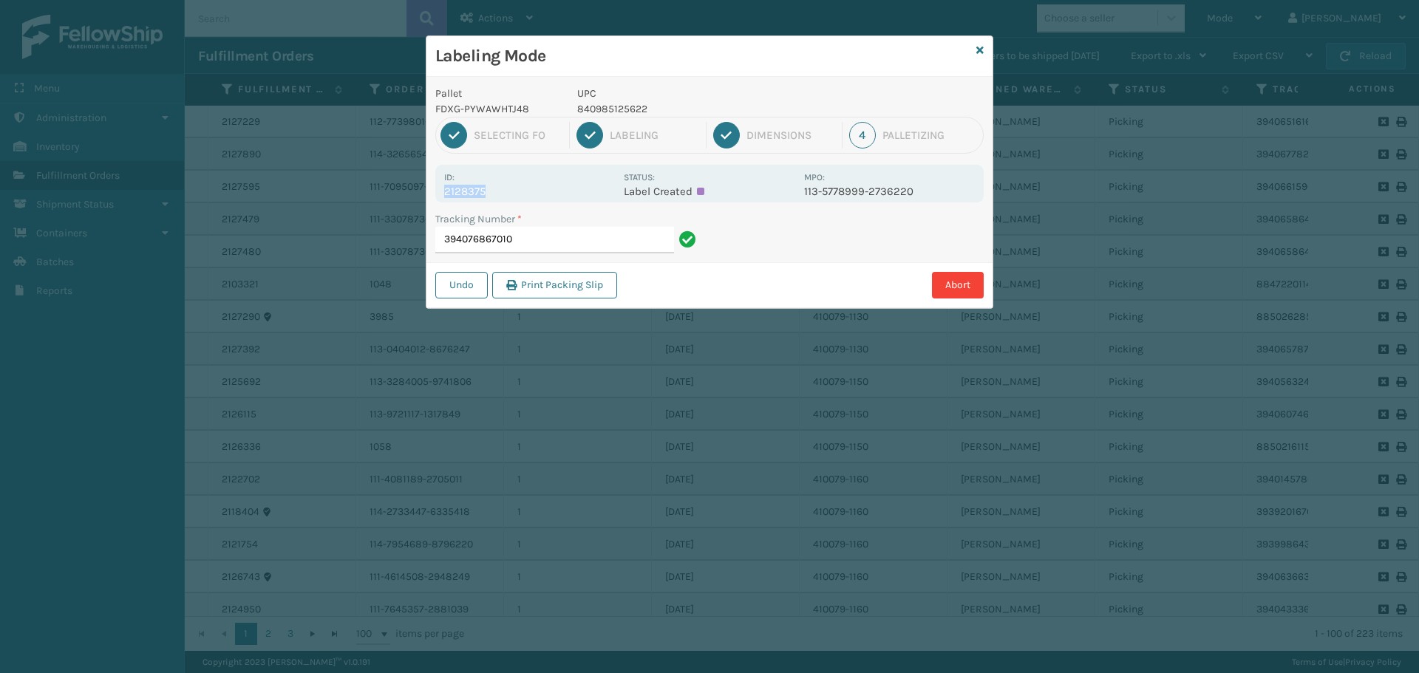
drag, startPoint x: 446, startPoint y: 191, endPoint x: 516, endPoint y: 191, distance: 69.5
click at [516, 191] on p "2128375" at bounding box center [529, 191] width 171 height 13
click at [558, 242] on input "394076867010" at bounding box center [554, 240] width 239 height 27
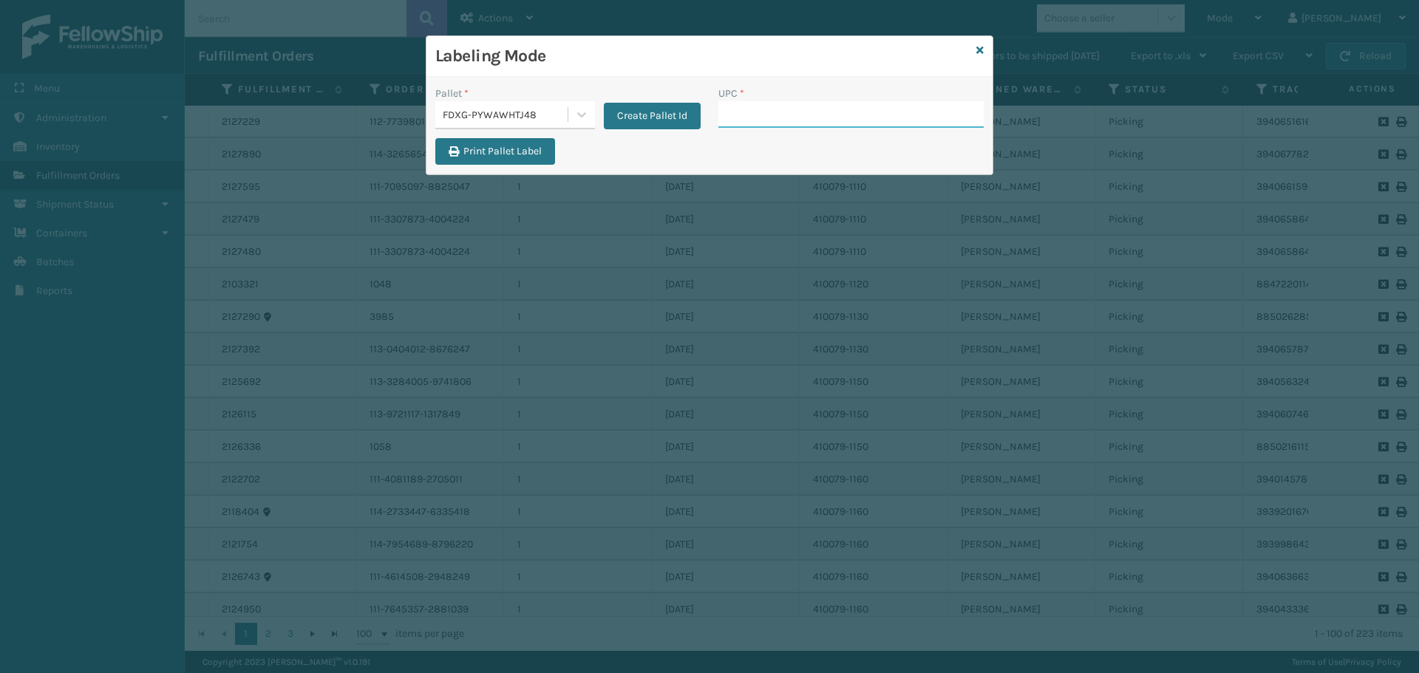
paste input "840985125622"
type input "840985125622"
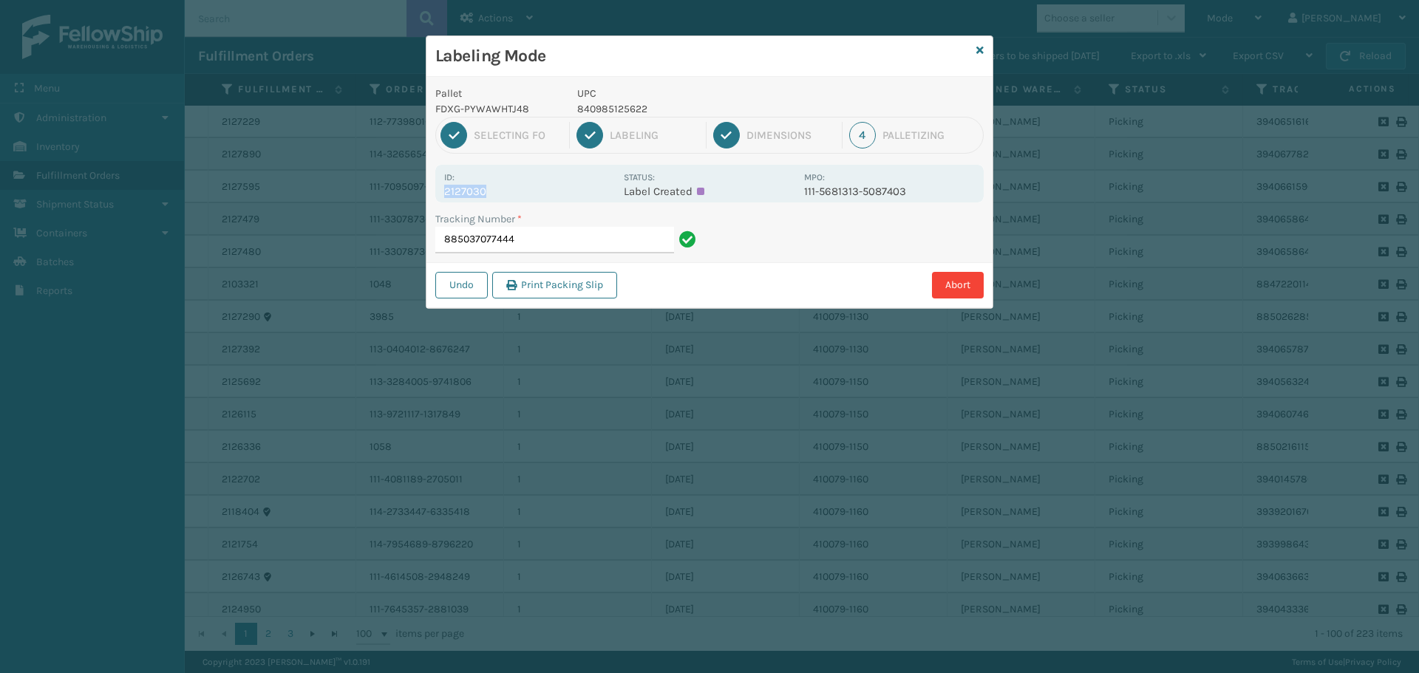
drag, startPoint x: 443, startPoint y: 192, endPoint x: 529, endPoint y: 190, distance: 85.8
click at [529, 190] on div "Id: 2127030 Status: Label Created MPO: 111-5681313-5087403" at bounding box center [709, 184] width 548 height 38
click at [557, 232] on input "885037077444" at bounding box center [554, 240] width 239 height 27
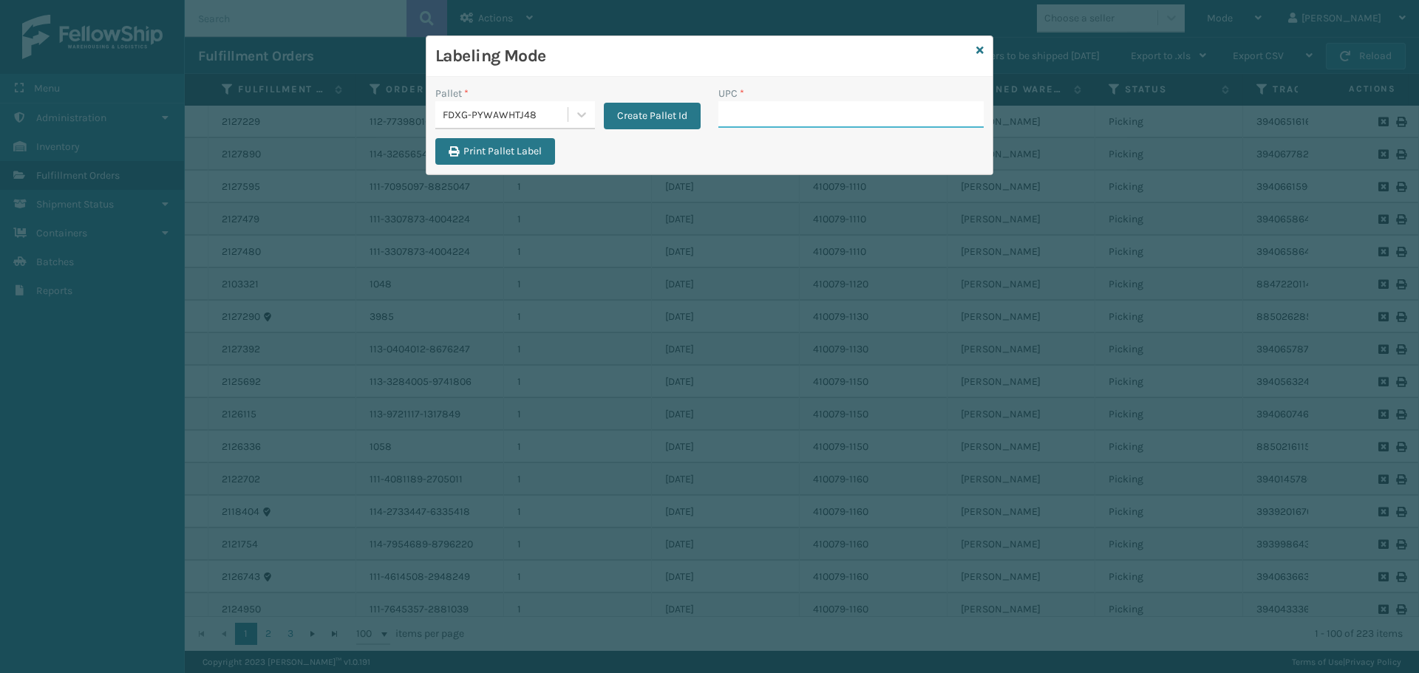
paste input "840985125622"
type input "840985125622"
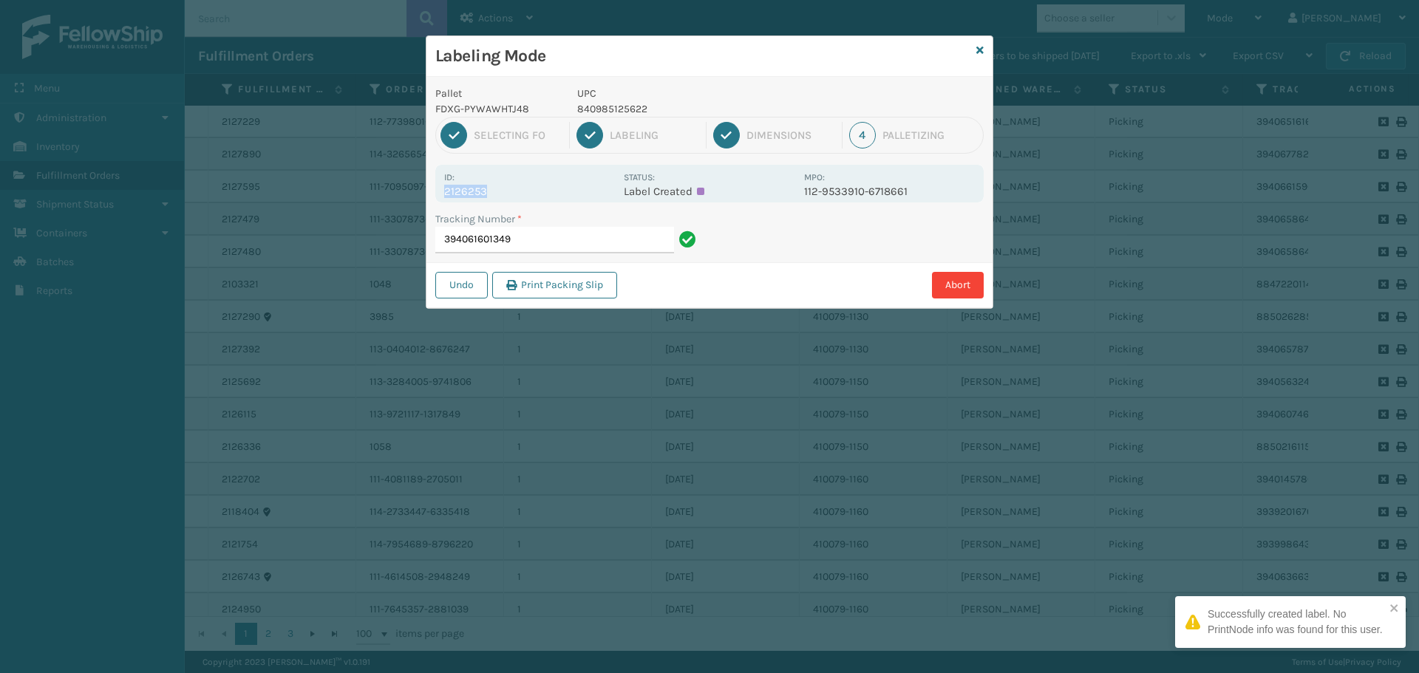
drag, startPoint x: 446, startPoint y: 188, endPoint x: 497, endPoint y: 188, distance: 51.0
click at [497, 188] on p "2126253" at bounding box center [529, 191] width 171 height 13
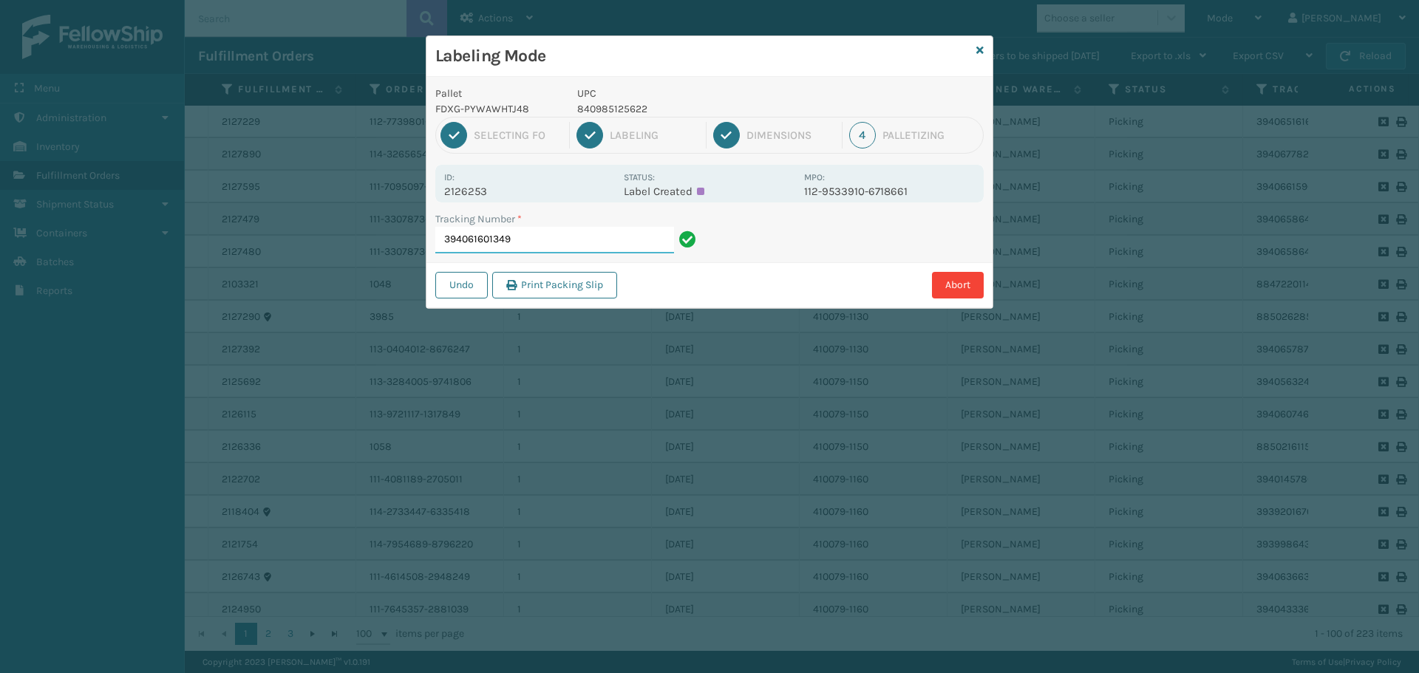
click at [546, 242] on input "394061601349" at bounding box center [554, 240] width 239 height 27
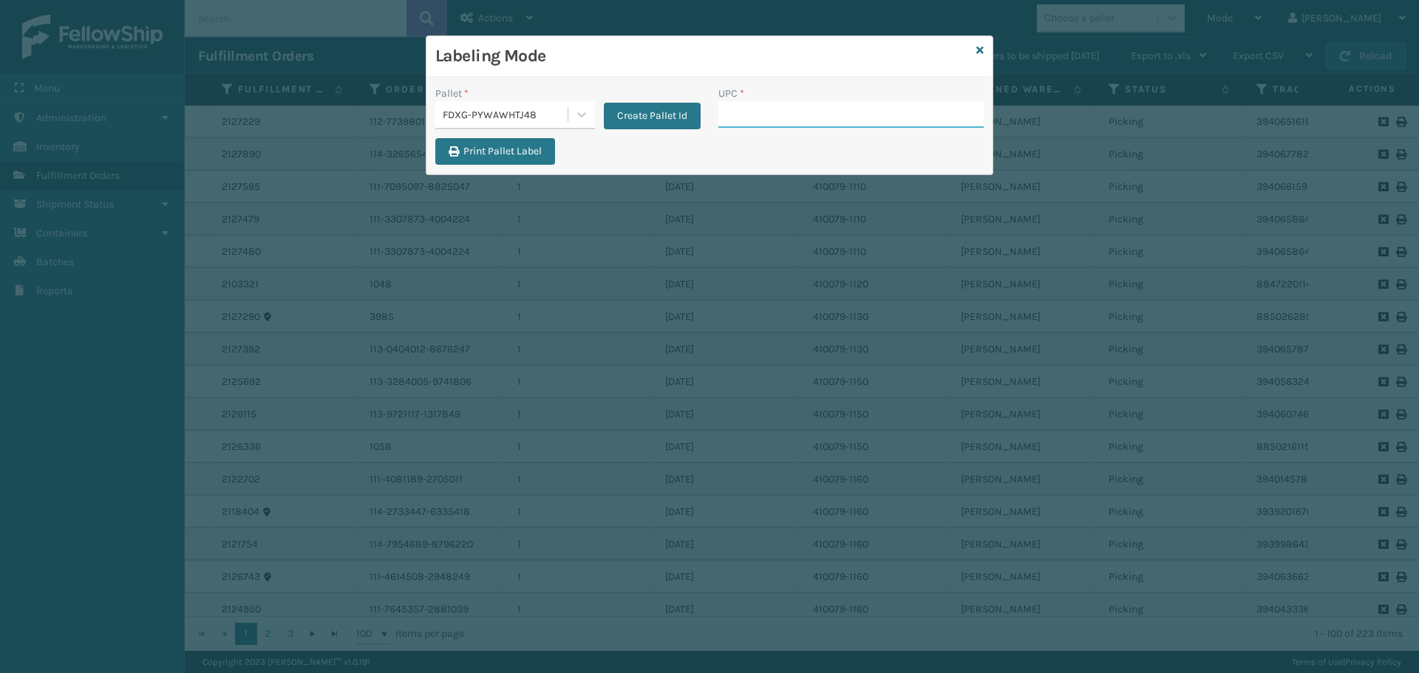
paste input "840985125622"
type input "840985125622"
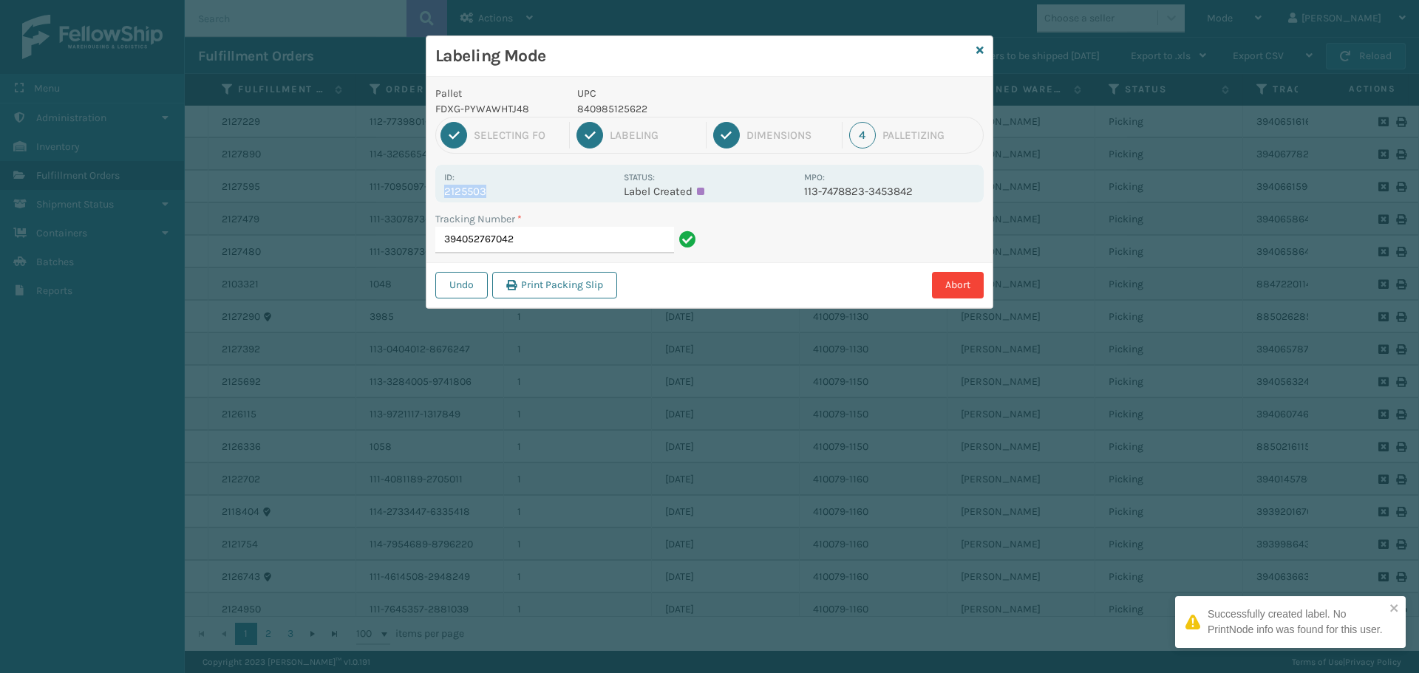
drag, startPoint x: 443, startPoint y: 194, endPoint x: 518, endPoint y: 191, distance: 74.7
click at [518, 191] on div "Id: 2125503 Status: Label Created MPO: 113-7478823-3453842" at bounding box center [709, 184] width 548 height 38
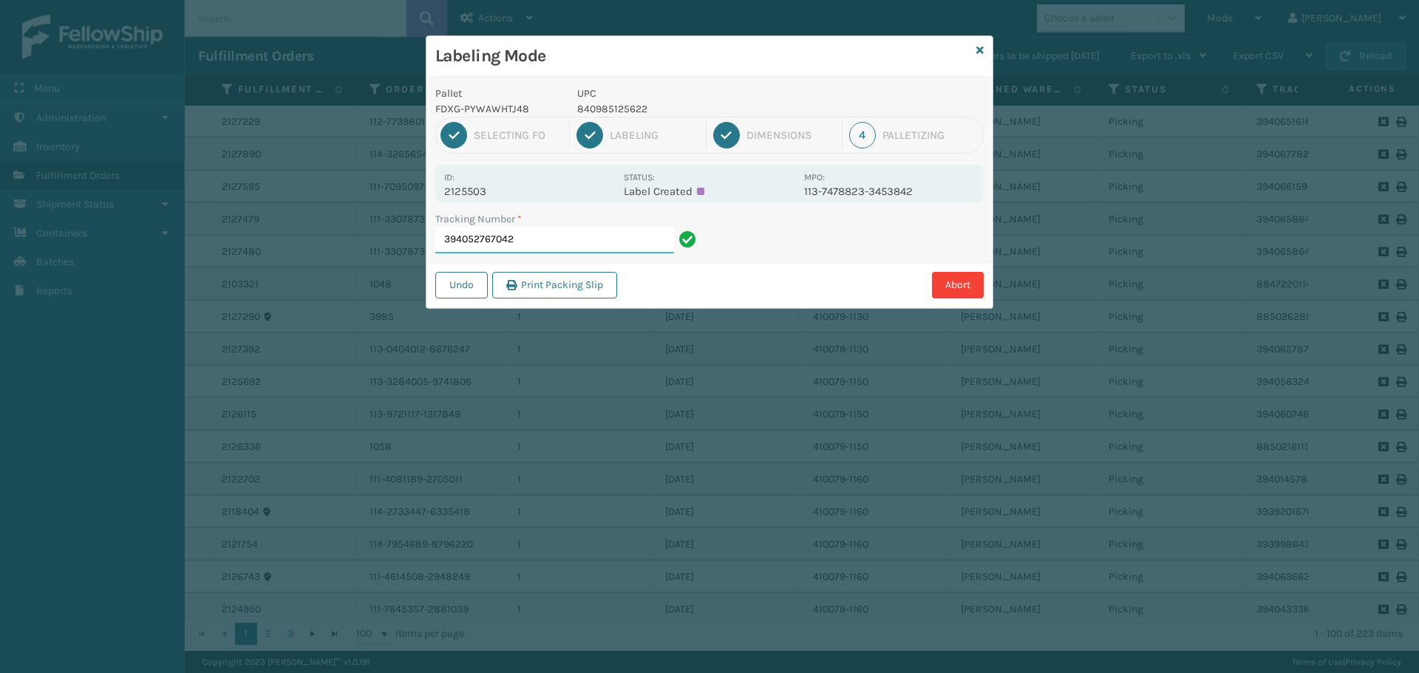
click at [557, 241] on input "394052767042" at bounding box center [554, 240] width 239 height 27
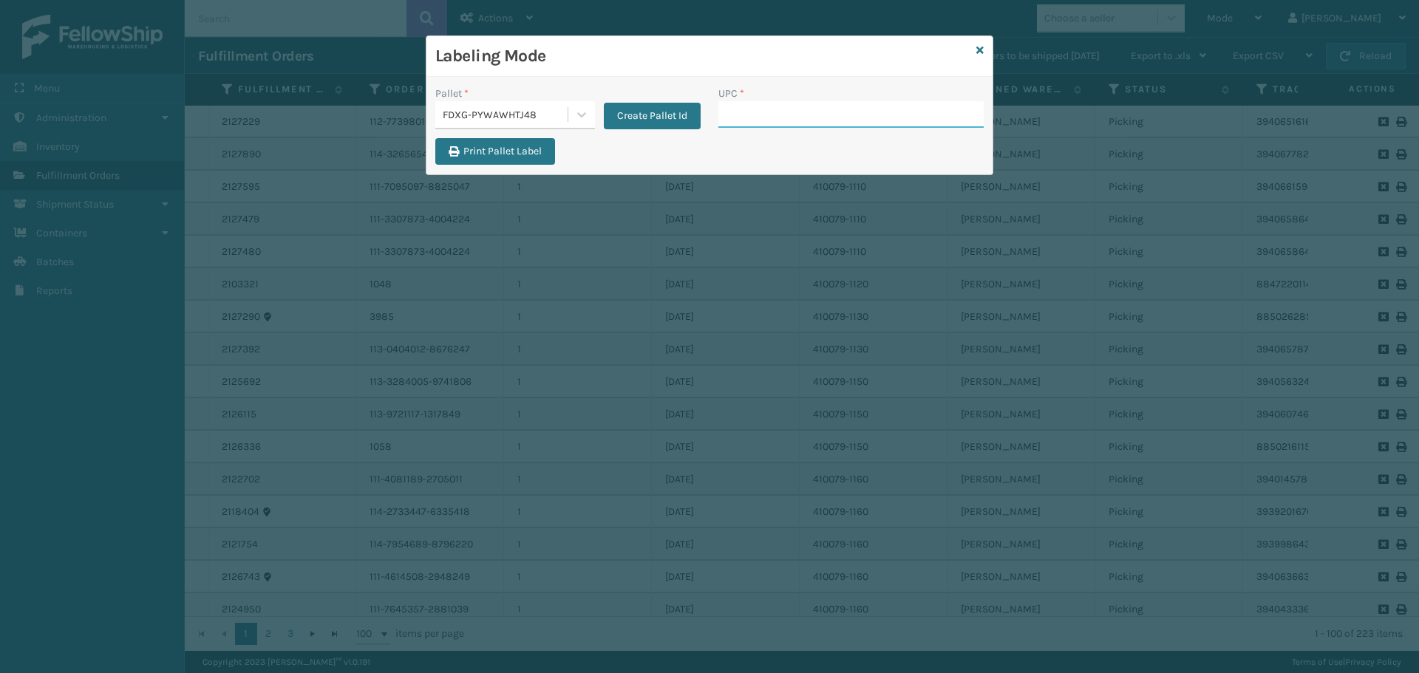
paste input "840985125622"
type input "840985125622"
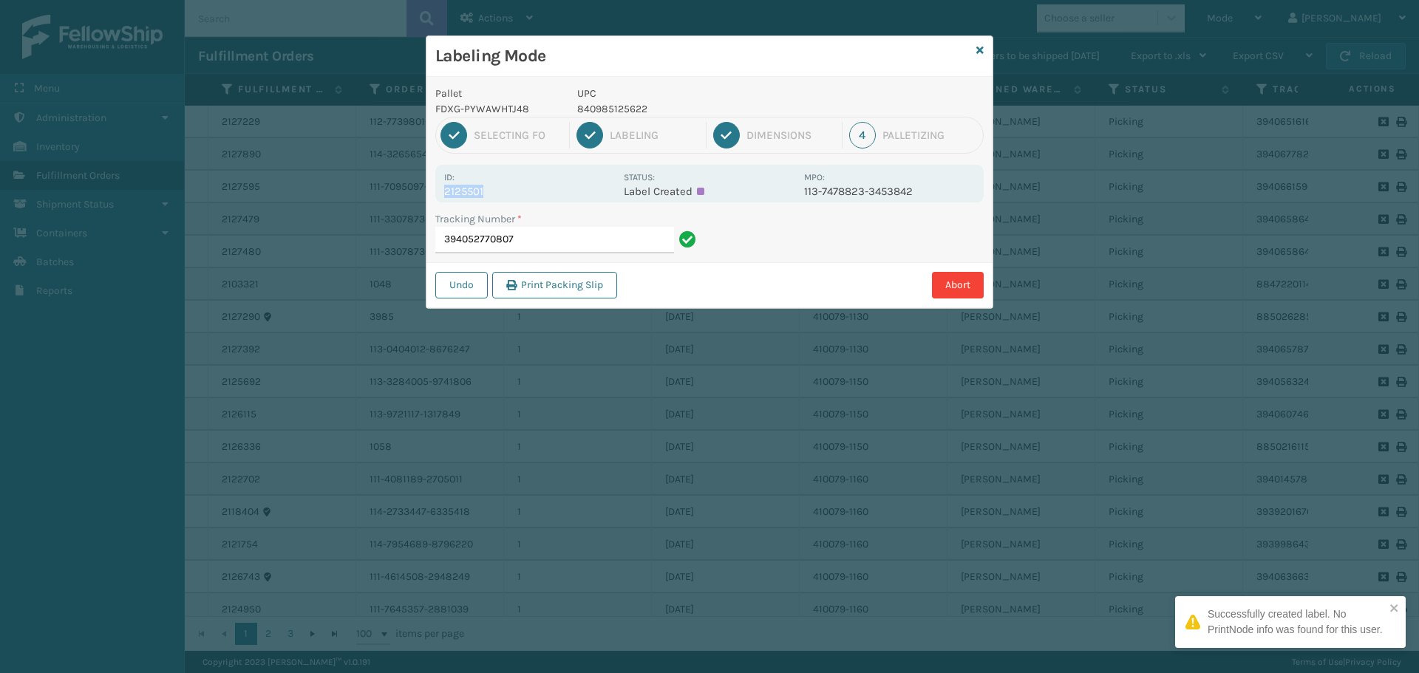
drag, startPoint x: 443, startPoint y: 191, endPoint x: 523, endPoint y: 190, distance: 79.8
click at [523, 190] on div "Id: 2125501 Status: Label Created MPO: 113-7478823-3453842" at bounding box center [709, 184] width 548 height 38
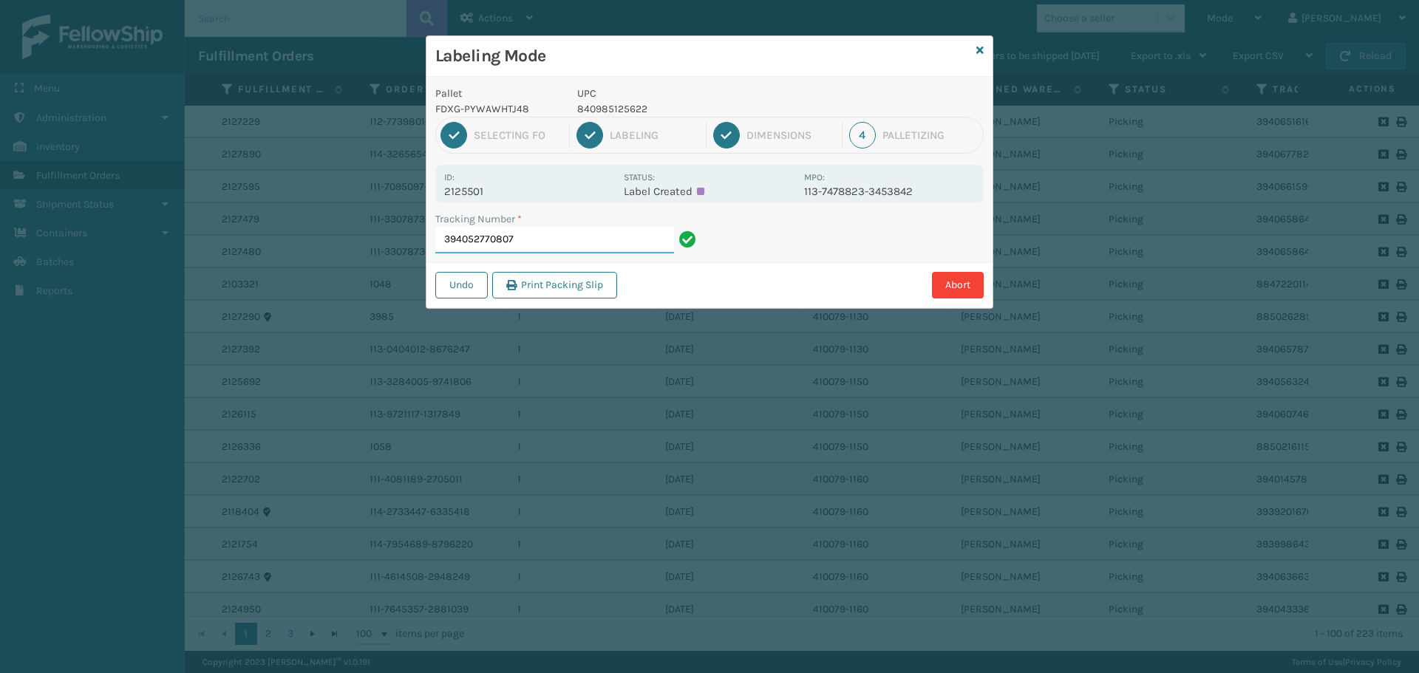
click at [540, 236] on input "394052770807" at bounding box center [554, 240] width 239 height 27
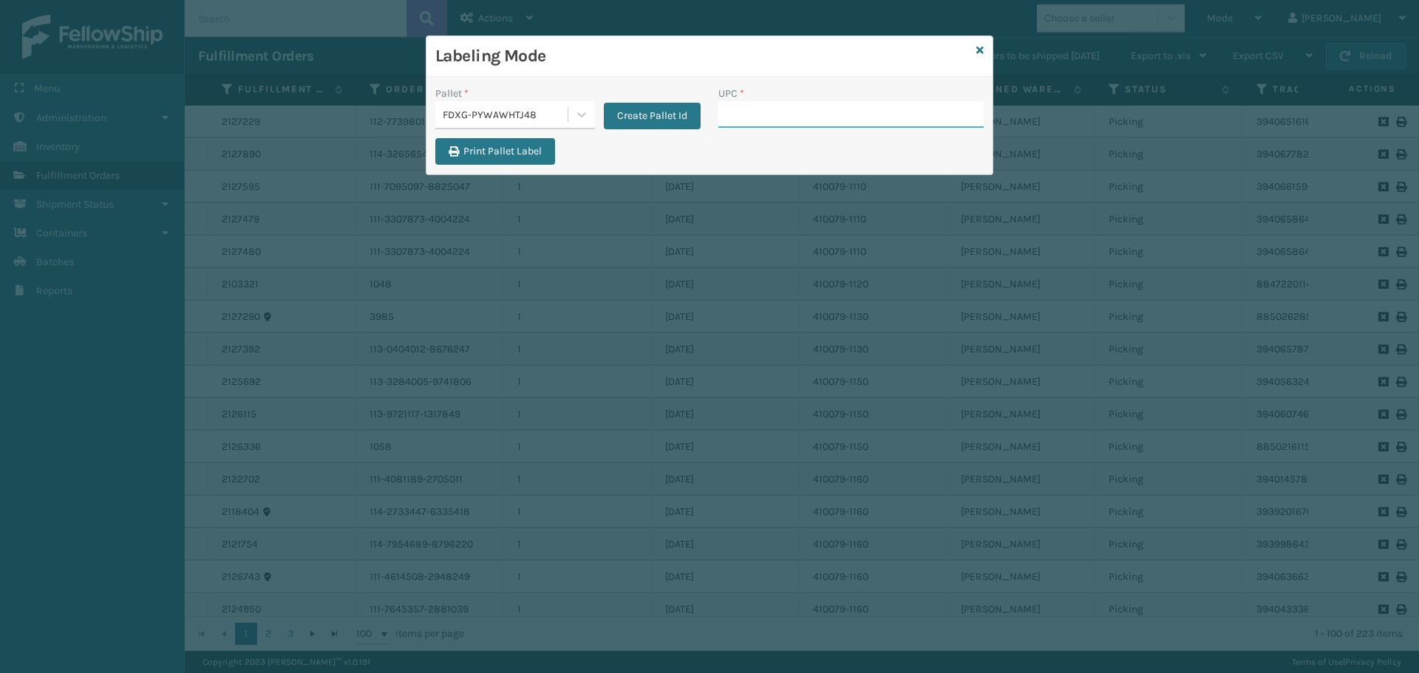
paste input "840985125622"
type input "840985125622"
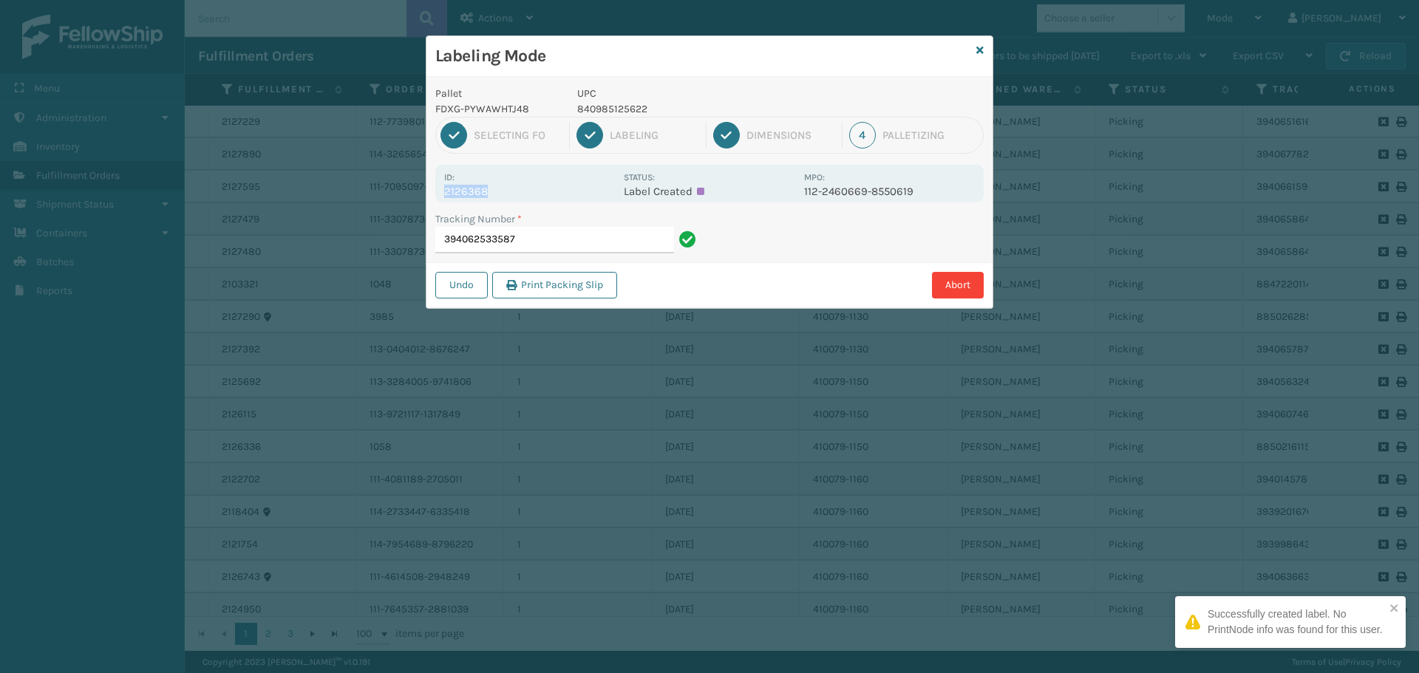
drag, startPoint x: 444, startPoint y: 191, endPoint x: 564, endPoint y: 190, distance: 119.7
click at [564, 190] on p "2126368" at bounding box center [529, 191] width 171 height 13
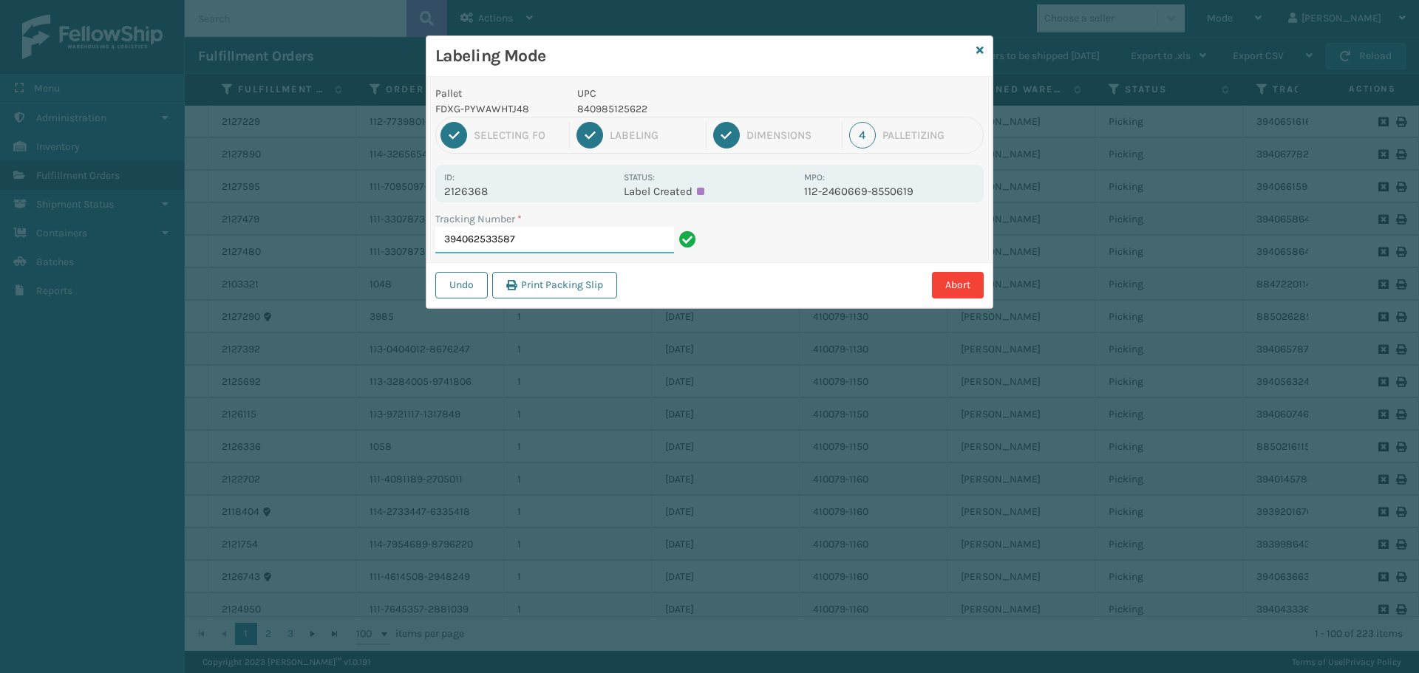
click at [601, 232] on input "394062533587" at bounding box center [554, 240] width 239 height 27
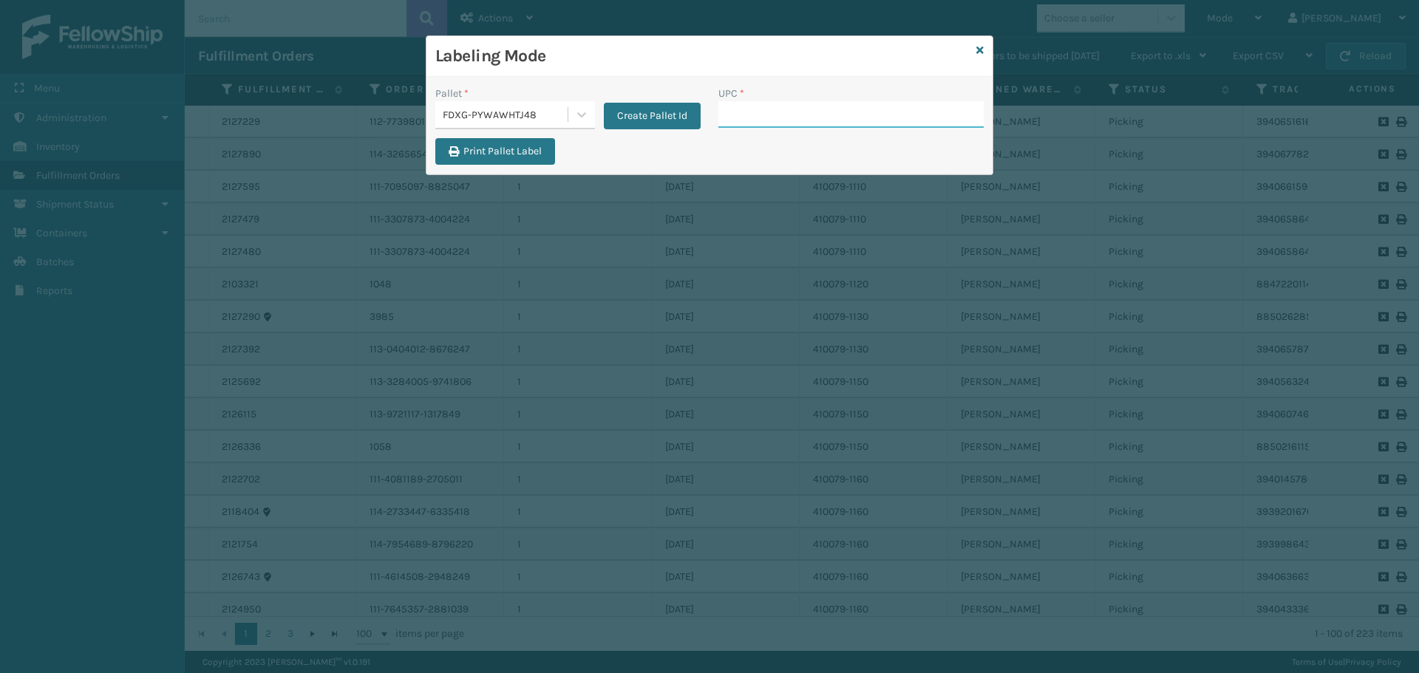
paste input "840985125622"
type input "840985125622"
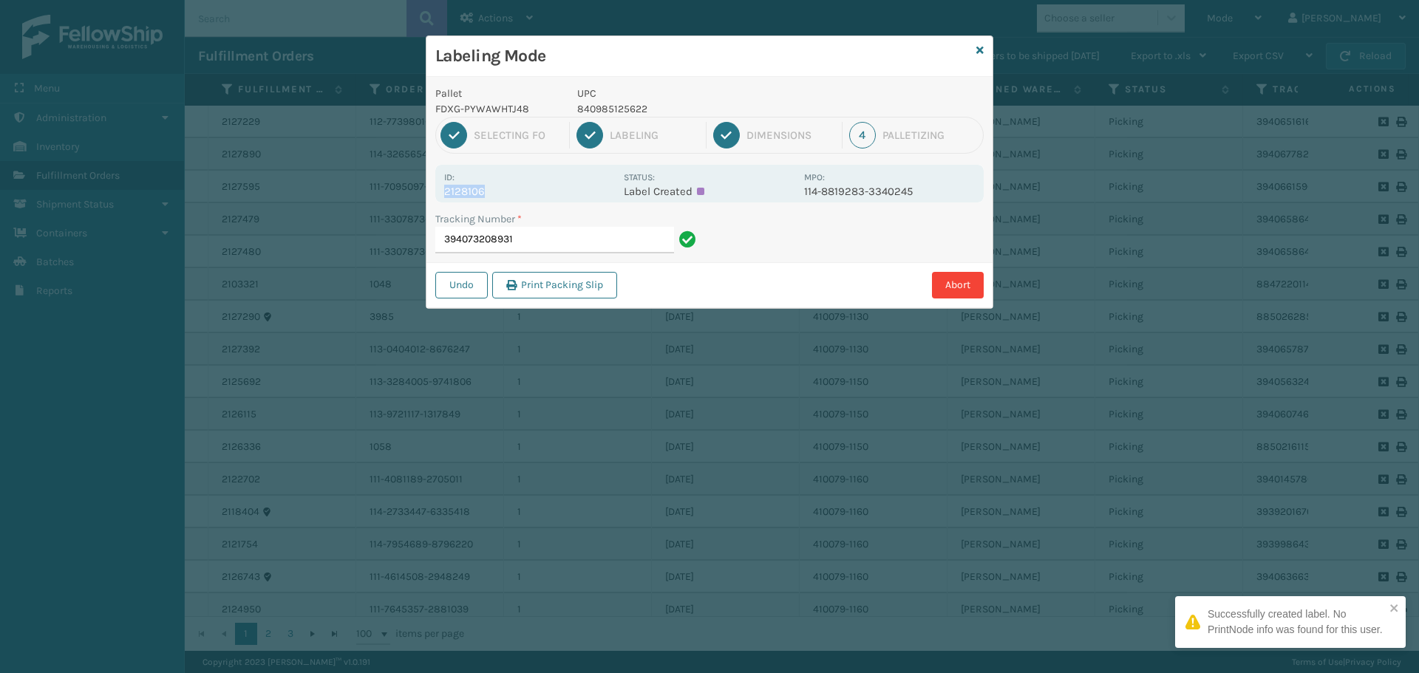
drag, startPoint x: 445, startPoint y: 193, endPoint x: 497, endPoint y: 193, distance: 52.5
click at [497, 193] on p "2128106" at bounding box center [529, 191] width 171 height 13
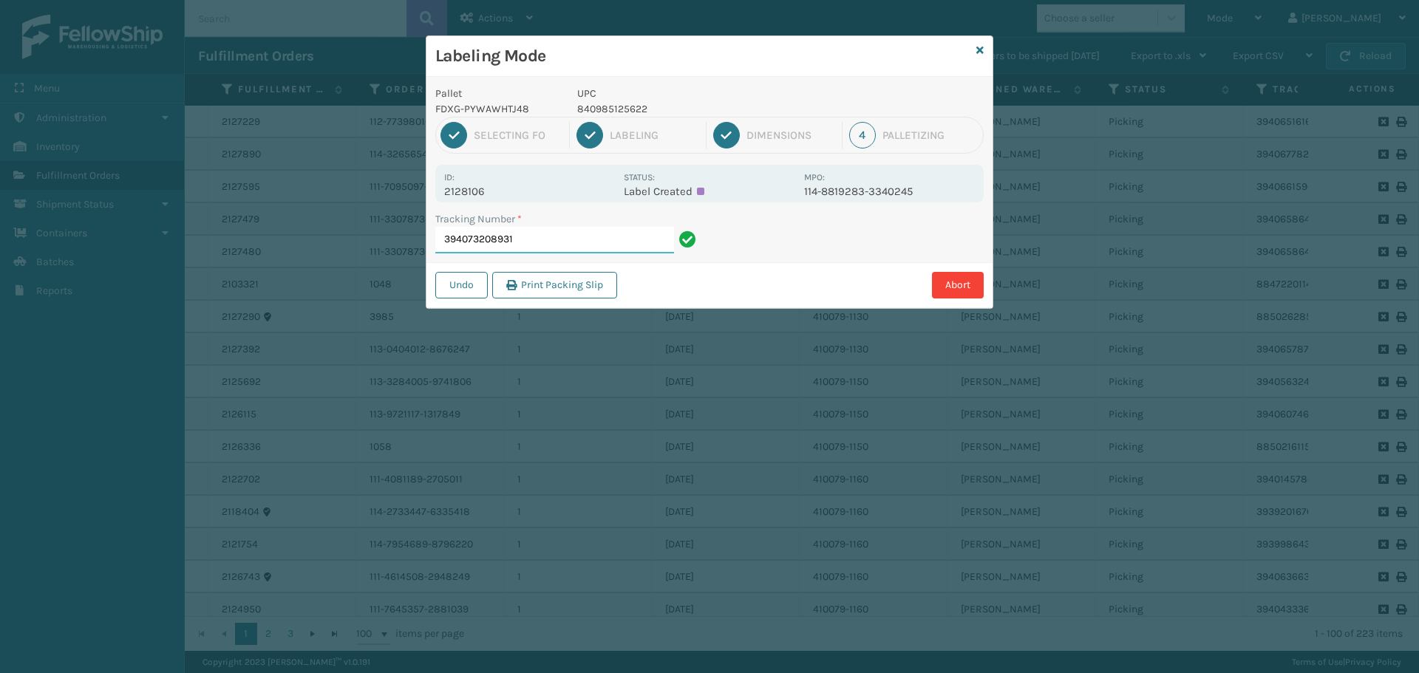
click at [554, 234] on input "394073208931" at bounding box center [554, 240] width 239 height 27
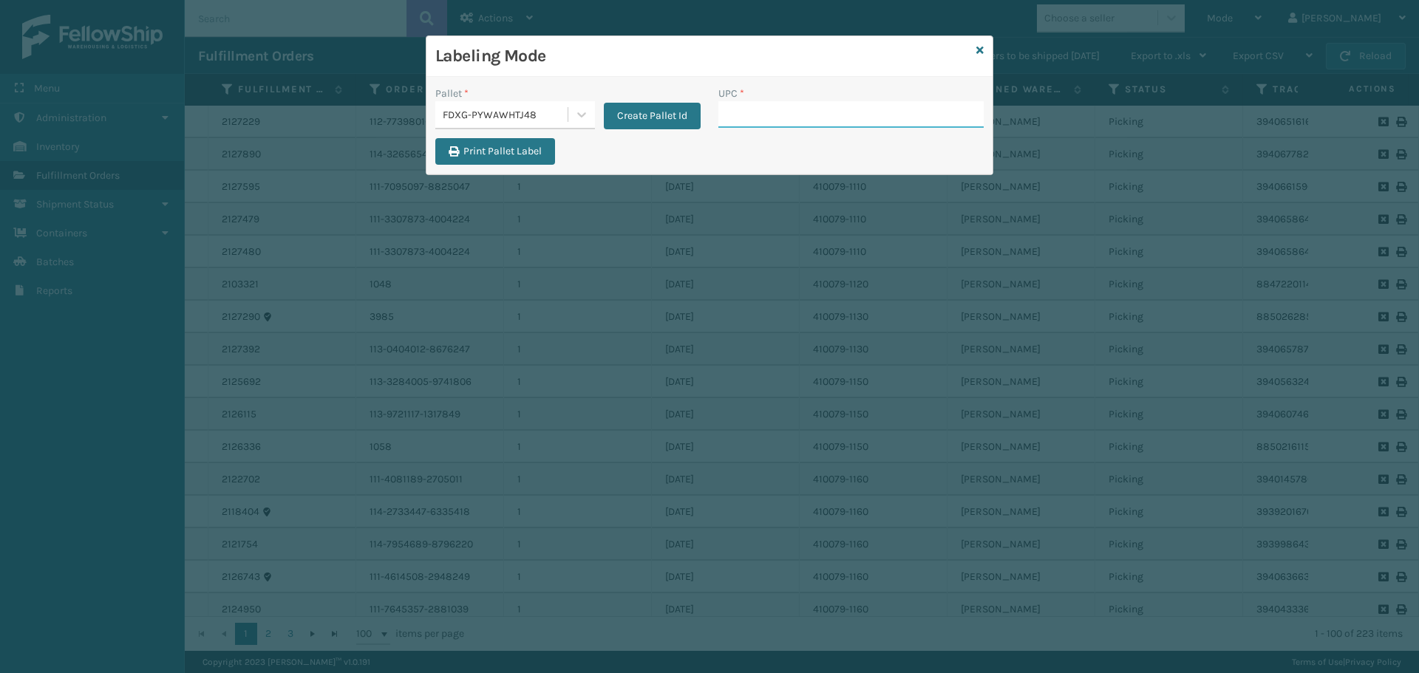
paste input "840985125622"
type input "840985125622"
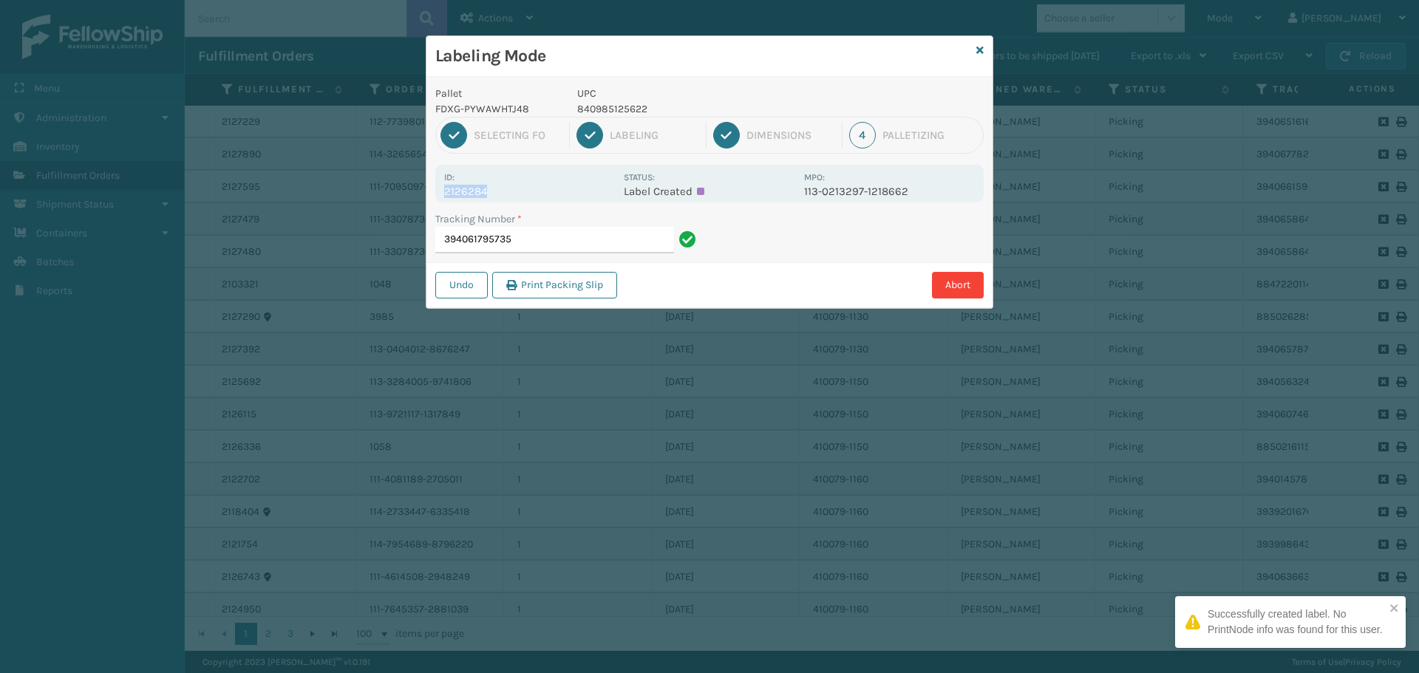
drag, startPoint x: 447, startPoint y: 191, endPoint x: 501, endPoint y: 189, distance: 54.0
click at [501, 189] on p "2126284" at bounding box center [529, 191] width 171 height 13
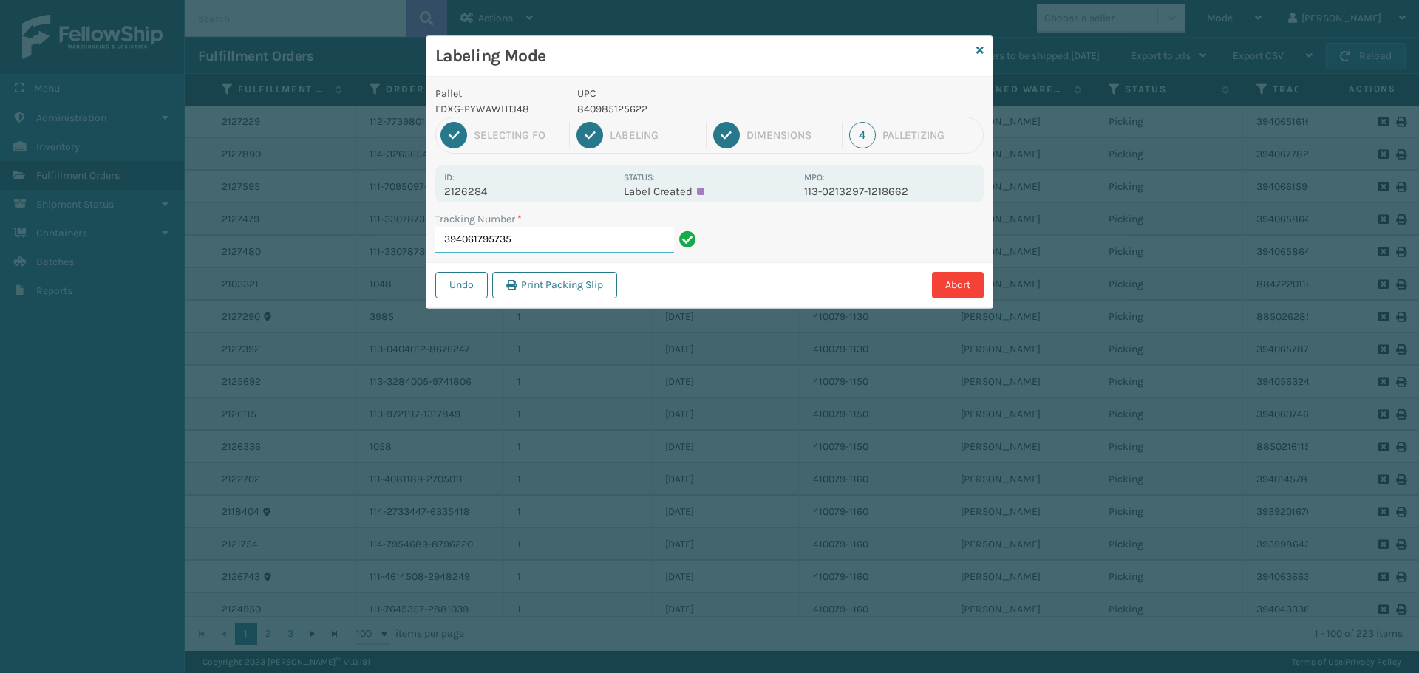
click at [542, 233] on input "394061795735" at bounding box center [554, 240] width 239 height 27
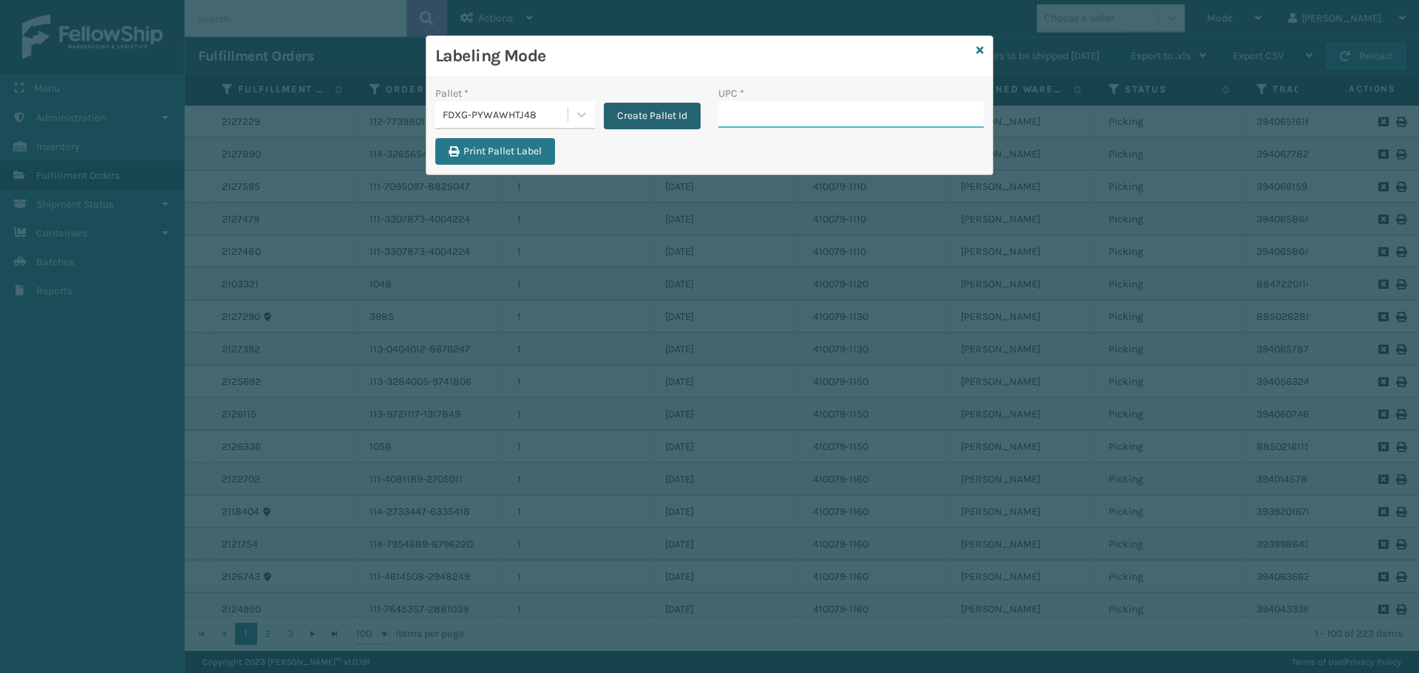
paste input "840985125622"
type input "840985125622"
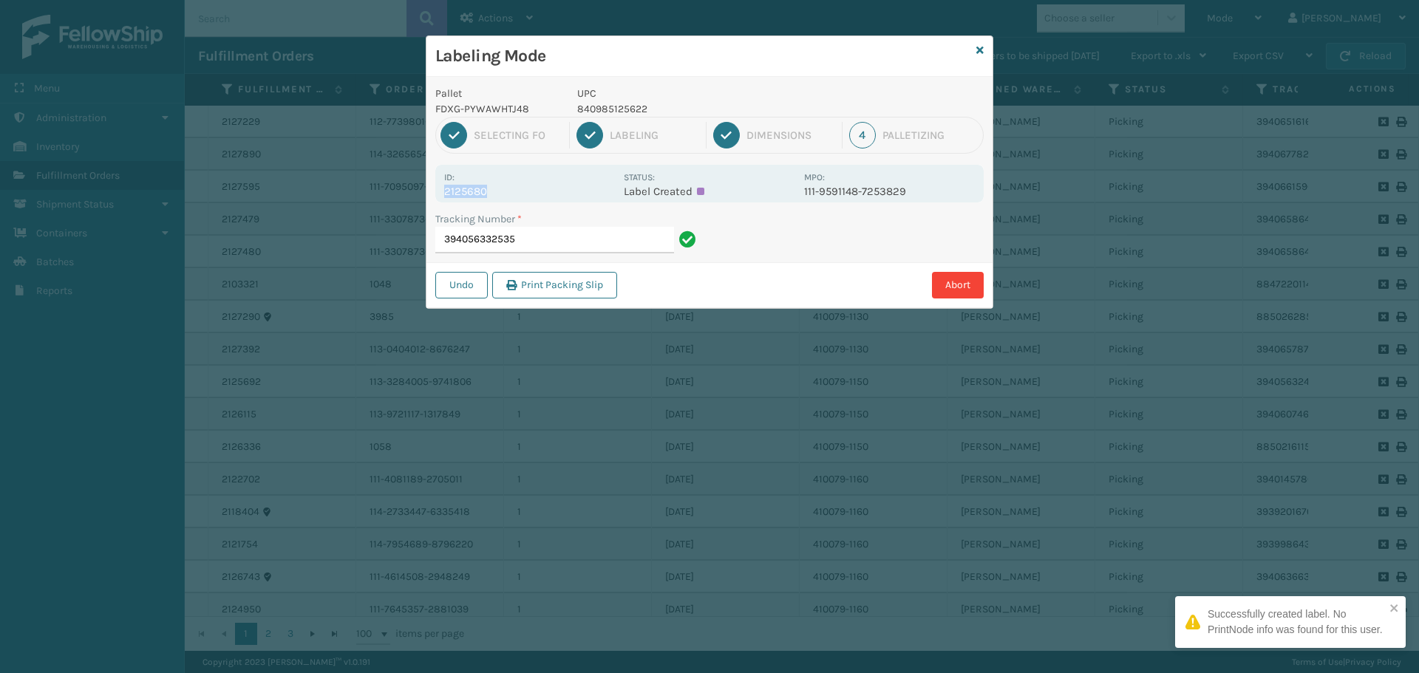
drag, startPoint x: 445, startPoint y: 190, endPoint x: 522, endPoint y: 191, distance: 76.9
click at [522, 191] on p "2125680" at bounding box center [529, 191] width 171 height 13
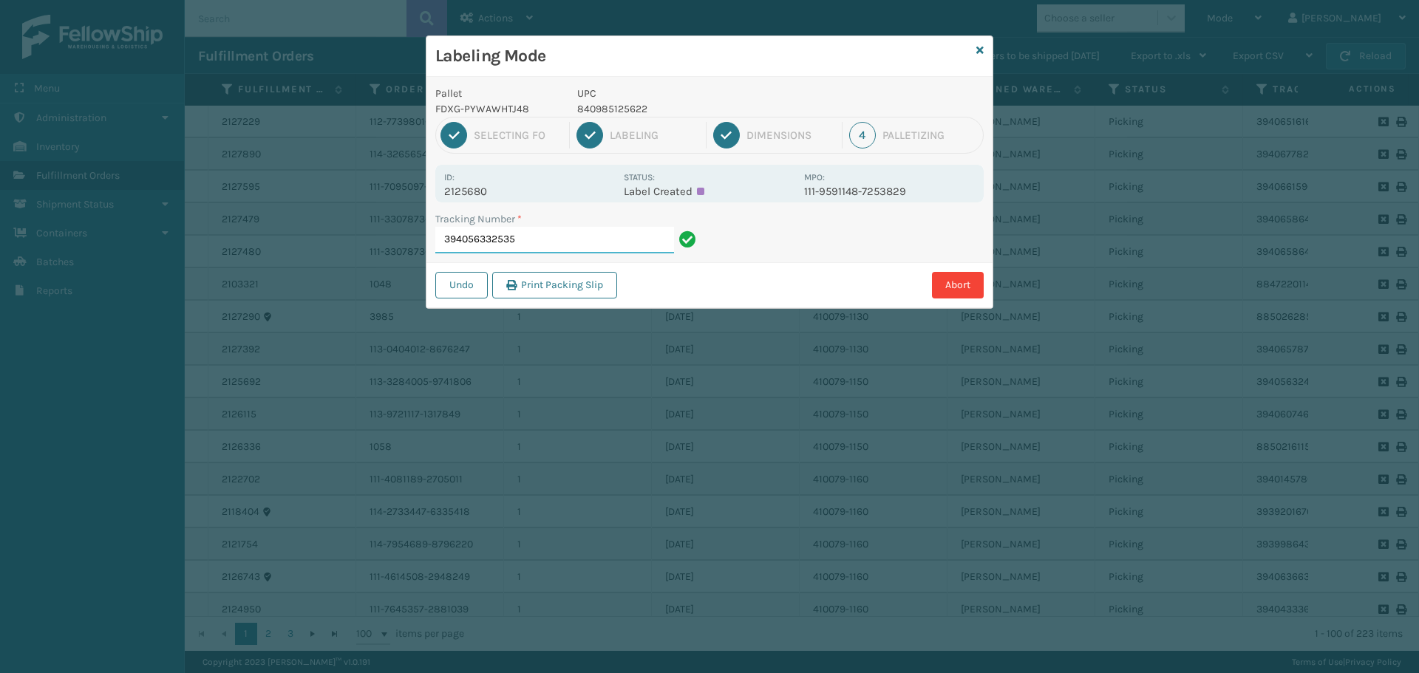
click at [541, 237] on input "394056332535" at bounding box center [554, 240] width 239 height 27
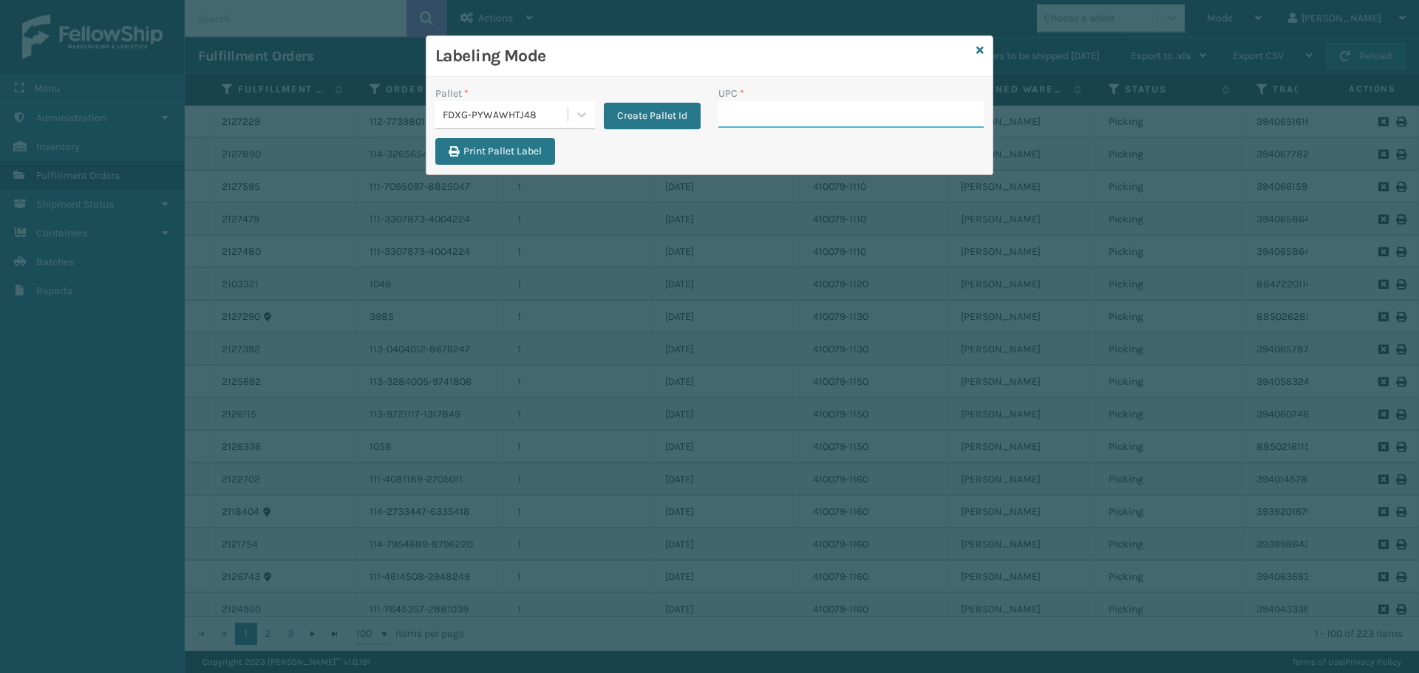
paste input "840985125622"
type input "840985125622"
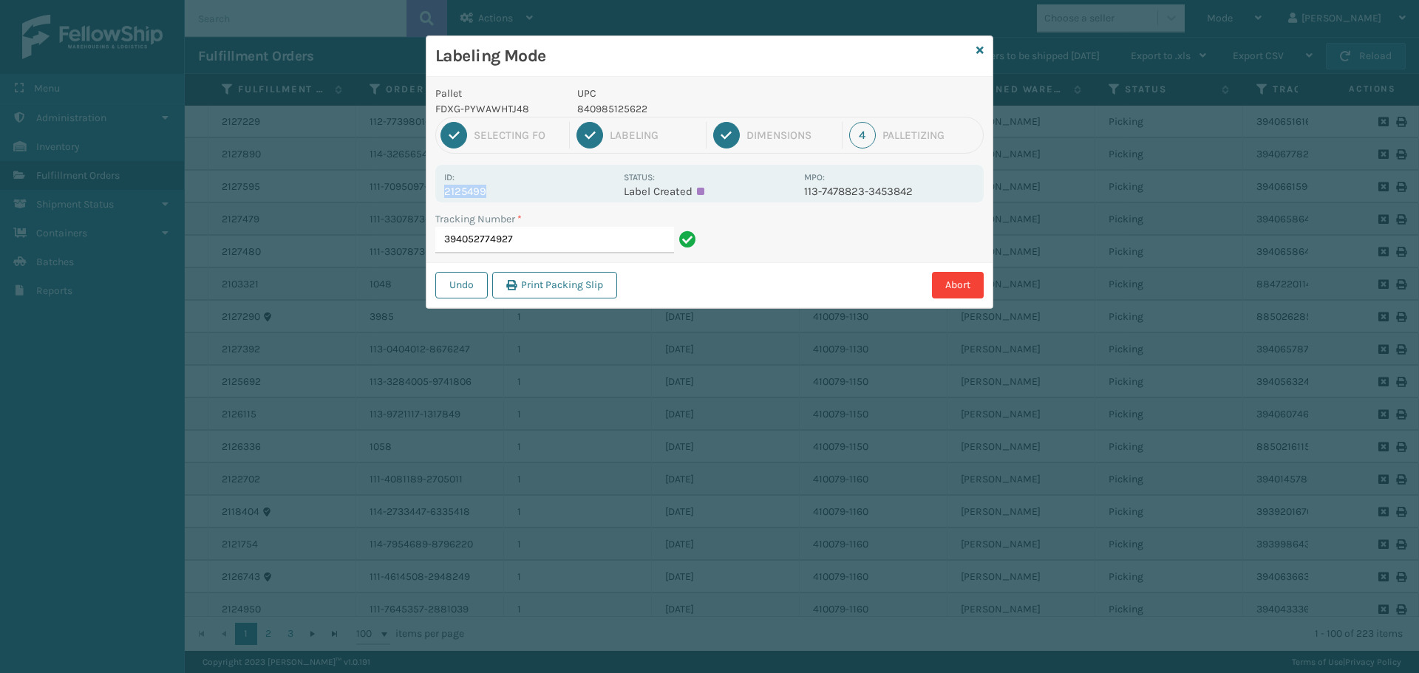
drag, startPoint x: 444, startPoint y: 190, endPoint x: 515, endPoint y: 186, distance: 71.0
click at [514, 186] on p "2125499" at bounding box center [529, 191] width 171 height 13
click at [565, 237] on input "394052774927" at bounding box center [554, 240] width 239 height 27
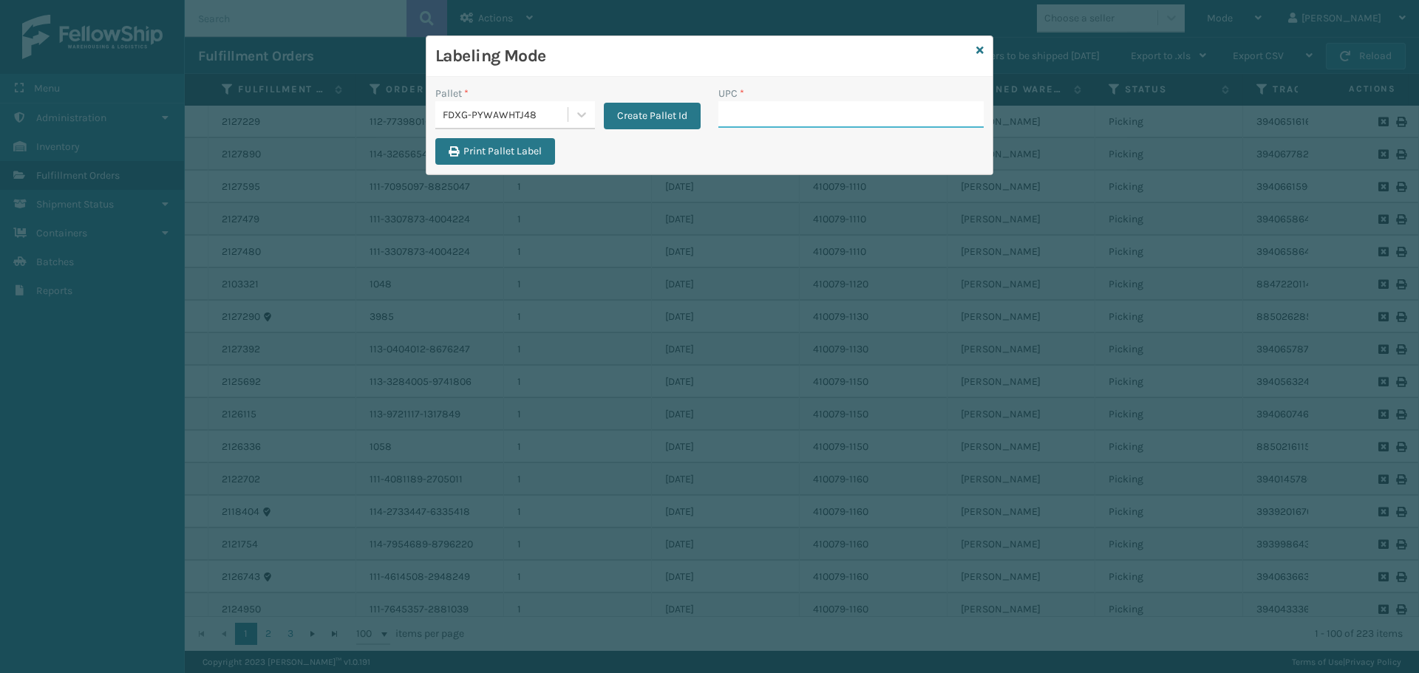
paste input "840985125622"
type input "840985125622"
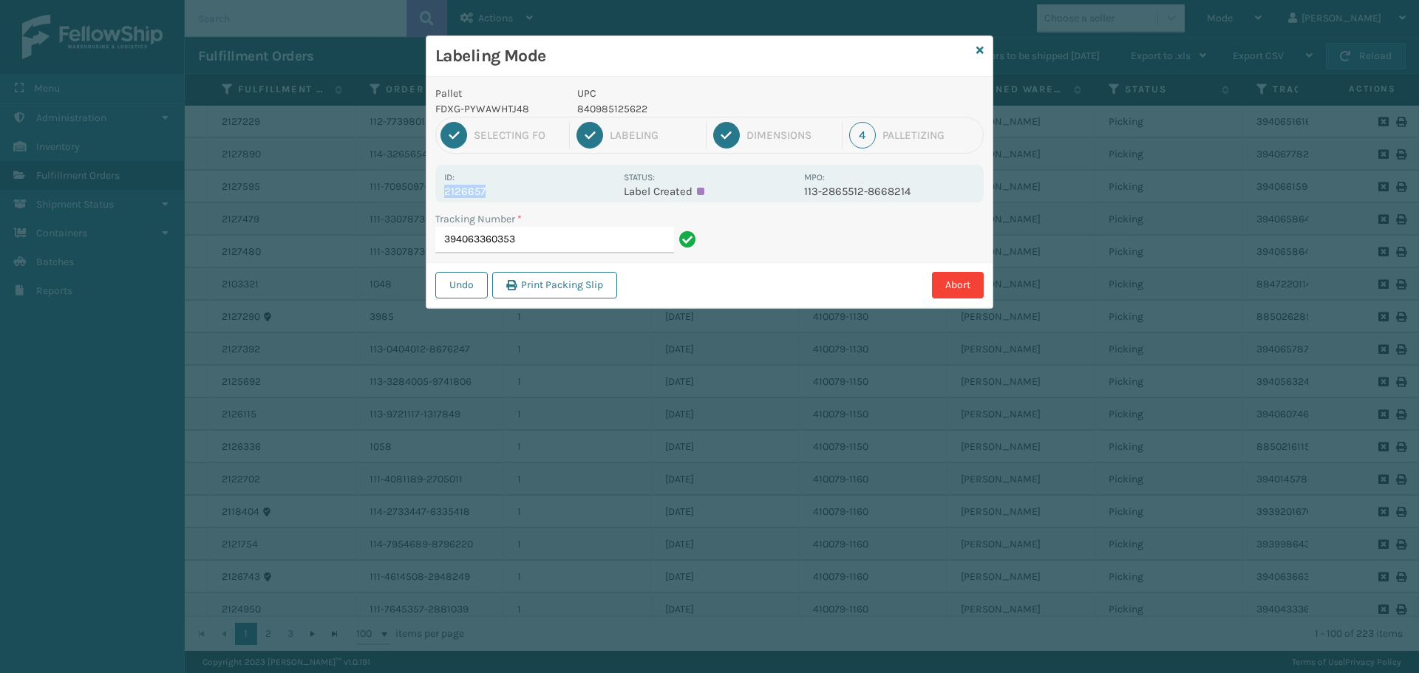
drag, startPoint x: 445, startPoint y: 193, endPoint x: 540, endPoint y: 191, distance: 95.4
click at [540, 191] on p "2126657" at bounding box center [529, 191] width 171 height 13
click at [588, 239] on input "394063360353" at bounding box center [554, 240] width 239 height 27
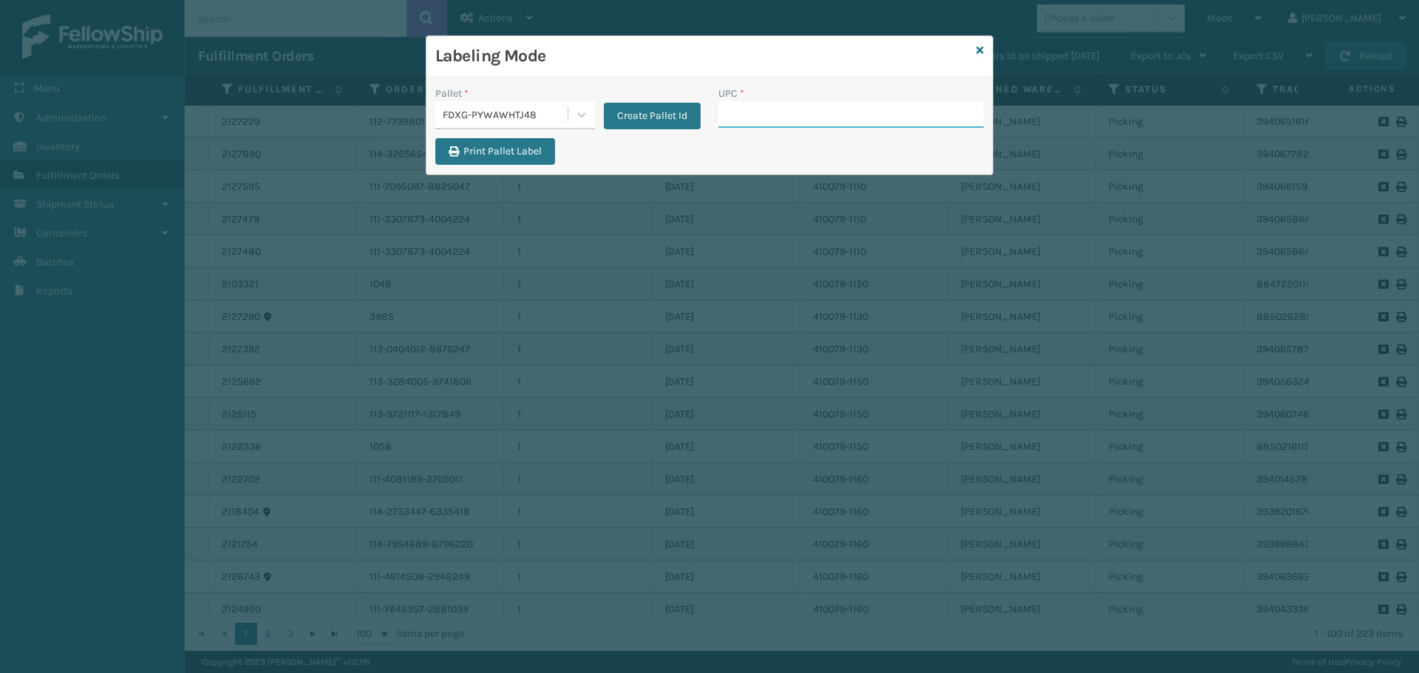
paste input "840985125622"
type input "840985125622"
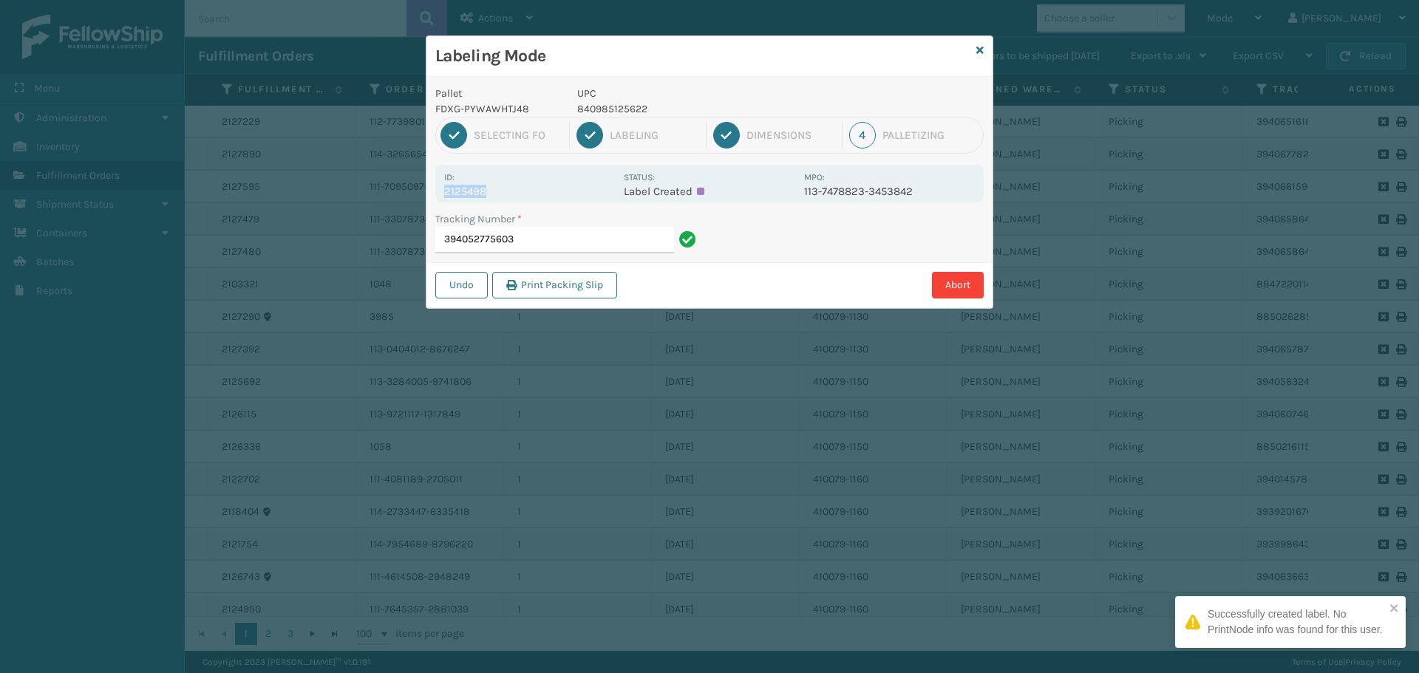
drag, startPoint x: 444, startPoint y: 192, endPoint x: 508, endPoint y: 197, distance: 63.7
click at [508, 197] on p "2125498" at bounding box center [529, 191] width 171 height 13
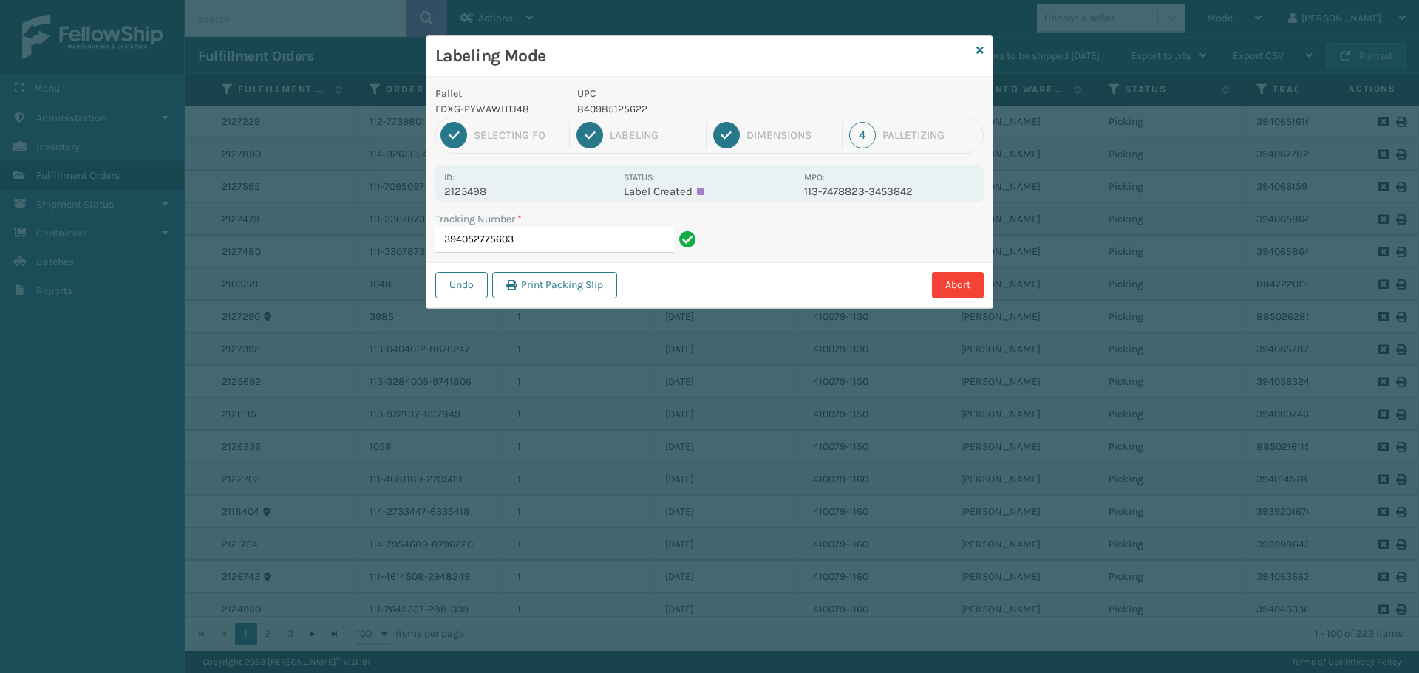
click at [574, 254] on div "Tracking Number * 394052775603" at bounding box center [567, 236] width 283 height 51
click at [576, 239] on input "394052775603" at bounding box center [554, 240] width 239 height 27
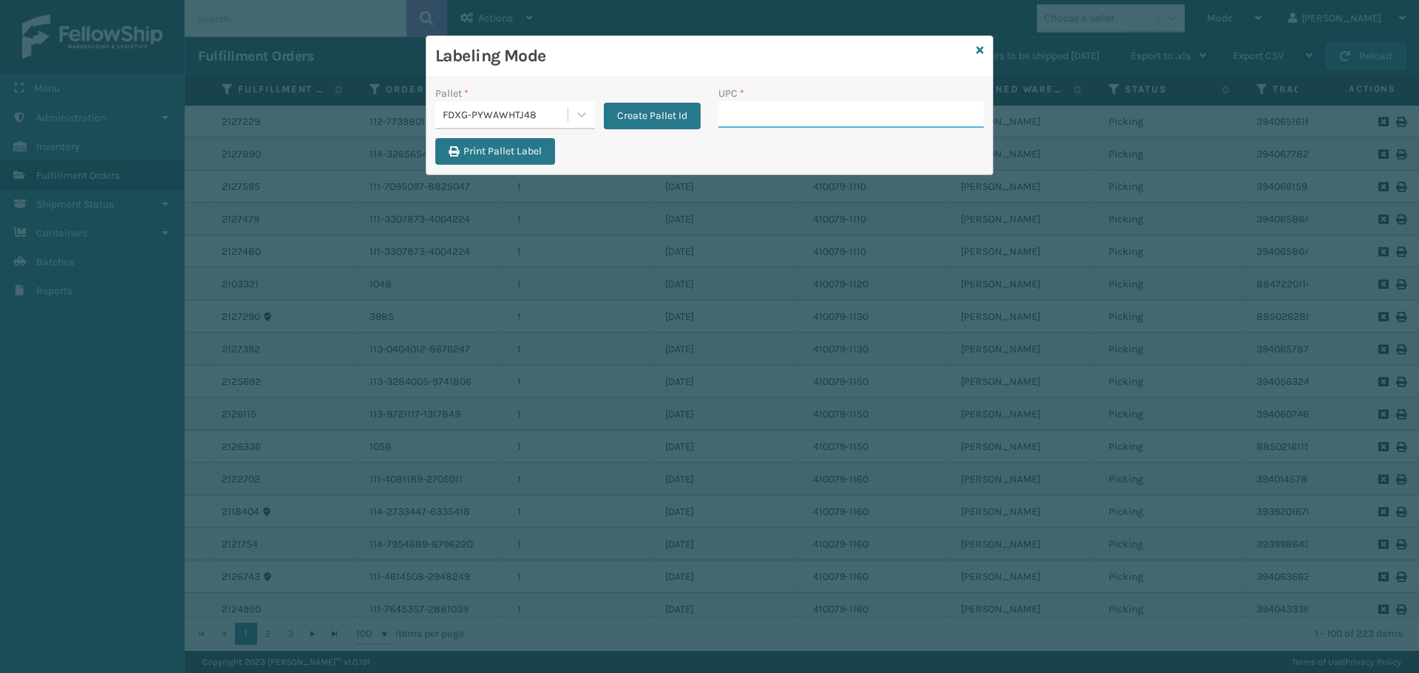
paste input "840985125622"
type input "840985125622"
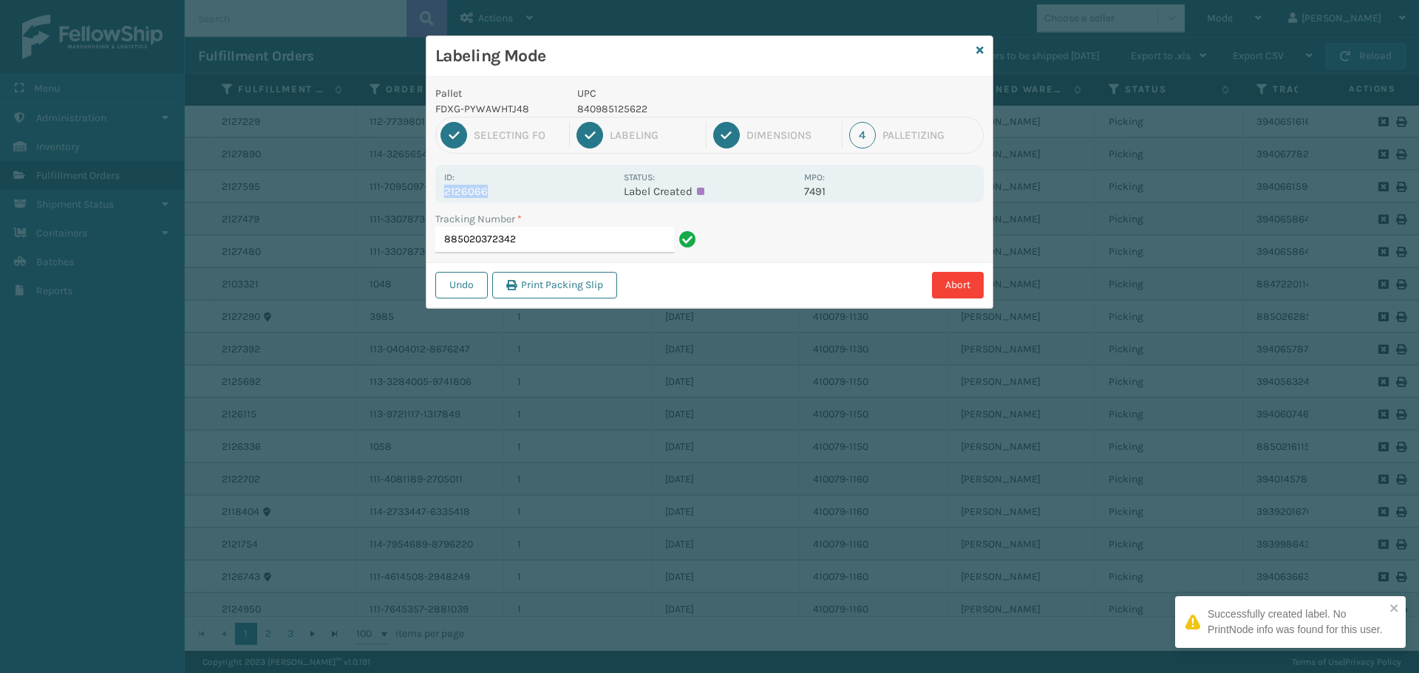
drag, startPoint x: 442, startPoint y: 194, endPoint x: 515, endPoint y: 186, distance: 73.5
click at [515, 186] on div "Id: 2126066 Status: Label Created MPO: 7491" at bounding box center [709, 184] width 548 height 38
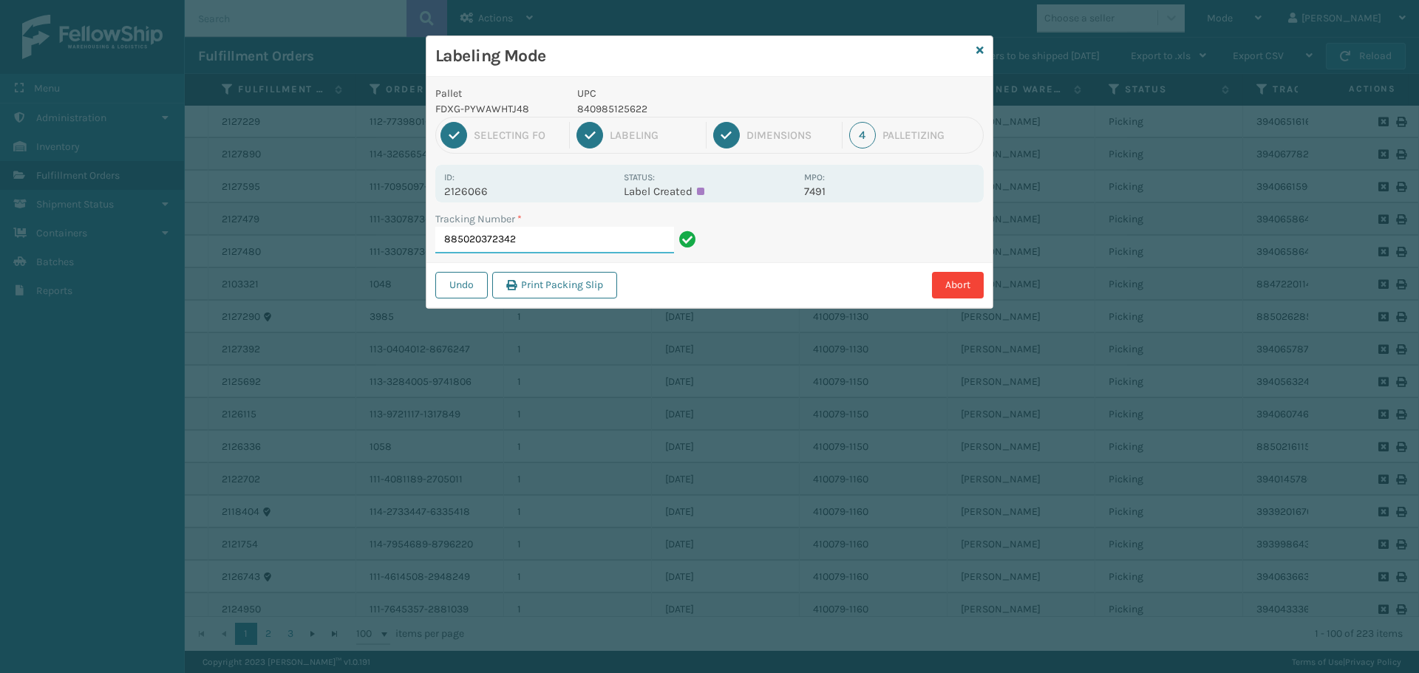
click at [548, 230] on input "885020372342" at bounding box center [554, 240] width 239 height 27
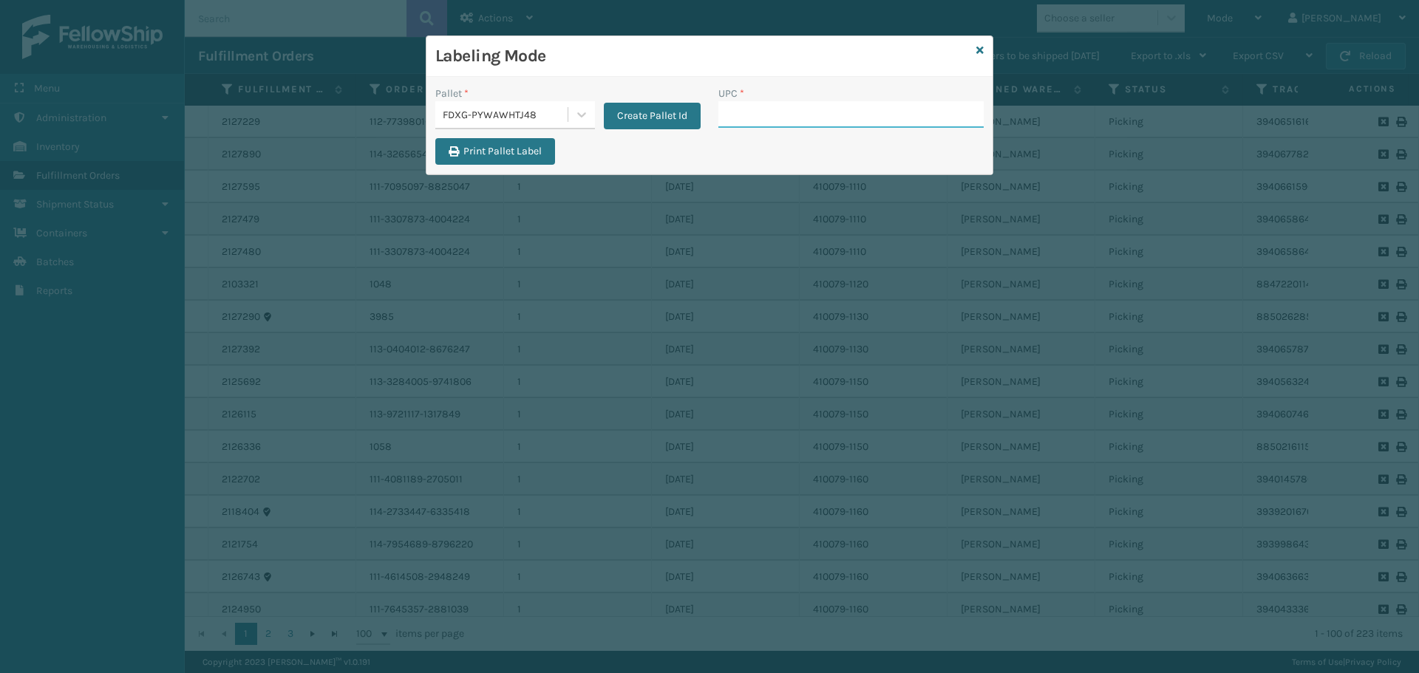
paste input "840985125622"
type input "840985125622"
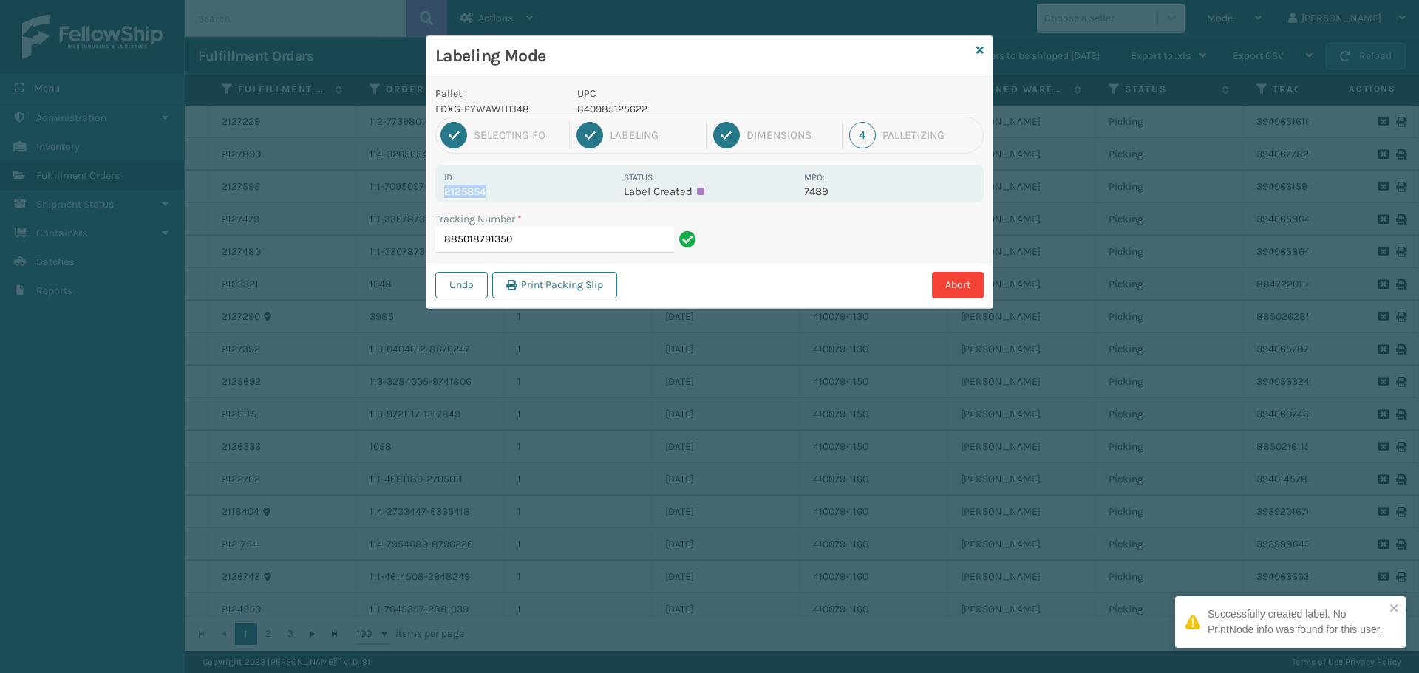
drag, startPoint x: 446, startPoint y: 193, endPoint x: 518, endPoint y: 192, distance: 71.7
click at [518, 192] on p "2125854" at bounding box center [529, 191] width 171 height 13
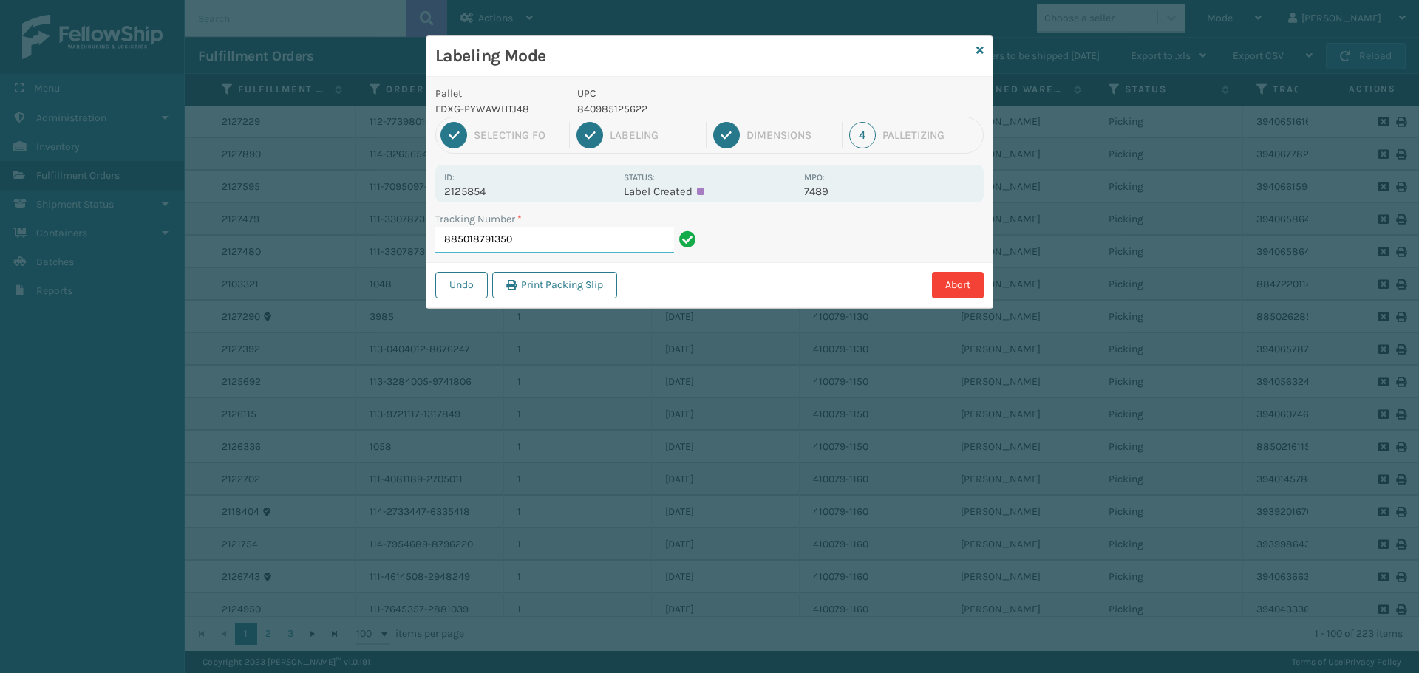
click at [557, 245] on input "885018791350" at bounding box center [554, 240] width 239 height 27
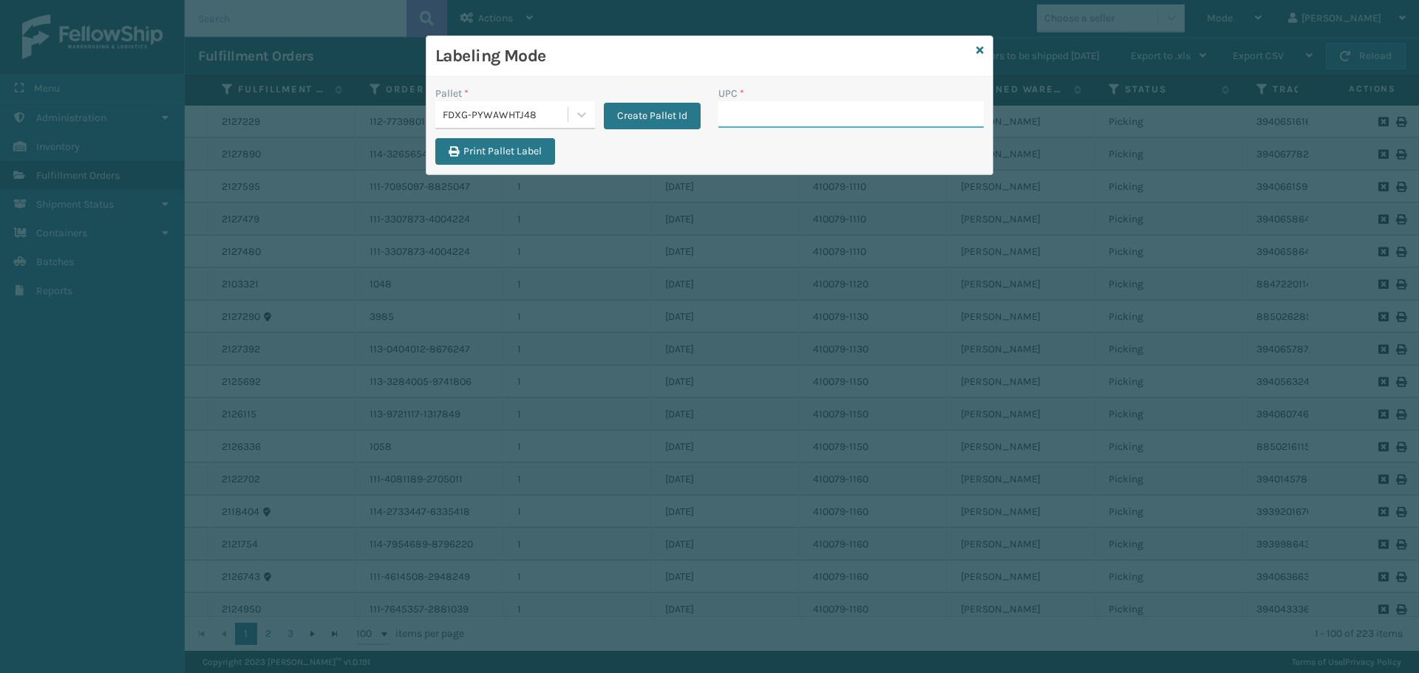
paste input "840985125622"
type input "840985125622"
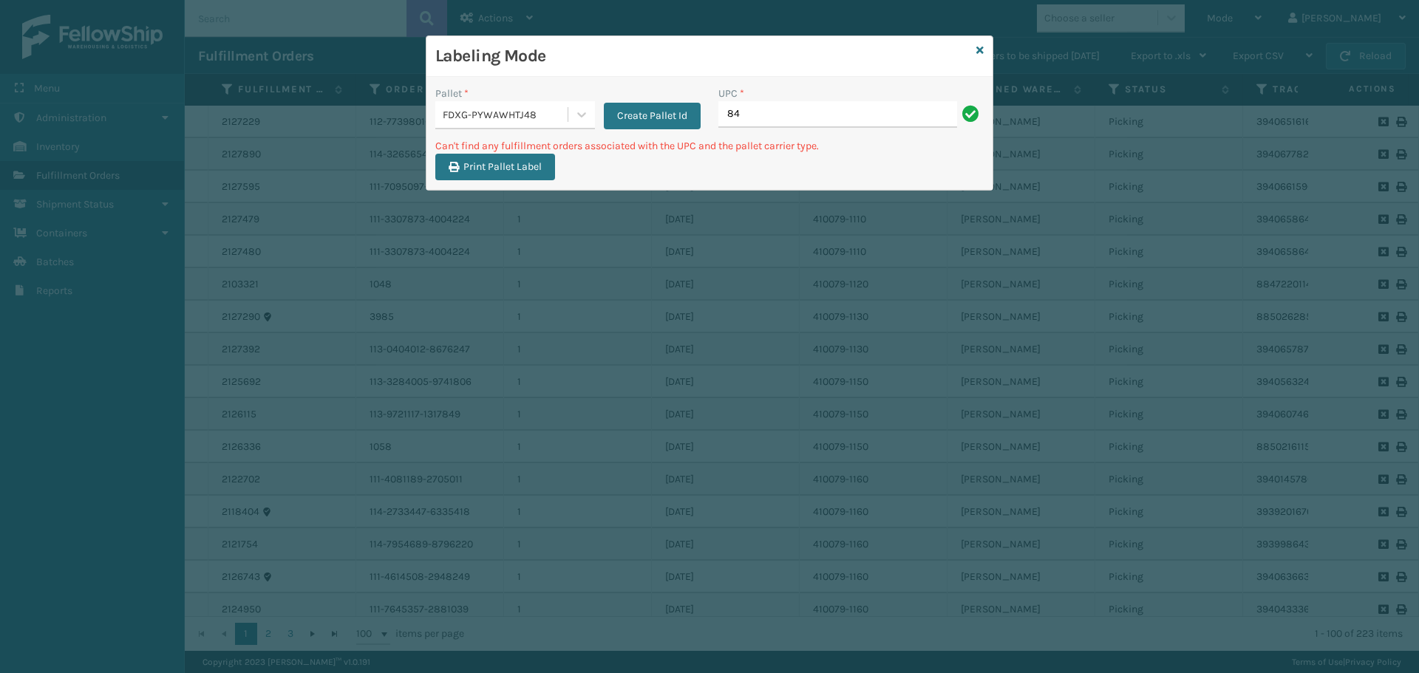
type input "8"
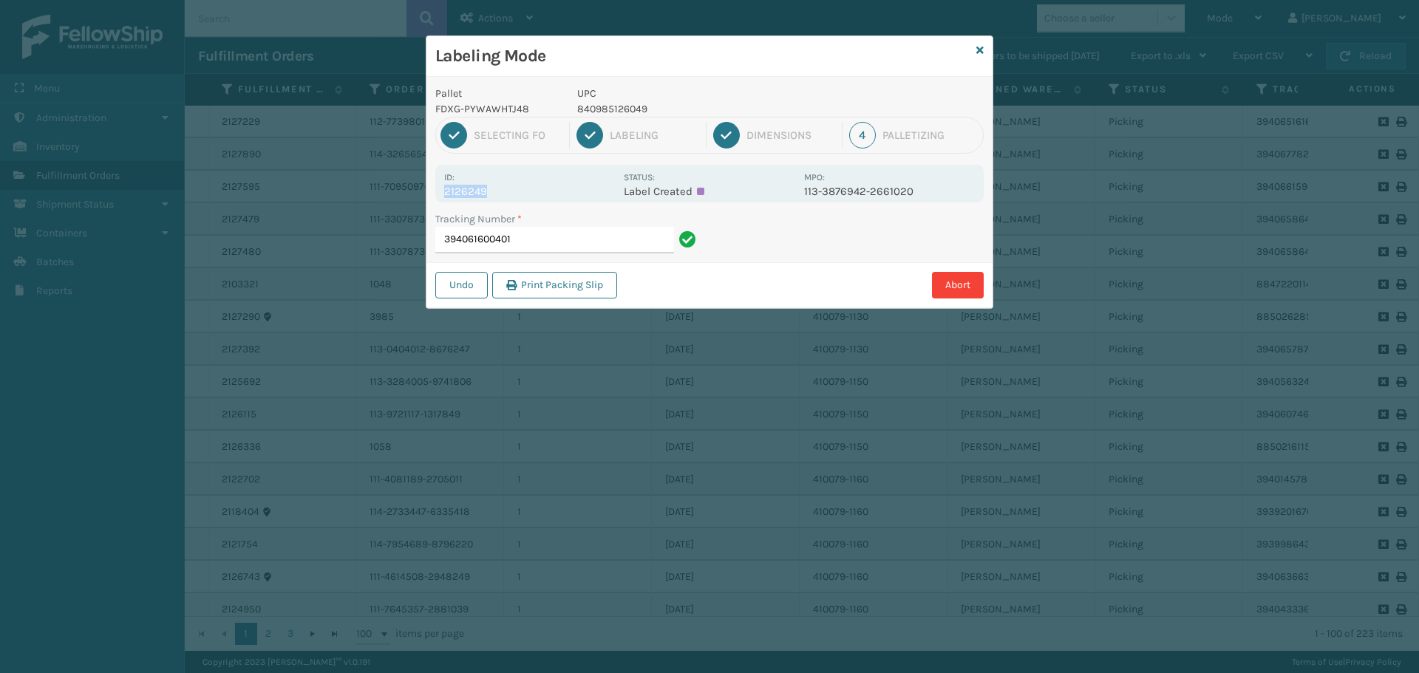
drag, startPoint x: 443, startPoint y: 186, endPoint x: 503, endPoint y: 189, distance: 59.9
click at [503, 189] on div "Id: 2126249 Status: Label Created MPO: 113-3876942-2661020" at bounding box center [709, 184] width 548 height 38
click at [540, 239] on input "394061600401" at bounding box center [554, 240] width 239 height 27
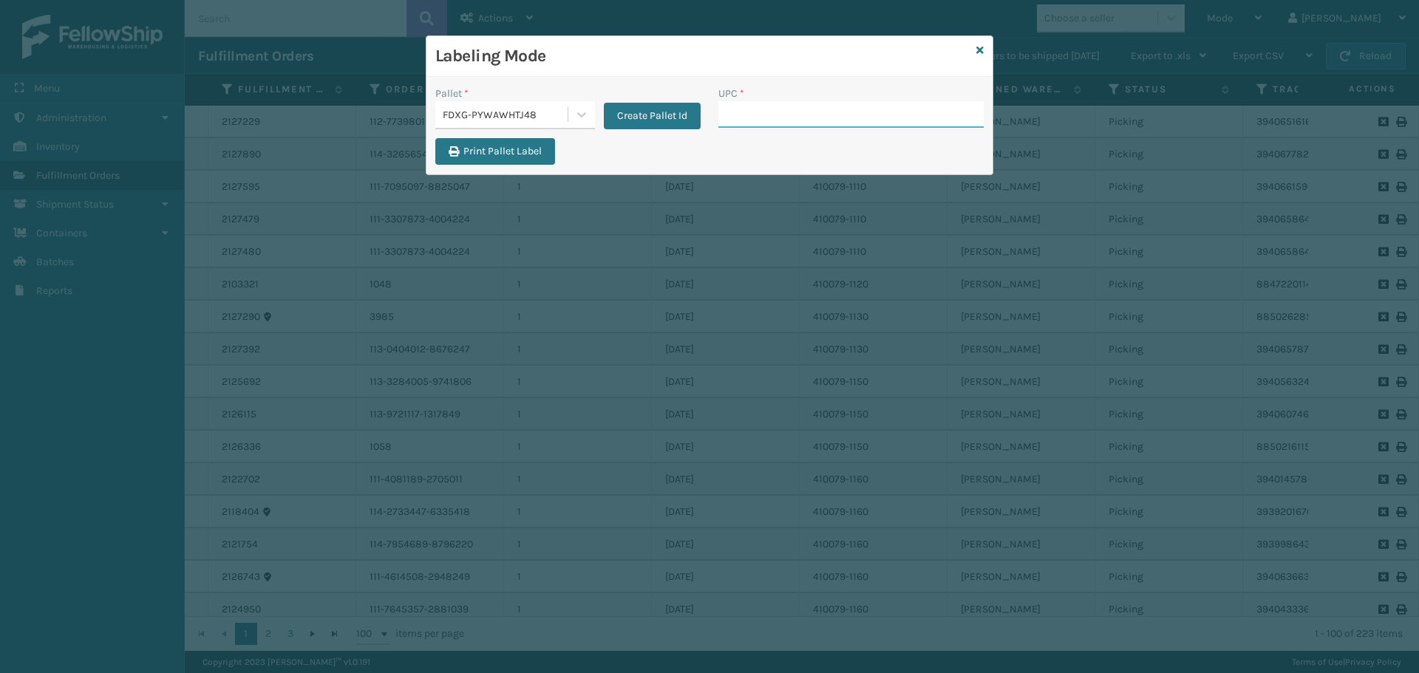
paste input "840985115838"
type input "840985115838"
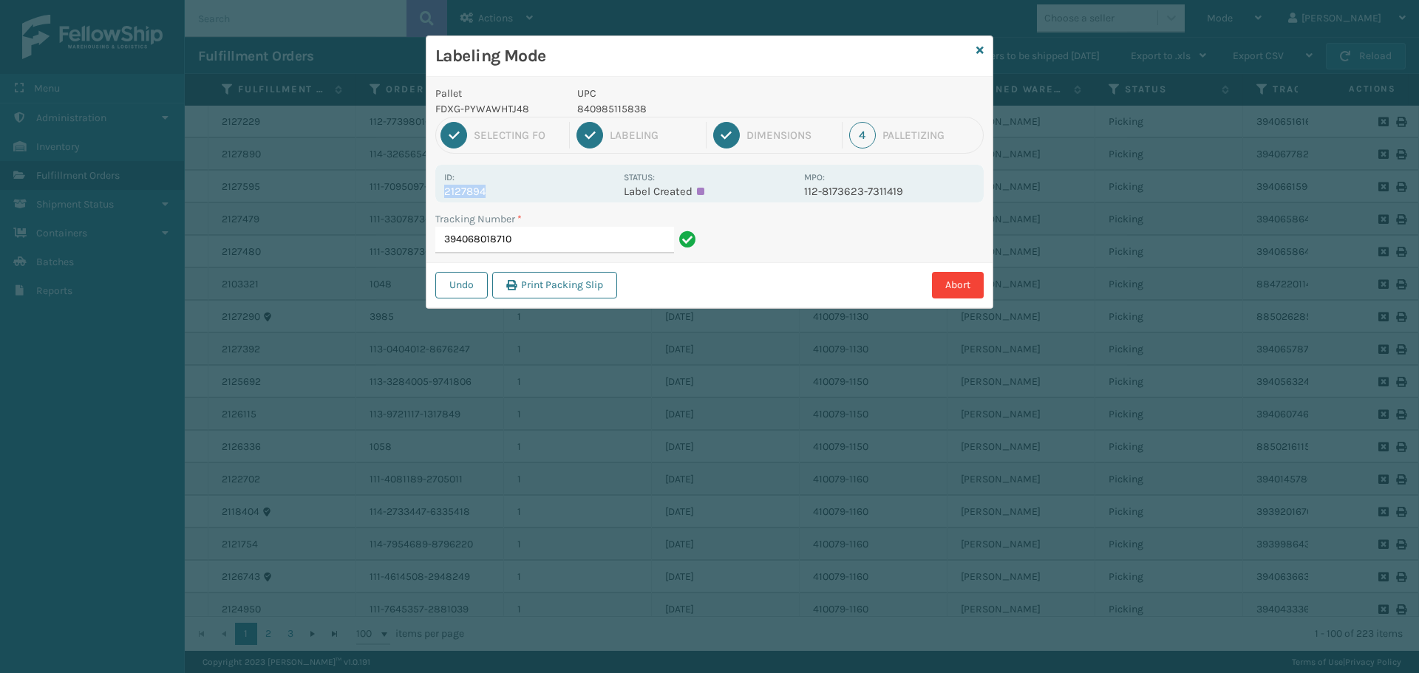
drag, startPoint x: 443, startPoint y: 188, endPoint x: 510, endPoint y: 191, distance: 67.3
click at [510, 191] on div "Id: 2127894 Status: Label Created MPO: 112-8173623-7311419" at bounding box center [709, 184] width 548 height 38
click at [543, 240] on input "394068018710" at bounding box center [554, 240] width 239 height 27
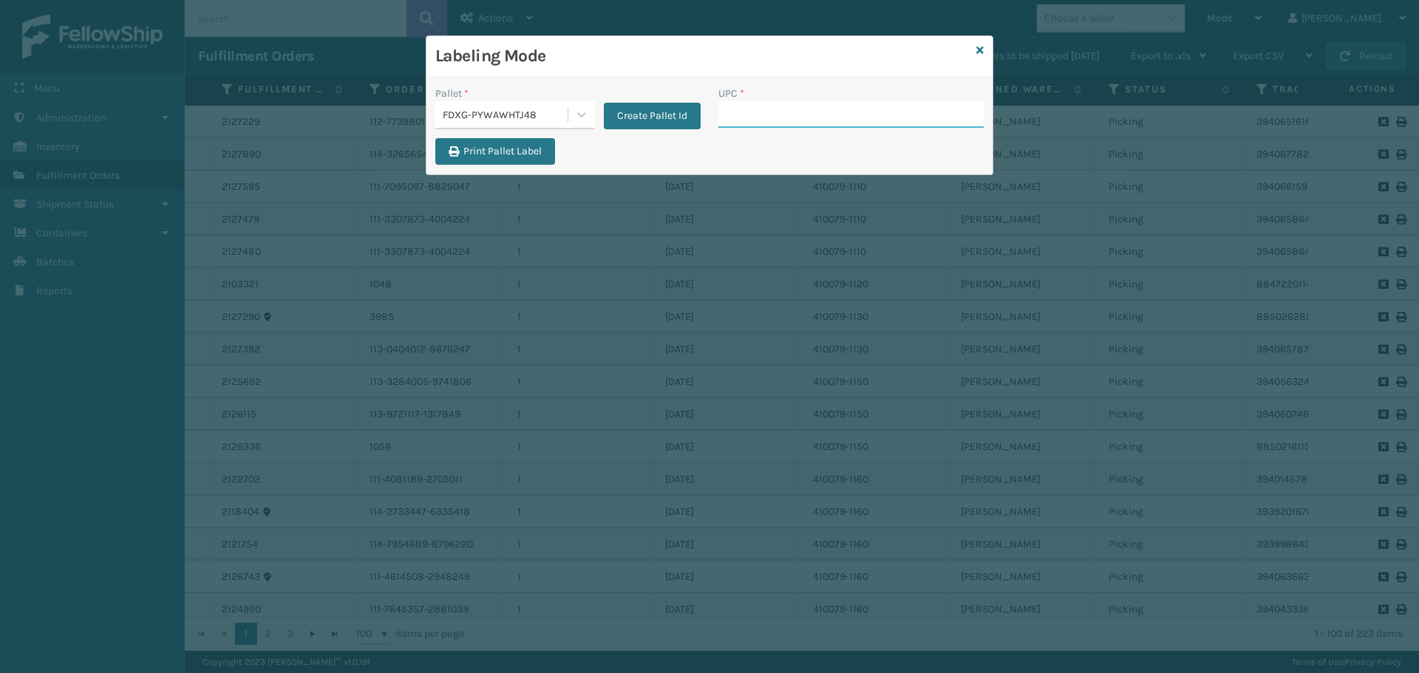
paste input "840985115838"
type input "840985115838"
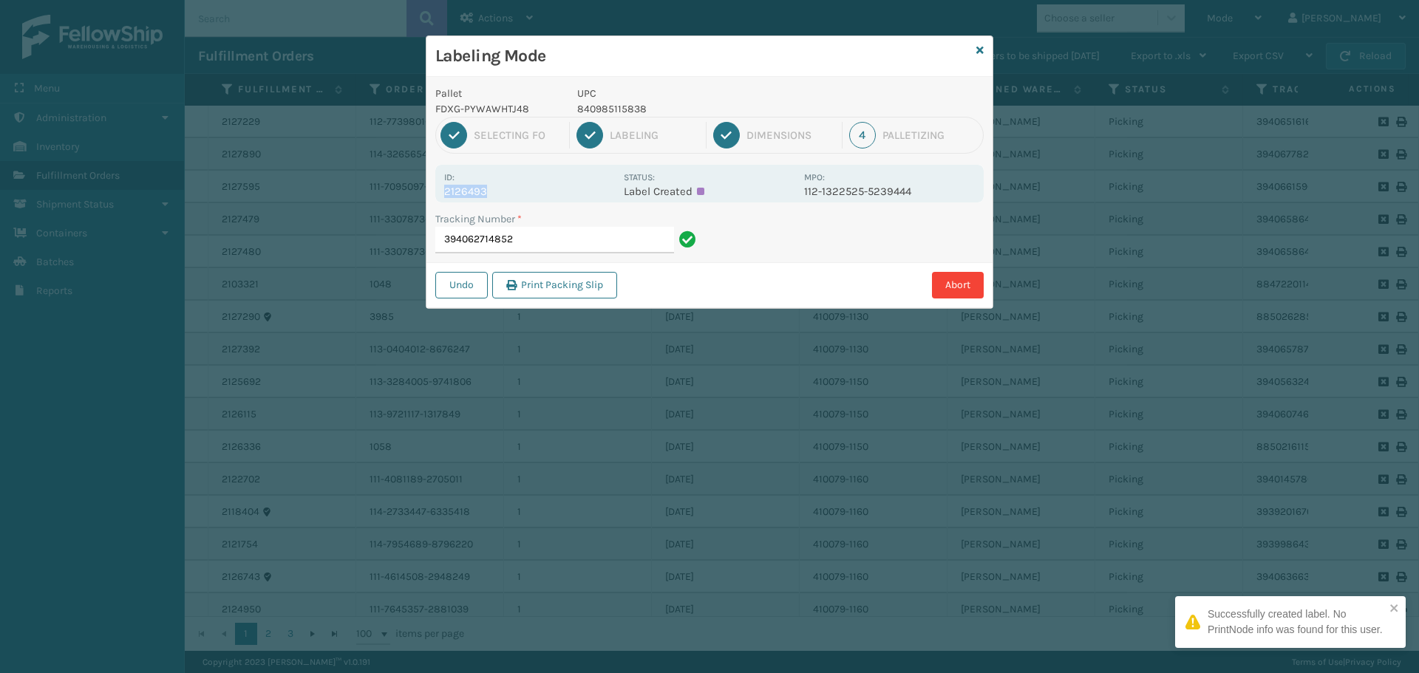
drag, startPoint x: 445, startPoint y: 191, endPoint x: 525, endPoint y: 197, distance: 80.8
click at [525, 197] on p "2126493" at bounding box center [529, 191] width 171 height 13
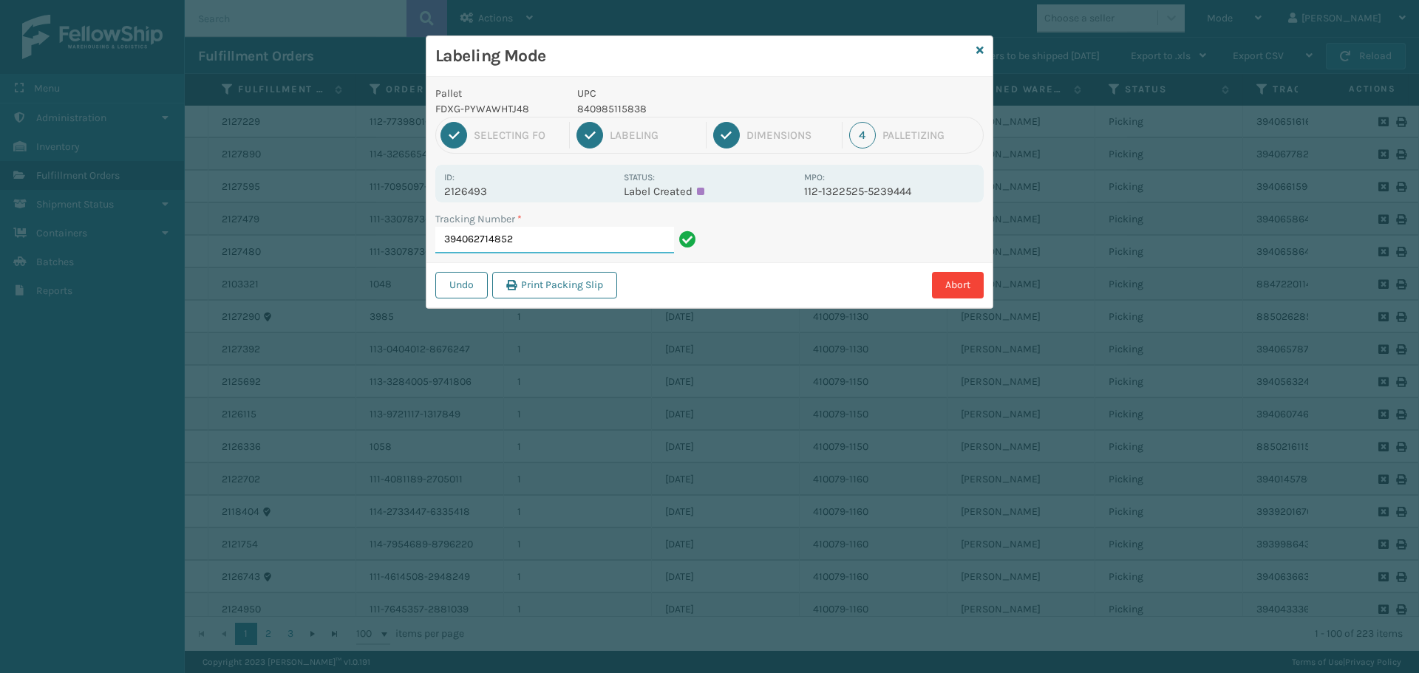
click at [595, 248] on input "394062714852" at bounding box center [554, 240] width 239 height 27
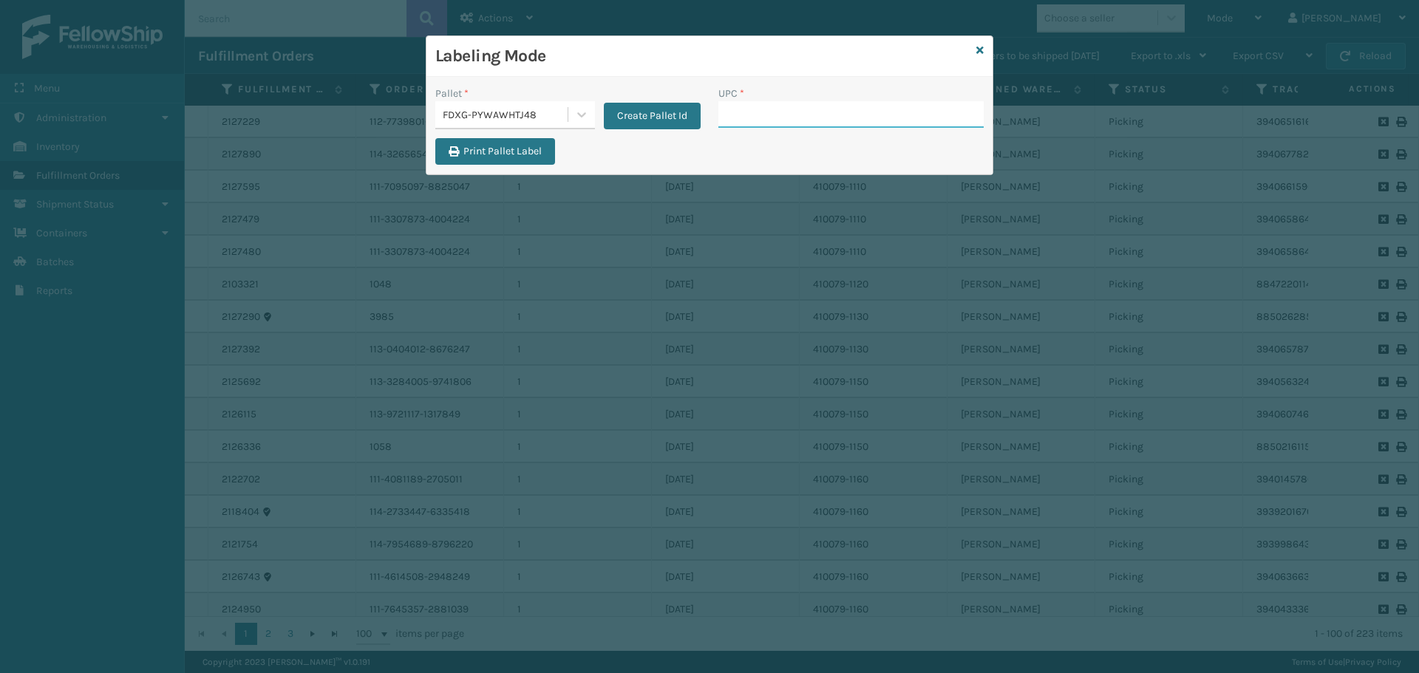
paste input "840985115838"
type input "840985115838"
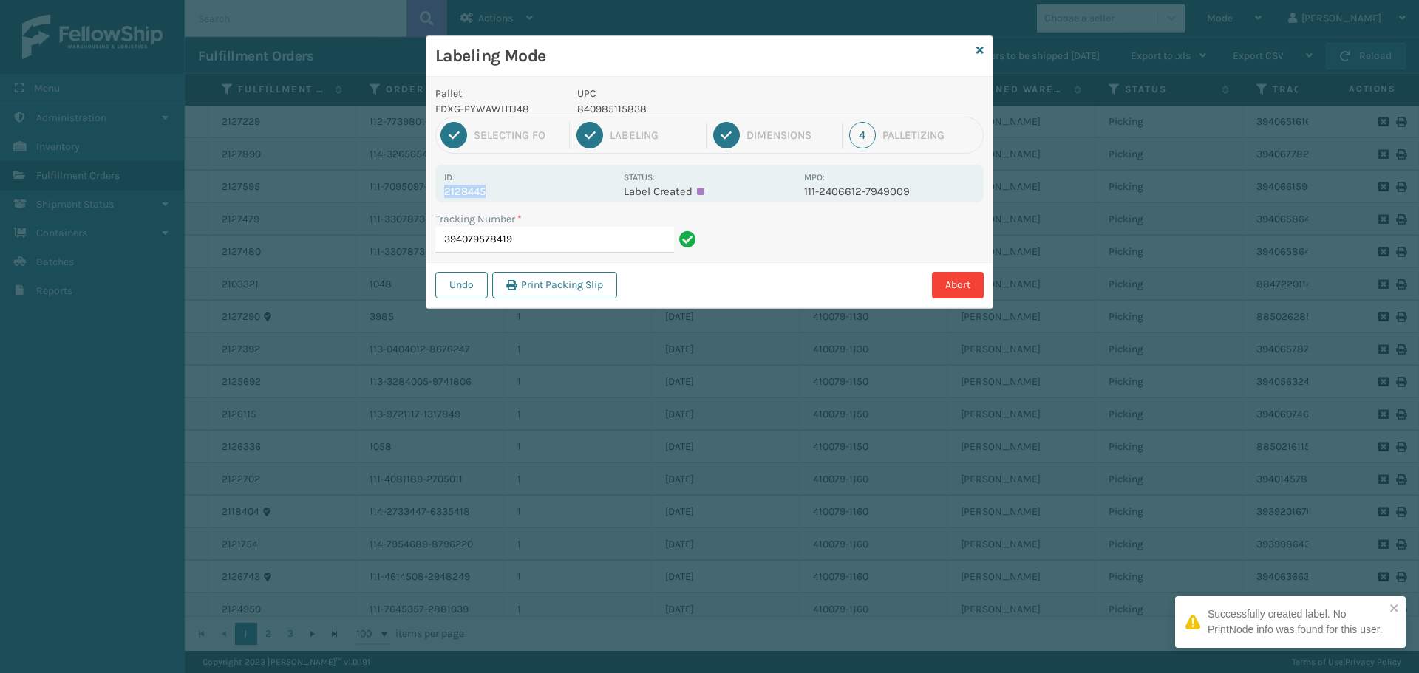
drag, startPoint x: 443, startPoint y: 194, endPoint x: 560, endPoint y: 194, distance: 117.5
click at [560, 194] on div "Id: 2128445 Status: Label Created MPO: 111-2406612-7949009" at bounding box center [709, 184] width 548 height 38
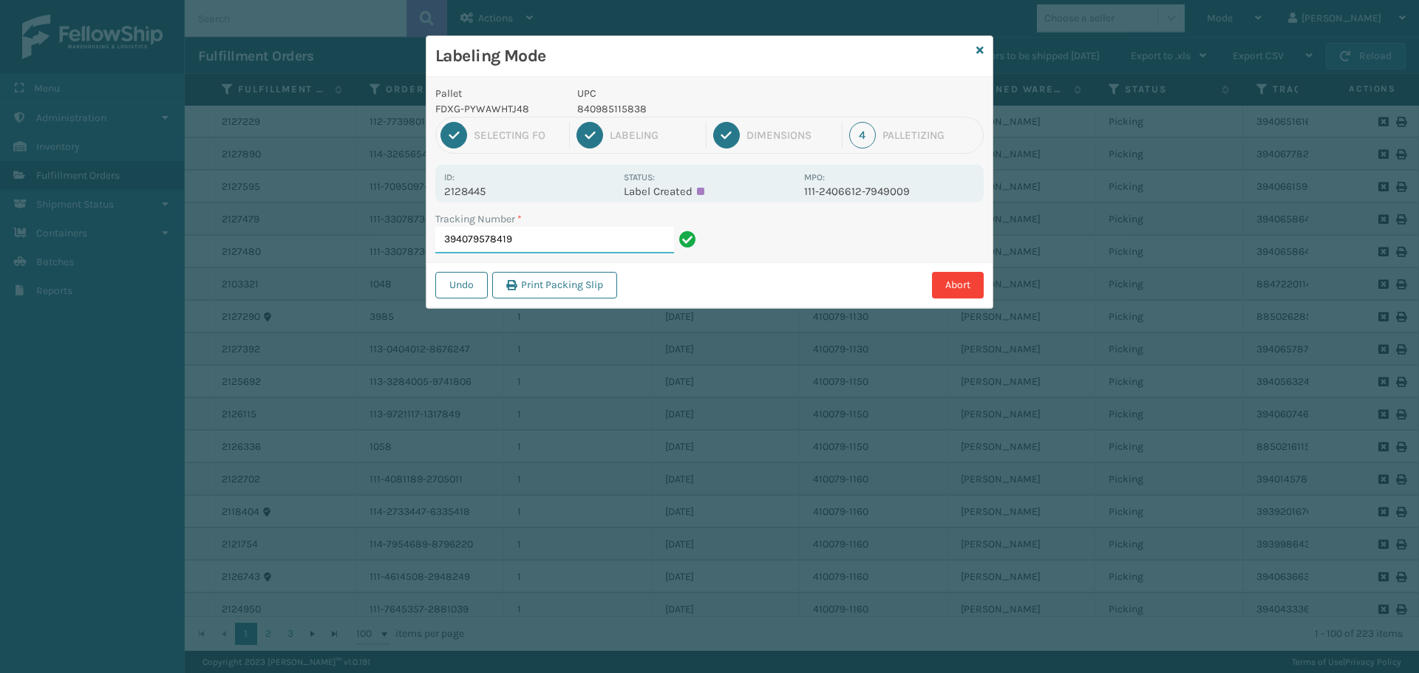
click at [603, 244] on input "394079578419" at bounding box center [554, 240] width 239 height 27
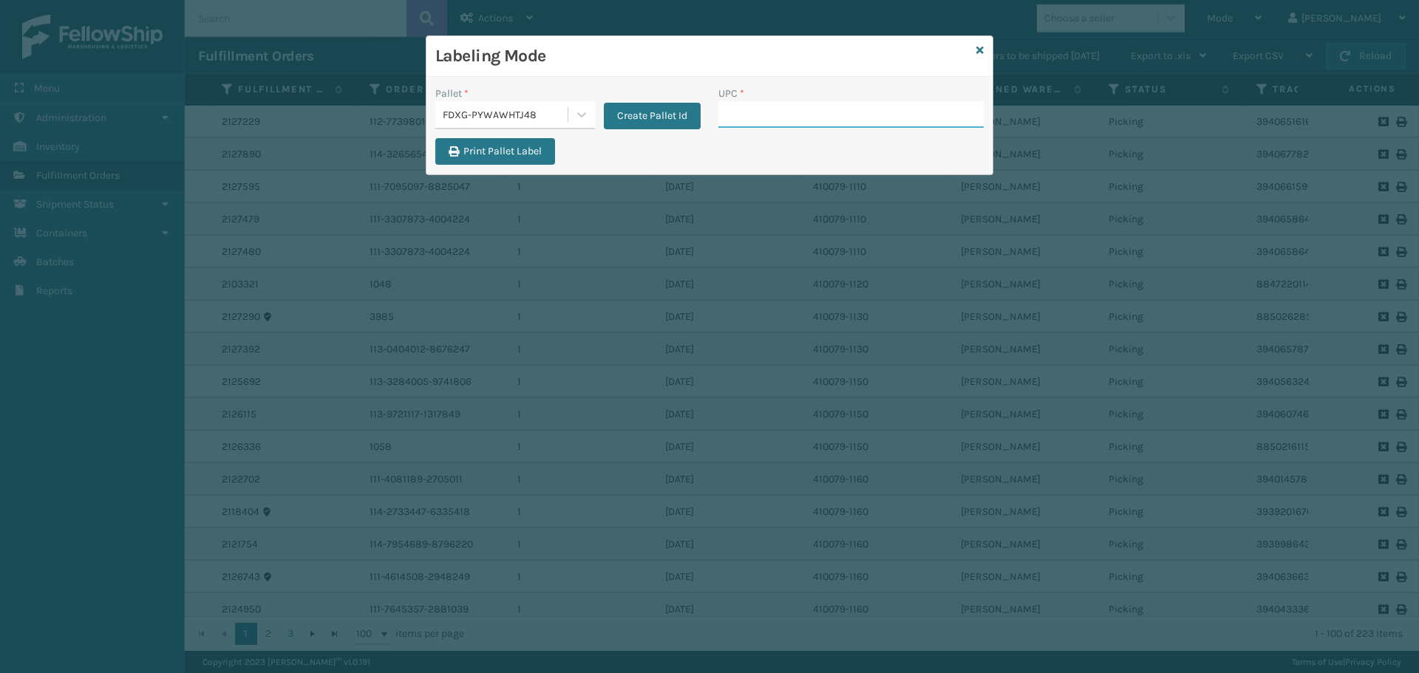
paste input "840985115838"
type input "840985115838"
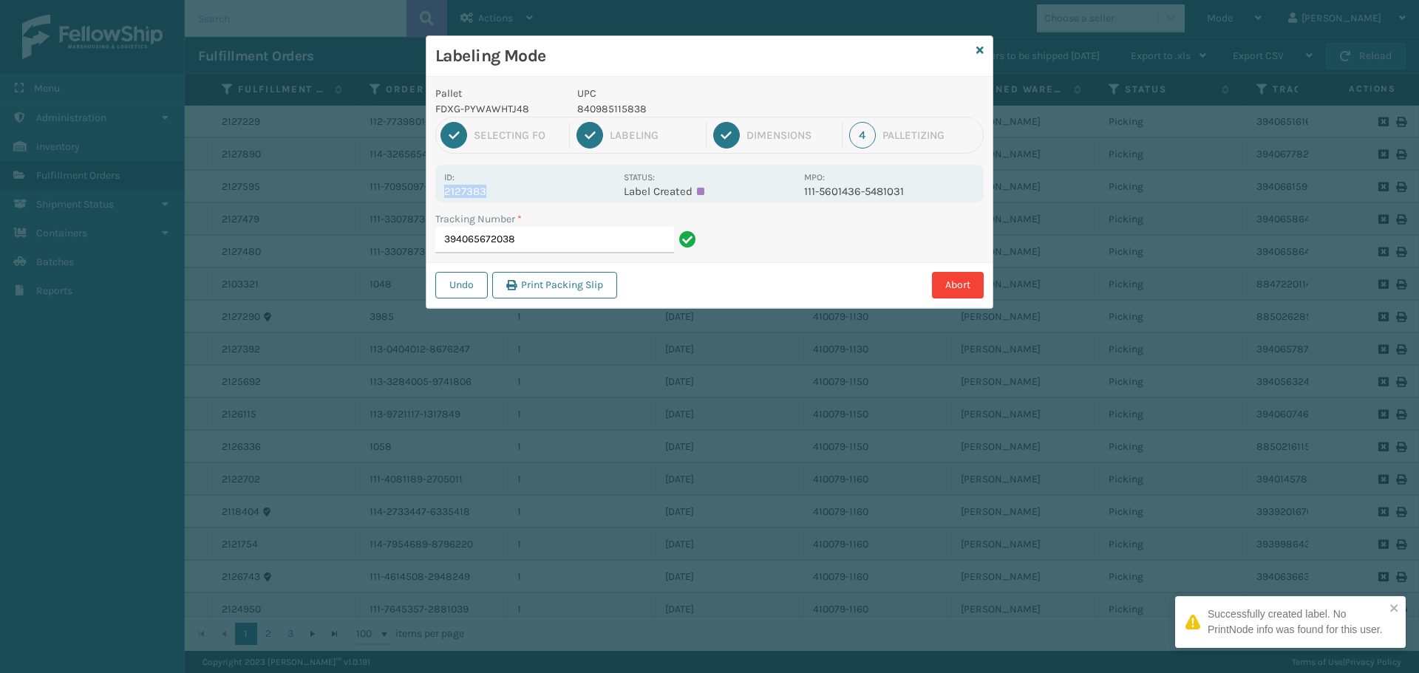
drag, startPoint x: 444, startPoint y: 188, endPoint x: 517, endPoint y: 192, distance: 72.5
click at [517, 192] on p "2127383" at bounding box center [529, 191] width 171 height 13
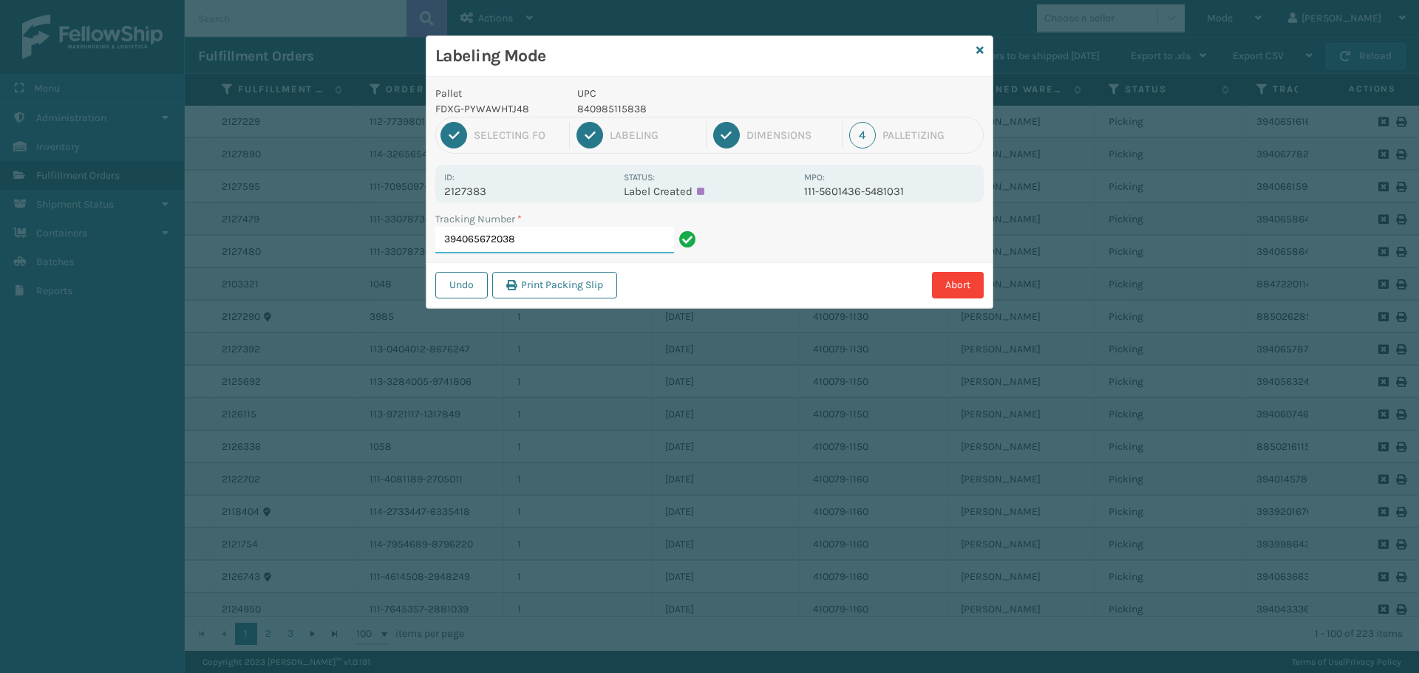
click at [558, 239] on input "394065672038" at bounding box center [554, 240] width 239 height 27
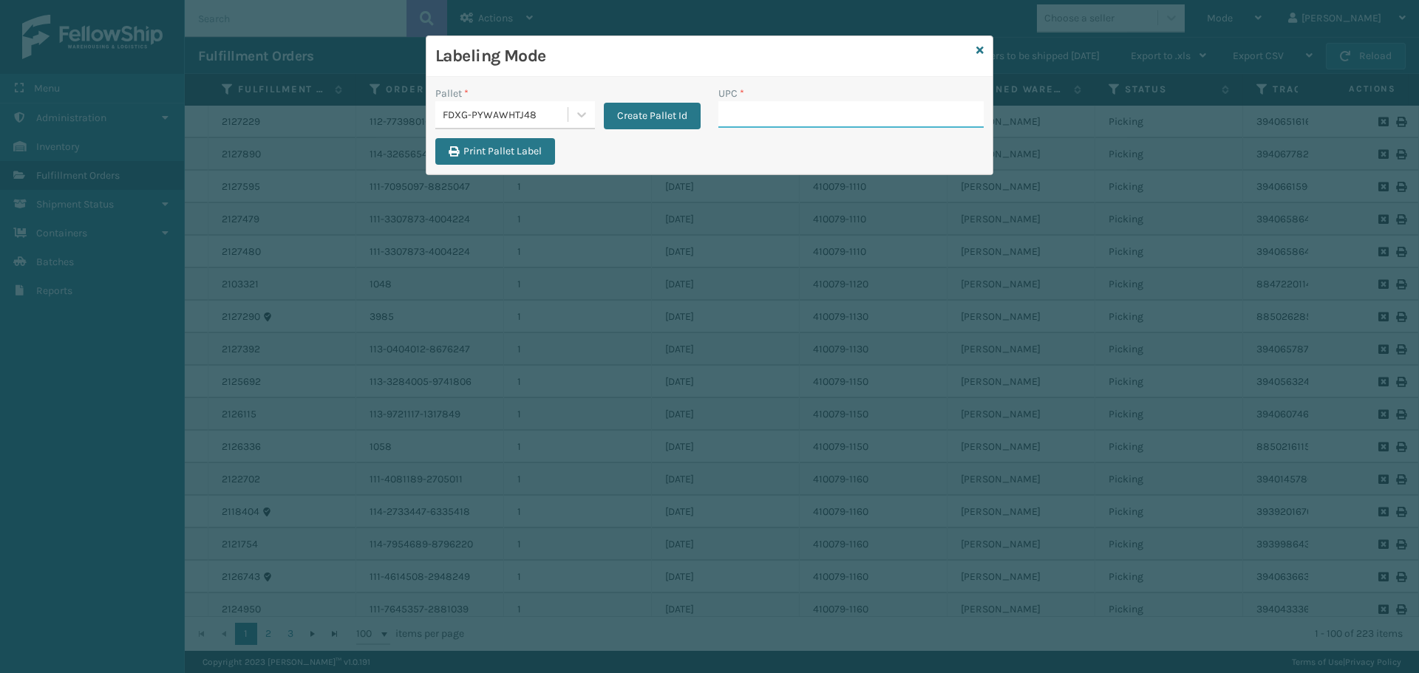
paste input "840985115838"
type input "840985115838"
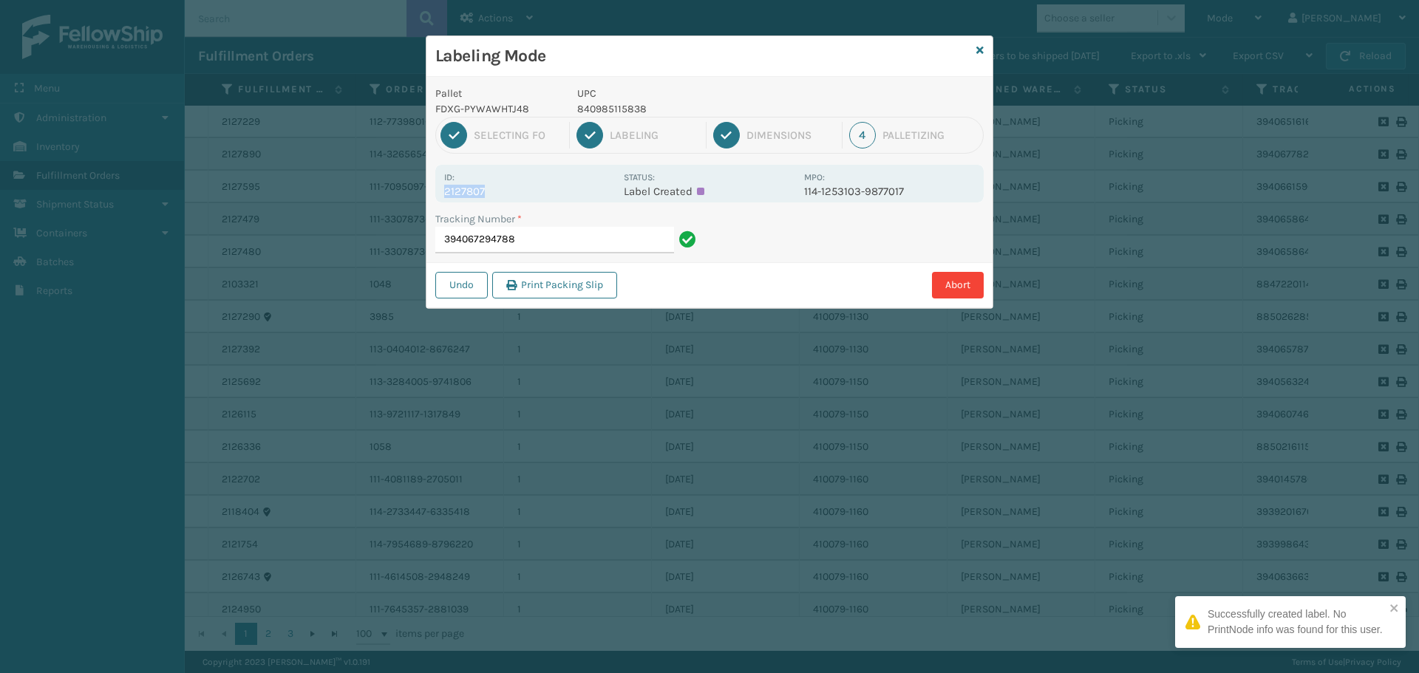
drag, startPoint x: 446, startPoint y: 190, endPoint x: 521, endPoint y: 189, distance: 75.4
click at [521, 189] on p "2127807" at bounding box center [529, 191] width 171 height 13
click at [571, 237] on input "394067294788" at bounding box center [554, 240] width 239 height 27
drag, startPoint x: 445, startPoint y: 194, endPoint x: 508, endPoint y: 189, distance: 63.0
click at [508, 188] on p "2126992" at bounding box center [529, 191] width 171 height 13
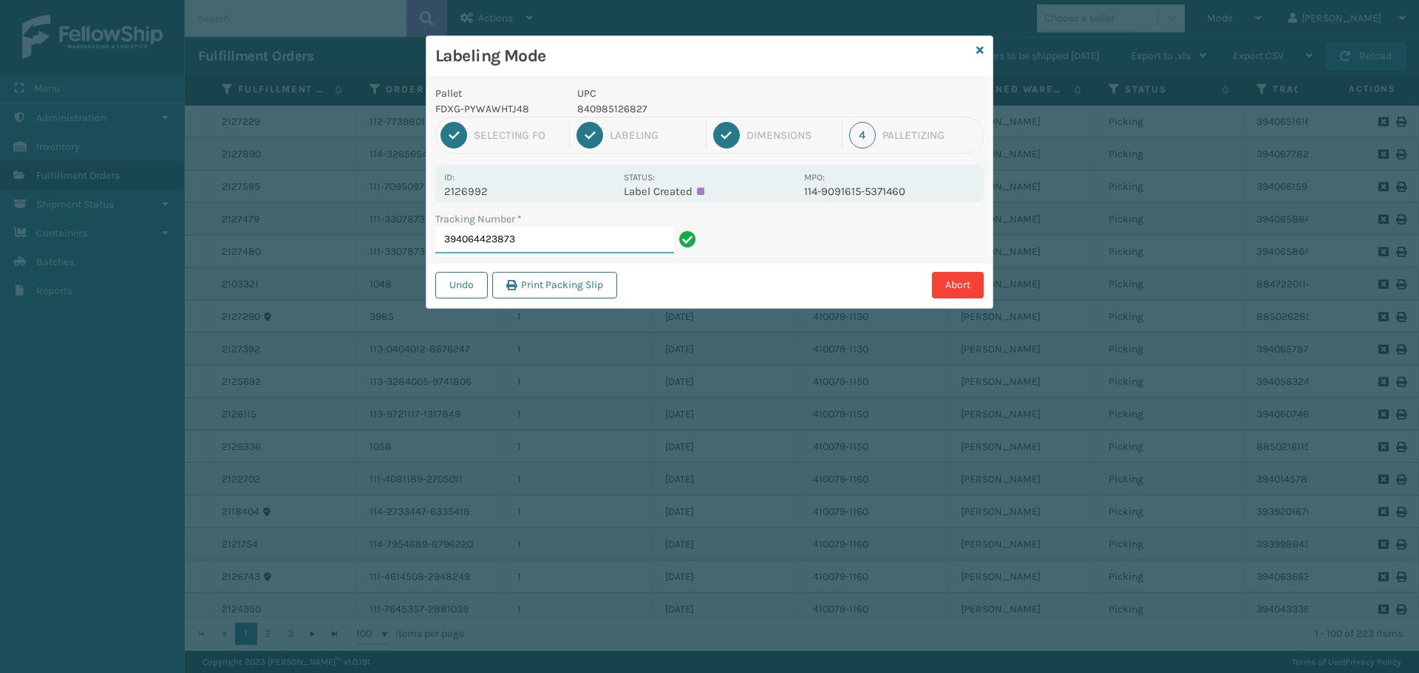
click at [530, 240] on input "394064423873" at bounding box center [554, 240] width 239 height 27
drag, startPoint x: 446, startPoint y: 191, endPoint x: 565, endPoint y: 194, distance: 119.7
click at [565, 194] on p "2126742" at bounding box center [529, 191] width 171 height 13
click at [644, 249] on input "394063669050" at bounding box center [554, 240] width 239 height 27
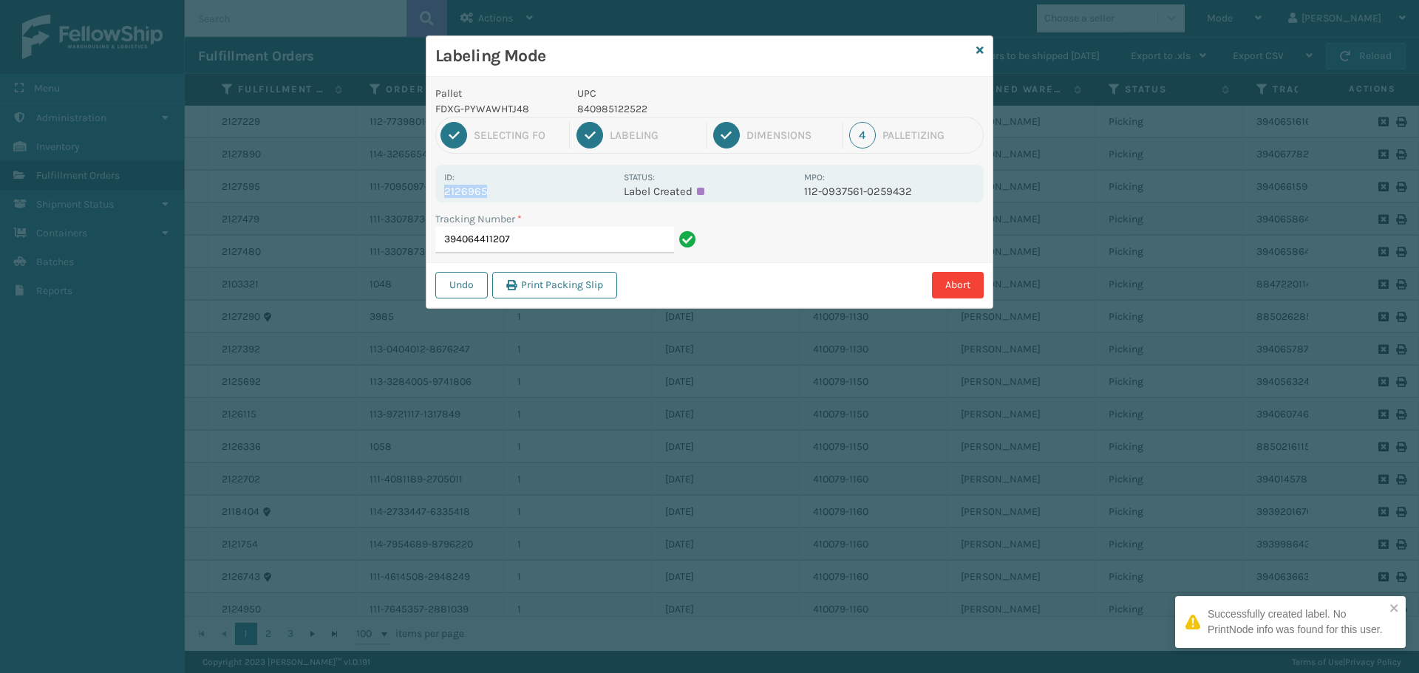
drag, startPoint x: 444, startPoint y: 194, endPoint x: 522, endPoint y: 194, distance: 77.6
click at [522, 194] on div "Id: 2126965 Status: Label Created MPO: 112-0937561-0259432" at bounding box center [709, 184] width 548 height 38
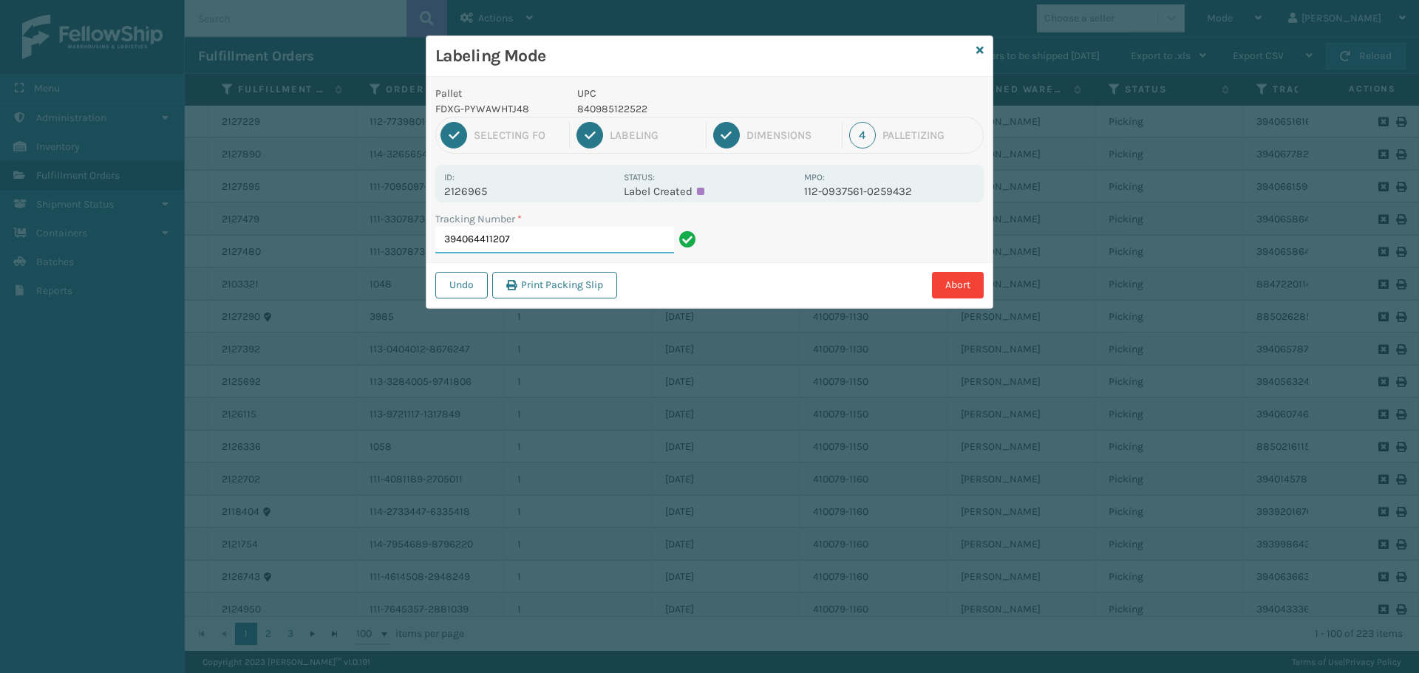
click at [557, 239] on input "394064411207" at bounding box center [554, 240] width 239 height 27
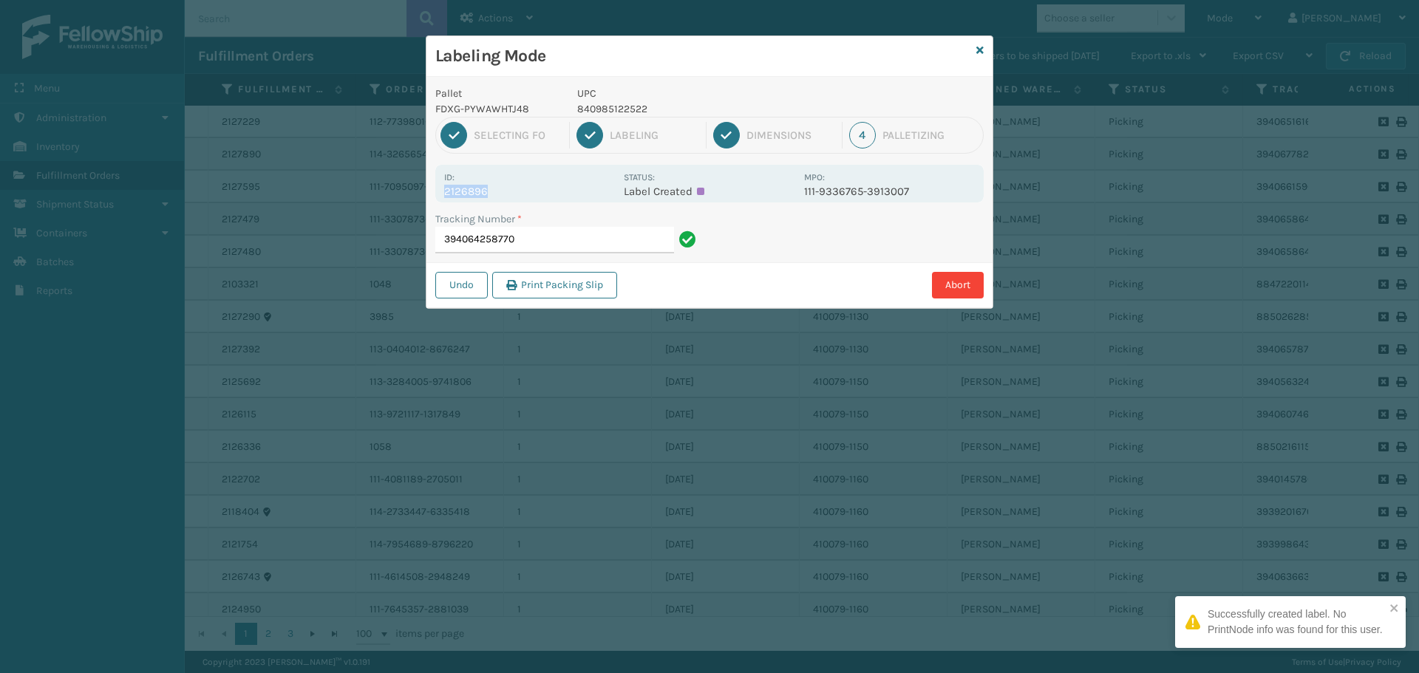
drag, startPoint x: 445, startPoint y: 187, endPoint x: 564, endPoint y: 188, distance: 119.0
click at [564, 188] on p "2126896" at bounding box center [529, 191] width 171 height 13
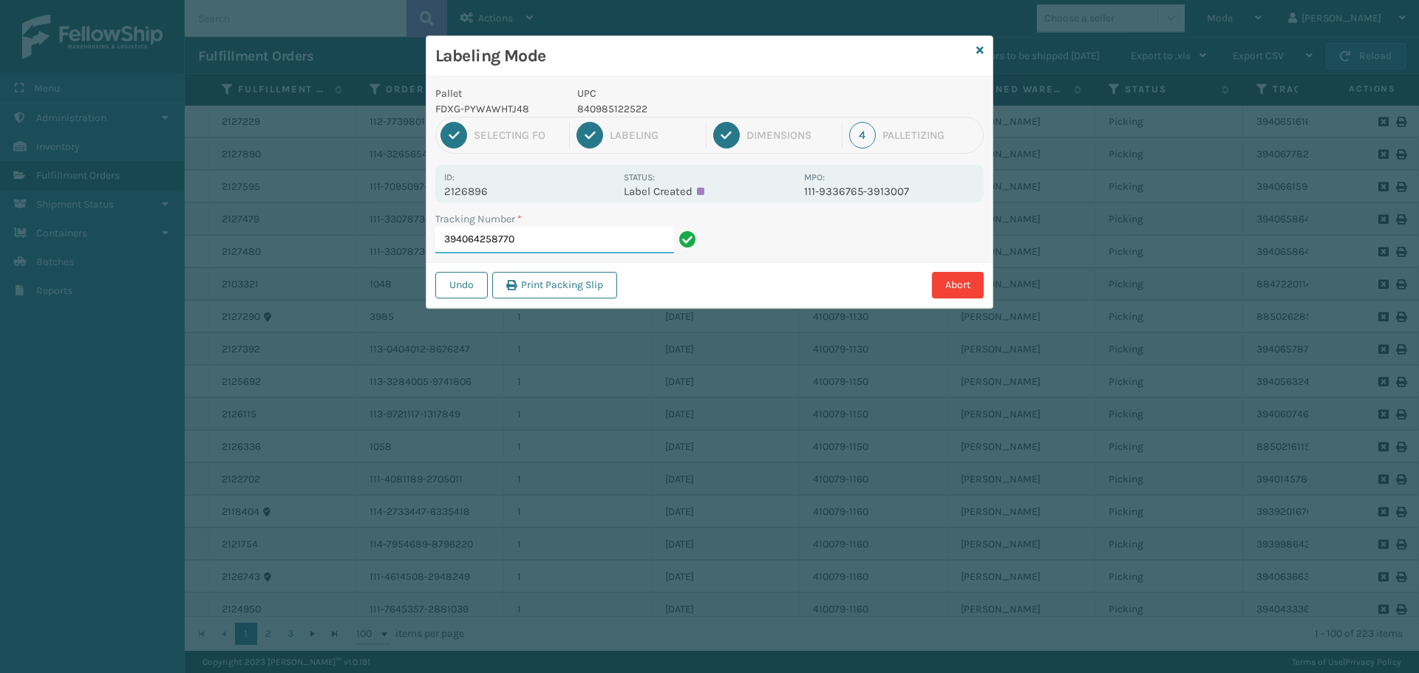
click at [582, 239] on input "394064258770" at bounding box center [554, 240] width 239 height 27
drag, startPoint x: 444, startPoint y: 193, endPoint x: 540, endPoint y: 194, distance: 95.3
click at [540, 194] on p "2127671" at bounding box center [529, 191] width 171 height 13
drag, startPoint x: 566, startPoint y: 244, endPoint x: 574, endPoint y: 221, distance: 24.3
click at [574, 242] on input "394066312762" at bounding box center [554, 240] width 239 height 27
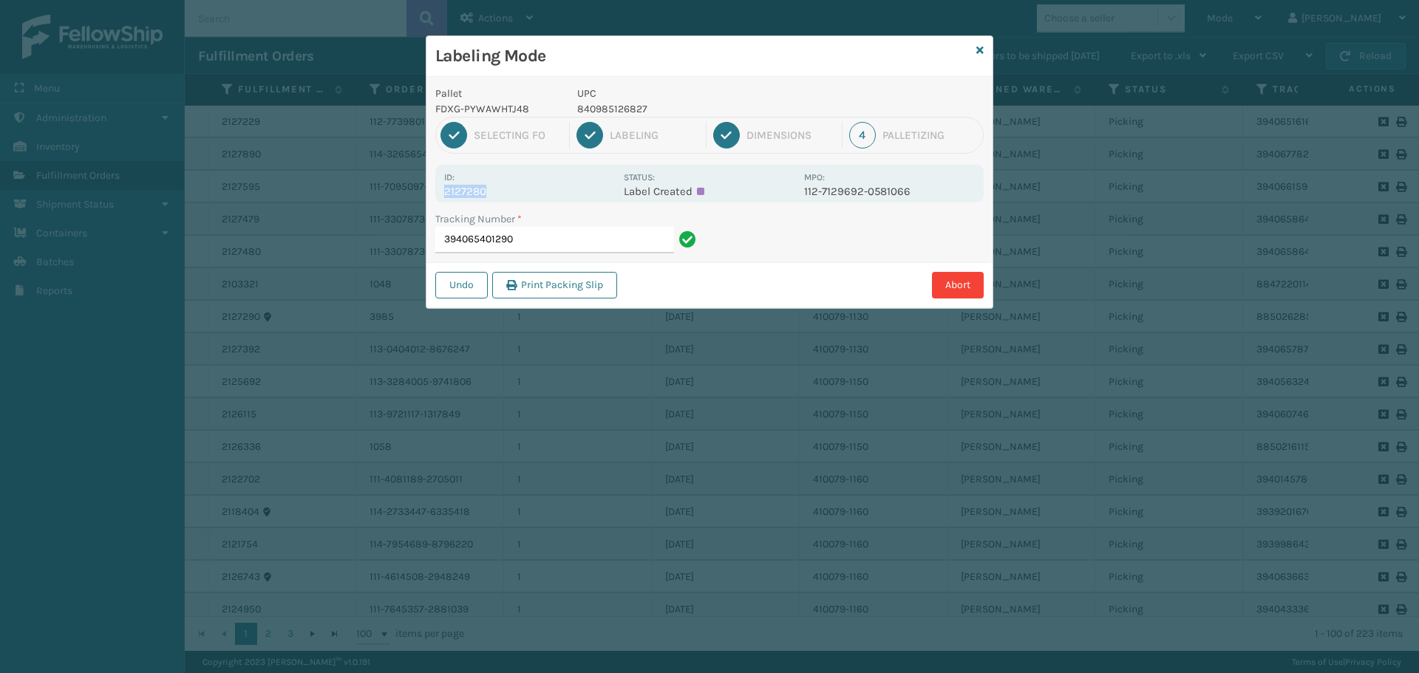
drag, startPoint x: 446, startPoint y: 189, endPoint x: 552, endPoint y: 190, distance: 105.7
click at [552, 190] on p "2127280" at bounding box center [529, 191] width 171 height 13
click at [599, 240] on input "394065401290" at bounding box center [554, 240] width 239 height 27
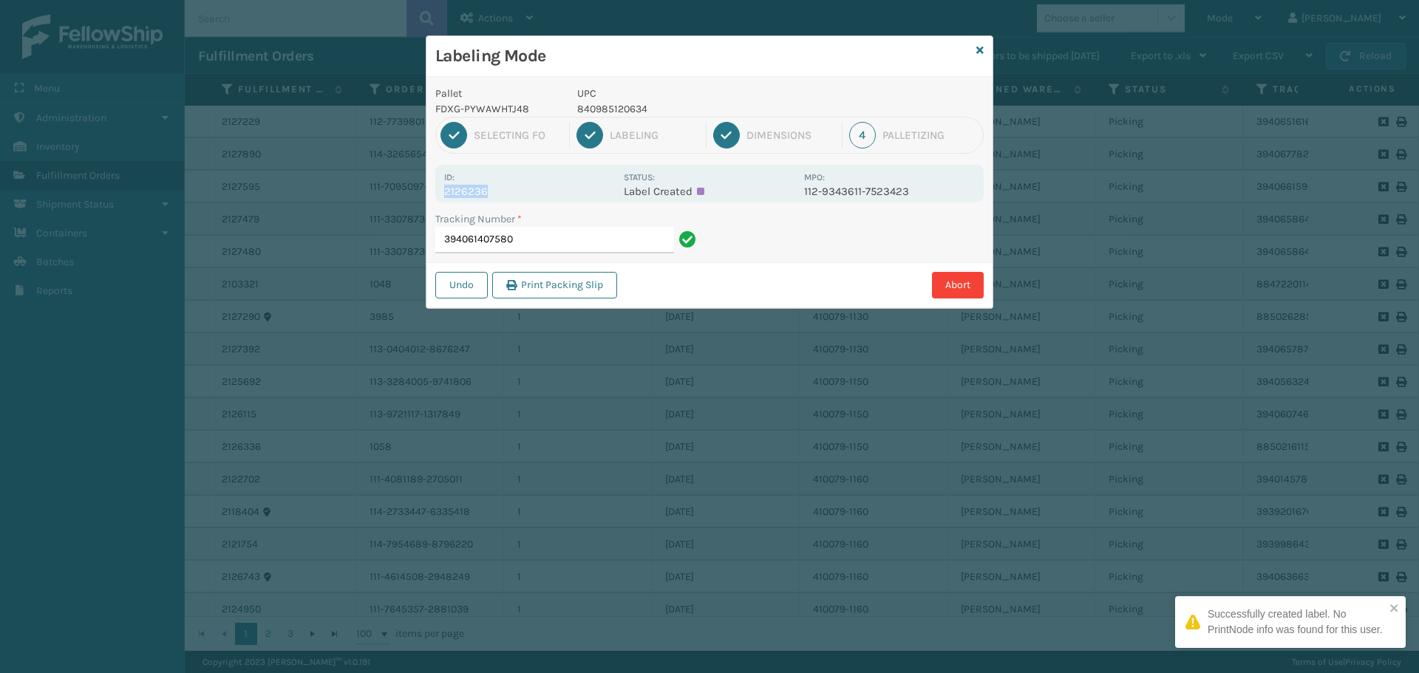
drag, startPoint x: 446, startPoint y: 191, endPoint x: 520, endPoint y: 190, distance: 73.2
click at [520, 190] on p "2126236" at bounding box center [529, 191] width 171 height 13
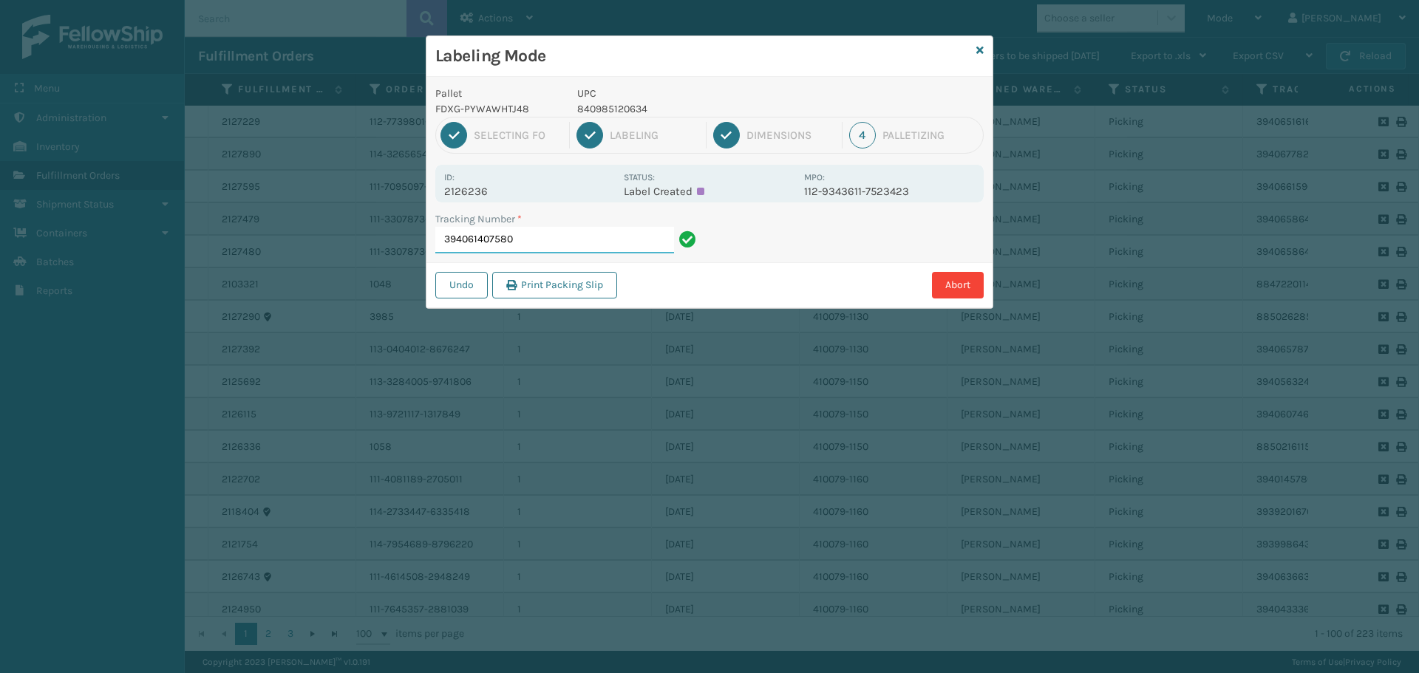
click at [561, 248] on input "394061407580" at bounding box center [554, 240] width 239 height 27
drag, startPoint x: 446, startPoint y: 195, endPoint x: 537, endPoint y: 191, distance: 91.0
click at [537, 191] on p "2126513" at bounding box center [529, 191] width 171 height 13
click at [531, 242] on input "885040082417" at bounding box center [554, 240] width 239 height 27
drag, startPoint x: 442, startPoint y: 193, endPoint x: 523, endPoint y: 196, distance: 81.4
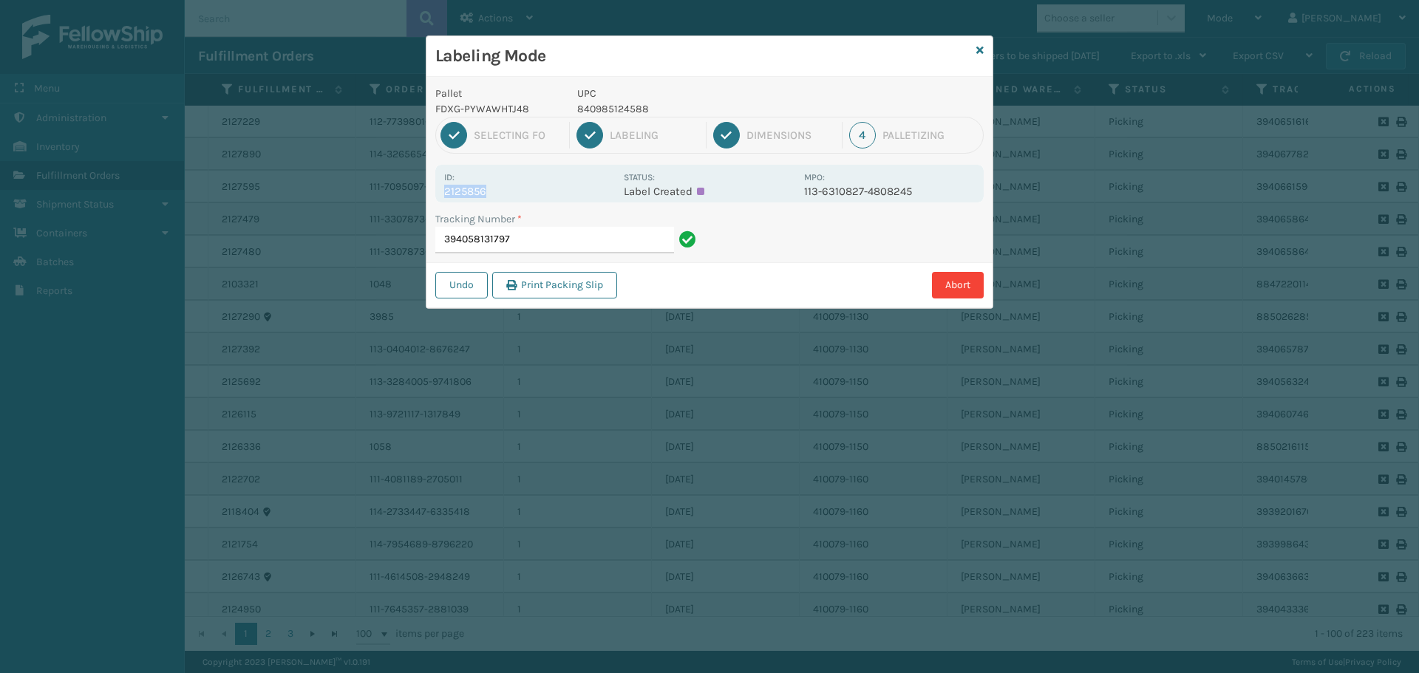
click at [523, 196] on div "Id: 2125856 Status: Label Created MPO: 113-6310827-4808245" at bounding box center [709, 184] width 548 height 38
click at [556, 235] on input "394058131797" at bounding box center [554, 240] width 239 height 27
drag, startPoint x: 444, startPoint y: 188, endPoint x: 587, endPoint y: 191, distance: 142.7
click at [587, 191] on p "2125856" at bounding box center [529, 191] width 171 height 13
click at [595, 248] on input "394058131797" at bounding box center [554, 240] width 239 height 27
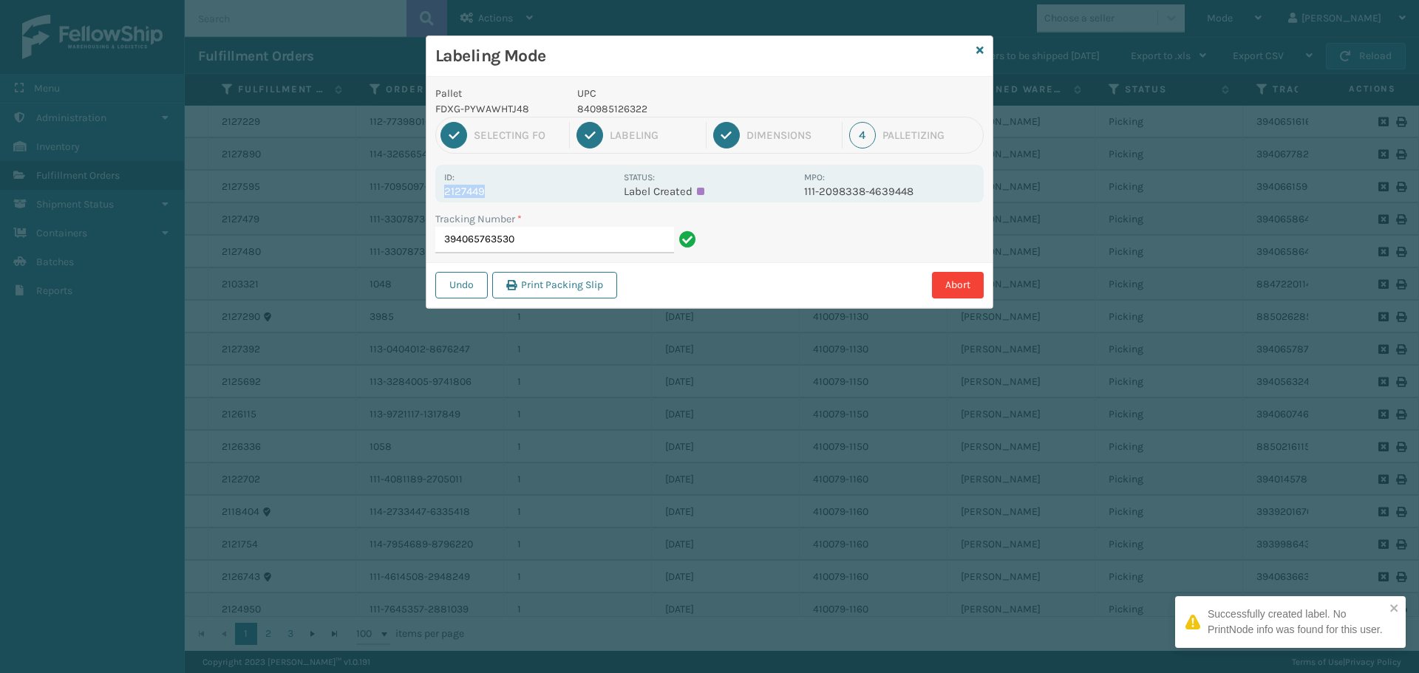
drag, startPoint x: 443, startPoint y: 191, endPoint x: 514, endPoint y: 194, distance: 71.0
click at [514, 194] on div "Id: 2127449 Status: Label Created MPO: 111-2098338-4639448" at bounding box center [709, 184] width 548 height 38
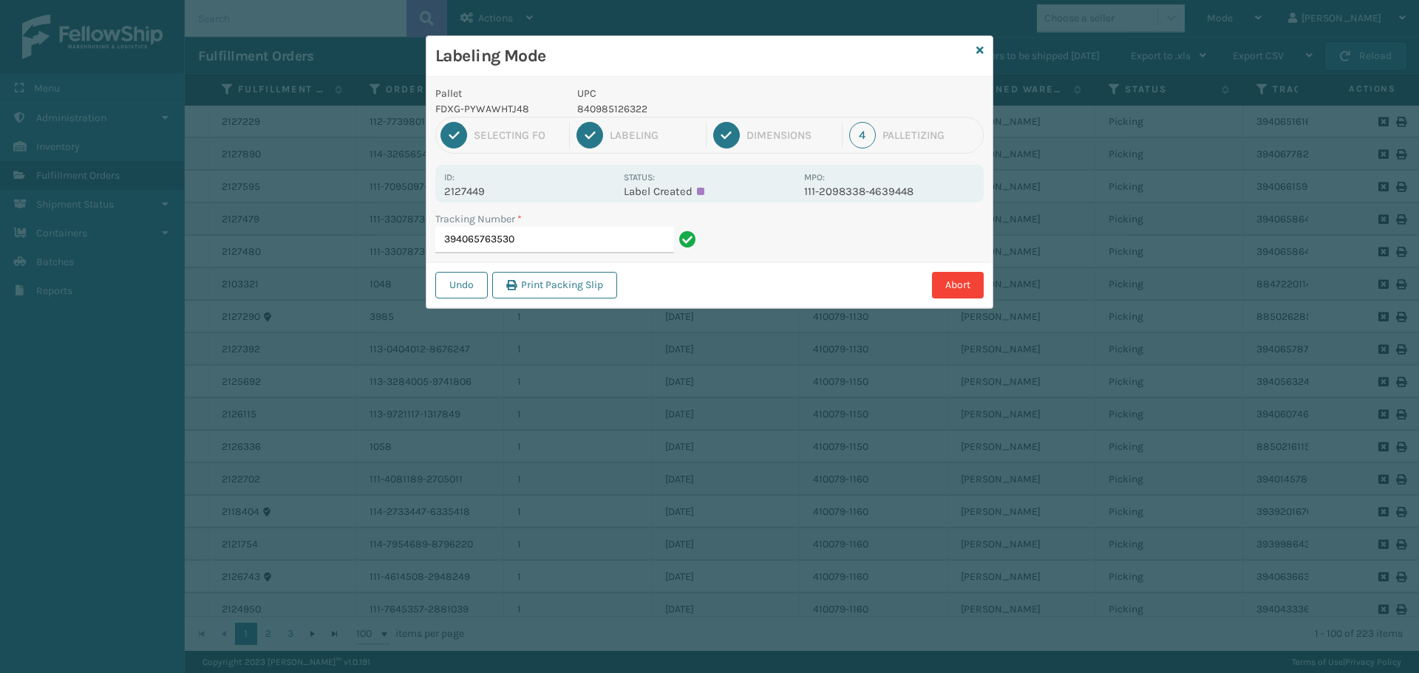
click at [562, 254] on div "Tracking Number * 394065763530" at bounding box center [567, 236] width 283 height 51
click at [569, 242] on input "394065763530" at bounding box center [554, 240] width 239 height 27
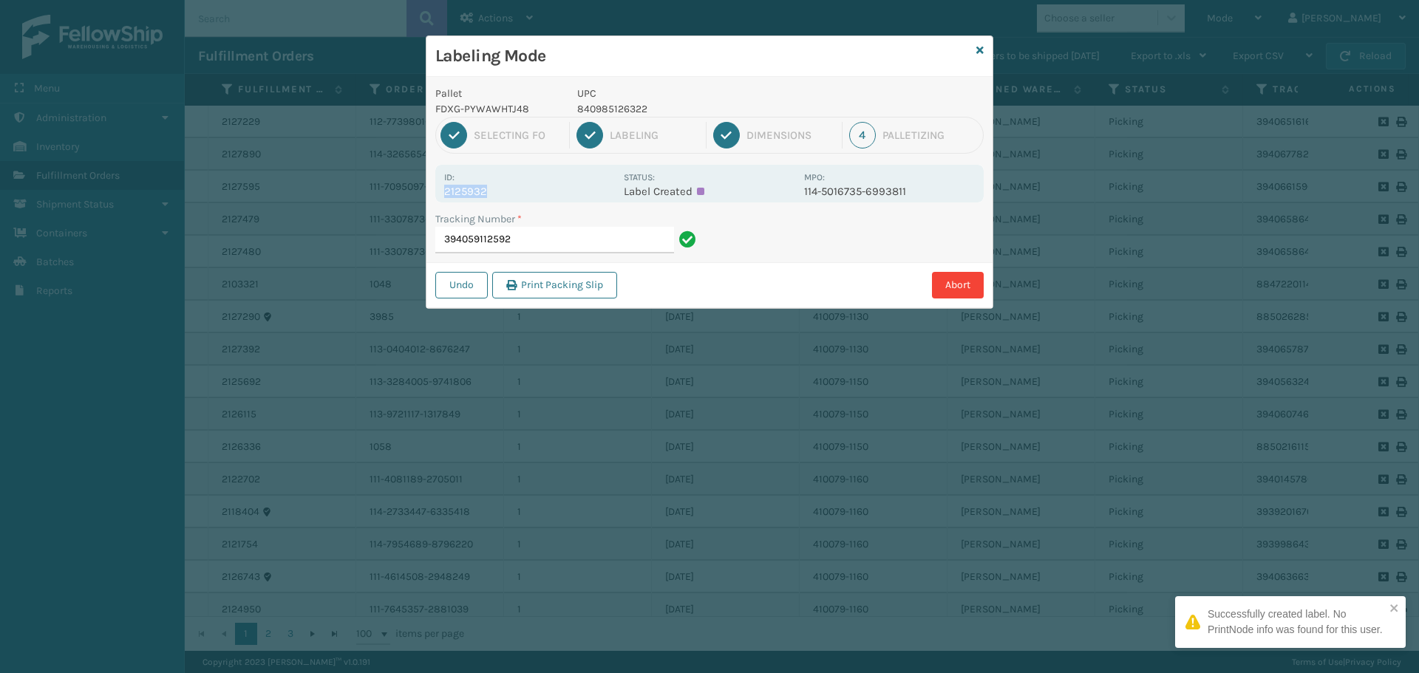
drag, startPoint x: 440, startPoint y: 191, endPoint x: 506, endPoint y: 192, distance: 65.8
click at [506, 192] on div "Id: 2125932 Status: Label Created MPO: 114-5016735-6993811" at bounding box center [709, 184] width 548 height 38
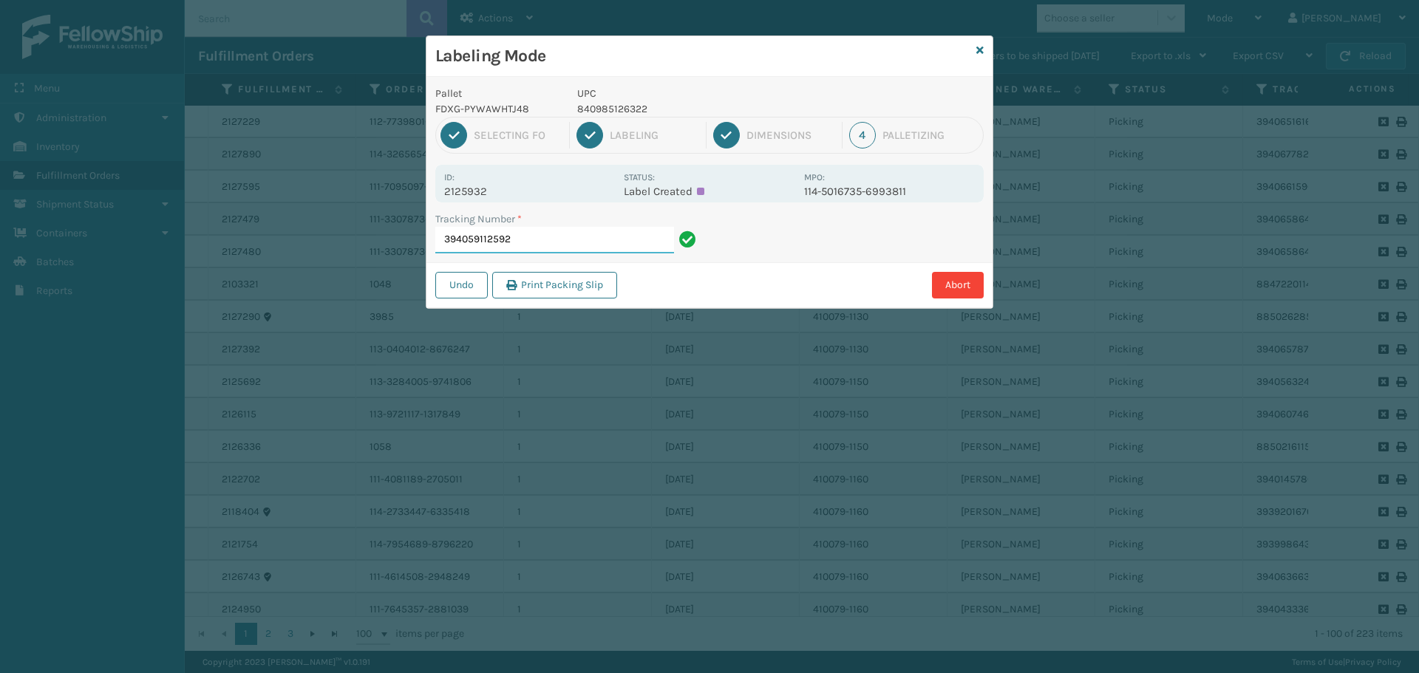
click at [596, 244] on input "394059112592" at bounding box center [554, 240] width 239 height 27
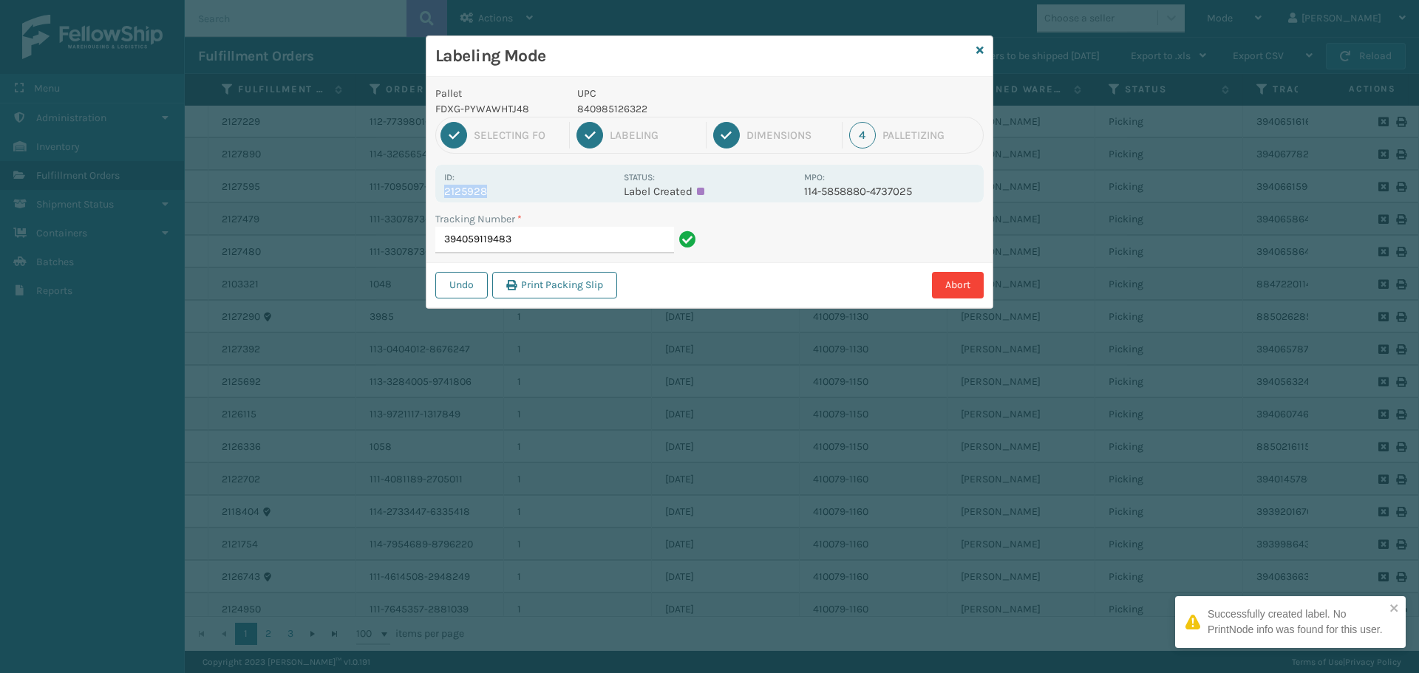
drag, startPoint x: 440, startPoint y: 190, endPoint x: 518, endPoint y: 197, distance: 78.7
click at [518, 197] on div "Id: 2125928 Status: Label Created MPO: 114-5858880-4737025" at bounding box center [709, 184] width 548 height 38
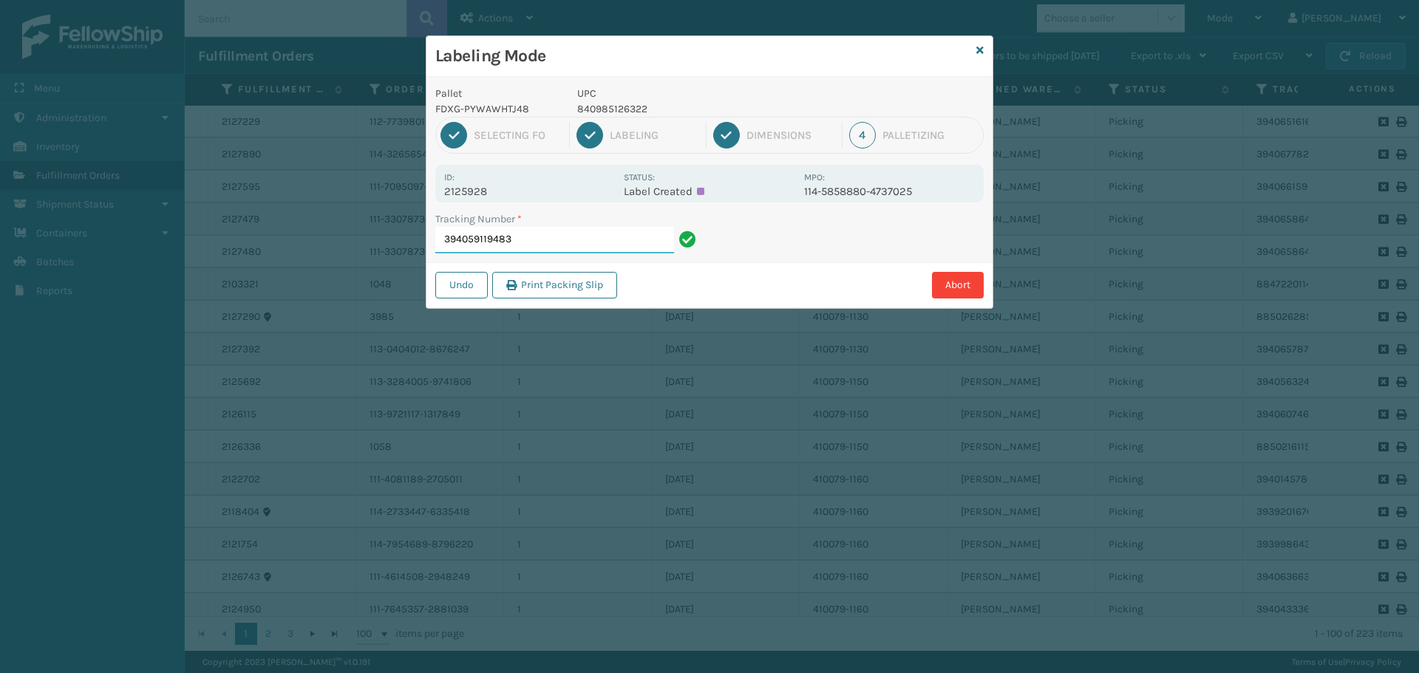
click at [585, 250] on input "394059119483" at bounding box center [554, 240] width 239 height 27
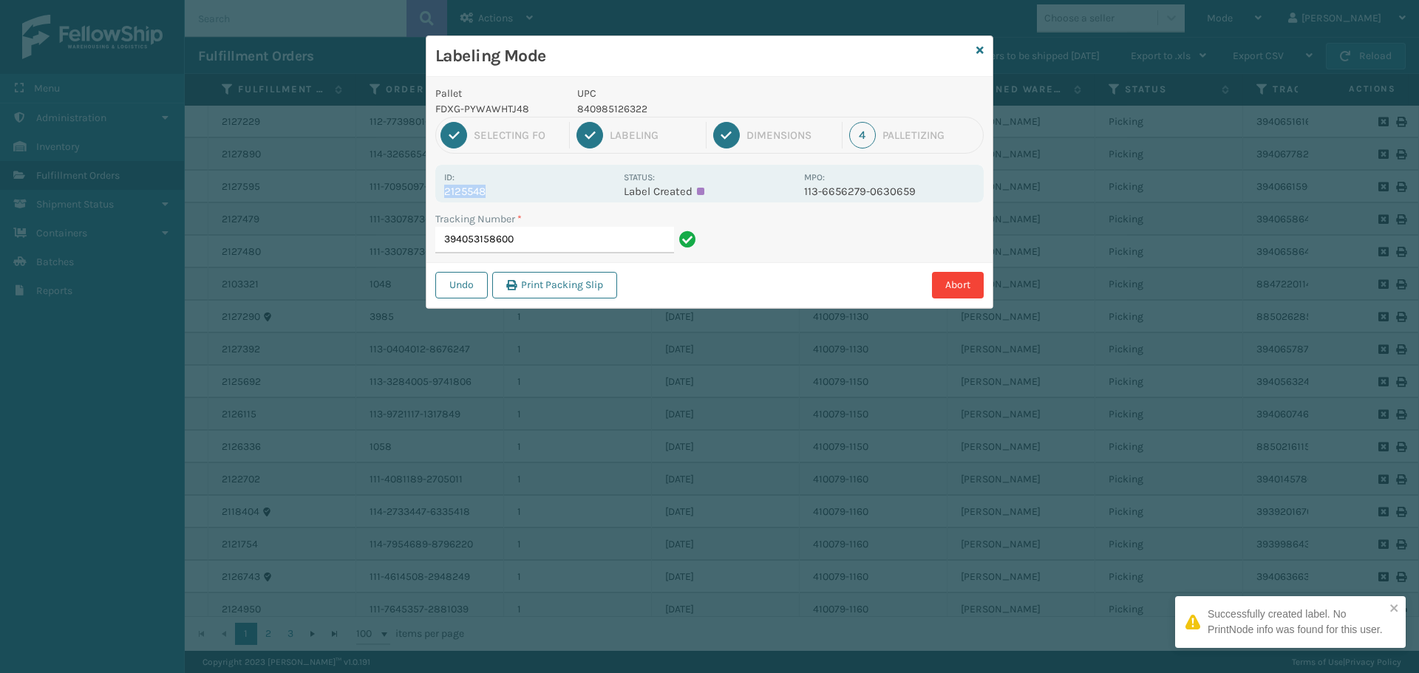
drag, startPoint x: 445, startPoint y: 188, endPoint x: 516, endPoint y: 189, distance: 71.0
click at [516, 189] on p "2125548" at bounding box center [529, 191] width 171 height 13
click at [588, 259] on div "Tracking Number * 394053158600" at bounding box center [567, 236] width 283 height 51
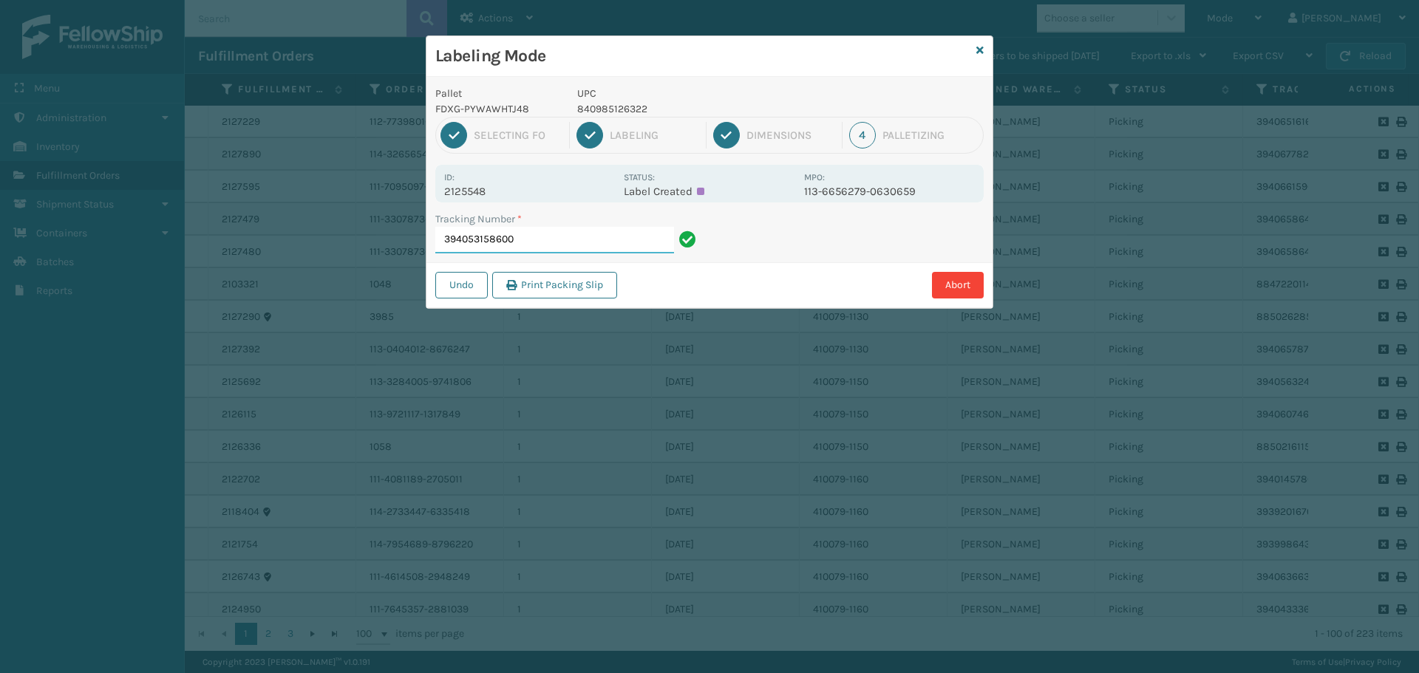
click at [595, 249] on input "394053158600" at bounding box center [554, 240] width 239 height 27
drag, startPoint x: 443, startPoint y: 189, endPoint x: 504, endPoint y: 191, distance: 60.6
click at [504, 191] on div "Id: 2126771 Status: Label Created MPO: 112-4672990-4146614" at bounding box center [709, 184] width 548 height 38
click at [567, 241] on input "394063739750" at bounding box center [554, 240] width 239 height 27
drag, startPoint x: 443, startPoint y: 194, endPoint x: 508, endPoint y: 201, distance: 66.1
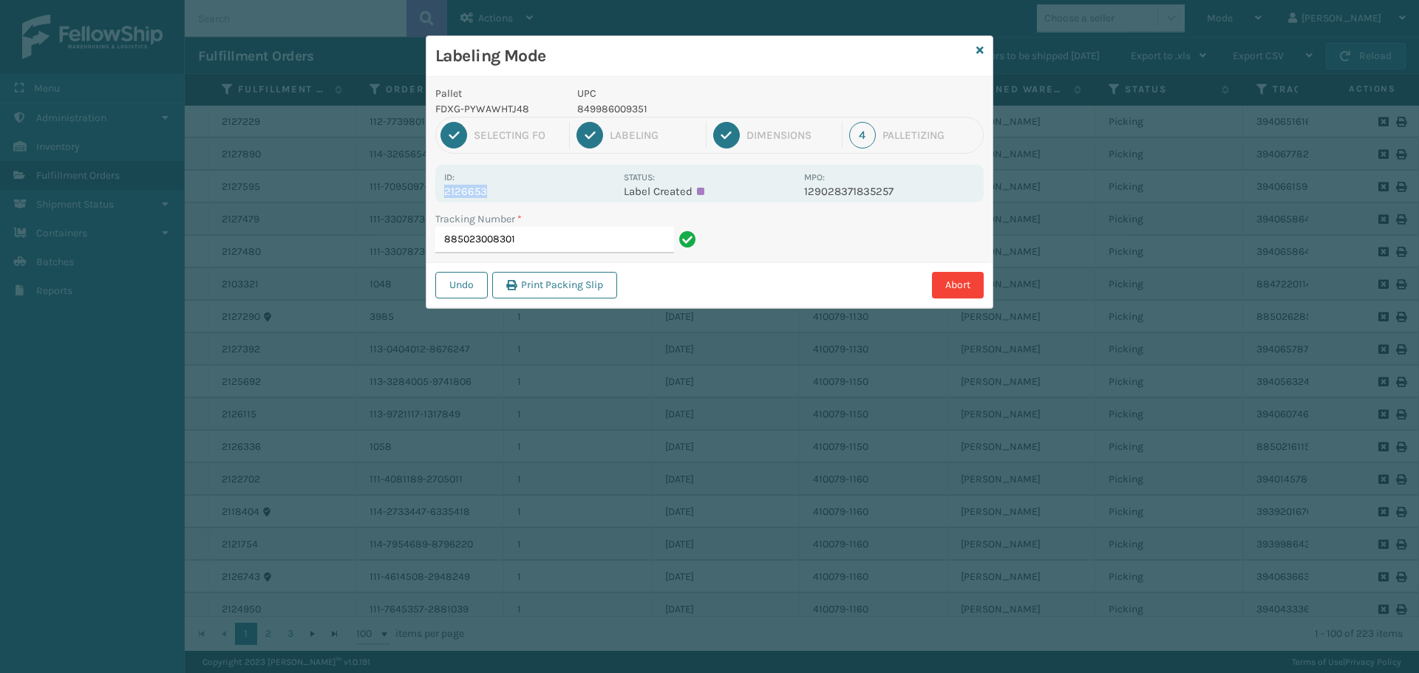
click at [508, 201] on div "Id: 2126653 Status: Label Created MPO: 129028371835257" at bounding box center [709, 184] width 548 height 38
click at [572, 247] on input "885023008301" at bounding box center [554, 240] width 239 height 27
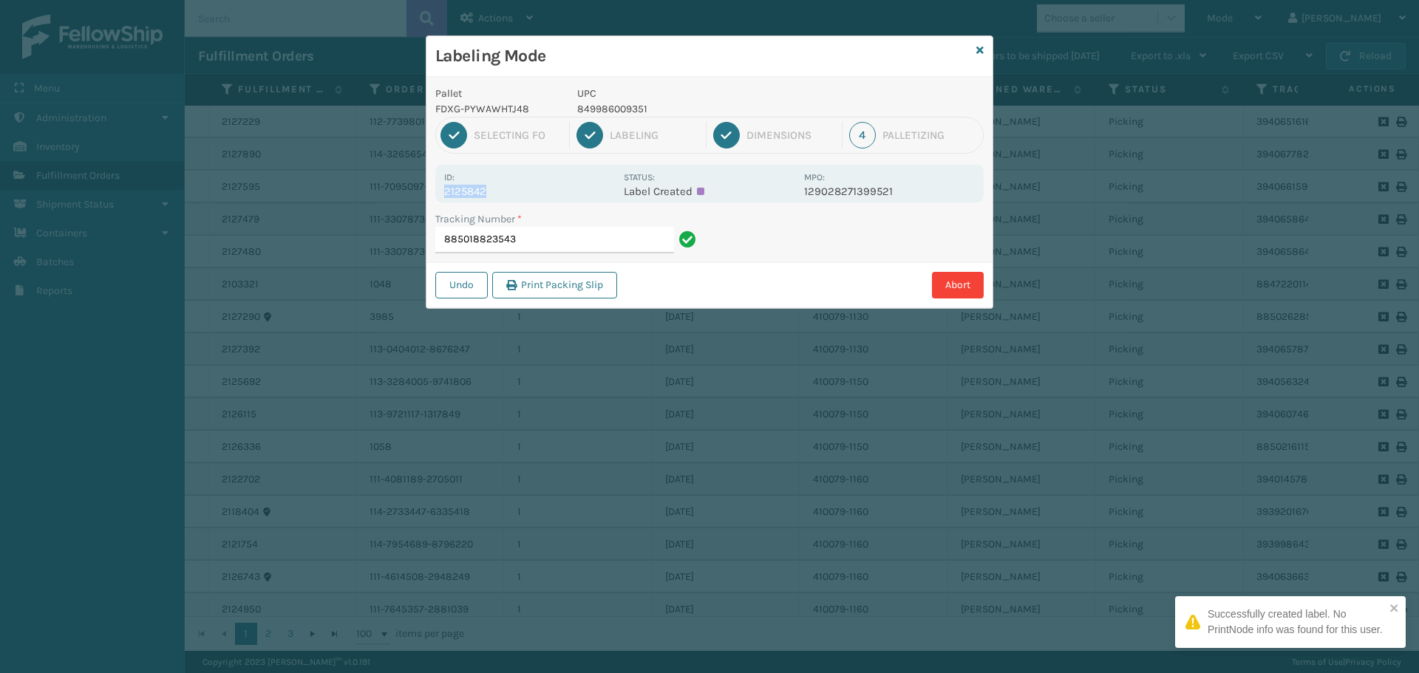
drag, startPoint x: 446, startPoint y: 190, endPoint x: 558, endPoint y: 186, distance: 112.4
click at [558, 186] on p "2125842" at bounding box center [529, 191] width 171 height 13
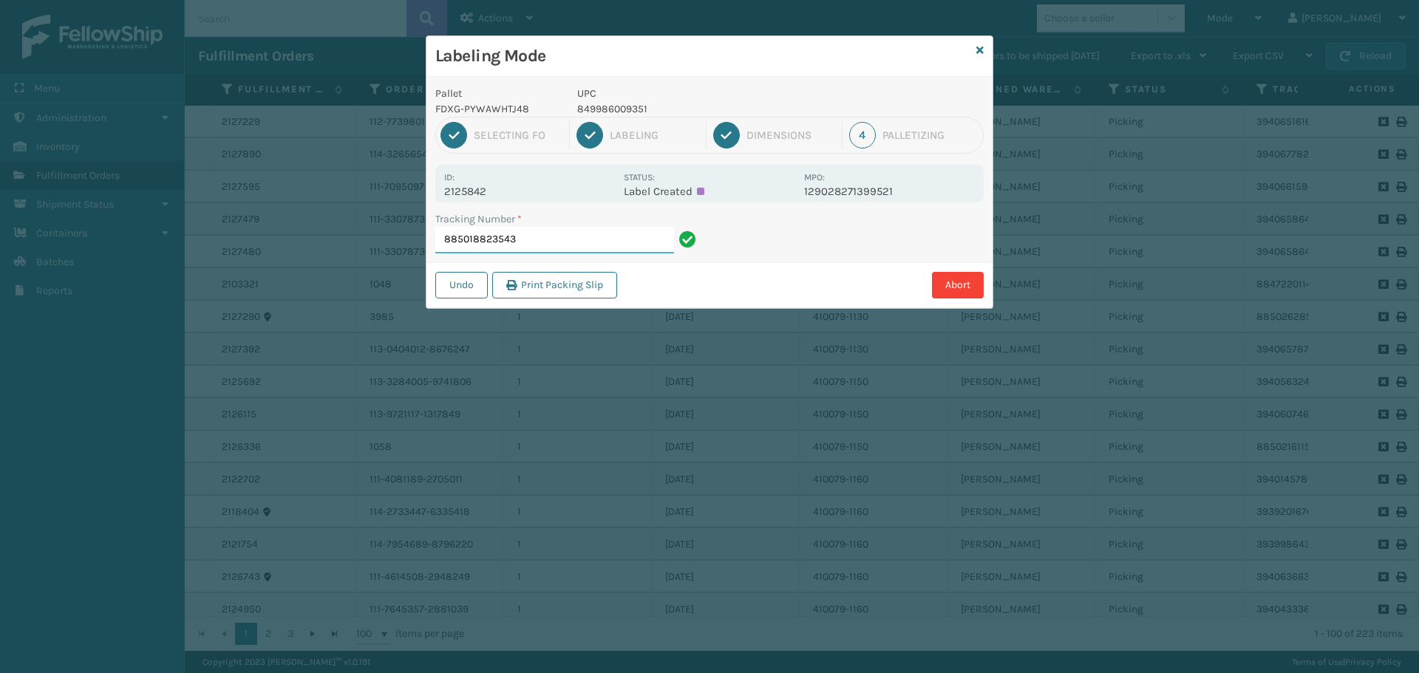
click at [632, 247] on input "885018823543" at bounding box center [554, 240] width 239 height 27
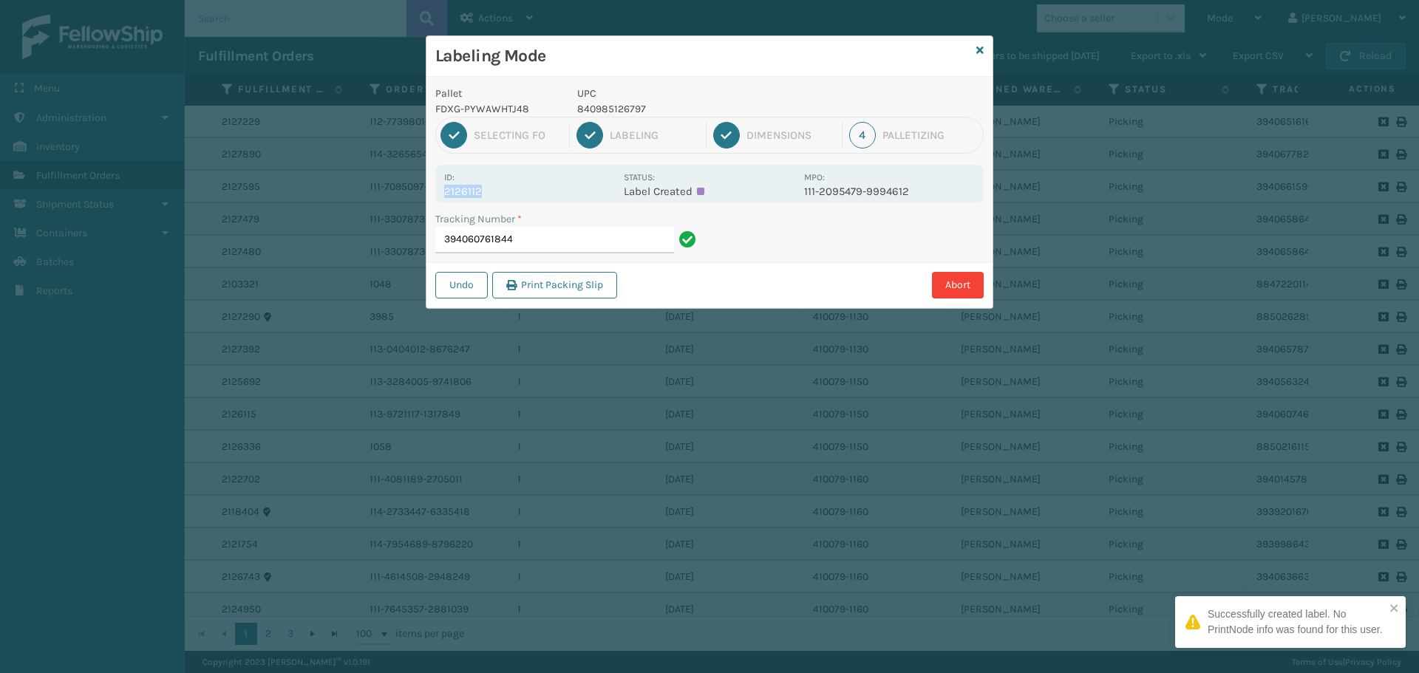
drag, startPoint x: 442, startPoint y: 190, endPoint x: 508, endPoint y: 197, distance: 66.2
click at [508, 197] on div "Id: 2126112 Status: Label Created MPO: 111-2095479-9994612" at bounding box center [709, 184] width 548 height 38
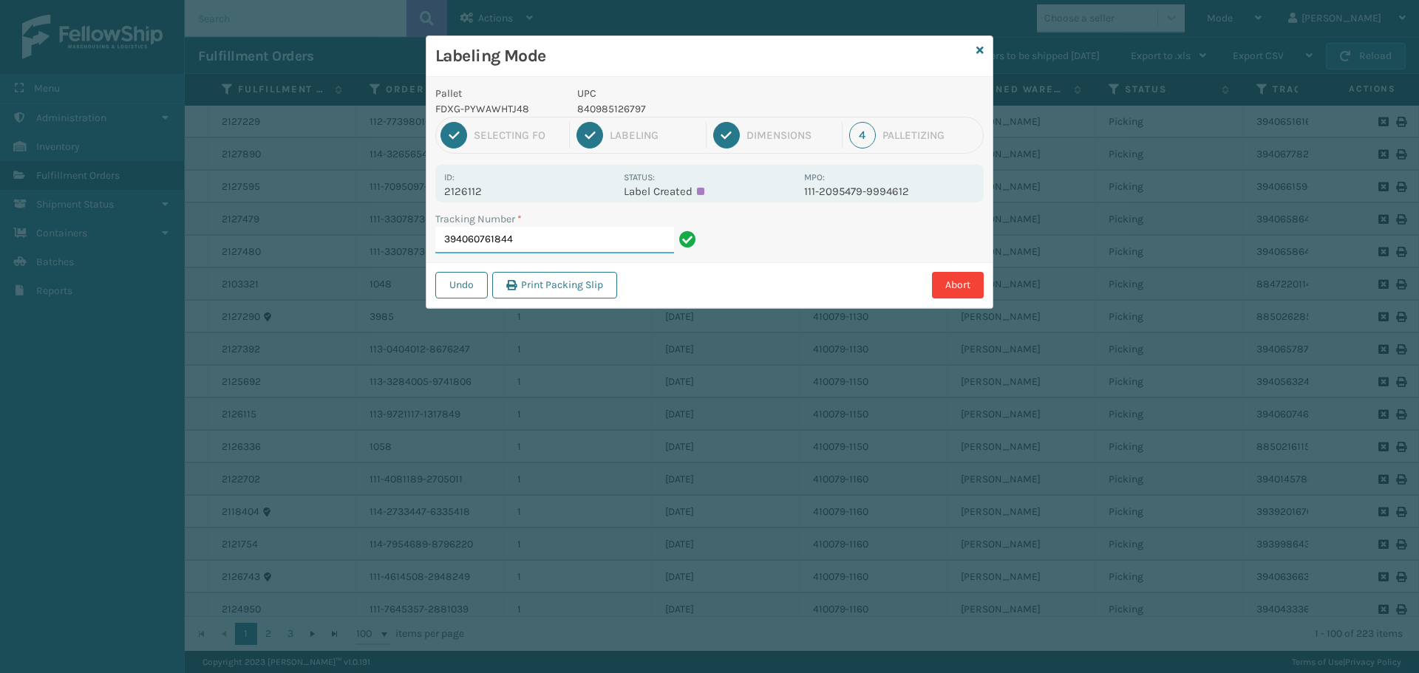
click at [628, 249] on input "394060761844" at bounding box center [554, 240] width 239 height 27
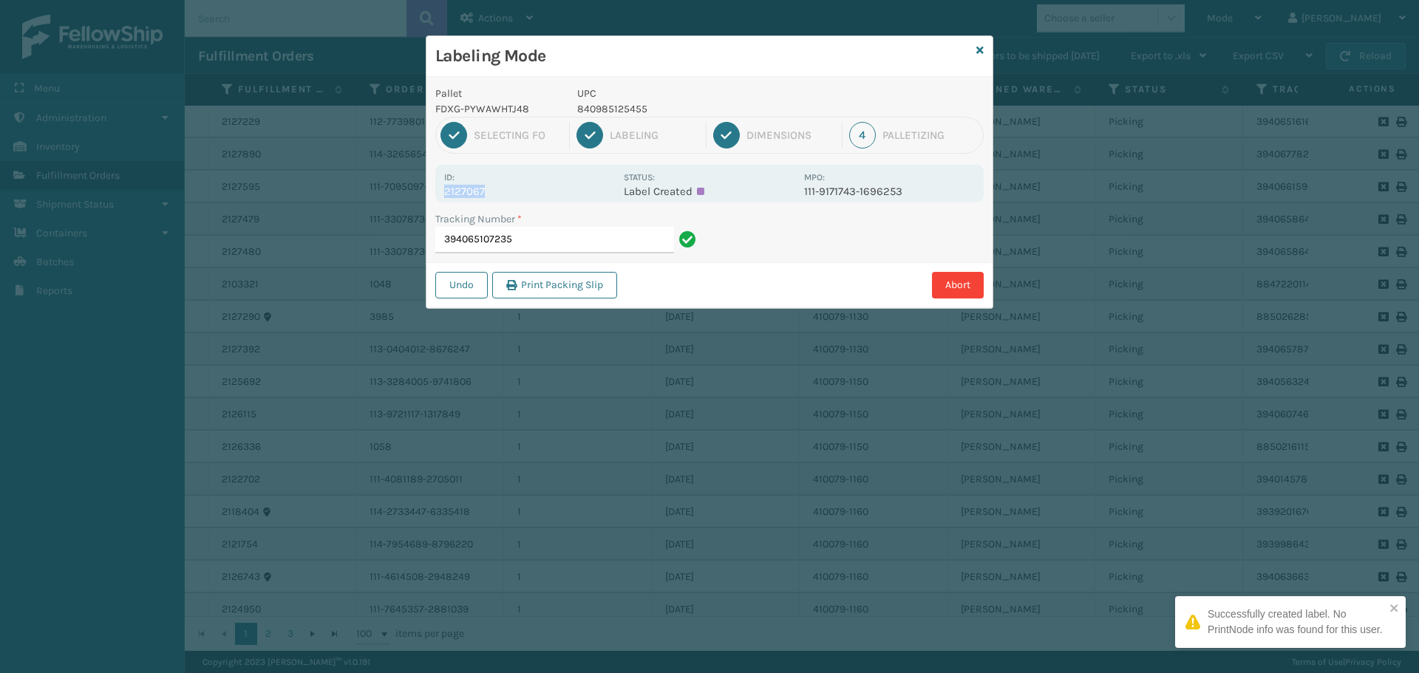
drag, startPoint x: 442, startPoint y: 190, endPoint x: 512, endPoint y: 189, distance: 70.2
click at [512, 189] on div "Id: 2127067 Status: Label Created MPO: 111-9171743-1696253" at bounding box center [709, 184] width 548 height 38
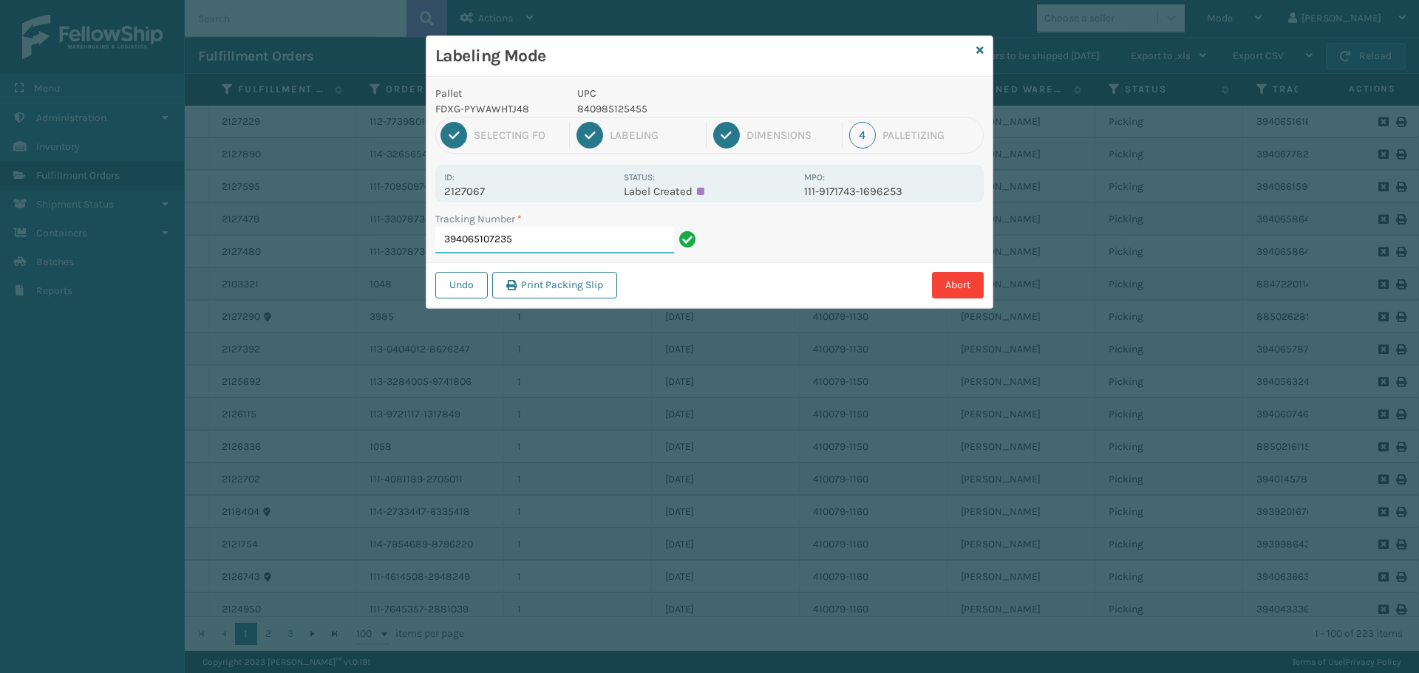
click at [547, 229] on input "394065107235" at bounding box center [554, 240] width 239 height 27
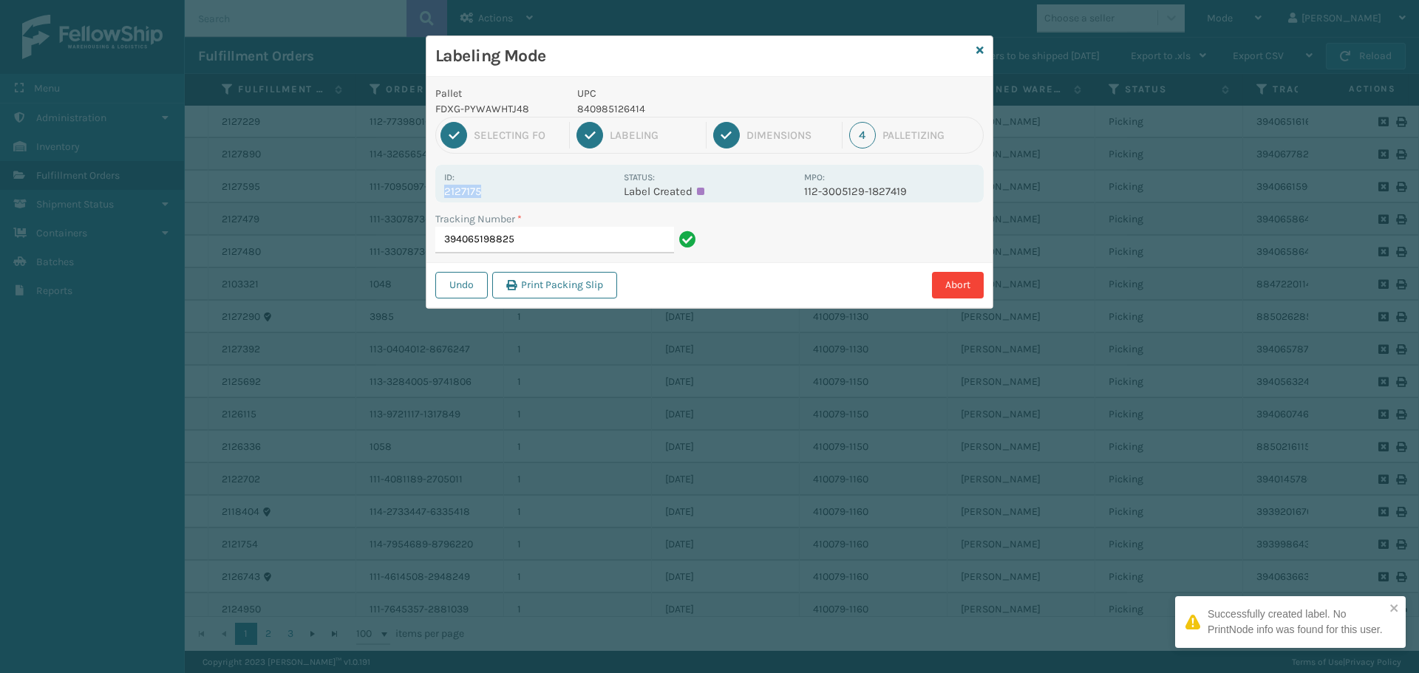
drag, startPoint x: 443, startPoint y: 187, endPoint x: 514, endPoint y: 191, distance: 71.8
click at [514, 191] on div "Id: 2127175 Status: Label Created MPO: 112-3005129-1827419" at bounding box center [709, 184] width 548 height 38
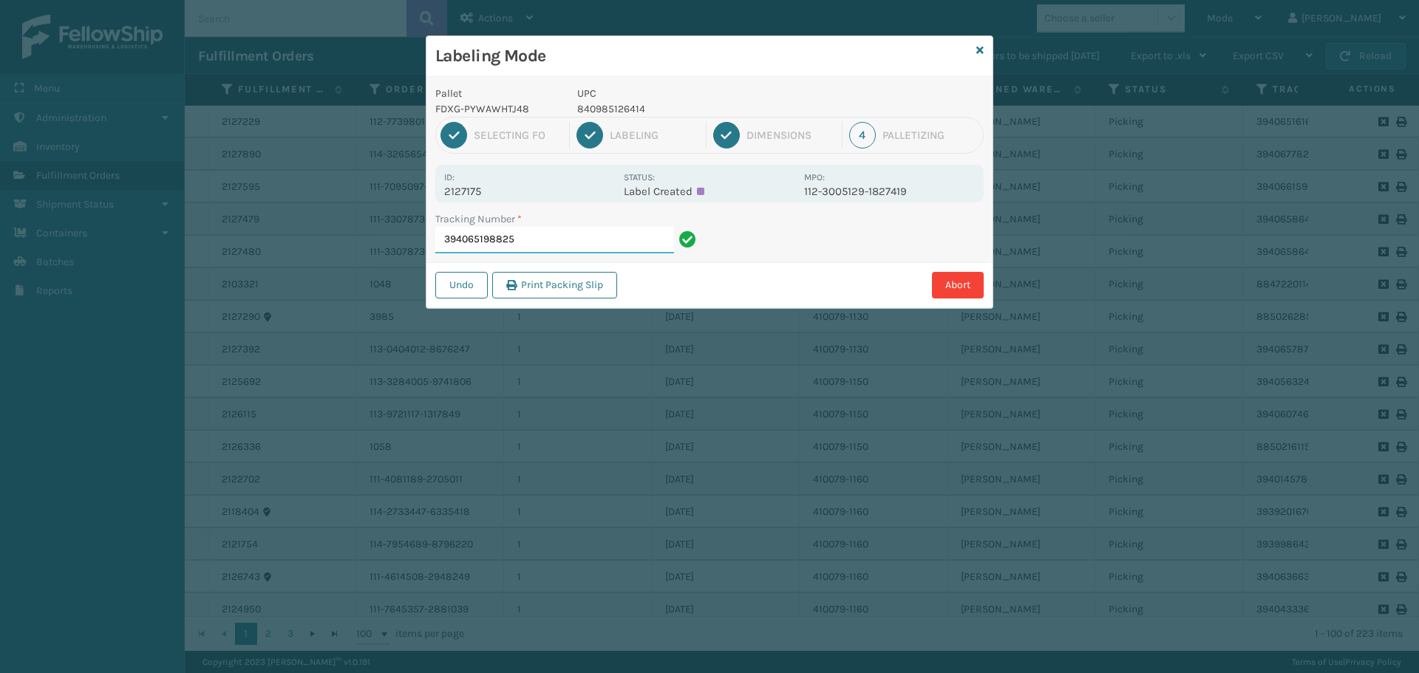
click at [554, 240] on input "394065198825" at bounding box center [554, 240] width 239 height 27
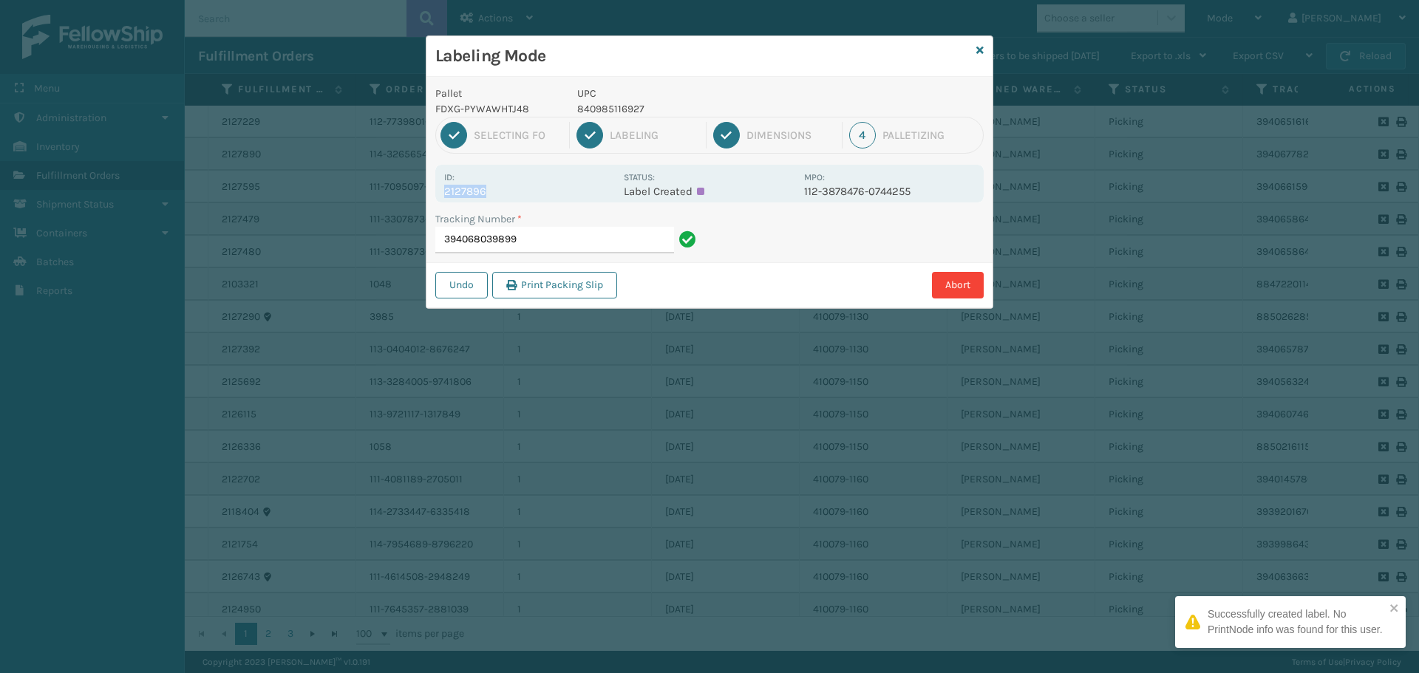
drag, startPoint x: 443, startPoint y: 194, endPoint x: 567, endPoint y: 190, distance: 123.5
click at [567, 190] on div "Id: 2127896 Status: Label Created MPO: 112-3878476-0744255" at bounding box center [709, 184] width 548 height 38
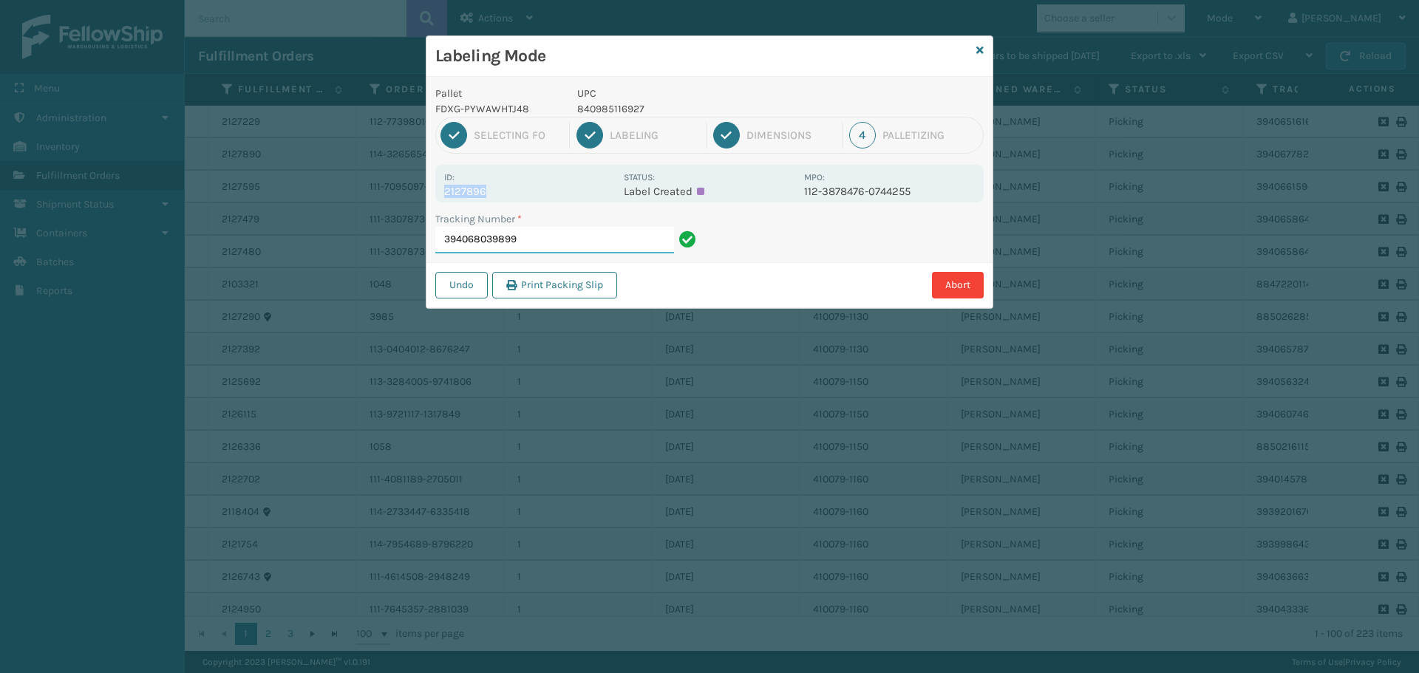
click at [577, 234] on input "394068039899" at bounding box center [554, 240] width 239 height 27
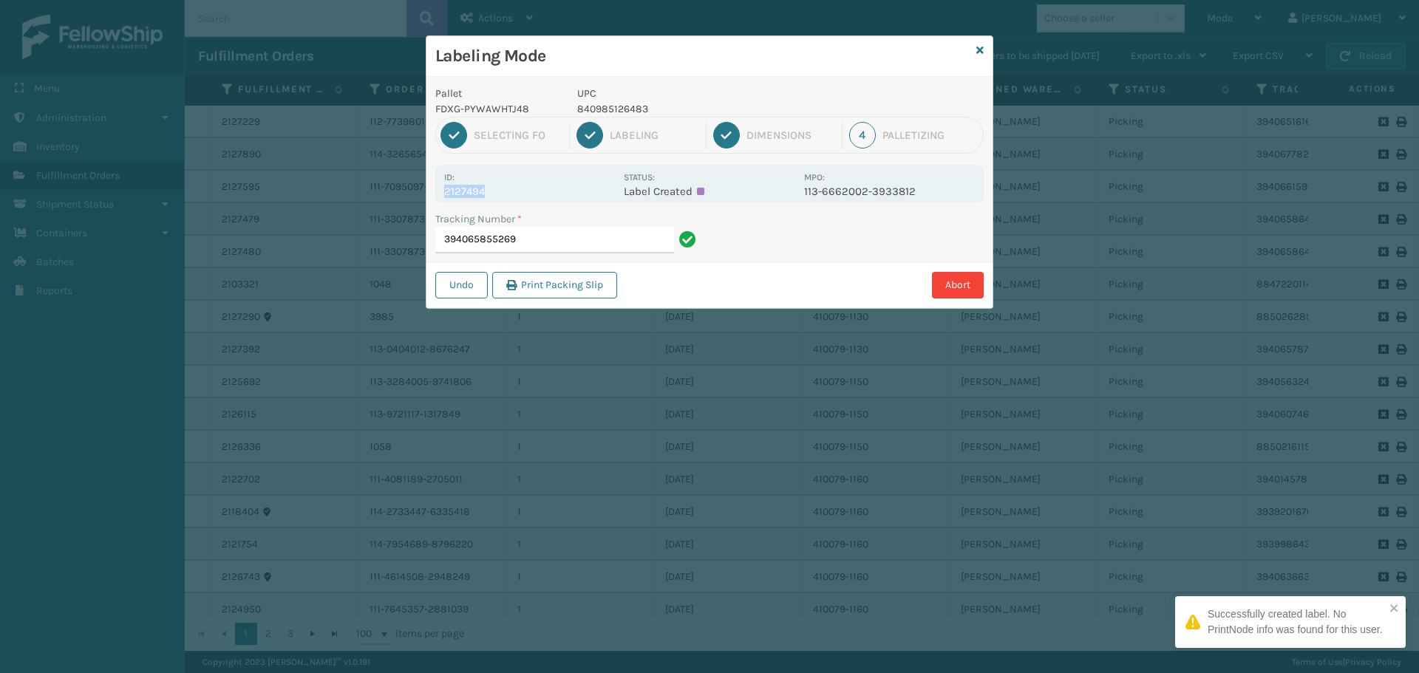
drag, startPoint x: 446, startPoint y: 191, endPoint x: 525, endPoint y: 194, distance: 79.1
click at [525, 194] on p "2127494" at bounding box center [529, 191] width 171 height 13
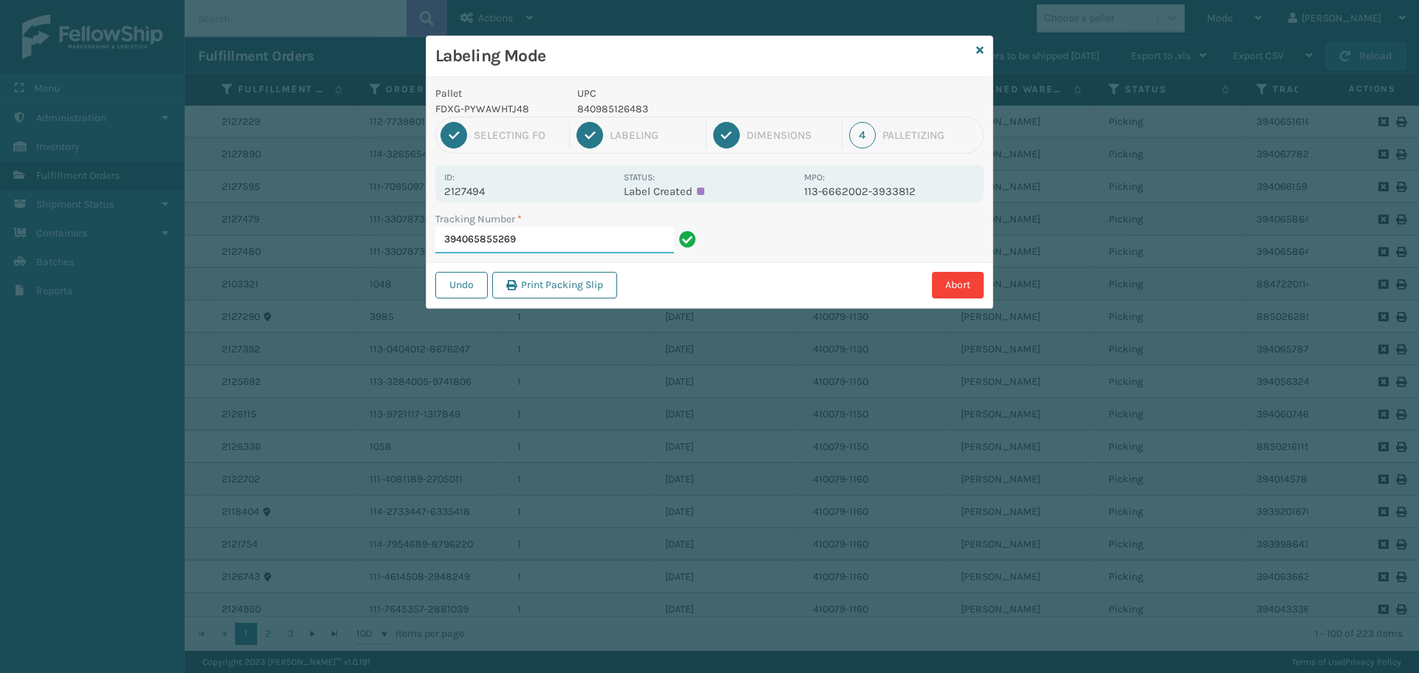
click at [615, 248] on input "394065855269" at bounding box center [554, 240] width 239 height 27
drag, startPoint x: 442, startPoint y: 188, endPoint x: 517, endPoint y: 204, distance: 76.2
click at [533, 194] on div "Id: 2128434 Status: Label Created MPO: 114-5936735-1969835" at bounding box center [709, 184] width 548 height 38
click at [551, 236] on input "394078735459" at bounding box center [554, 240] width 239 height 27
drag, startPoint x: 445, startPoint y: 191, endPoint x: 579, endPoint y: 196, distance: 134.6
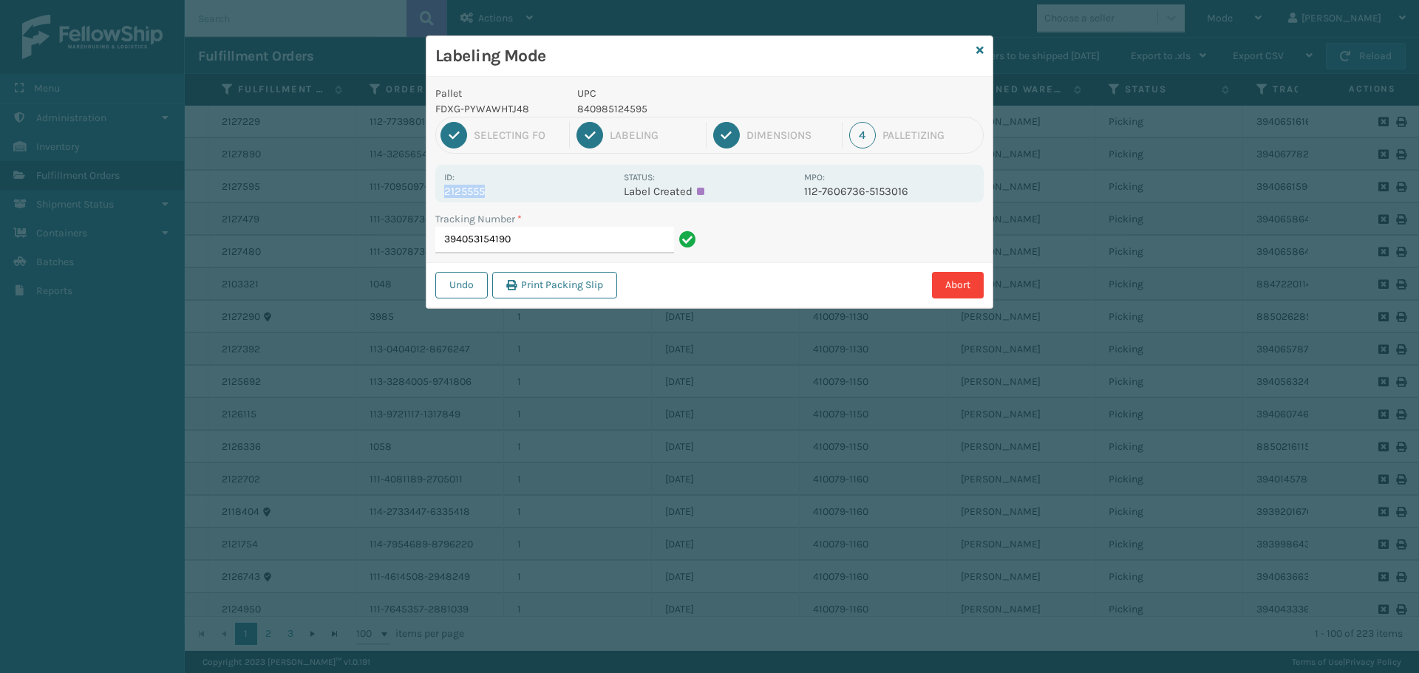
click at [579, 196] on p "2125555" at bounding box center [529, 191] width 171 height 13
click at [583, 234] on input "394053154190" at bounding box center [554, 240] width 239 height 27
drag, startPoint x: 449, startPoint y: 188, endPoint x: 525, endPoint y: 193, distance: 76.3
click at [525, 193] on div "Id: 2125586 Status: Label Created MPO: 114-5337745-9061847" at bounding box center [709, 184] width 548 height 38
click at [576, 237] on input "394053949479" at bounding box center [554, 240] width 239 height 27
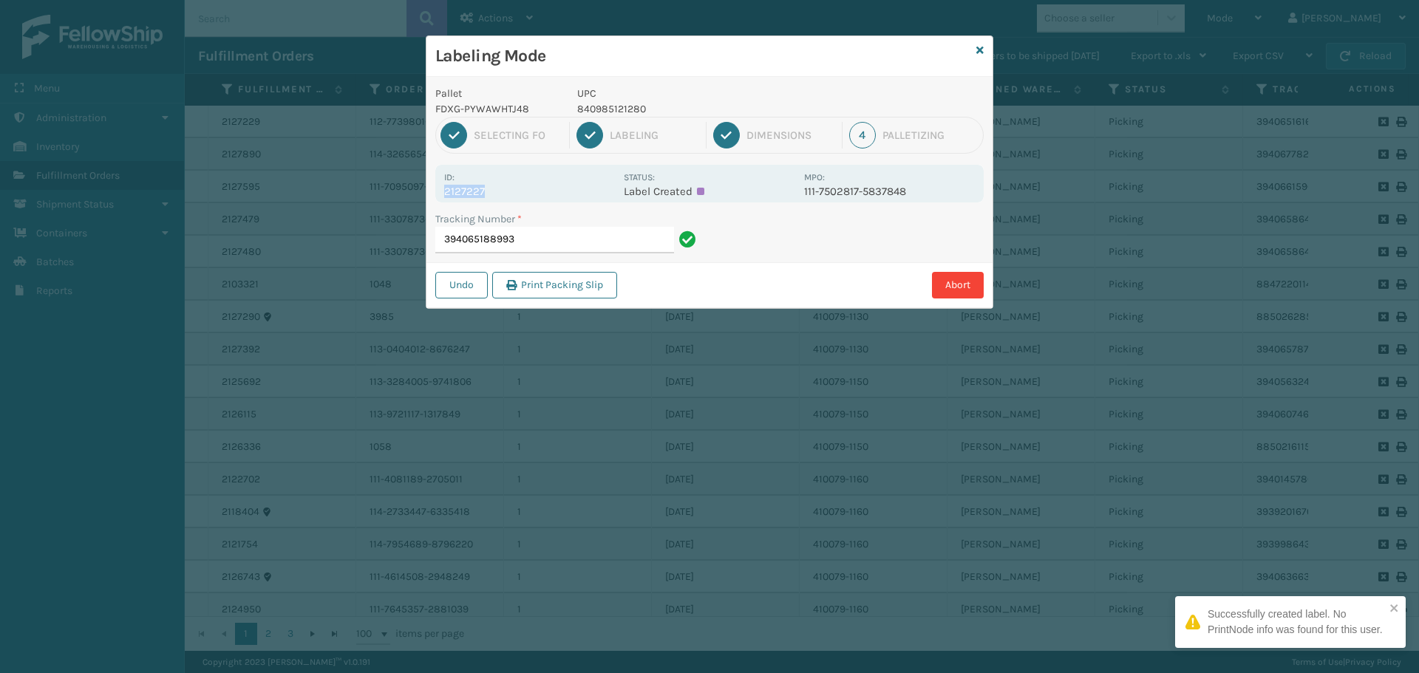
drag, startPoint x: 446, startPoint y: 193, endPoint x: 496, endPoint y: 198, distance: 50.5
click at [496, 198] on div "Id: 2127227 Status: Label Created MPO: 111-7502817-5837848" at bounding box center [709, 184] width 548 height 38
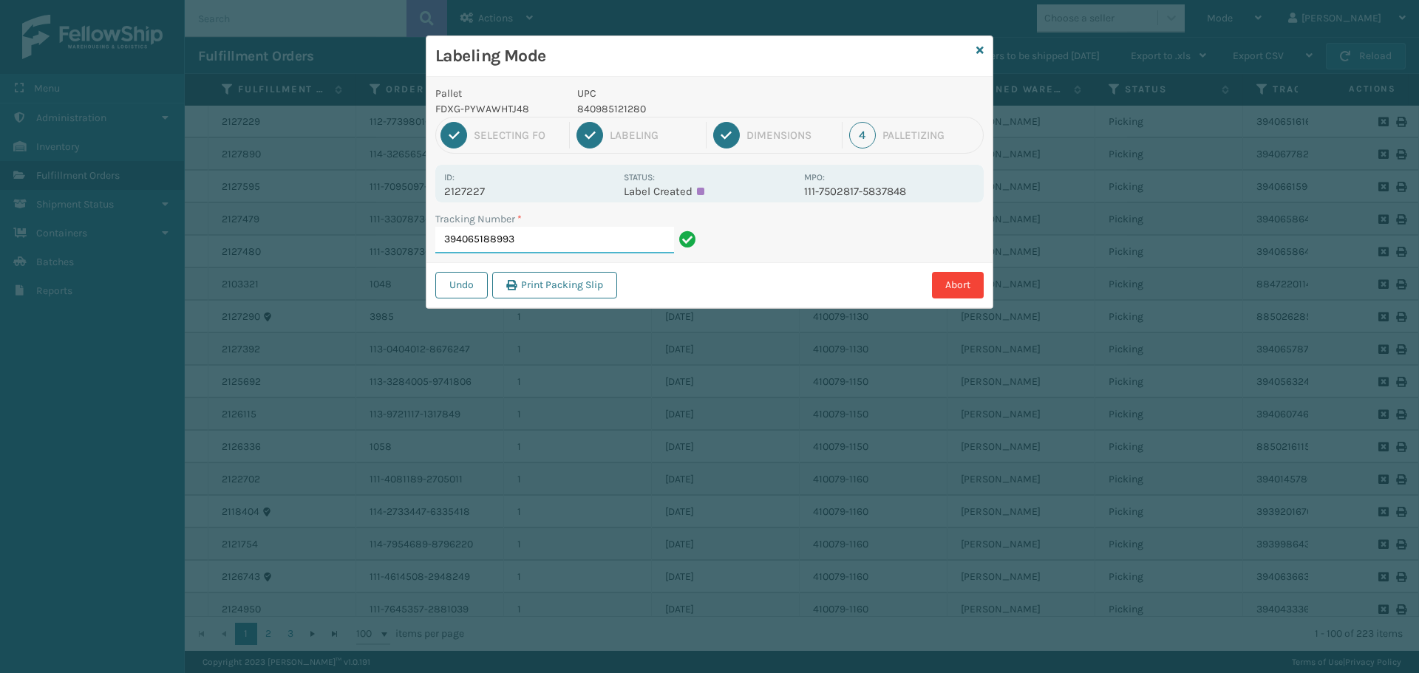
click at [621, 235] on input "394065188993" at bounding box center [554, 240] width 239 height 27
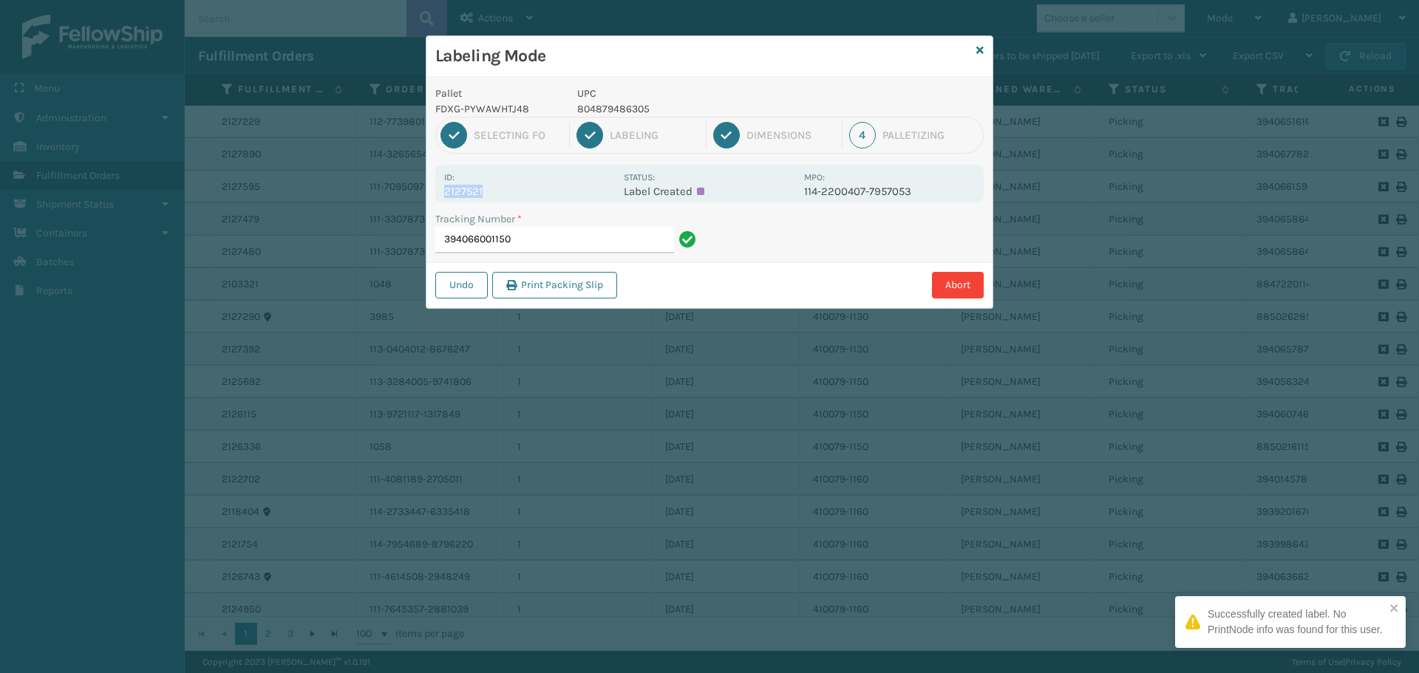
drag, startPoint x: 441, startPoint y: 195, endPoint x: 523, endPoint y: 191, distance: 81.4
click at [523, 191] on div "Id: 2127521 Status: Label Created MPO: 114-2200407-7957053" at bounding box center [709, 184] width 548 height 38
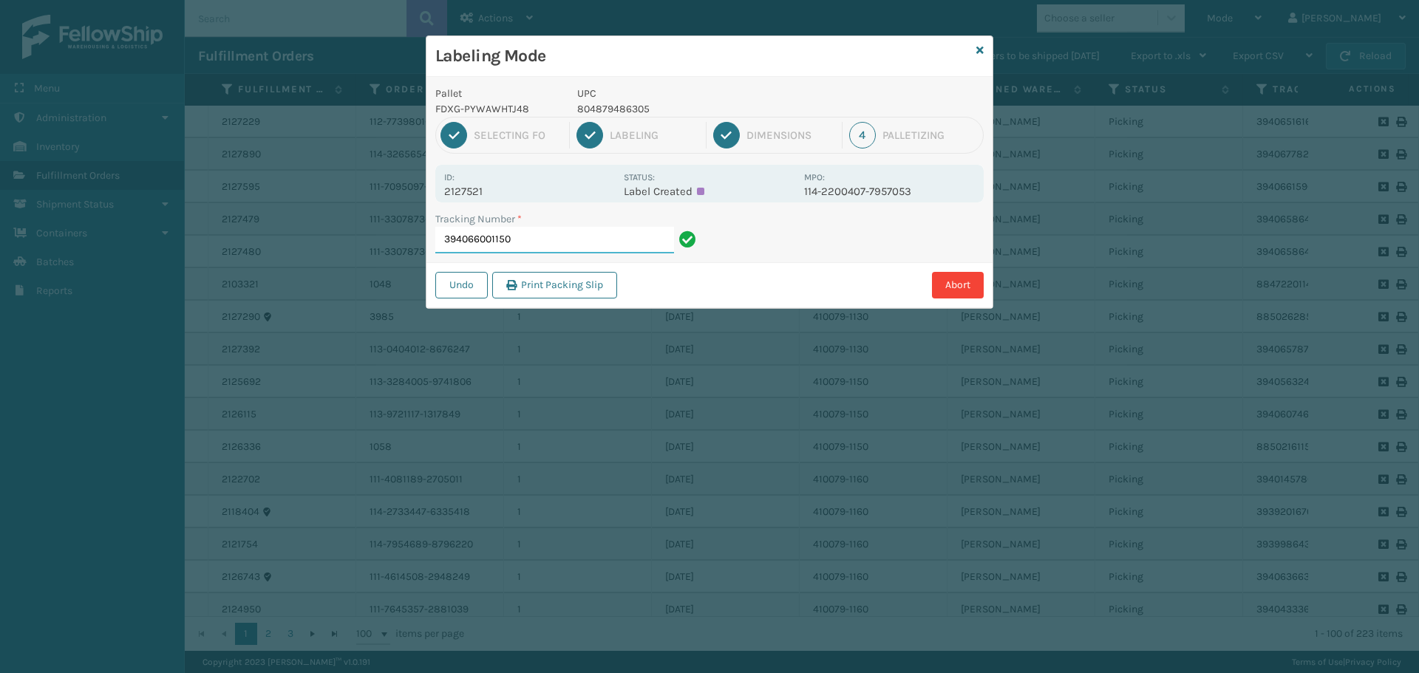
click at [599, 242] on input "394066001150" at bounding box center [554, 240] width 239 height 27
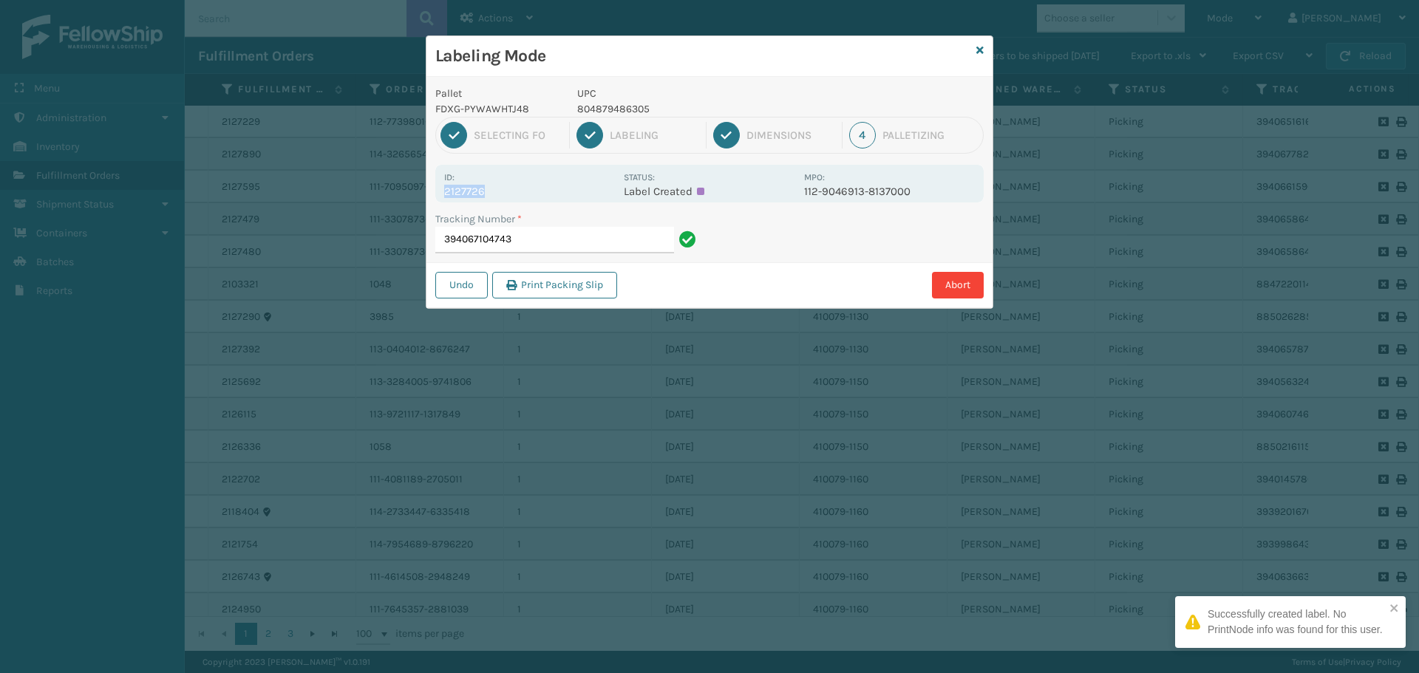
drag, startPoint x: 444, startPoint y: 192, endPoint x: 501, endPoint y: 191, distance: 56.9
click at [501, 191] on p "2127726" at bounding box center [529, 191] width 171 height 13
click at [558, 241] on input "394067104743" at bounding box center [554, 240] width 239 height 27
drag, startPoint x: 438, startPoint y: 190, endPoint x: 497, endPoint y: 196, distance: 60.2
click at [497, 196] on div "Id: 2127249 Status: Label Created MPO: 114-0939025-6953865" at bounding box center [709, 184] width 548 height 38
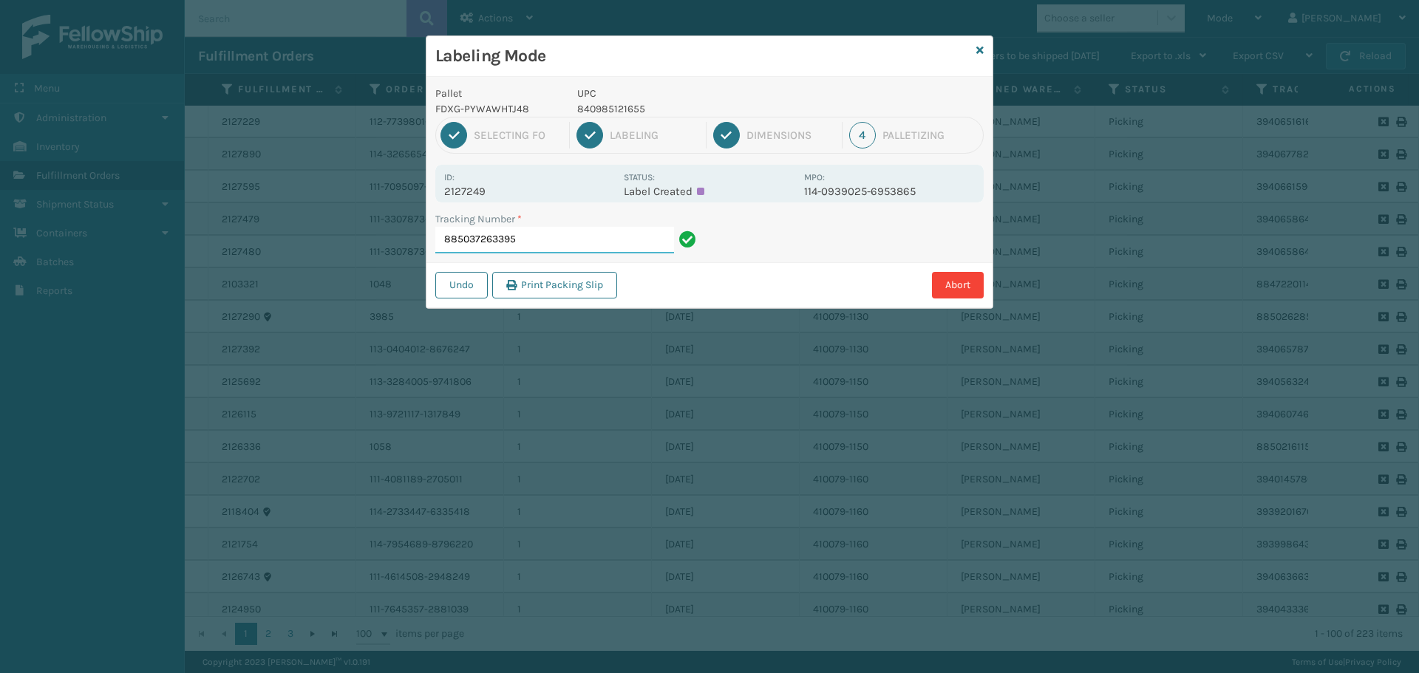
click at [557, 242] on input "885037263395" at bounding box center [554, 240] width 239 height 27
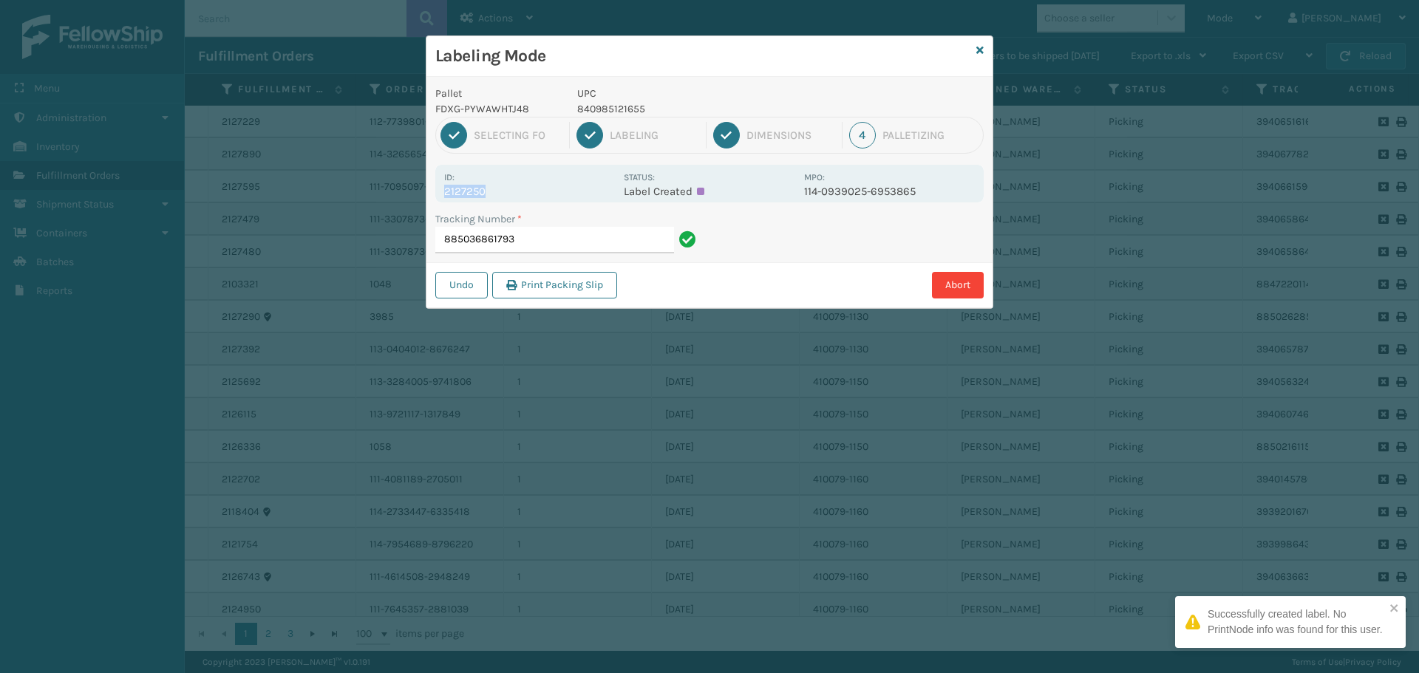
drag, startPoint x: 443, startPoint y: 191, endPoint x: 546, endPoint y: 195, distance: 103.5
click at [546, 195] on div "Id: 2127250 Status: Label Created MPO: 114-0939025-6953865" at bounding box center [709, 184] width 548 height 38
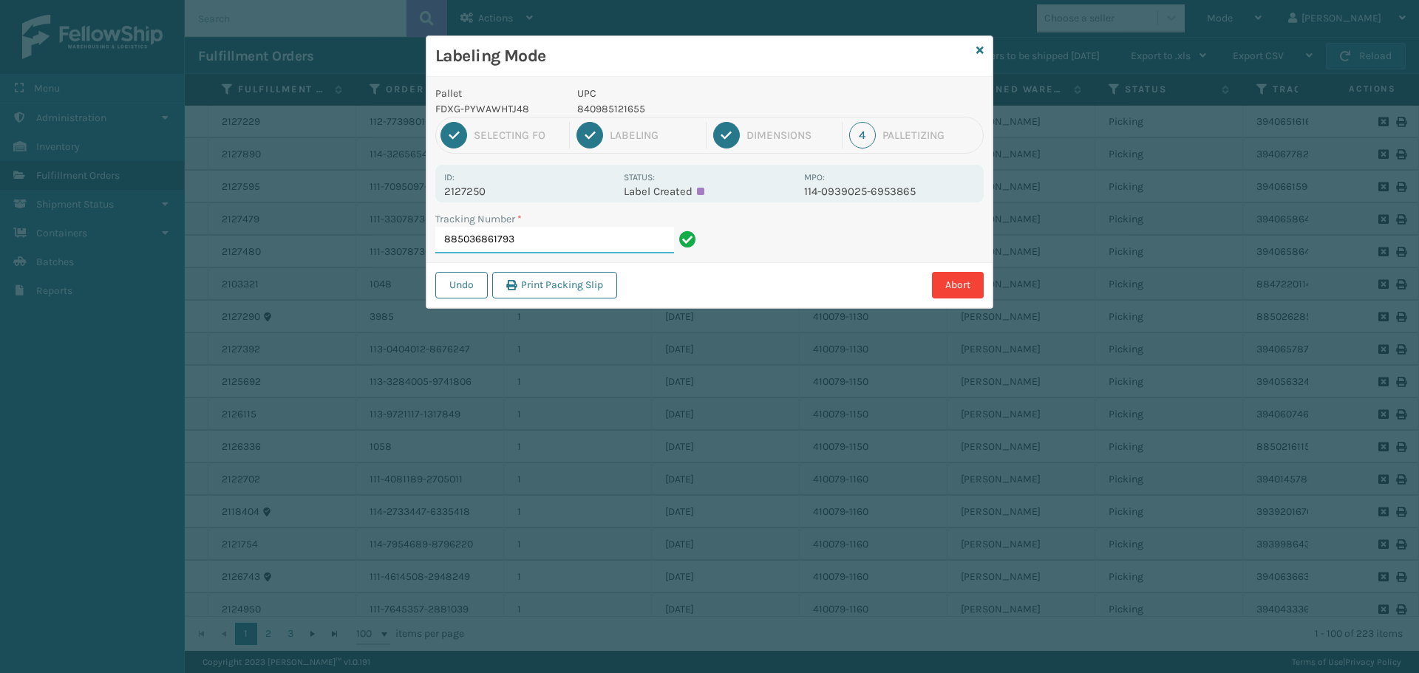
click at [605, 242] on input "885036861793" at bounding box center [554, 240] width 239 height 27
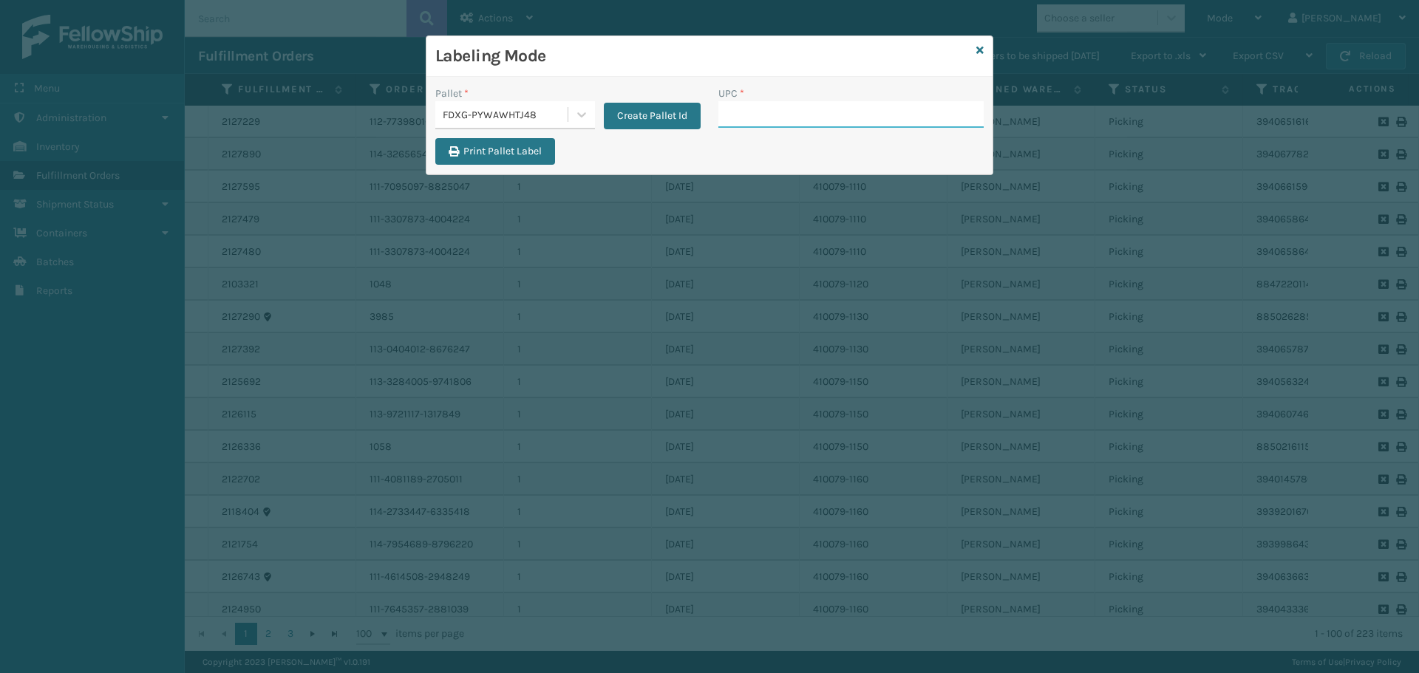
paste input "804879477563"
type input "804879477563"
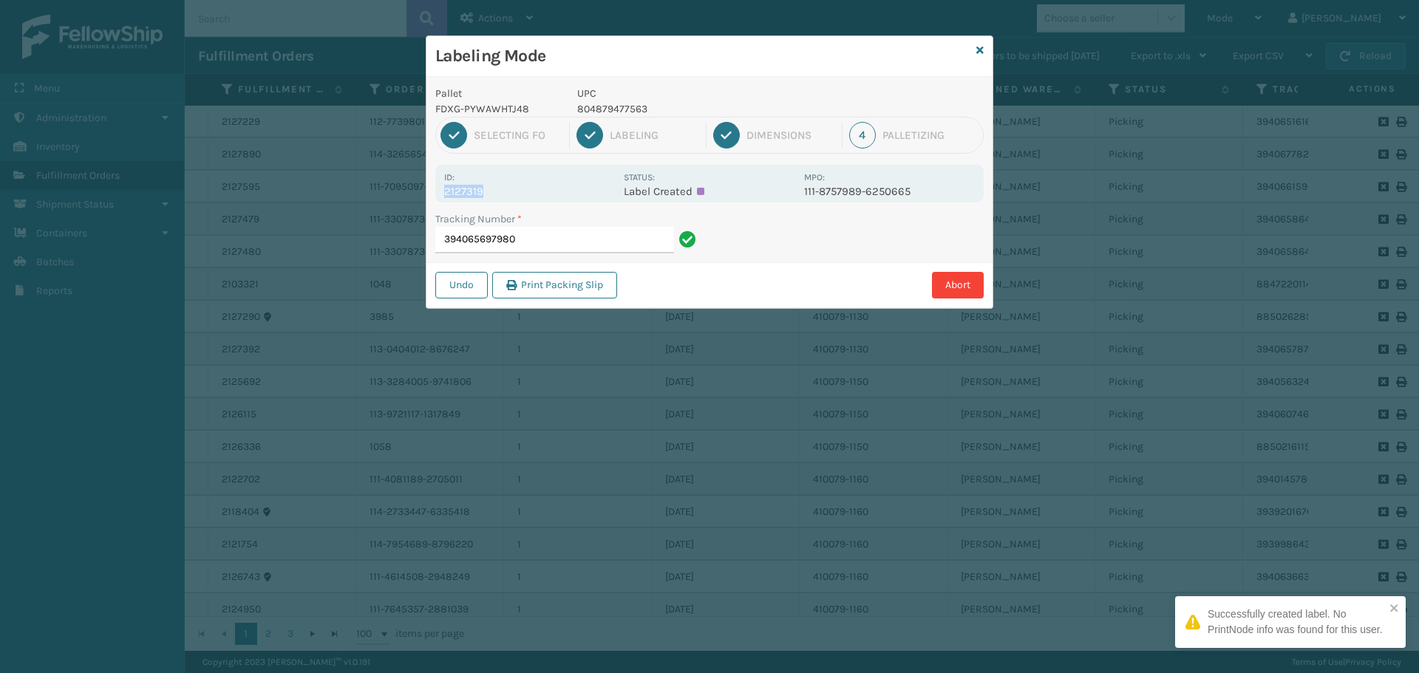
drag, startPoint x: 442, startPoint y: 192, endPoint x: 506, endPoint y: 199, distance: 63.9
click at [506, 199] on div "Id: 2127319 Status: Label Created MPO: 111-8757989-6250665" at bounding box center [709, 184] width 548 height 38
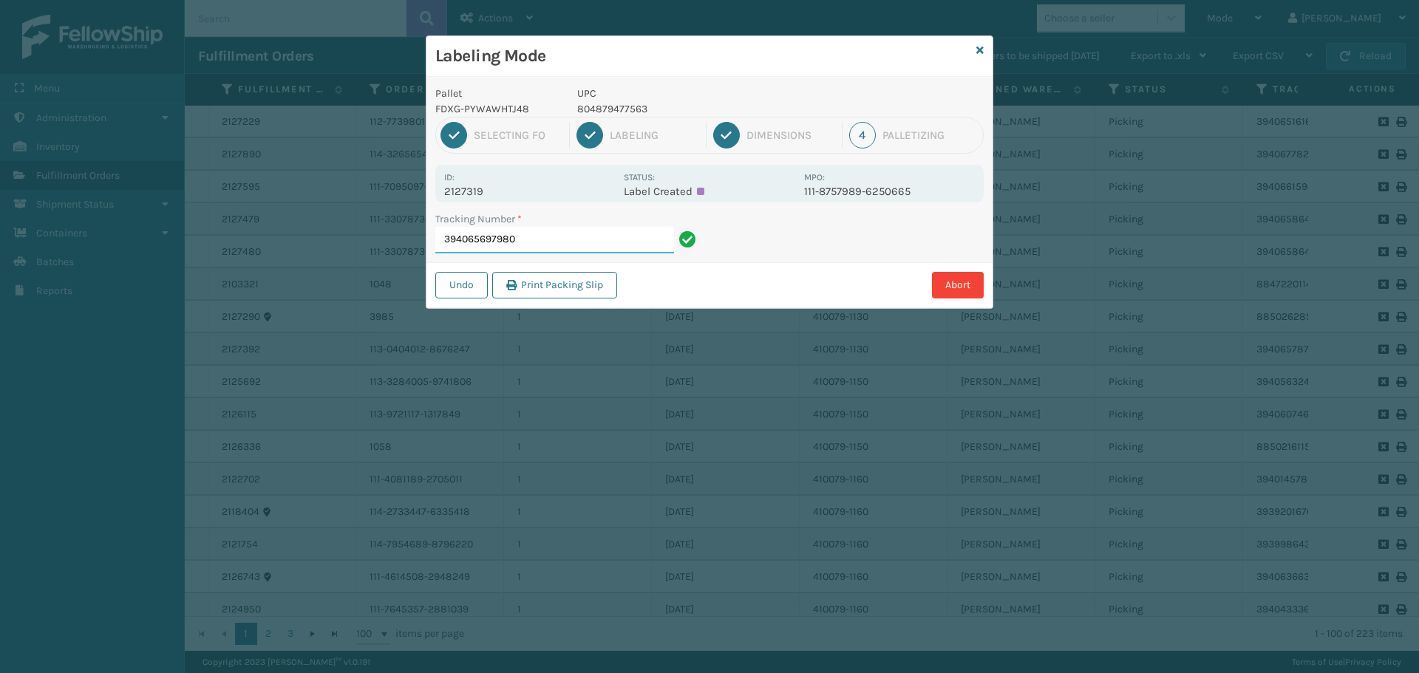
click at [588, 234] on input "394065697980" at bounding box center [554, 240] width 239 height 27
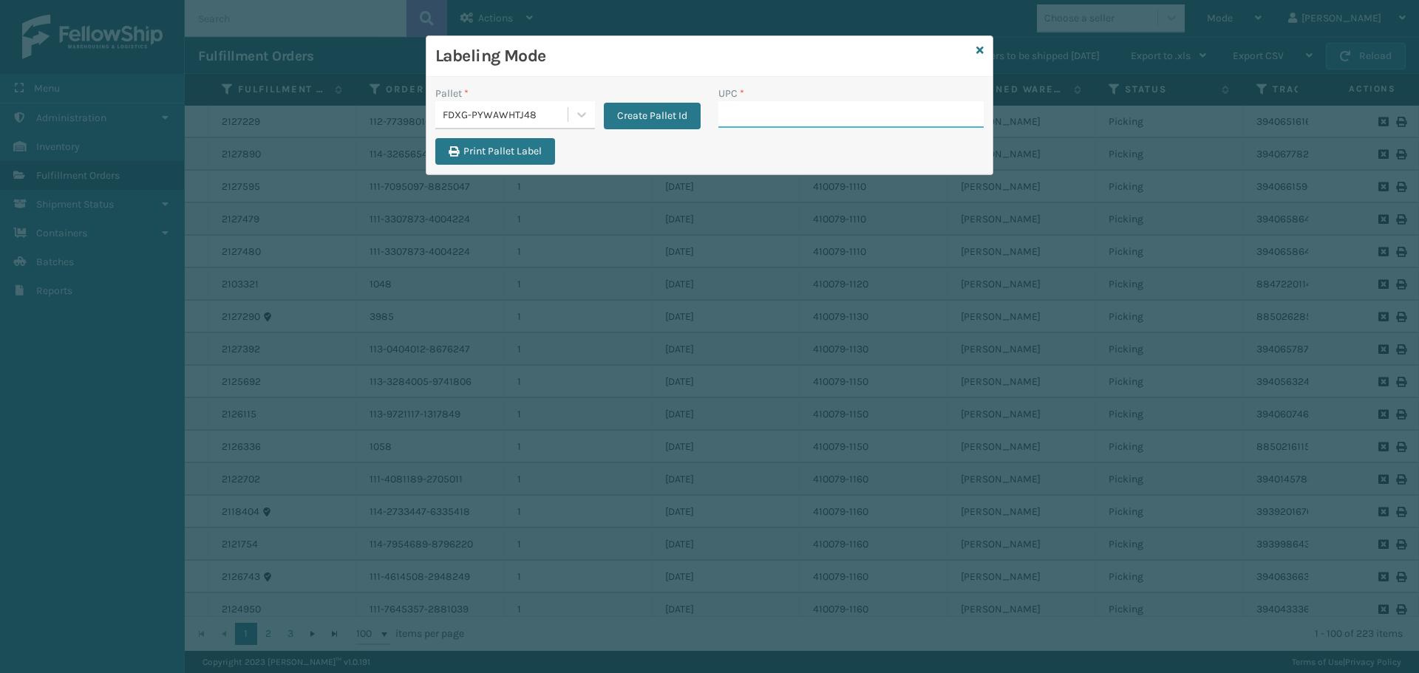
paste input "804879477563"
type input "804879477563"
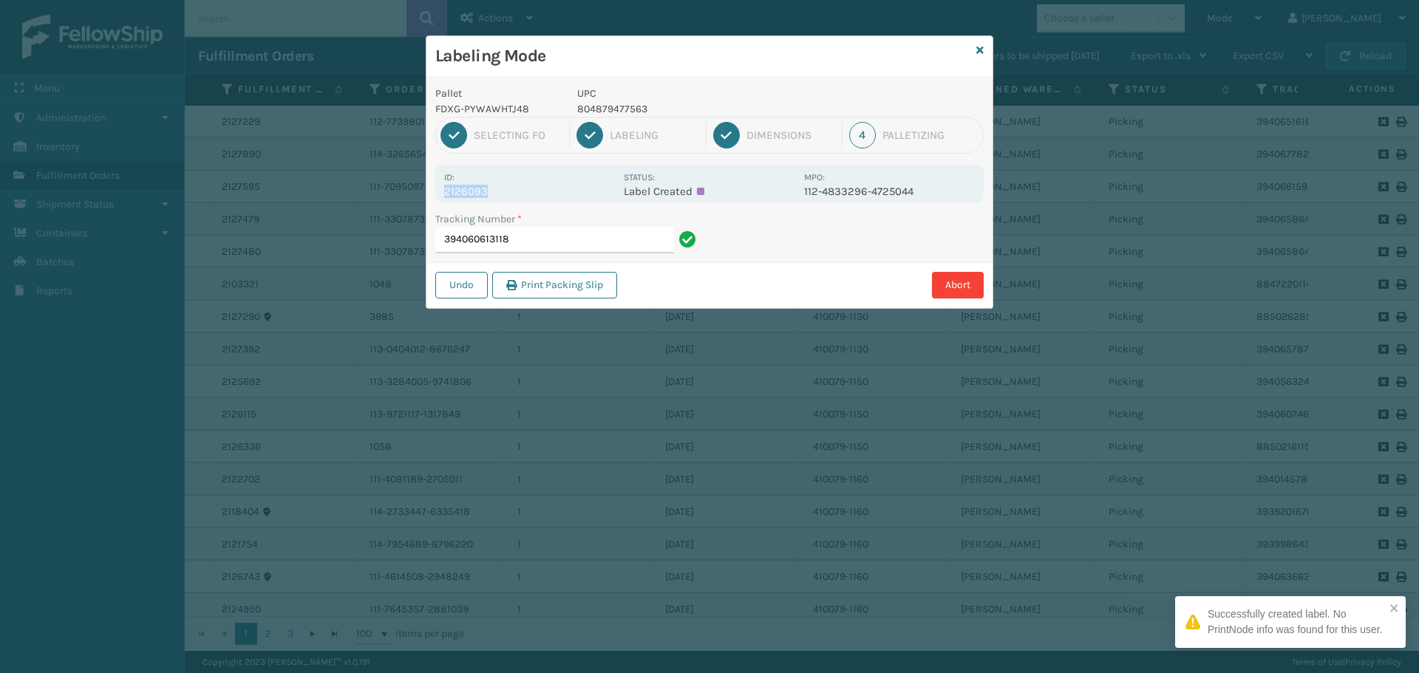
drag, startPoint x: 446, startPoint y: 190, endPoint x: 518, endPoint y: 198, distance: 72.1
click at [518, 198] on div "Id: 2126093 Status: Label Created MPO: 112-4833296-4725044" at bounding box center [709, 184] width 548 height 38
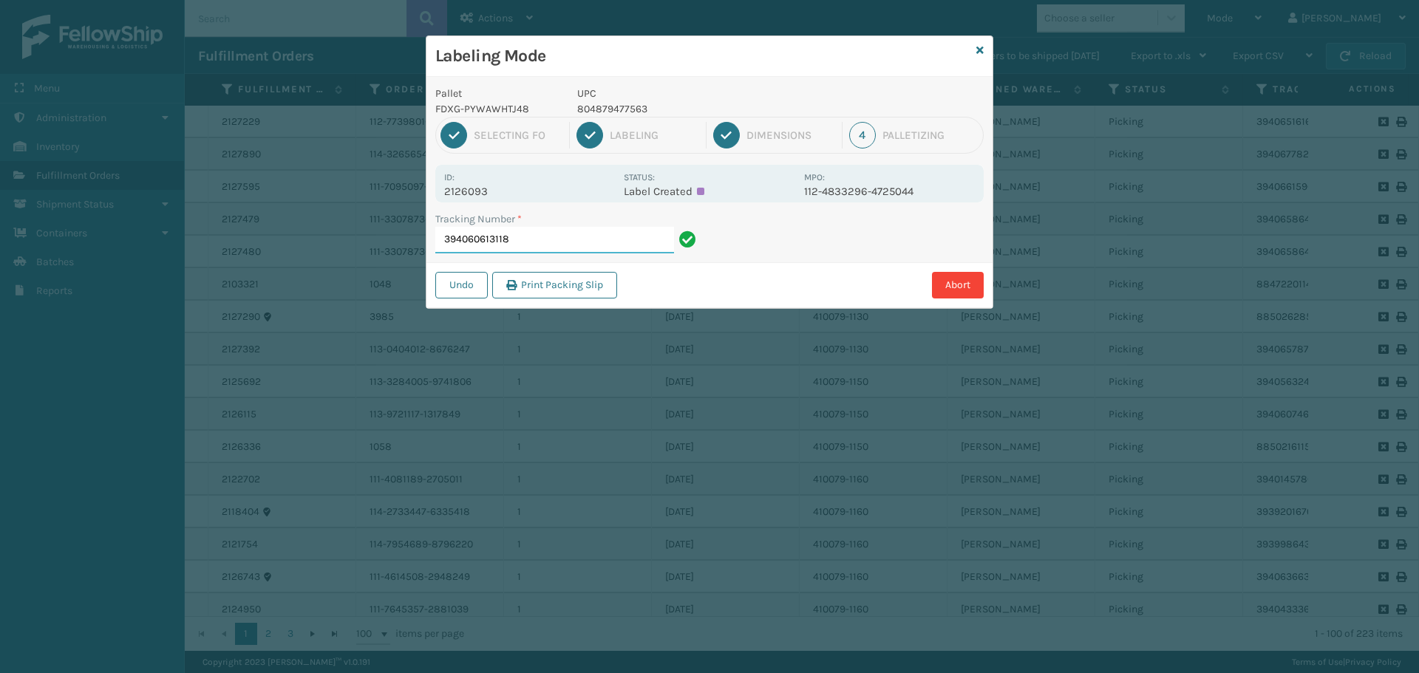
click at [548, 237] on input "394060613118" at bounding box center [554, 240] width 239 height 27
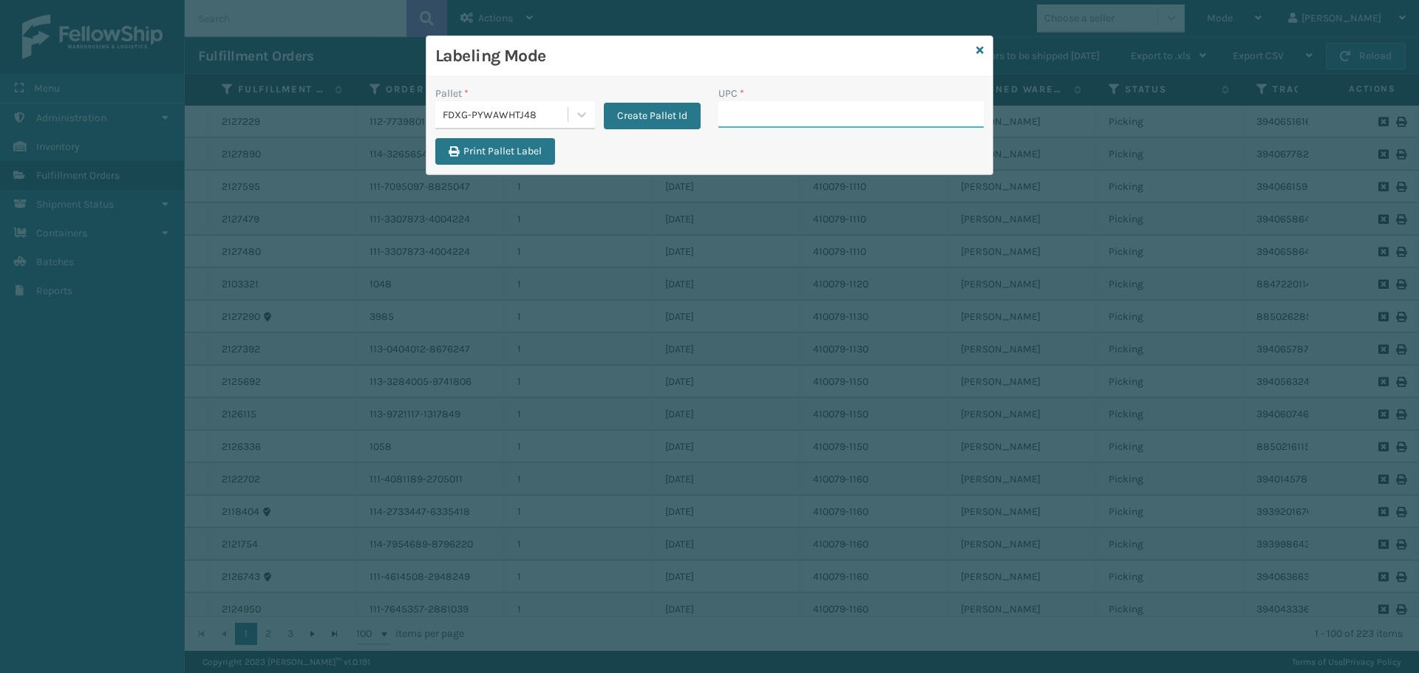
paste input "804879477563"
type input "804879477563"
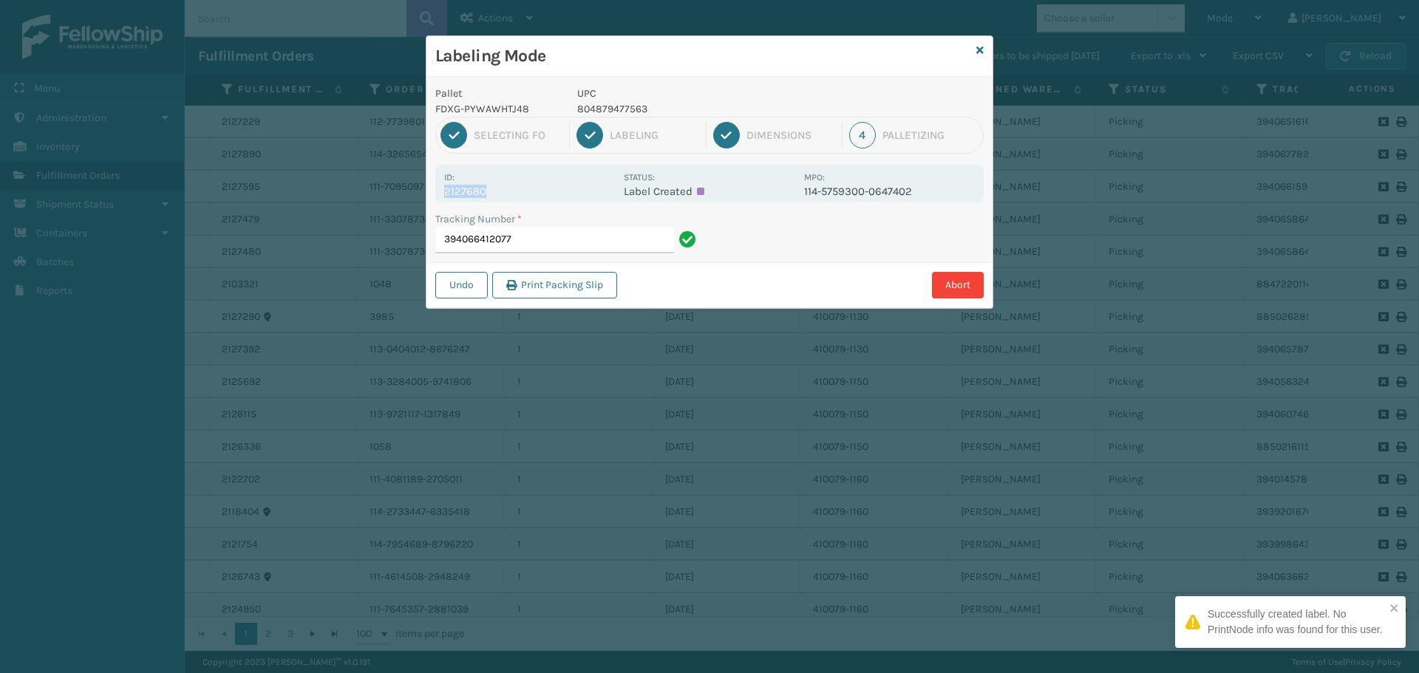
drag, startPoint x: 439, startPoint y: 190, endPoint x: 520, endPoint y: 186, distance: 81.4
click at [520, 186] on div "Id: 2127680 Status: Label Created MPO: 114-5759300-0647402" at bounding box center [709, 184] width 548 height 38
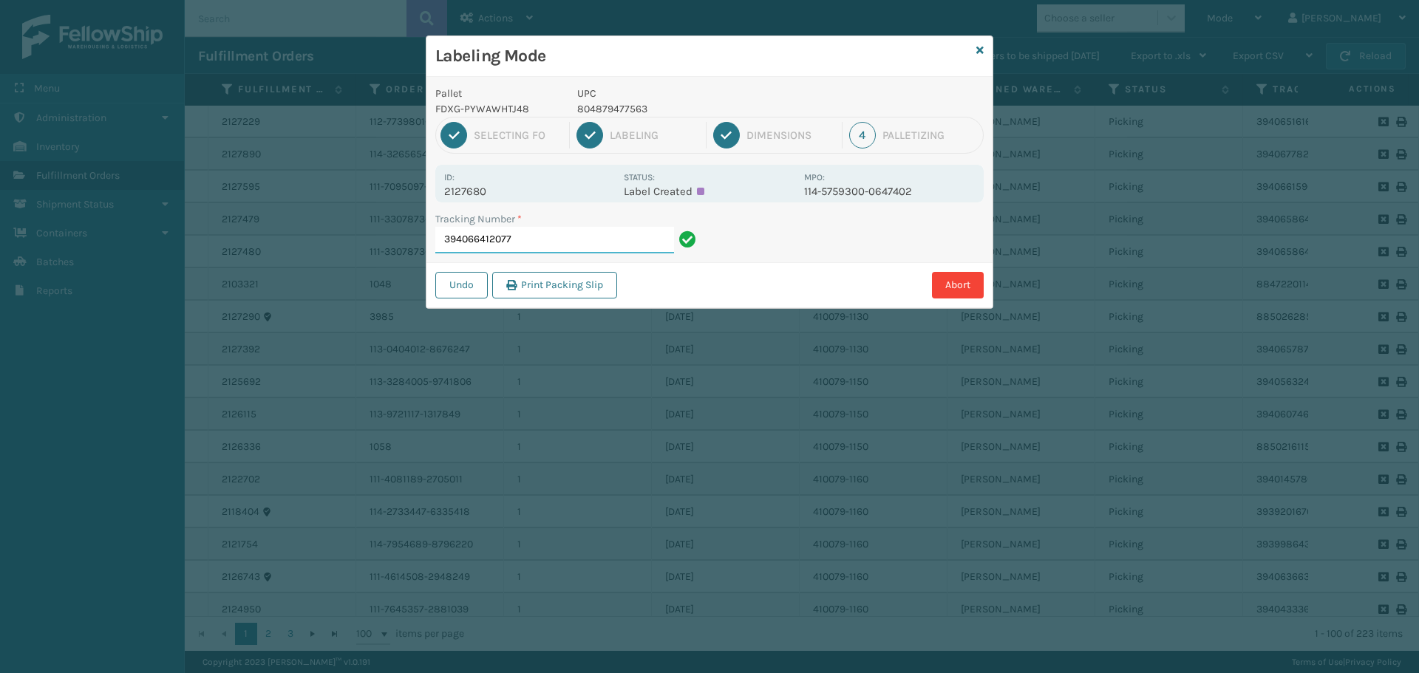
click at [579, 234] on input "394066412077" at bounding box center [554, 240] width 239 height 27
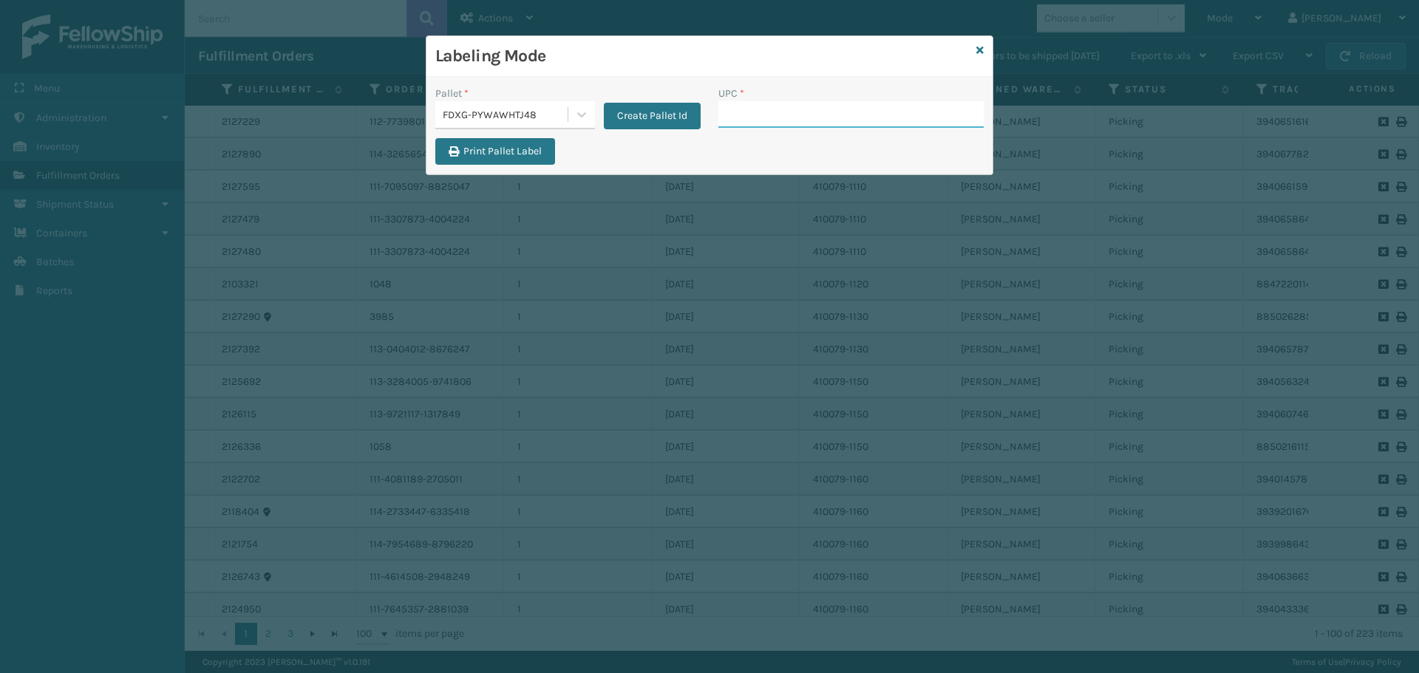
paste input "804879477563"
type input "804879477563"
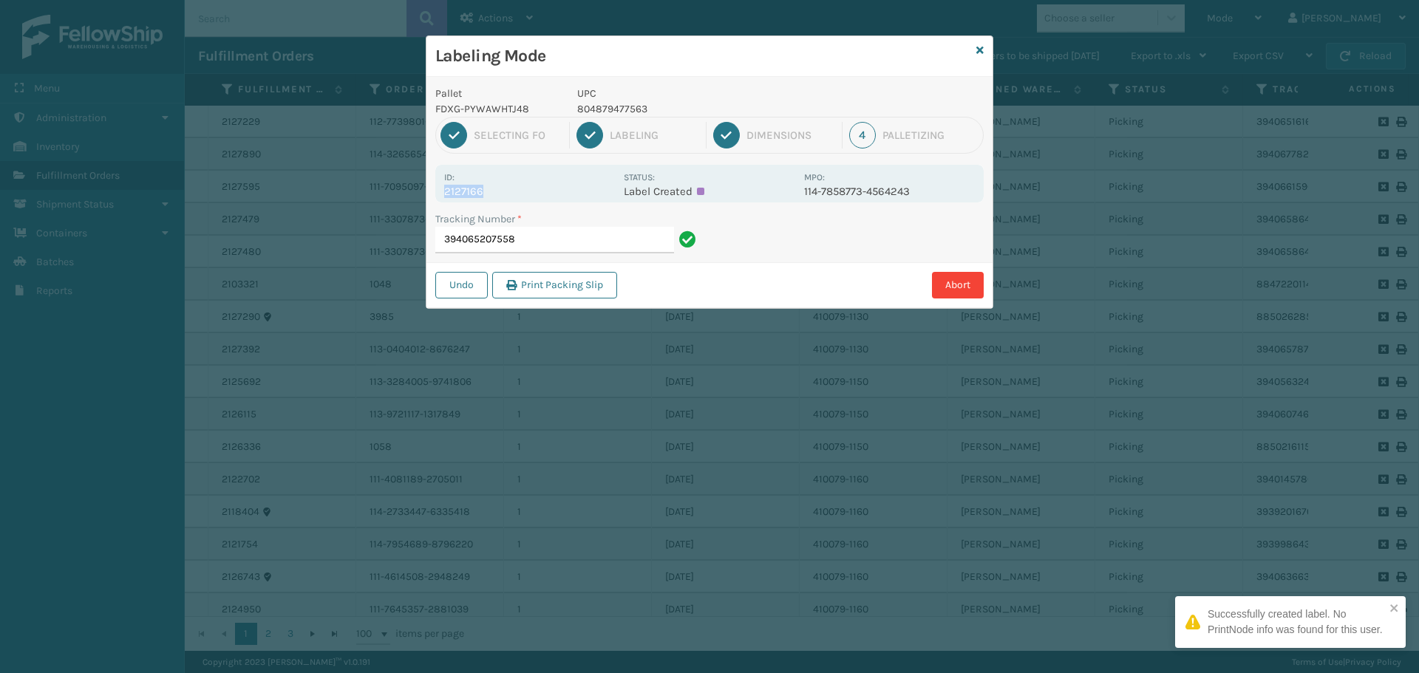
drag, startPoint x: 447, startPoint y: 191, endPoint x: 541, endPoint y: 193, distance: 93.9
click at [541, 193] on p "2127166" at bounding box center [529, 191] width 171 height 13
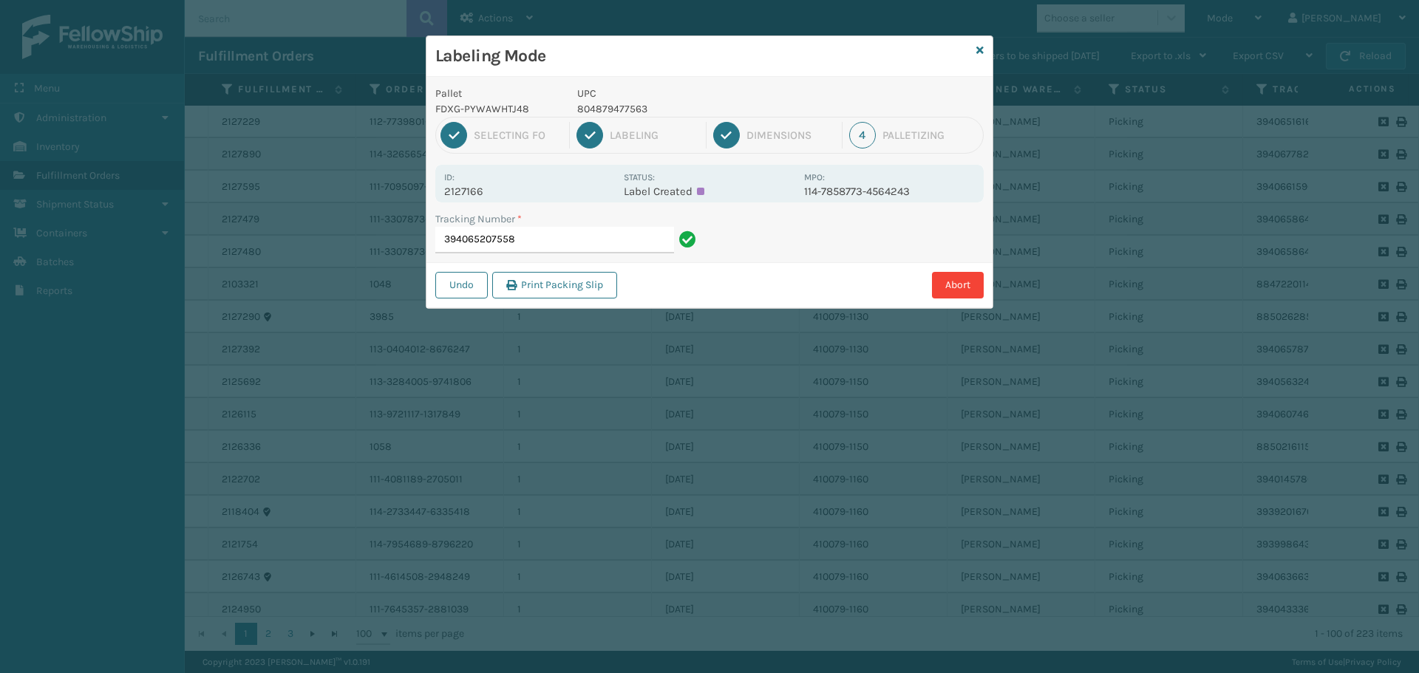
click at [575, 226] on div "Tracking Number *" at bounding box center [567, 219] width 265 height 16
click at [605, 245] on input "394065207558" at bounding box center [554, 240] width 239 height 27
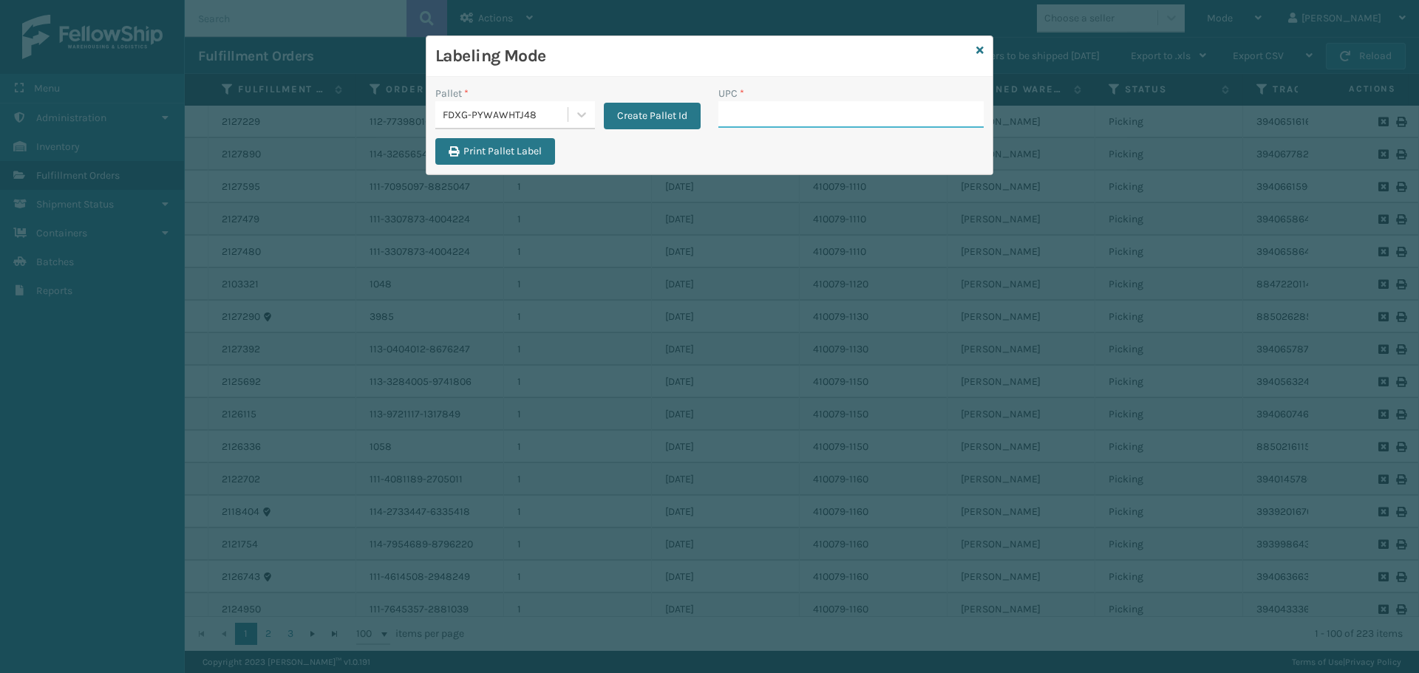
paste input "804879477563"
type input "804879477563"
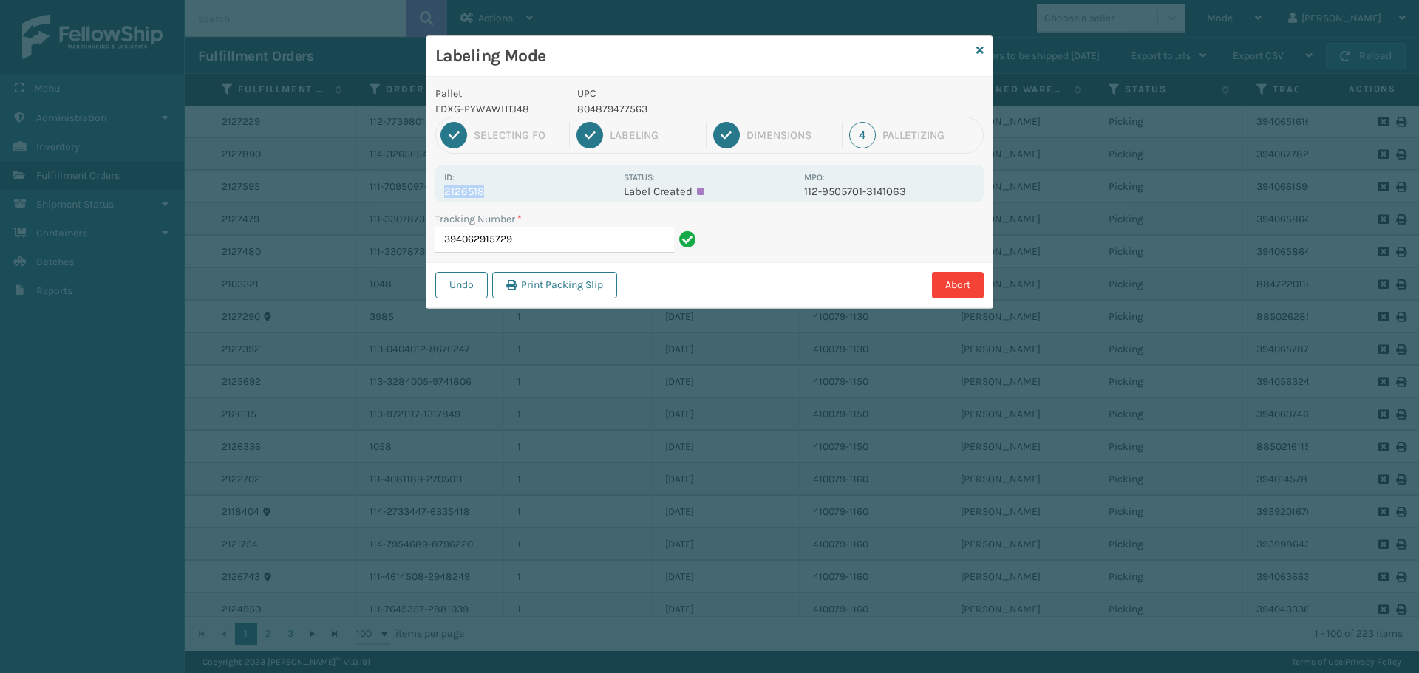
drag, startPoint x: 444, startPoint y: 190, endPoint x: 522, endPoint y: 192, distance: 77.6
click at [522, 192] on p "2126518" at bounding box center [529, 191] width 171 height 13
click at [630, 245] on input "394062915729" at bounding box center [554, 240] width 239 height 27
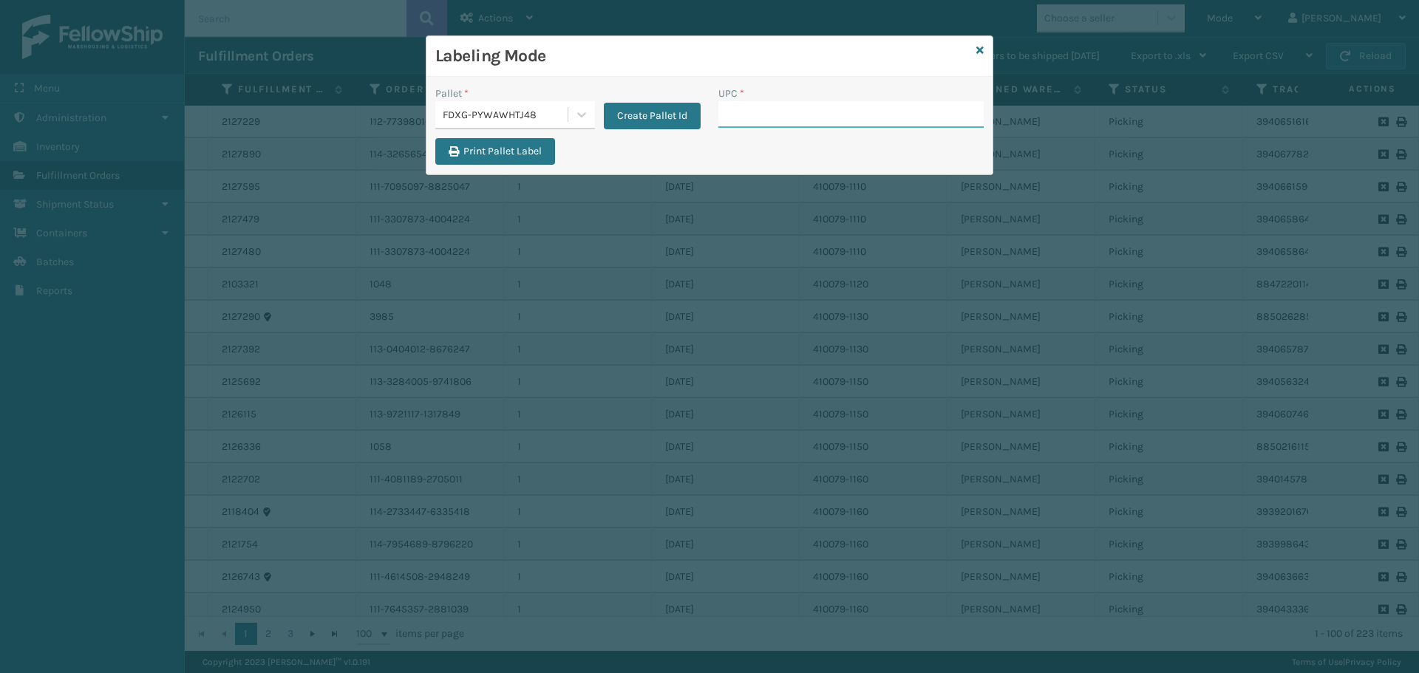
paste input "804879477563"
type input "804879477563"
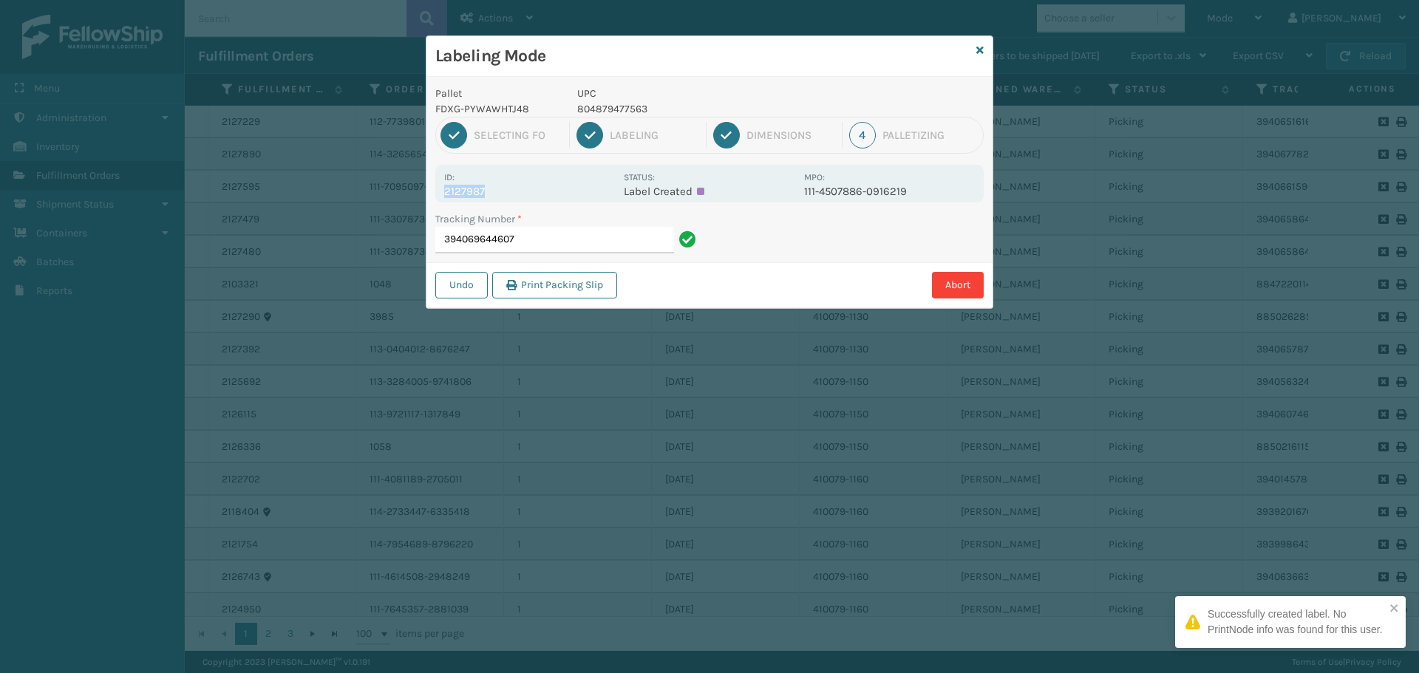
drag, startPoint x: 446, startPoint y: 188, endPoint x: 508, endPoint y: 200, distance: 63.3
click at [508, 200] on div "Id: 2127987 Status: Label Created MPO: 111-4507886-0916219" at bounding box center [709, 184] width 548 height 38
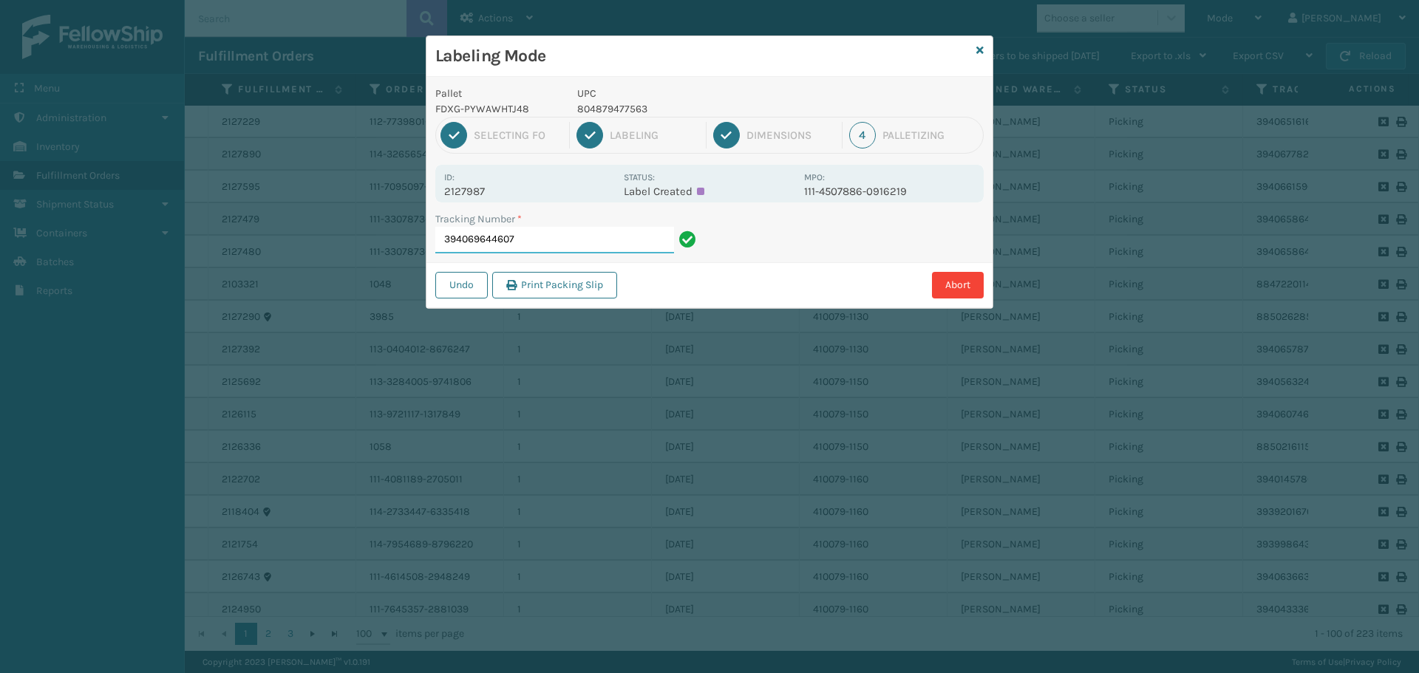
click at [585, 242] on input "394069644607" at bounding box center [554, 240] width 239 height 27
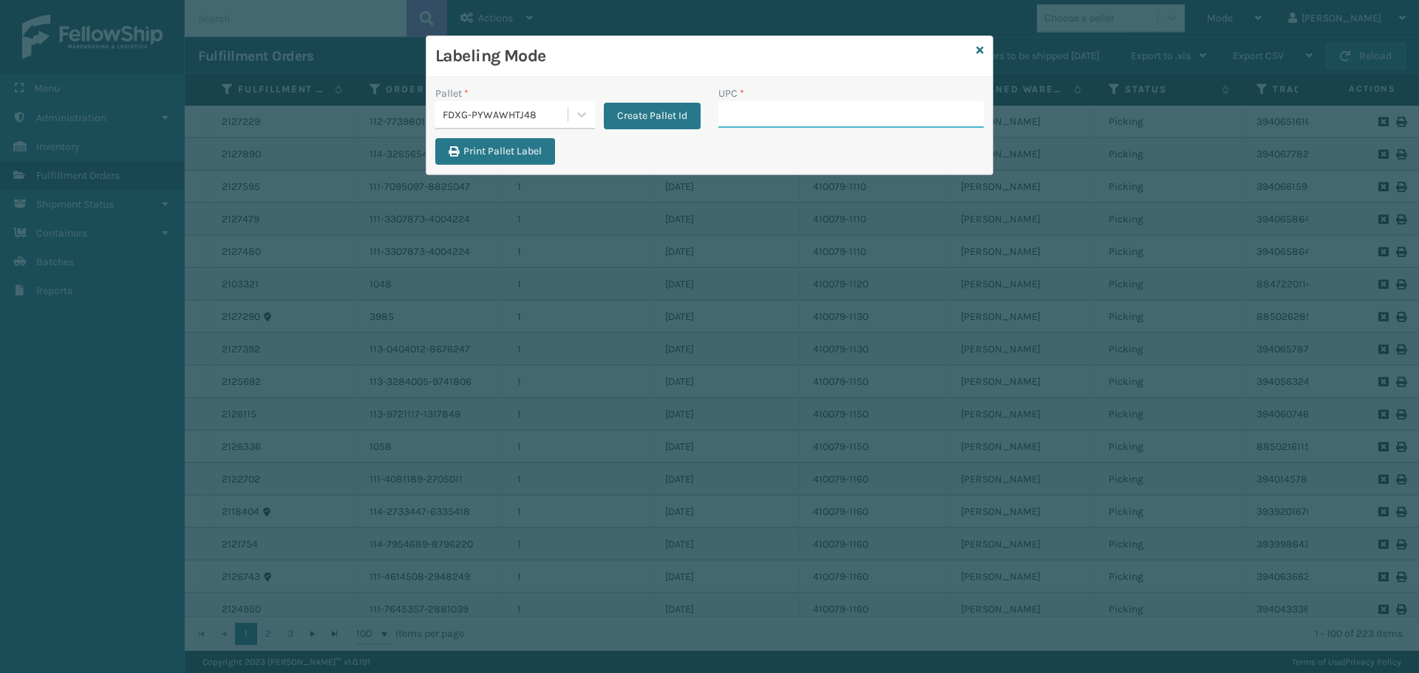
paste input "804879477563"
type input "804879477563"
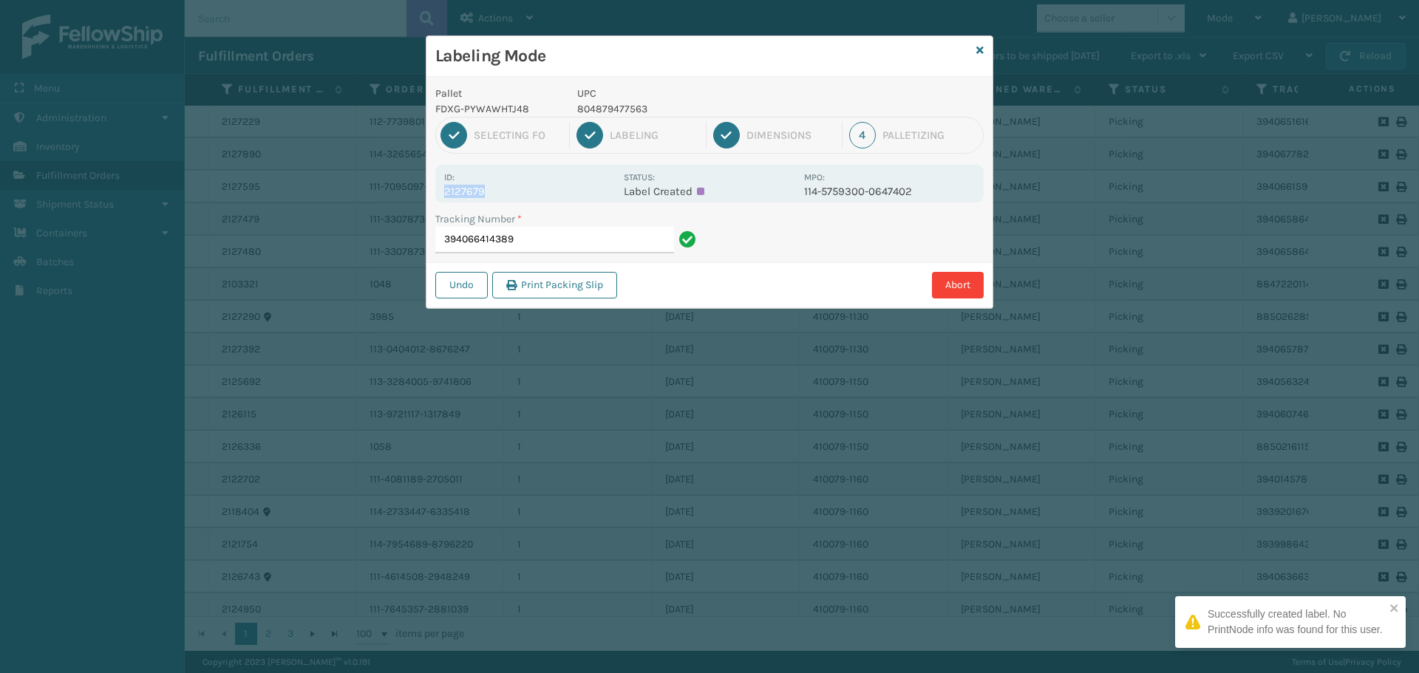
drag, startPoint x: 443, startPoint y: 189, endPoint x: 503, endPoint y: 198, distance: 60.5
click at [503, 198] on div "Id: 2127679 Status: Label Created MPO: 114-5759300-0647402" at bounding box center [709, 184] width 548 height 38
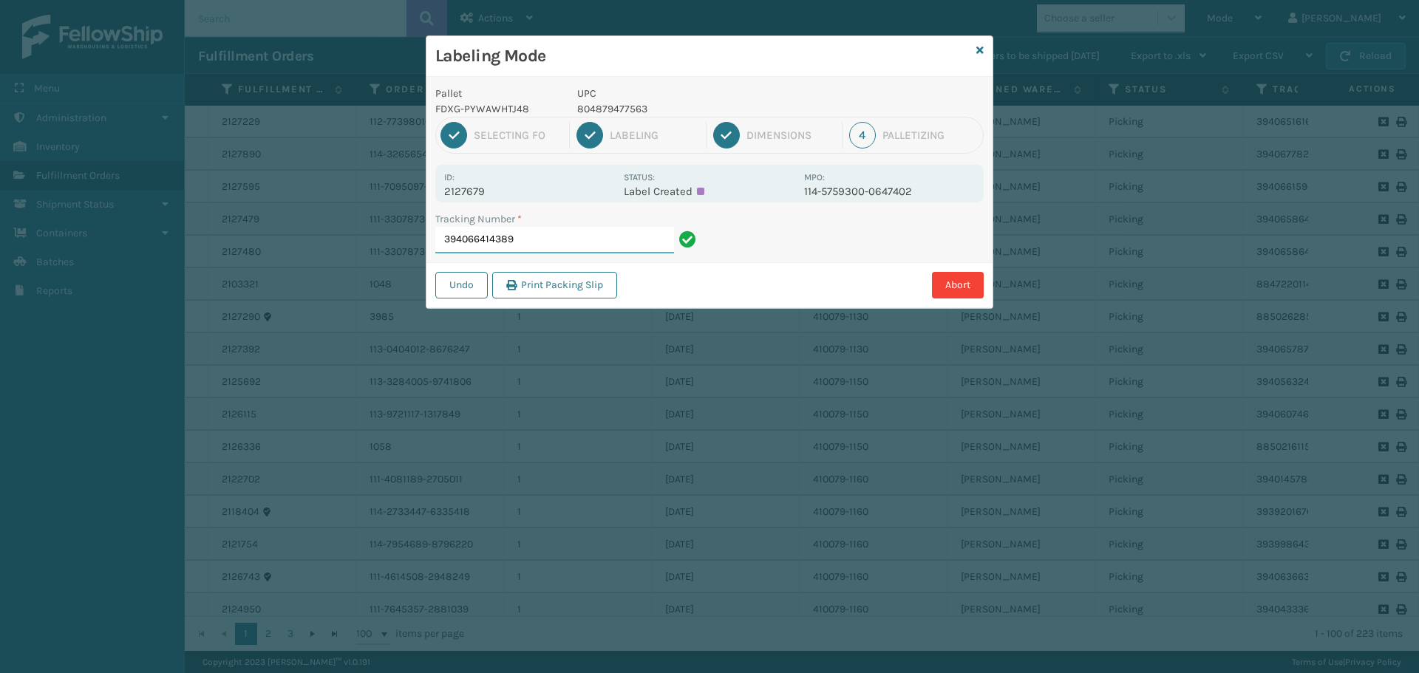
click at [528, 239] on input "394066414389" at bounding box center [554, 240] width 239 height 27
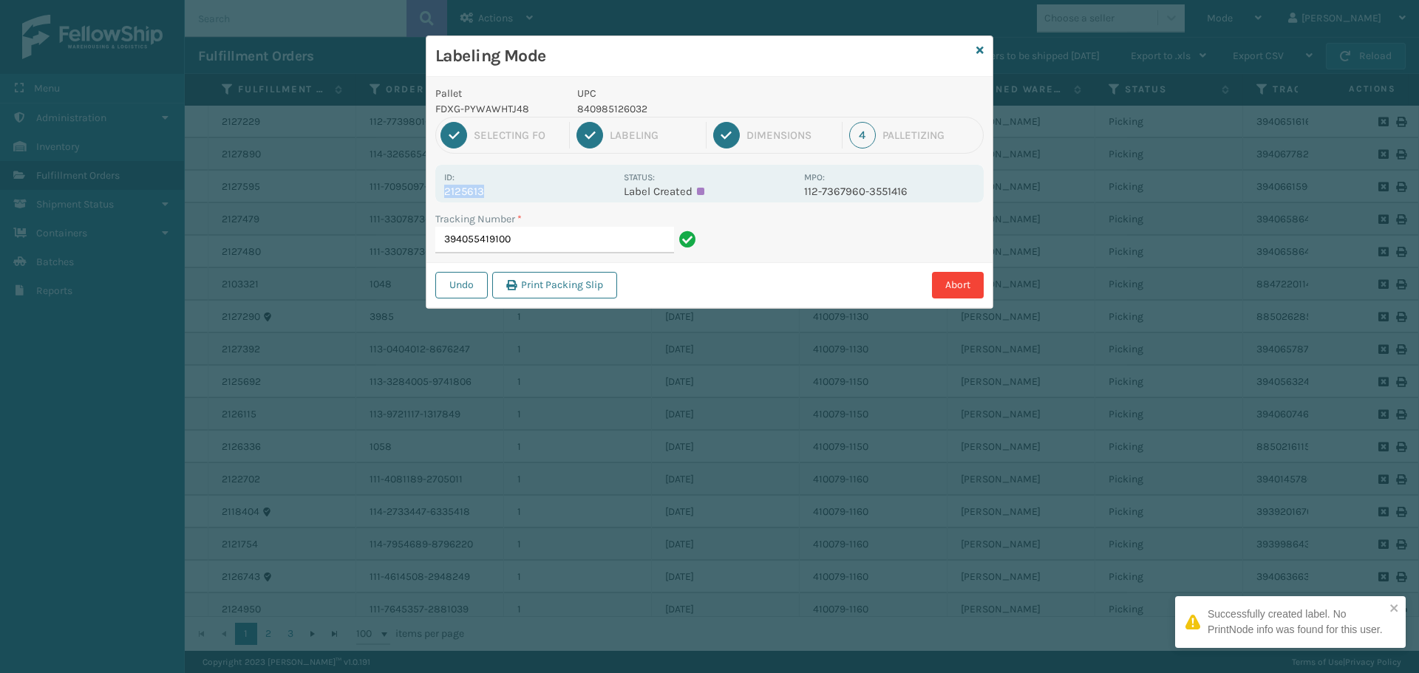
drag, startPoint x: 446, startPoint y: 191, endPoint x: 615, endPoint y: 198, distance: 169.4
click at [615, 198] on div "Id: 2125613 Status: Label Created MPO: 112-7367960-3551416" at bounding box center [709, 184] width 548 height 38
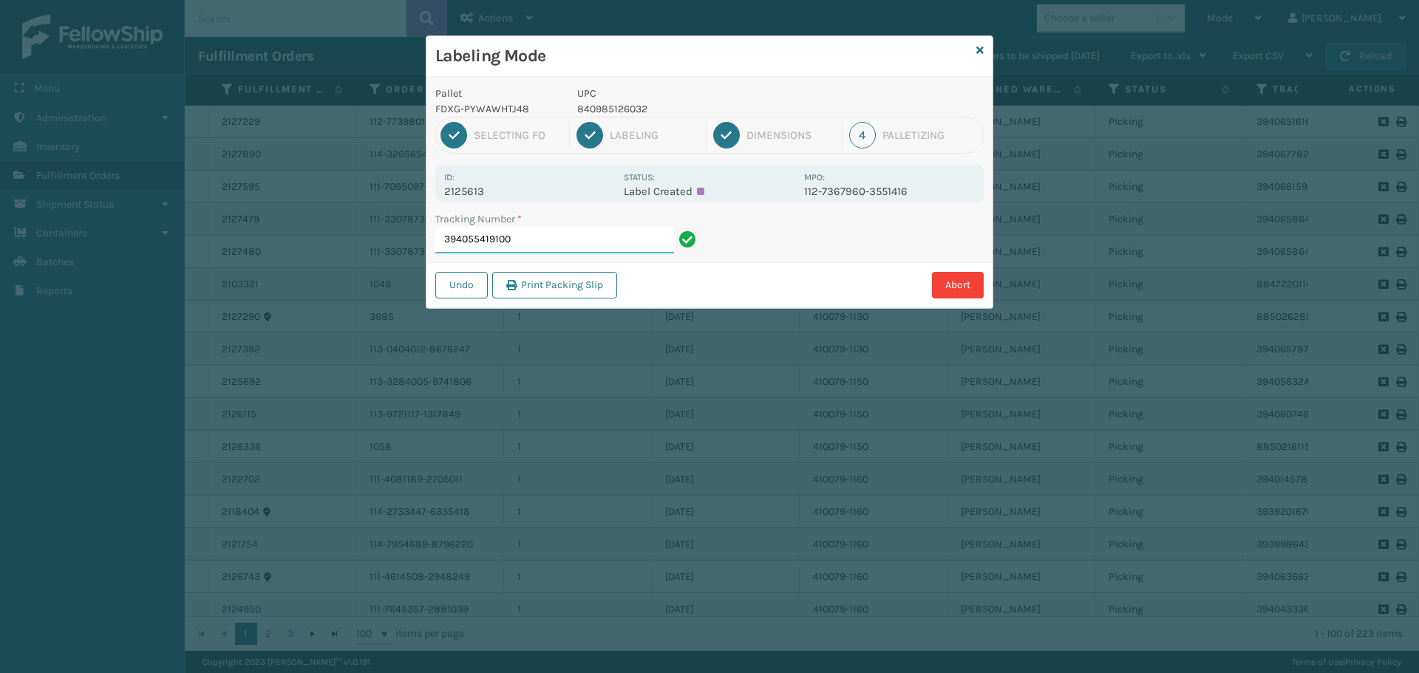
click at [609, 240] on input "394055419100" at bounding box center [554, 240] width 239 height 27
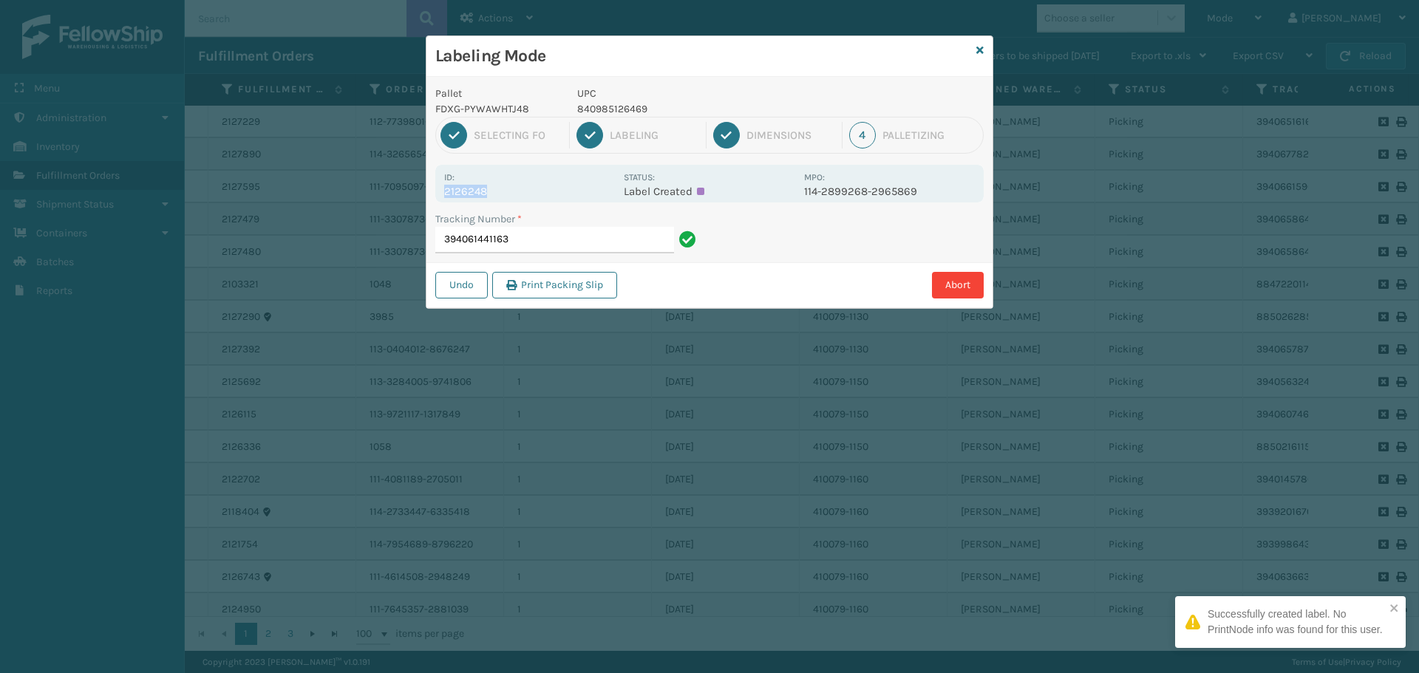
drag, startPoint x: 437, startPoint y: 189, endPoint x: 520, endPoint y: 196, distance: 83.0
click at [520, 196] on div "Id: 2126248 Status: Label Created MPO: 114-2899268-2965869" at bounding box center [709, 184] width 548 height 38
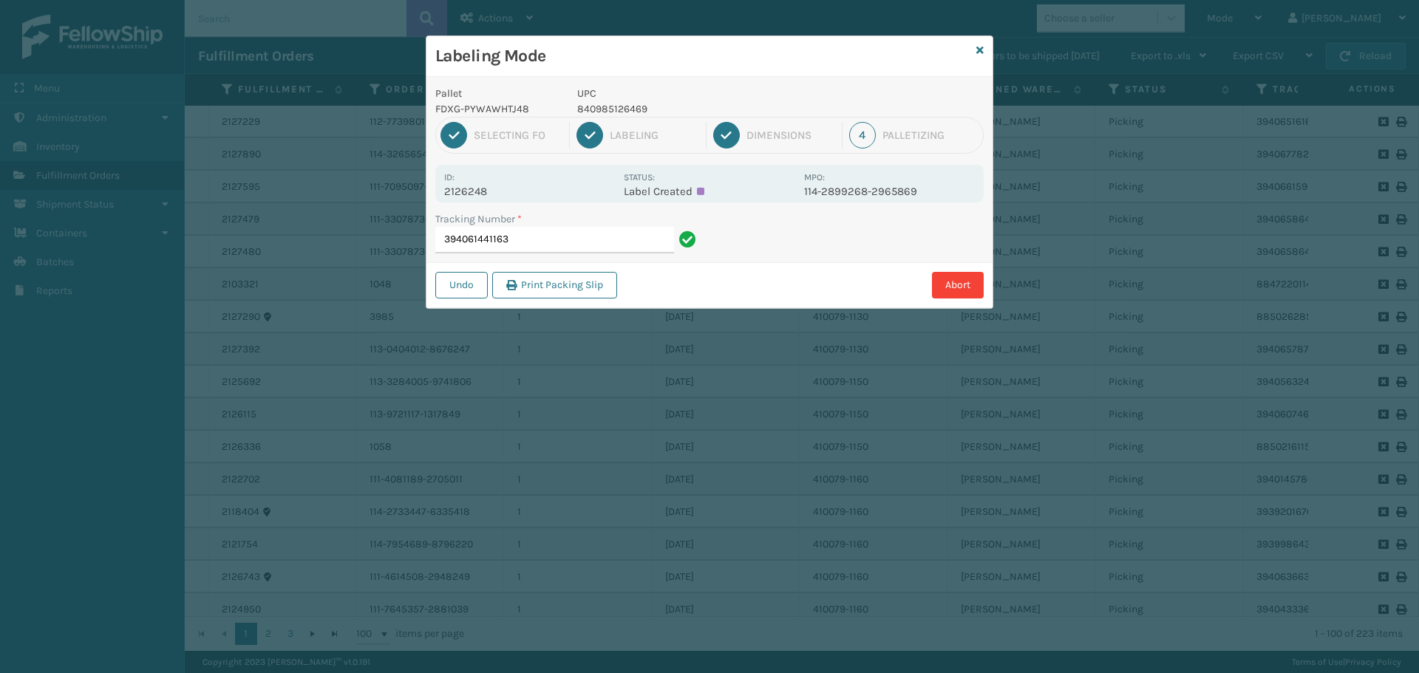
click at [631, 68] on div "Labeling Mode" at bounding box center [709, 56] width 566 height 41
click at [540, 232] on input "394061441163" at bounding box center [554, 240] width 239 height 27
drag, startPoint x: 444, startPoint y: 193, endPoint x: 536, endPoint y: 188, distance: 91.8
click at [536, 188] on p "2125948" at bounding box center [529, 191] width 171 height 13
click at [604, 248] on input "394059560492" at bounding box center [554, 240] width 239 height 27
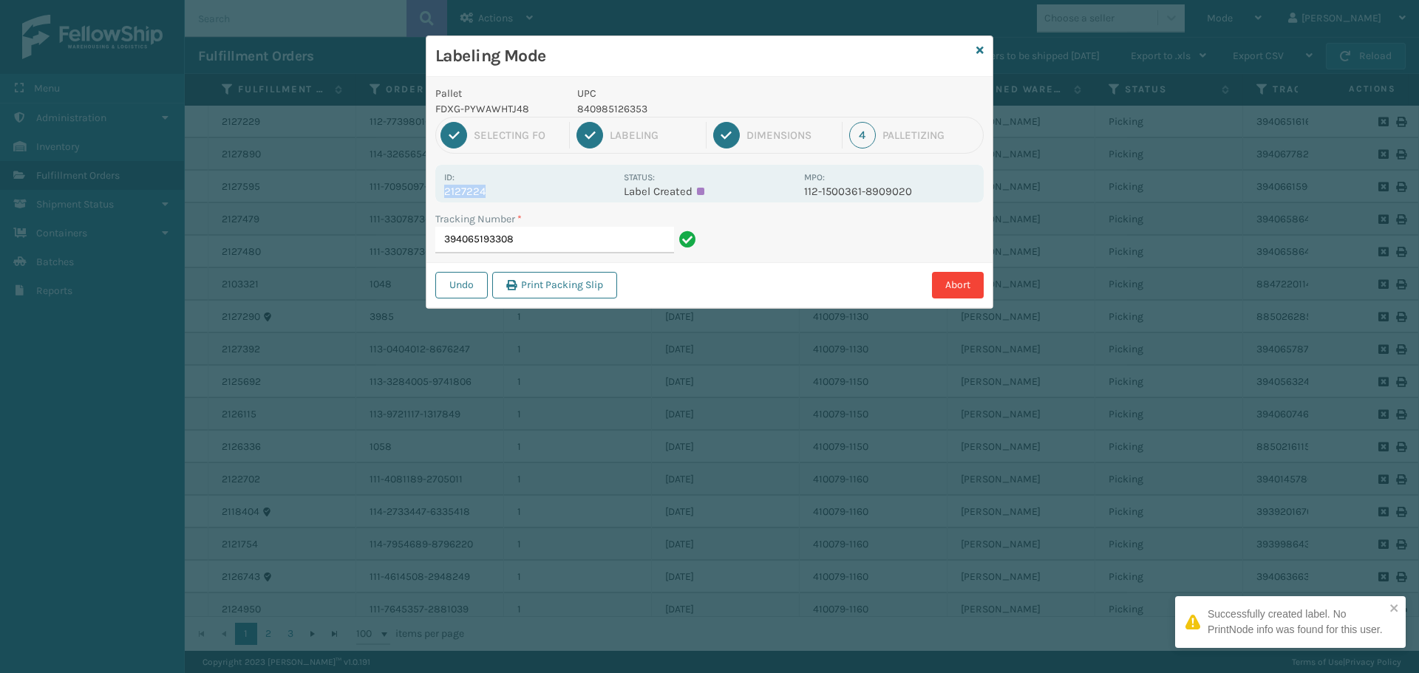
drag, startPoint x: 444, startPoint y: 190, endPoint x: 537, endPoint y: 194, distance: 93.2
click at [537, 195] on p "2127224" at bounding box center [529, 191] width 171 height 13
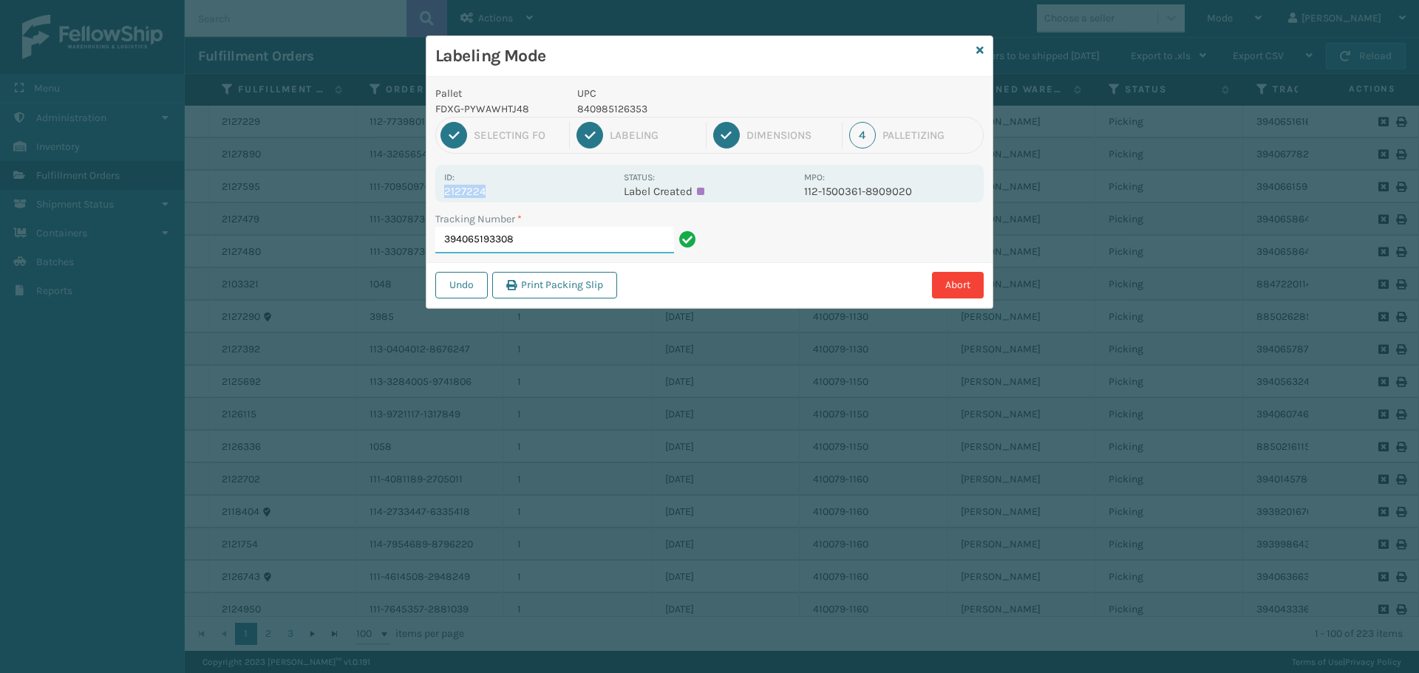
click at [572, 240] on input "394065193308" at bounding box center [554, 240] width 239 height 27
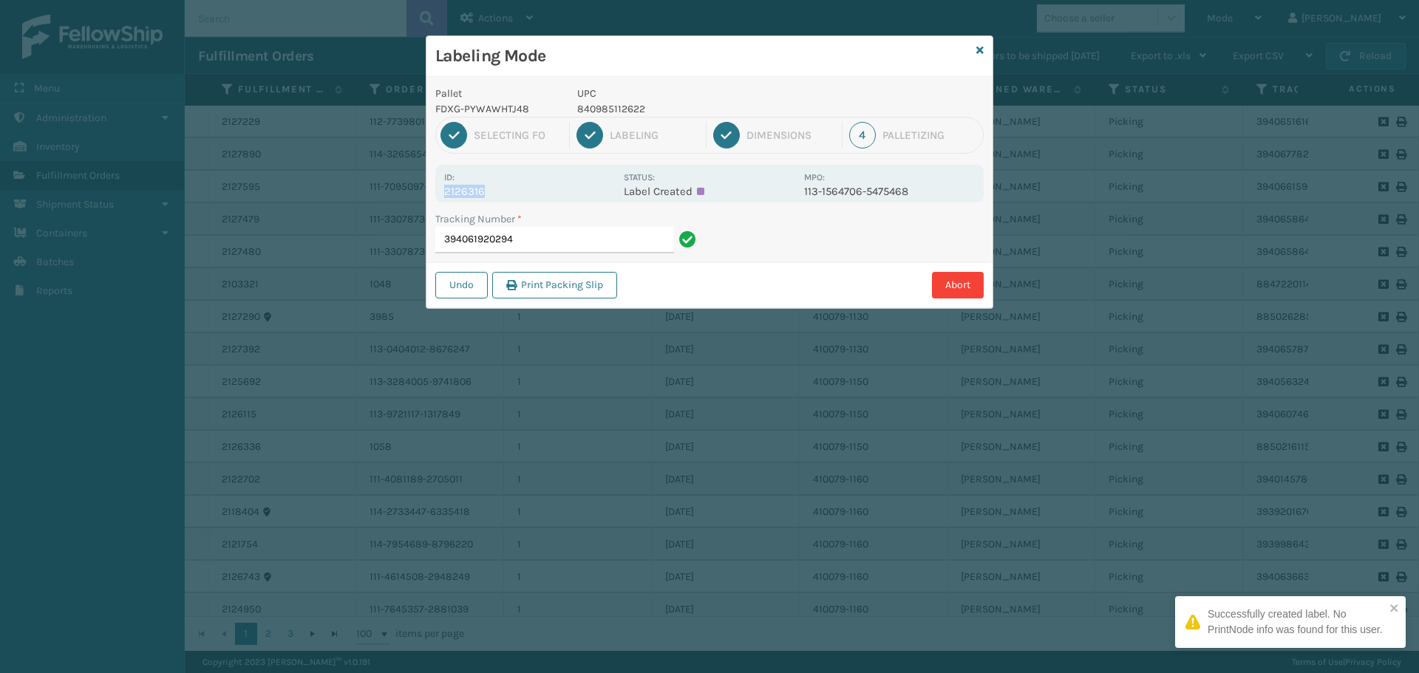
drag, startPoint x: 440, startPoint y: 185, endPoint x: 523, endPoint y: 192, distance: 82.4
click at [522, 193] on div "Id: 2126316 Status: Label Created MPO: 113-1564706-5475468" at bounding box center [709, 184] width 548 height 38
click at [554, 234] on input "394061920294" at bounding box center [554, 240] width 239 height 27
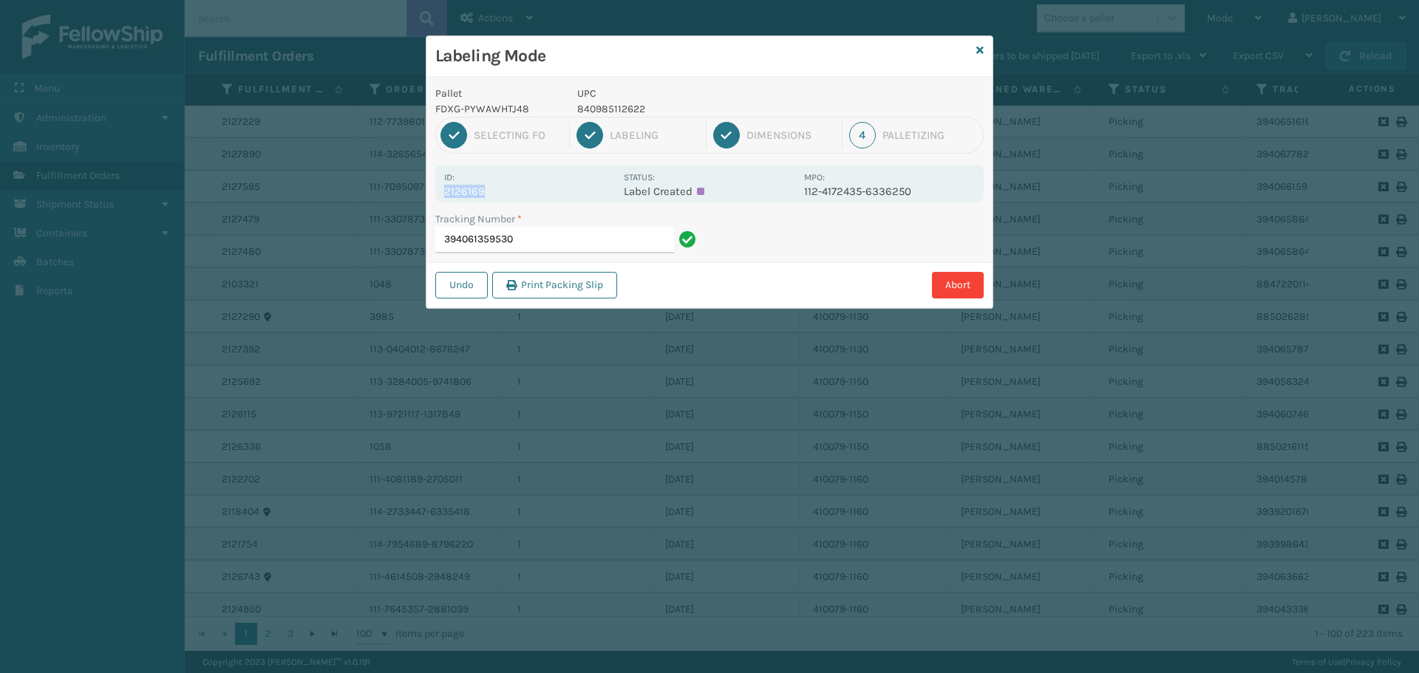
drag, startPoint x: 443, startPoint y: 191, endPoint x: 582, endPoint y: 191, distance: 138.9
click at [582, 191] on div "Id: 2126169 Status: Label Created MPO: 112-4172435-6336250" at bounding box center [709, 184] width 548 height 38
click at [591, 237] on input "394061359530" at bounding box center [554, 240] width 239 height 27
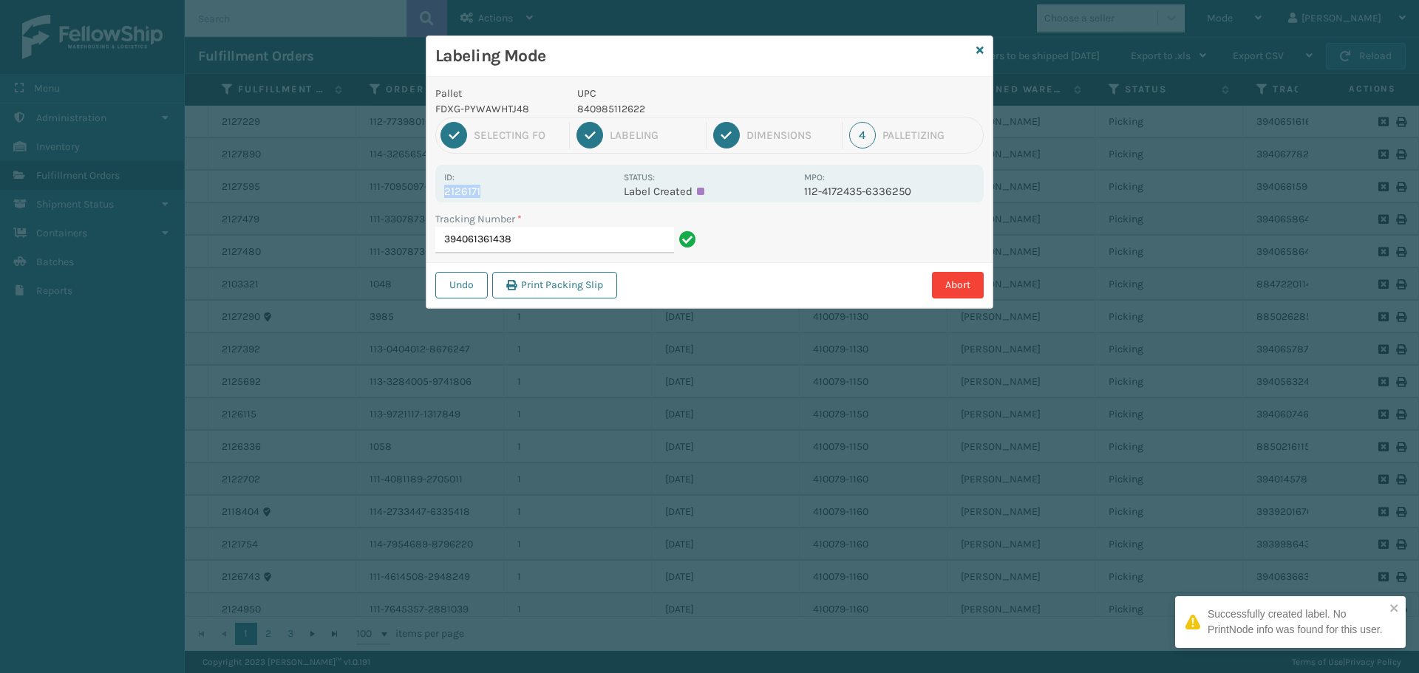
drag, startPoint x: 446, startPoint y: 192, endPoint x: 523, endPoint y: 196, distance: 77.0
click at [523, 196] on p "2126171" at bounding box center [529, 191] width 171 height 13
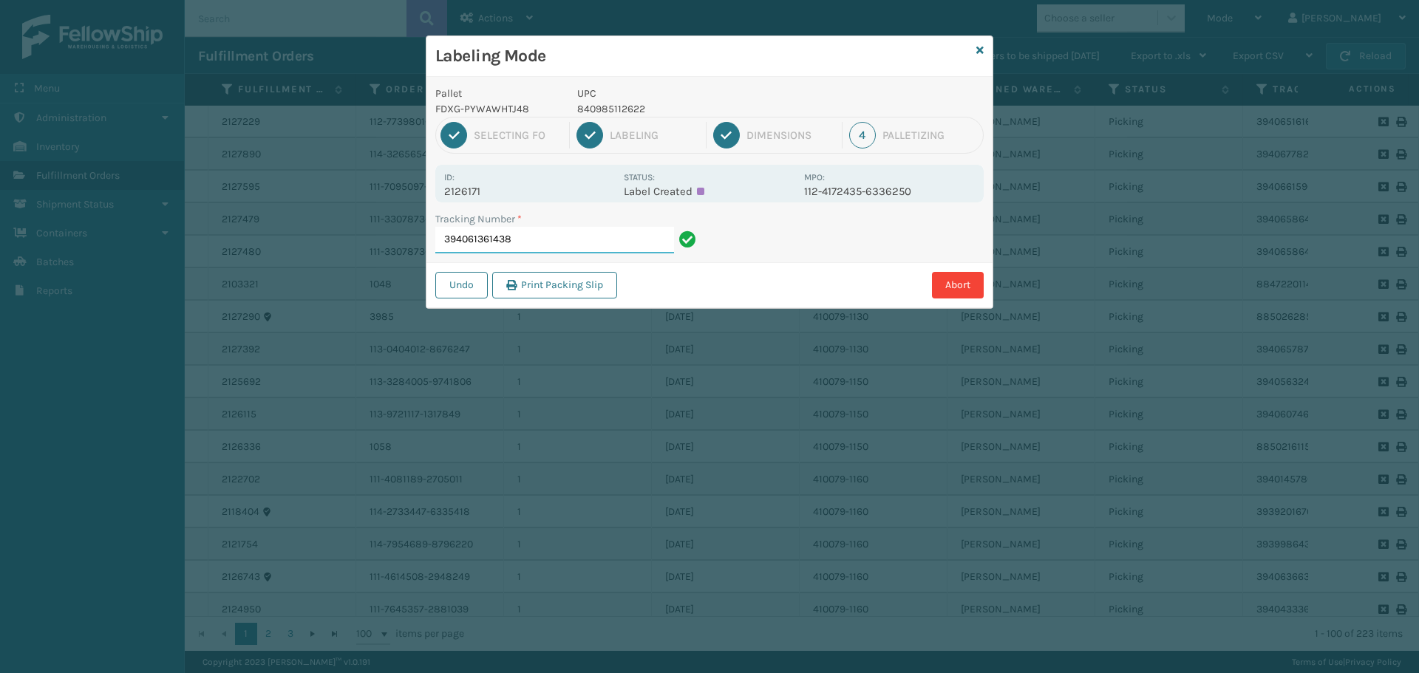
click at [558, 248] on input "394061361438" at bounding box center [554, 240] width 239 height 27
